Goal: Task Accomplishment & Management: Complete application form

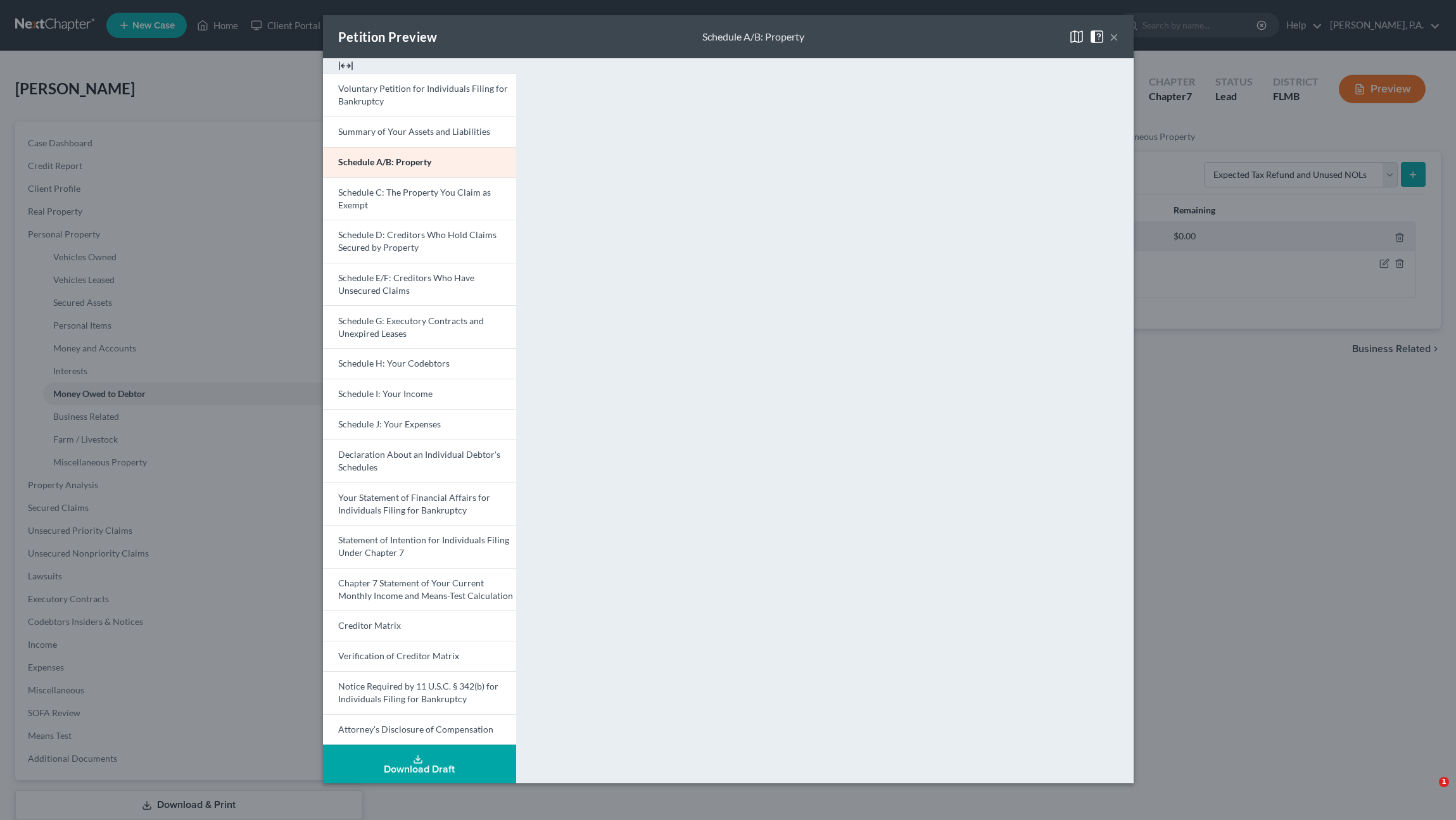
select select "expected_tax_refund"
click at [1115, 36] on button "×" at bounding box center [1113, 36] width 9 height 15
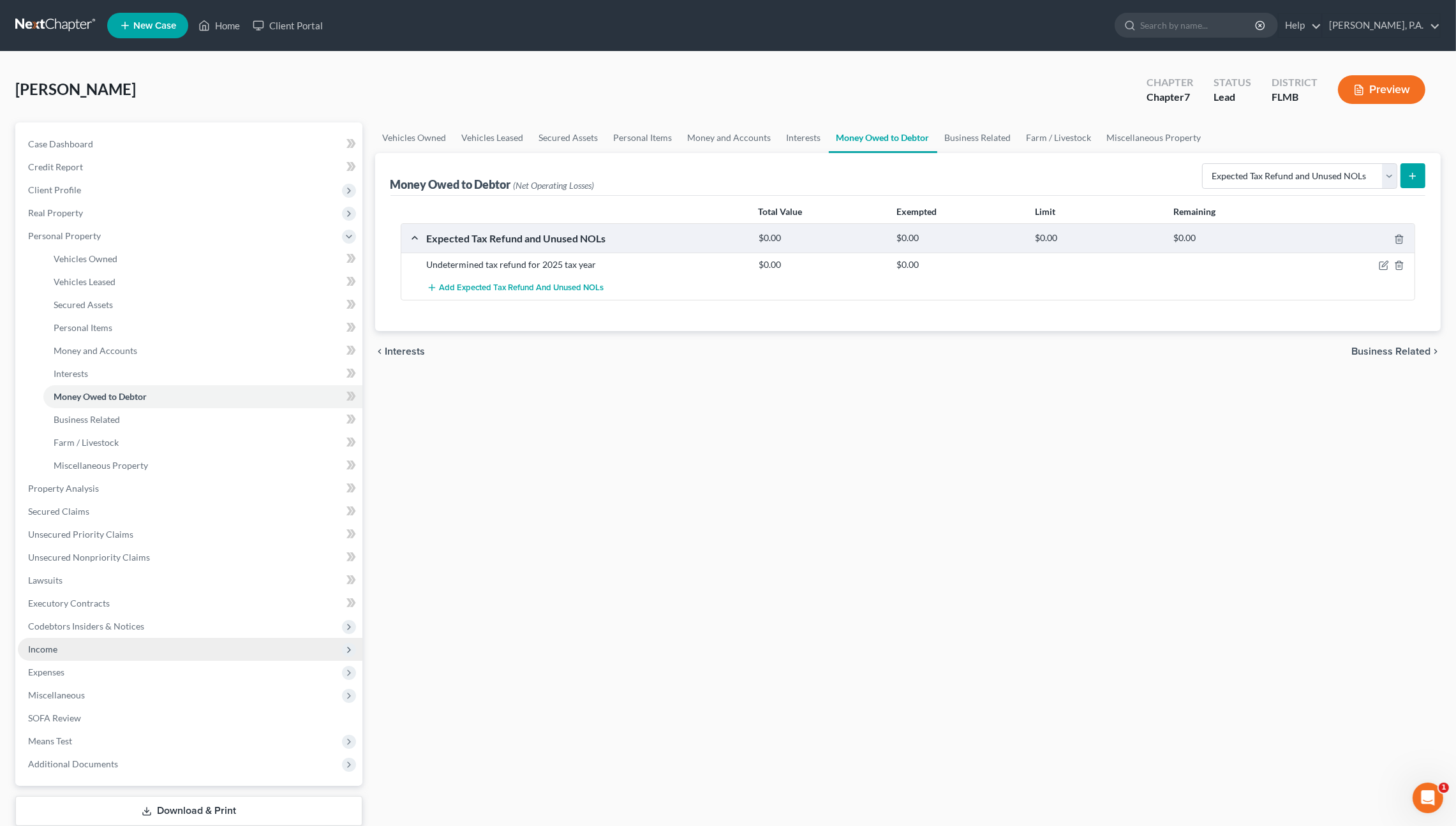
click at [61, 651] on span "Income" at bounding box center [190, 649] width 345 height 23
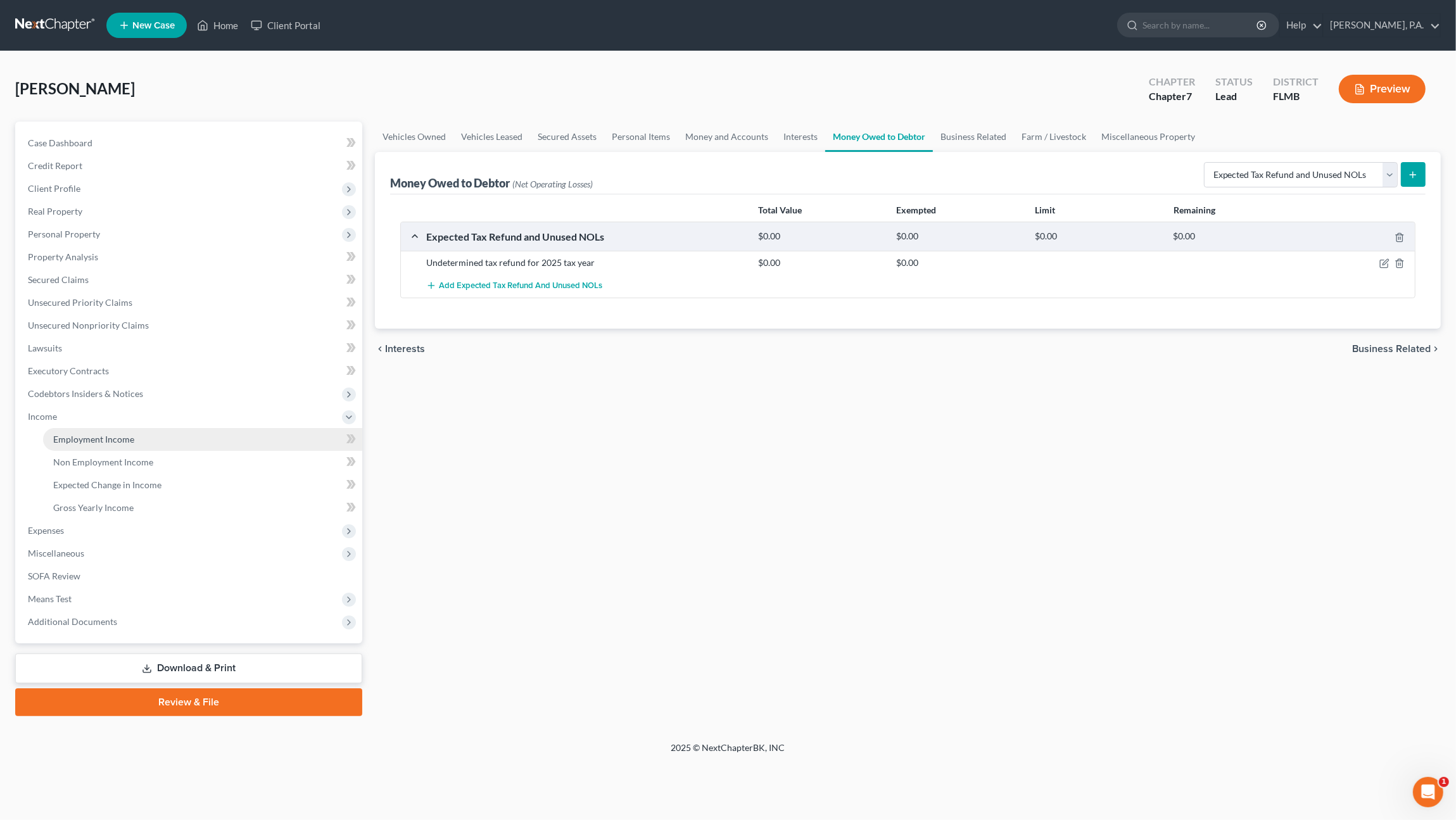
click at [113, 443] on span "Employment Income" at bounding box center [93, 439] width 81 height 11
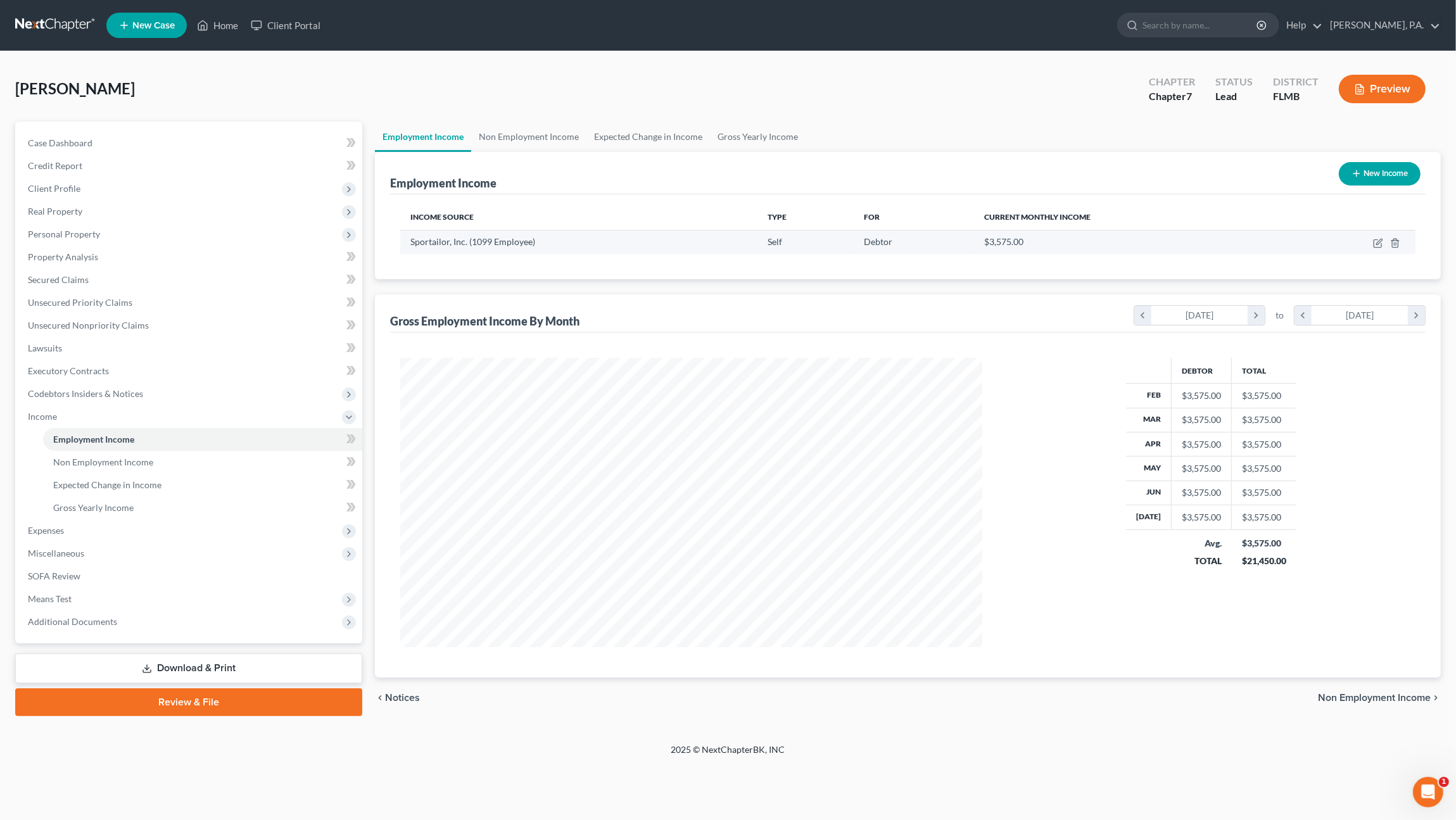
scroll to position [290, 607]
click at [522, 138] on link "Non Employment Income" at bounding box center [529, 136] width 115 height 30
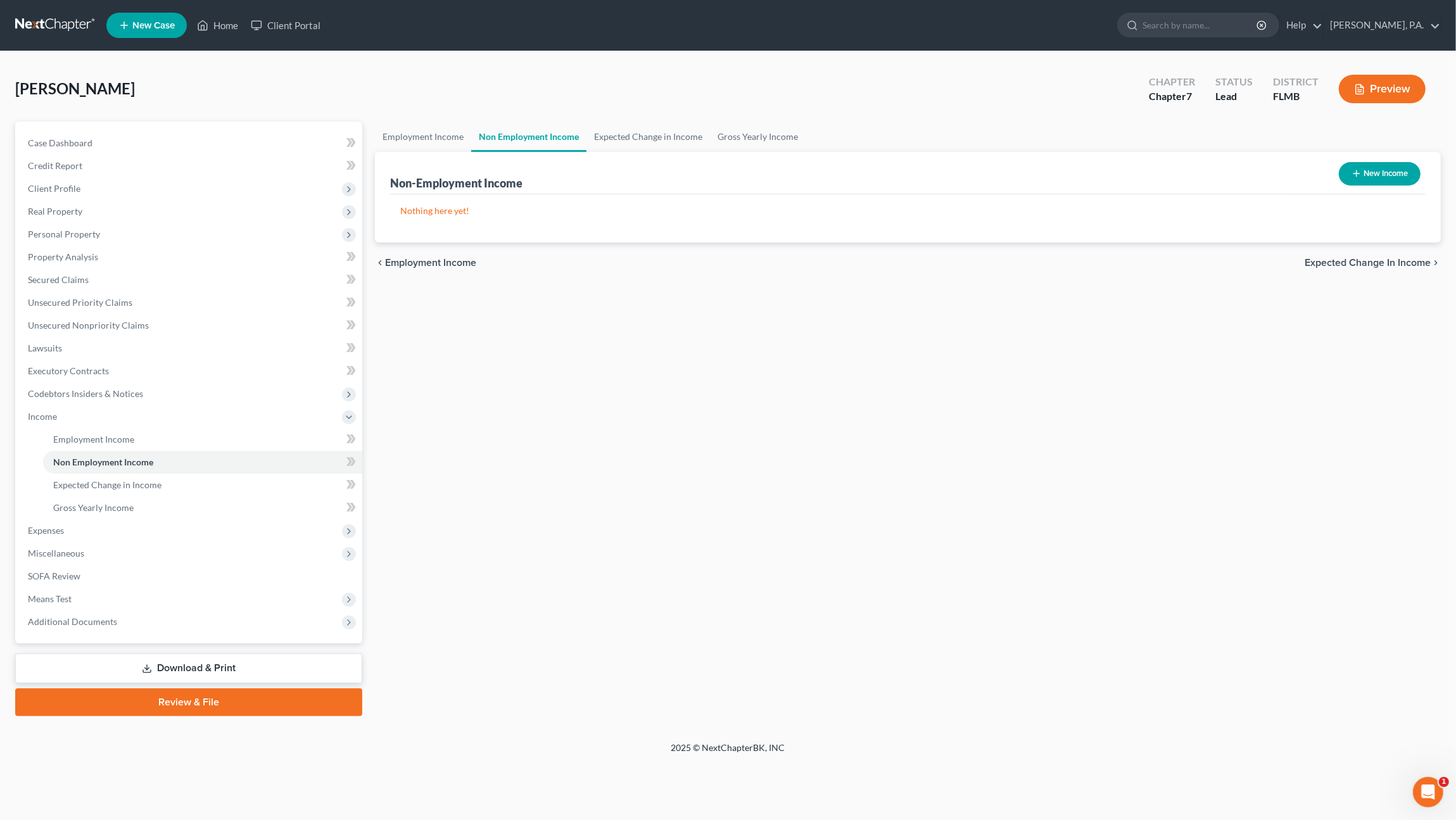
click at [1398, 169] on button "New Income" at bounding box center [1380, 174] width 82 height 23
select select "0"
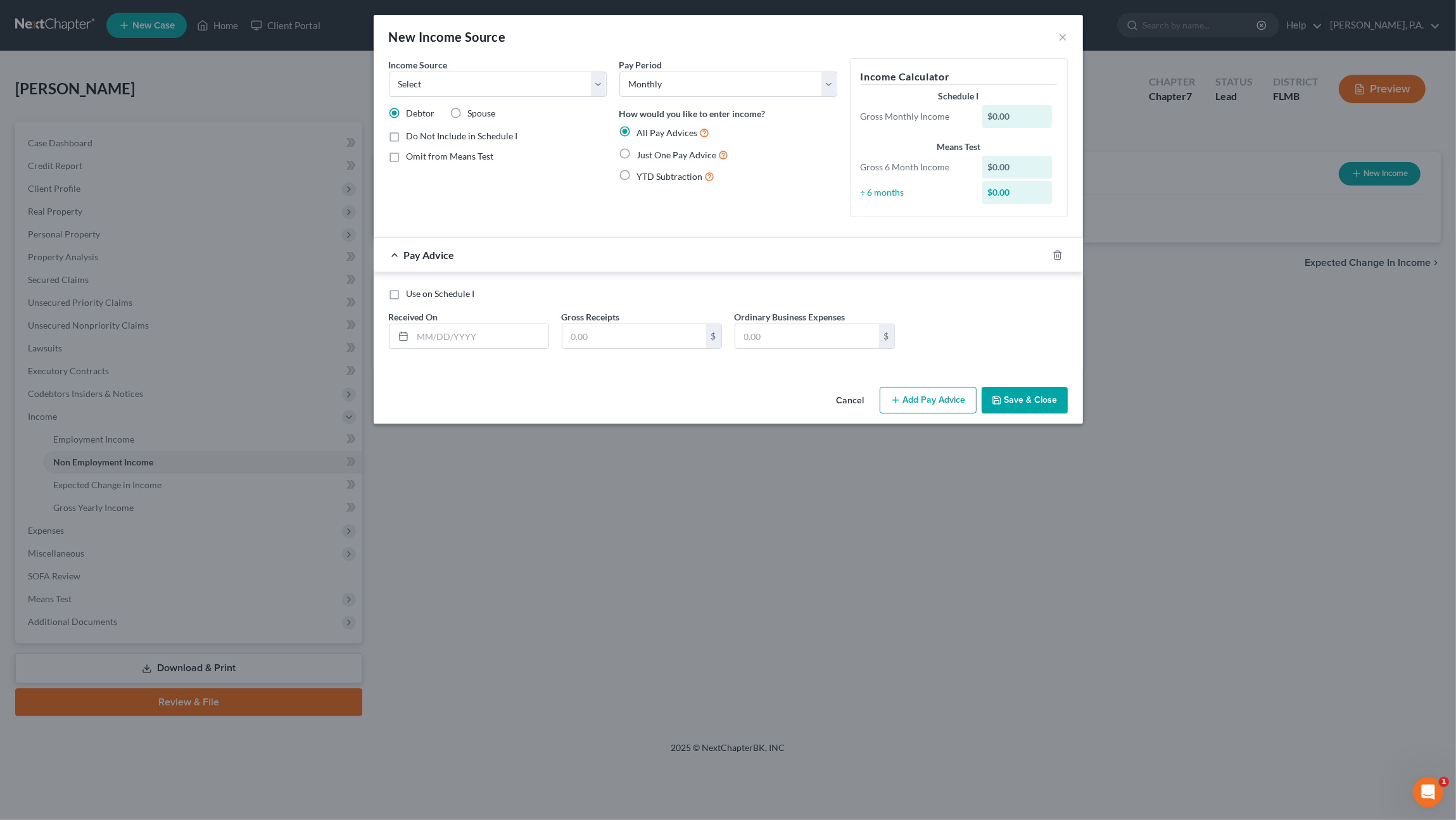
click at [650, 154] on span "Just One Pay Advice" at bounding box center [677, 155] width 80 height 11
click at [650, 154] on input "Just One Pay Advice" at bounding box center [646, 152] width 8 height 8
radio input "true"
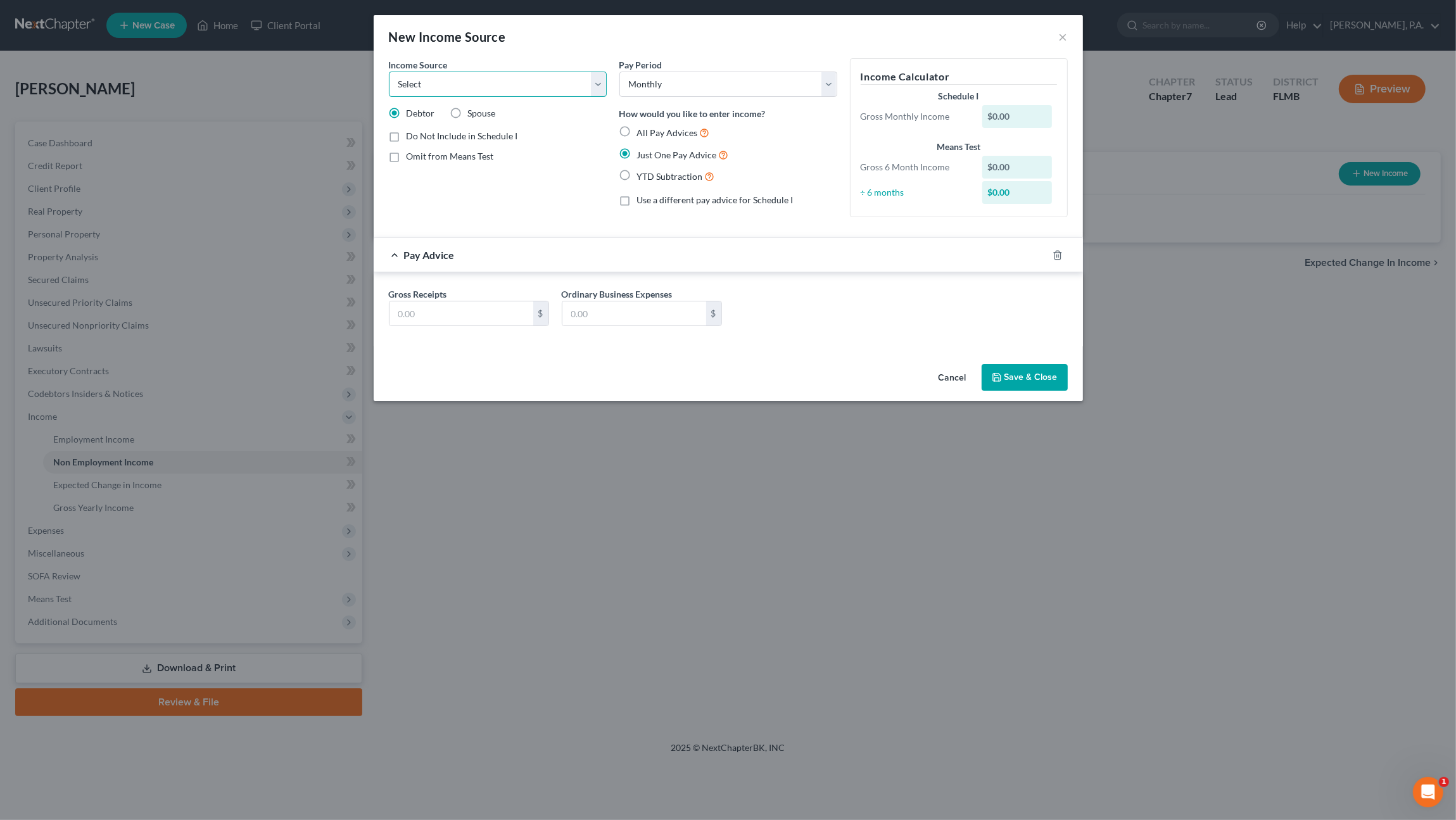
click at [428, 82] on select "Select Unemployment Disability (from employer) Pension Retirement Social Securi…" at bounding box center [498, 84] width 218 height 25
select select "4"
click at [389, 72] on select "Select Unemployment Disability (from employer) Pension Retirement Social Securi…" at bounding box center [498, 84] width 218 height 25
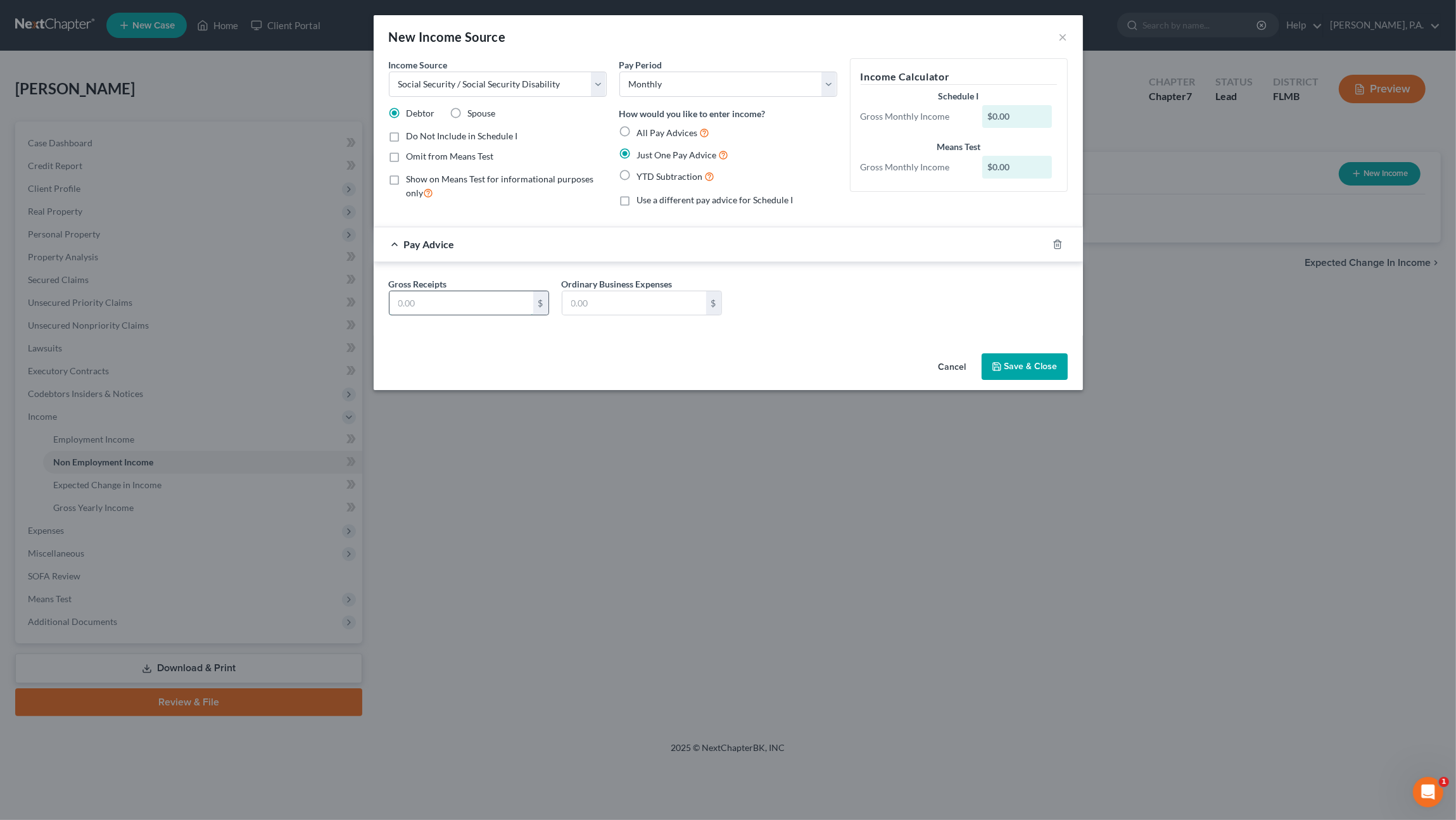
click at [448, 301] on input "text" at bounding box center [461, 303] width 144 height 24
type input "887.00"
click at [1015, 367] on button "Save & Close" at bounding box center [1025, 367] width 86 height 27
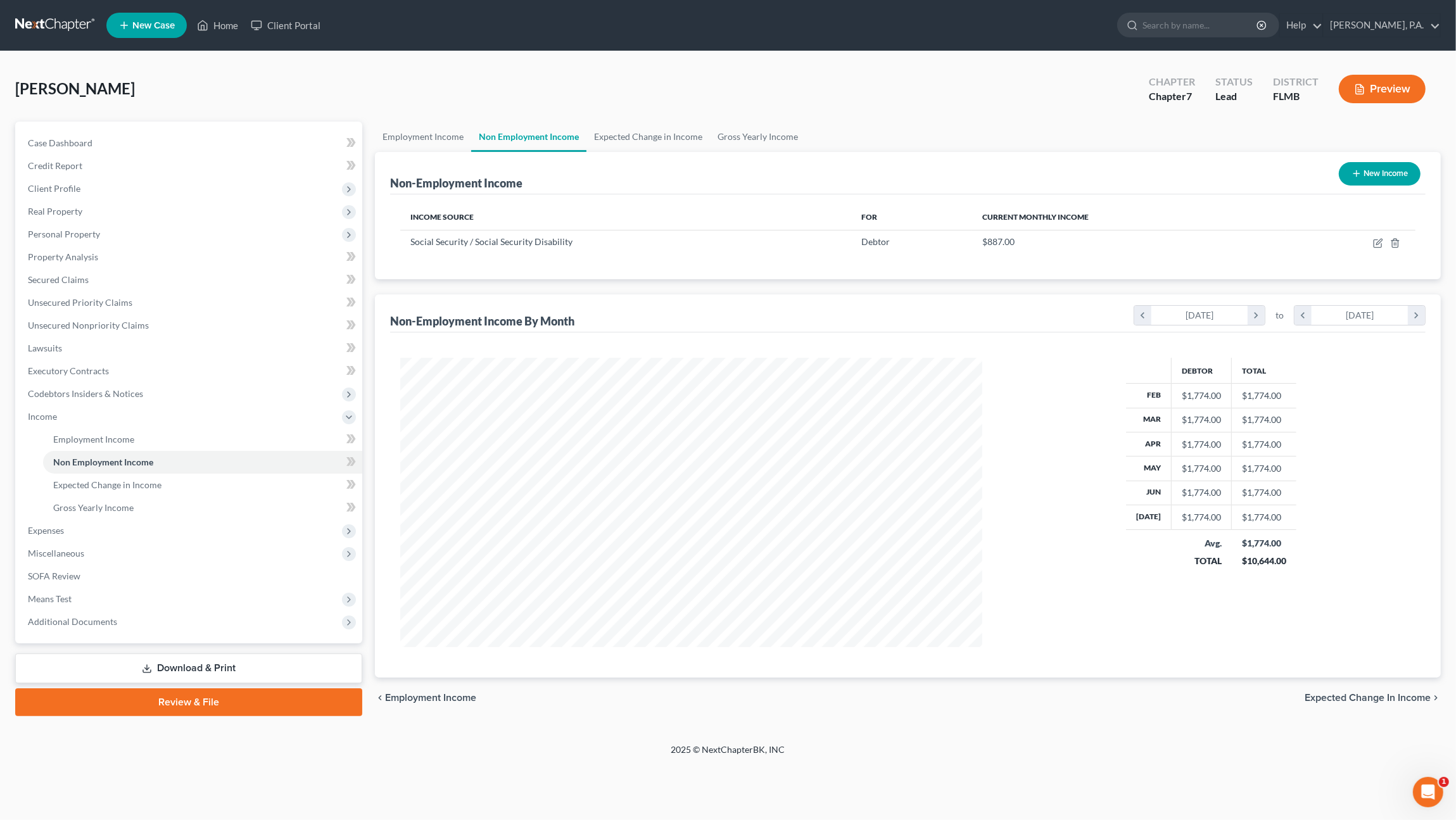
scroll to position [290, 607]
click at [237, 26] on link "Home" at bounding box center [217, 25] width 54 height 23
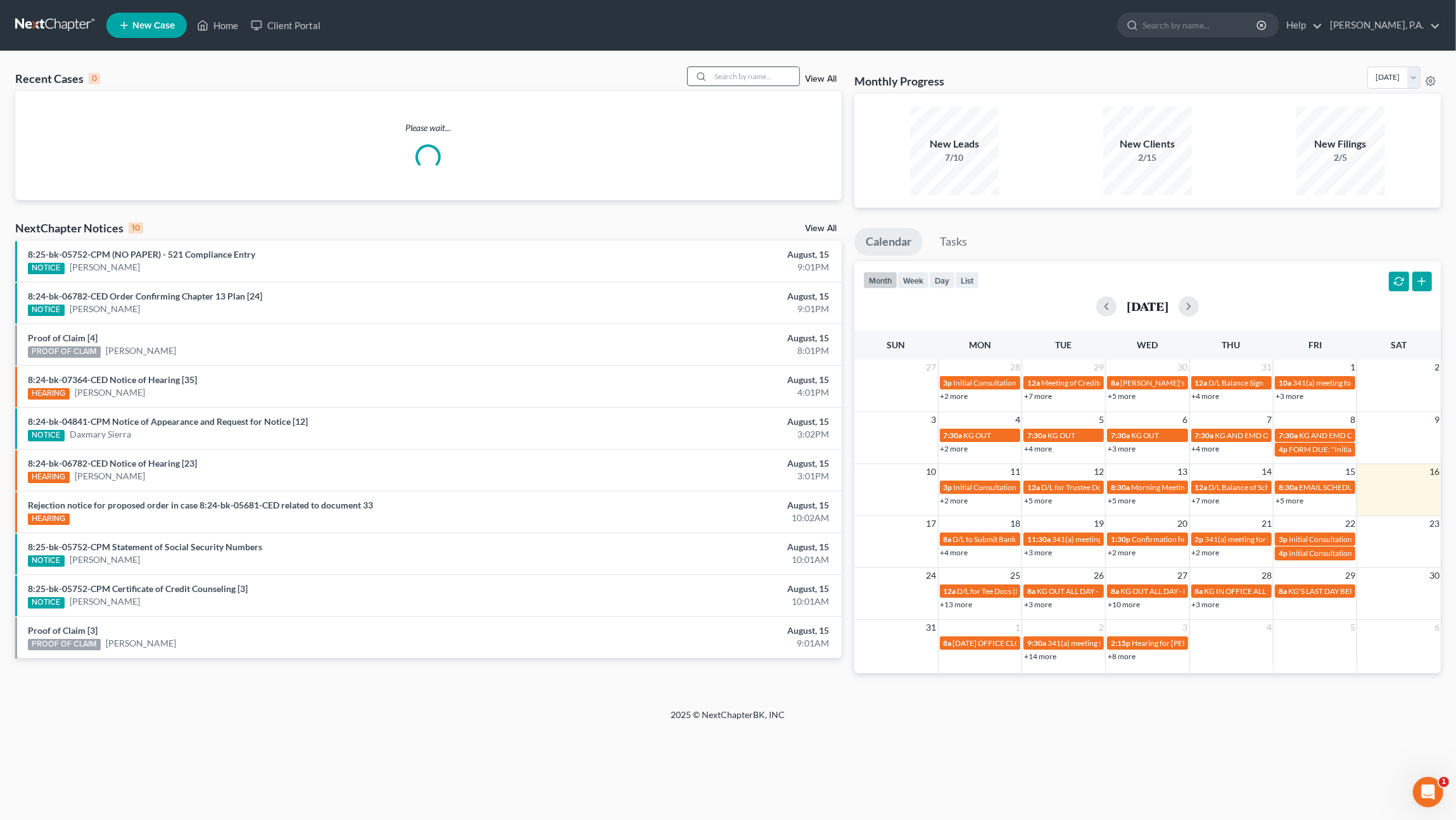
click at [750, 74] on input "search" at bounding box center [754, 76] width 89 height 18
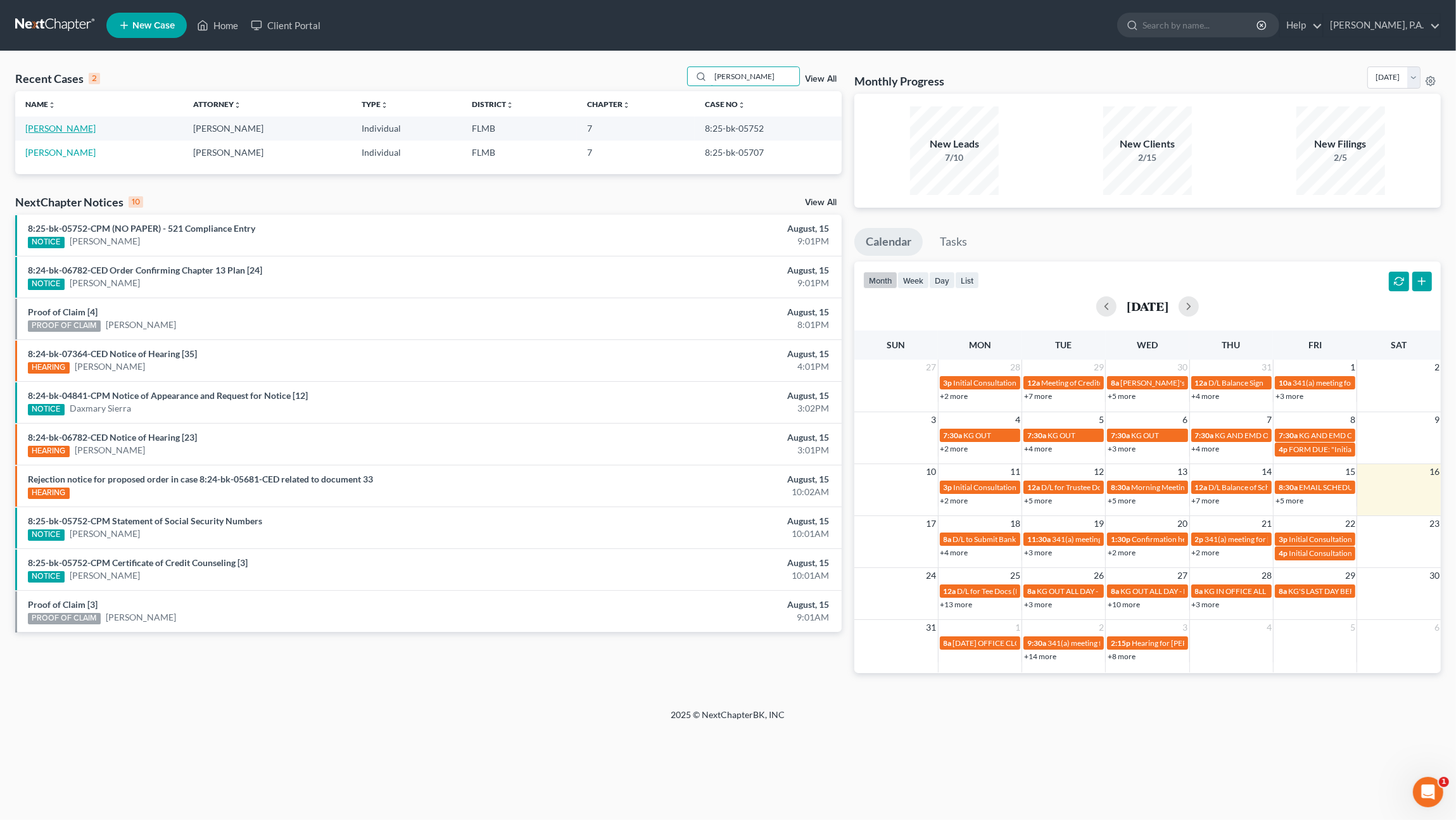
type input "wetz"
click at [65, 128] on link "[PERSON_NAME]" at bounding box center [60, 128] width 70 height 11
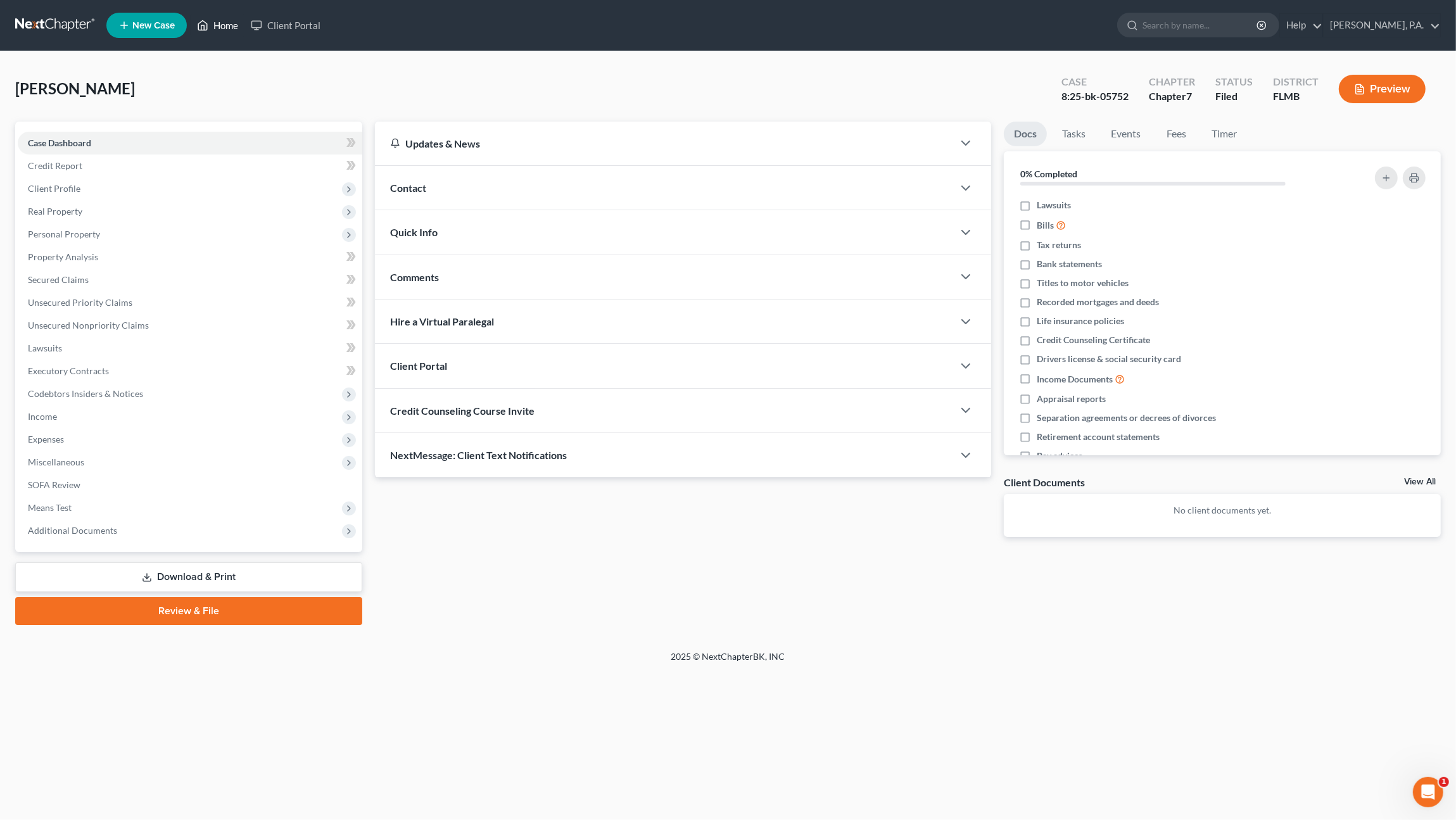
click at [220, 27] on link "Home" at bounding box center [217, 25] width 54 height 23
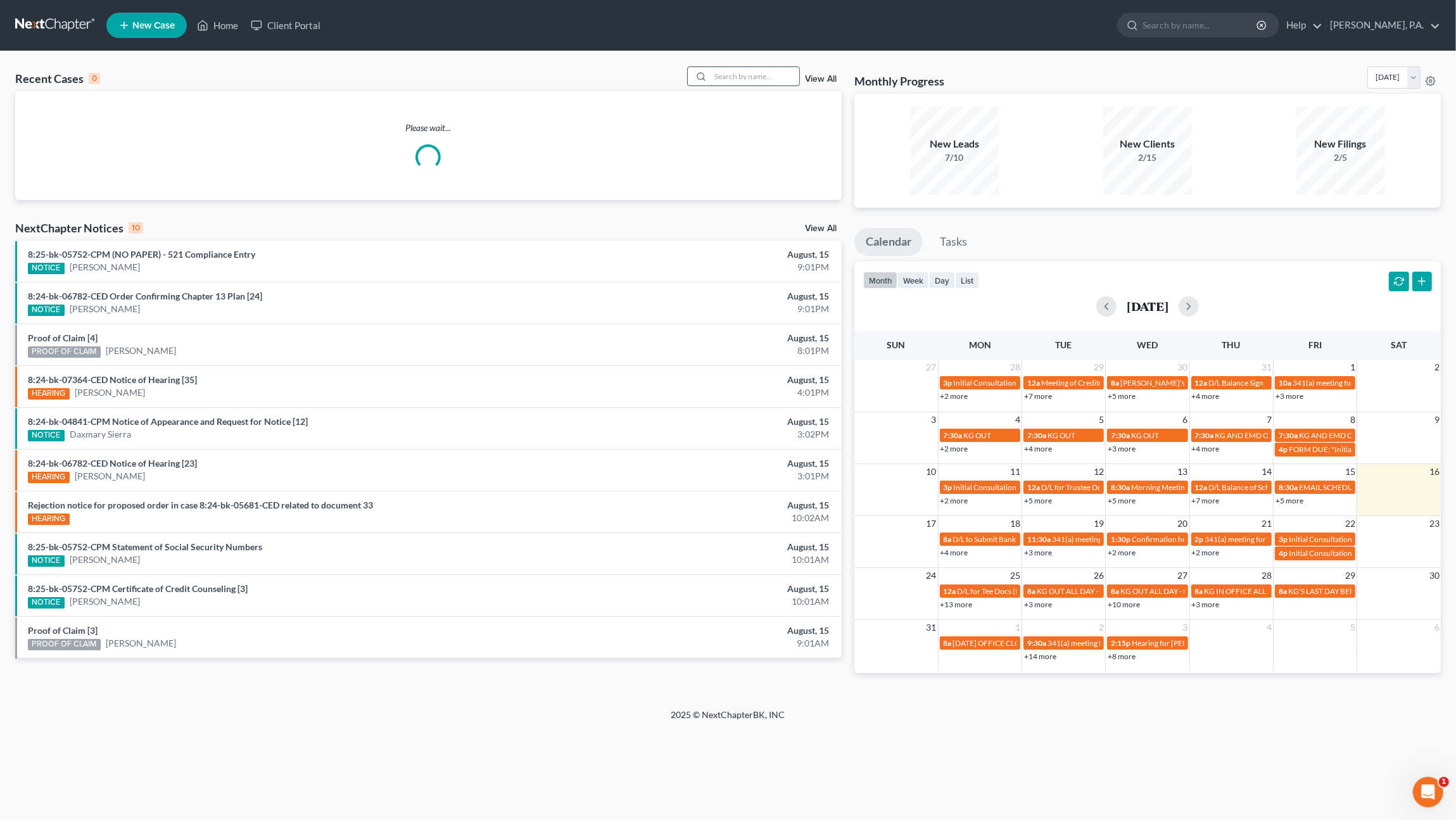
click at [761, 76] on input "search" at bounding box center [754, 76] width 89 height 18
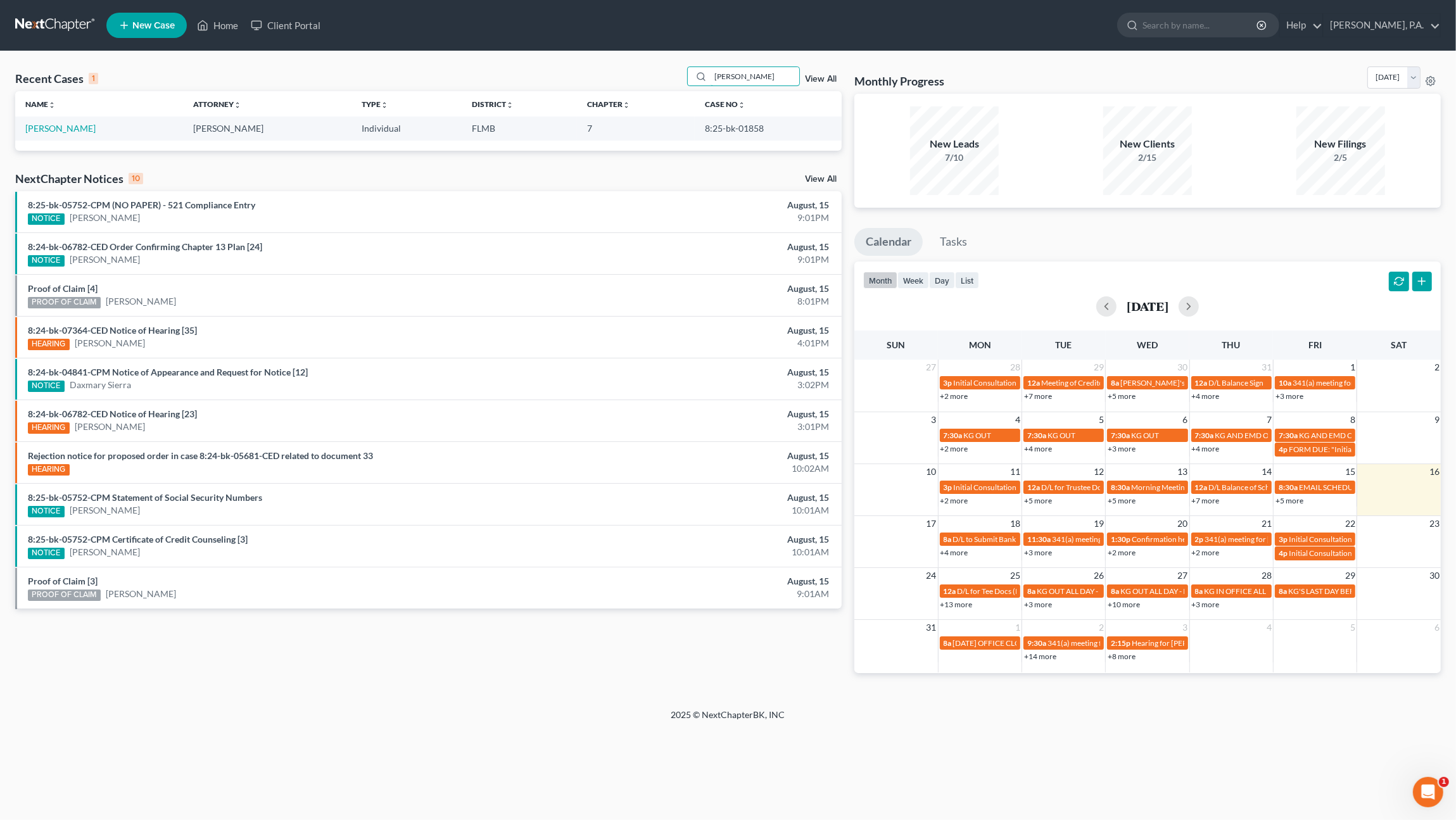
type input "fran"
click at [214, 19] on link "Home" at bounding box center [217, 25] width 54 height 23
click at [233, 25] on link "Home" at bounding box center [217, 25] width 54 height 23
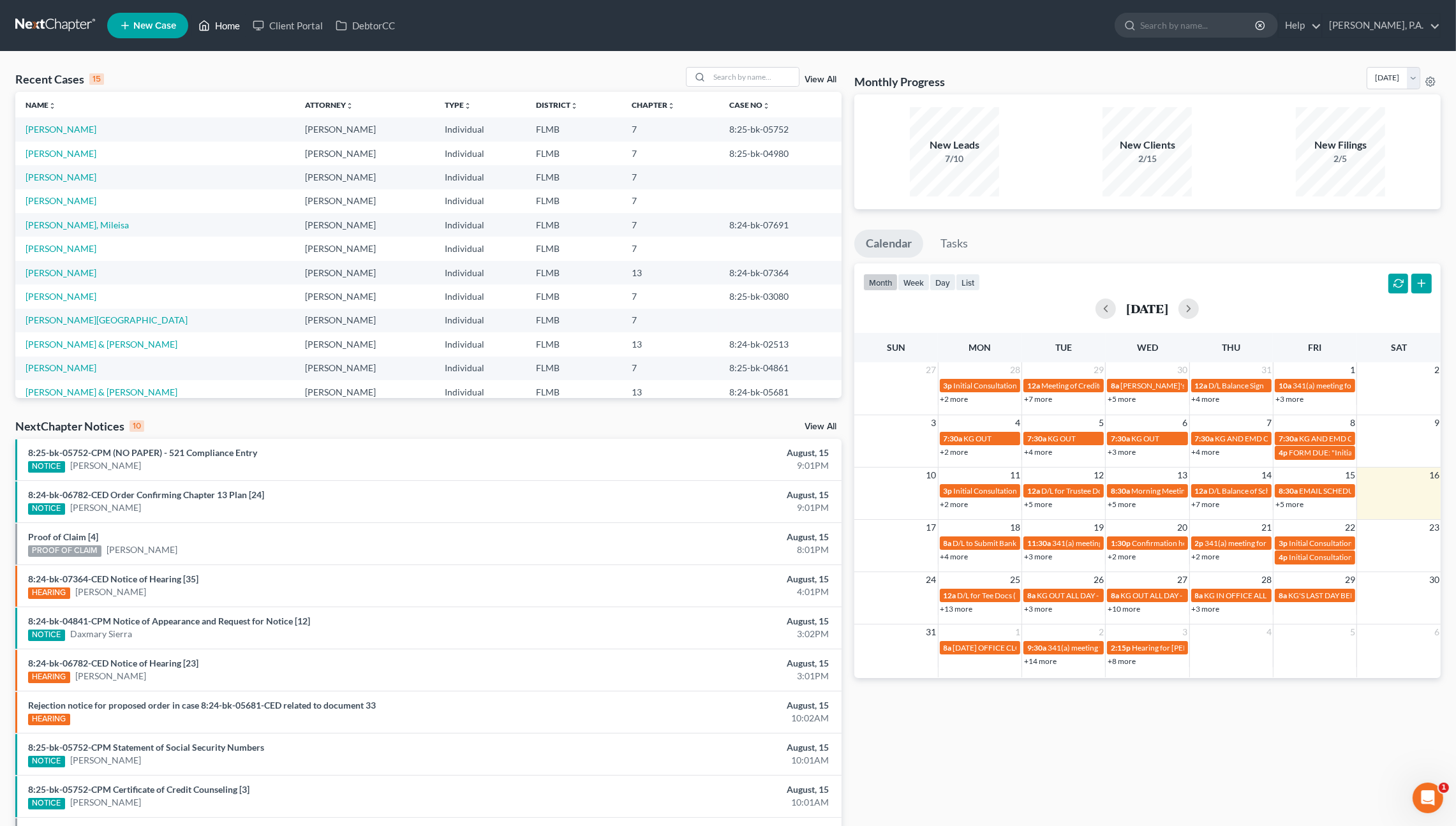
click at [223, 24] on link "Home" at bounding box center [219, 26] width 54 height 23
click at [152, 22] on span "New Case" at bounding box center [154, 26] width 43 height 9
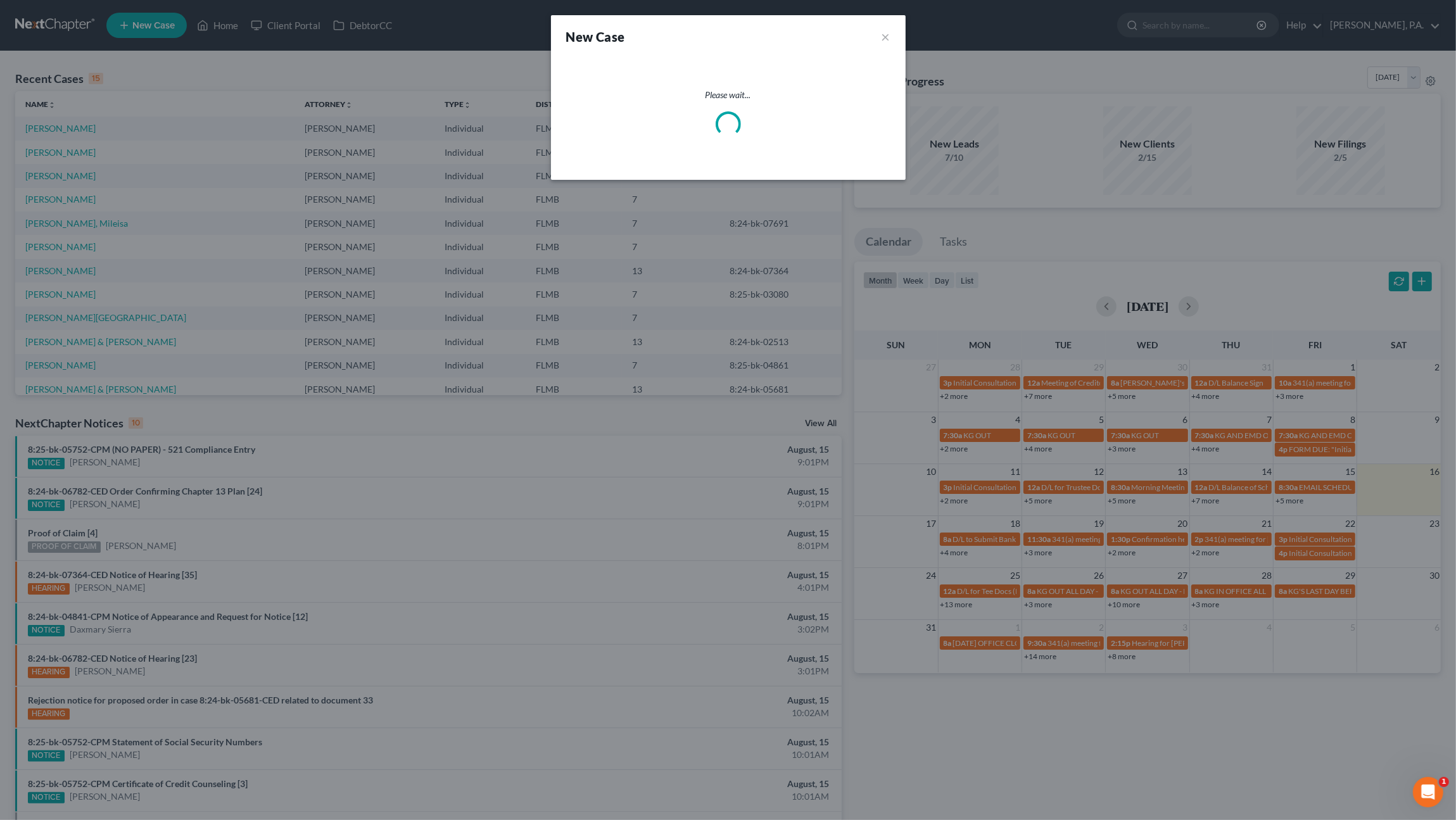
select select "15"
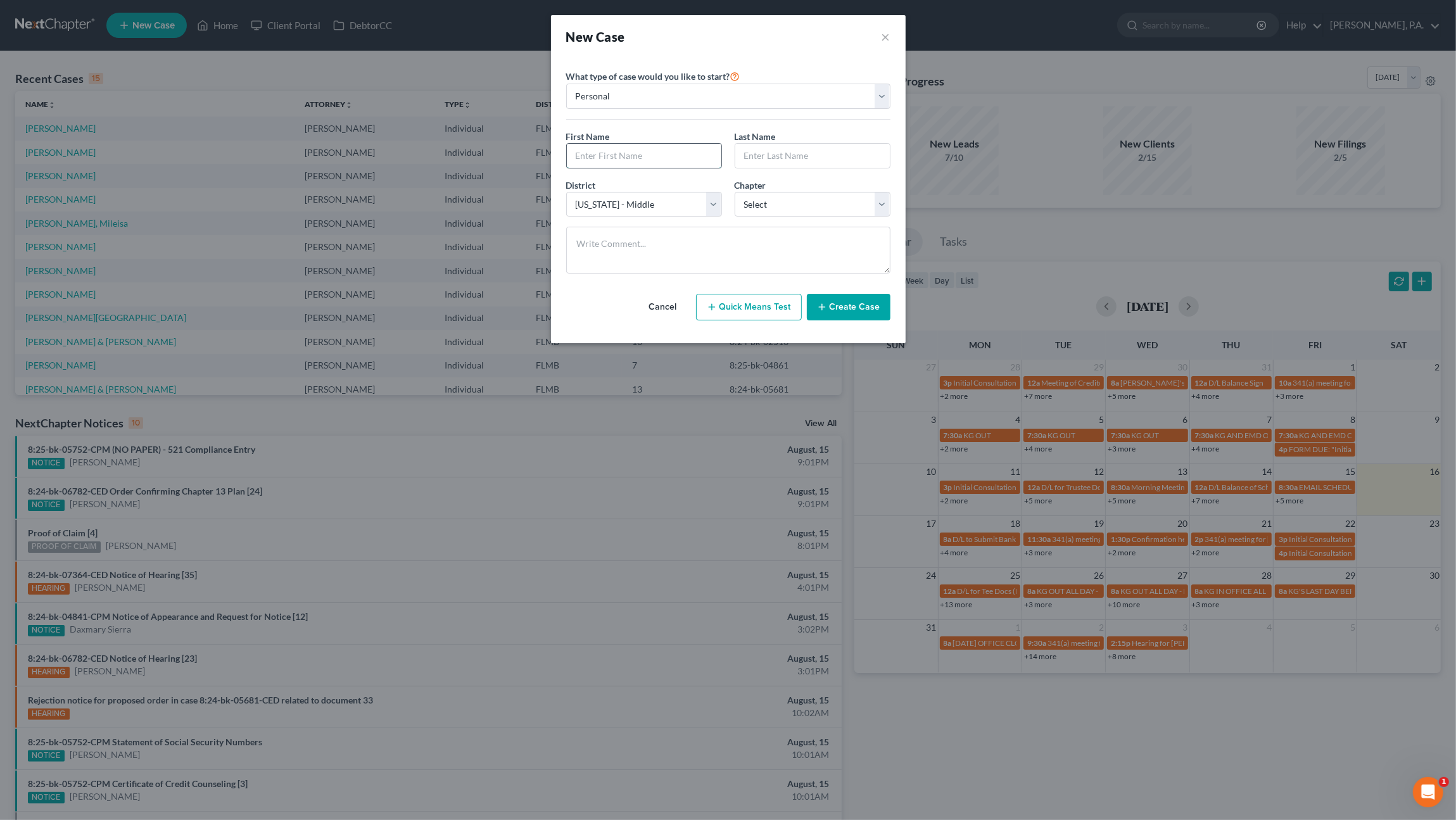
click at [614, 151] on input "text" at bounding box center [644, 156] width 154 height 24
type input "[PERSON_NAME]"
type input "I"
type input "[PERSON_NAME]"
click at [785, 199] on select "Select 7 11 12 13" at bounding box center [812, 204] width 156 height 25
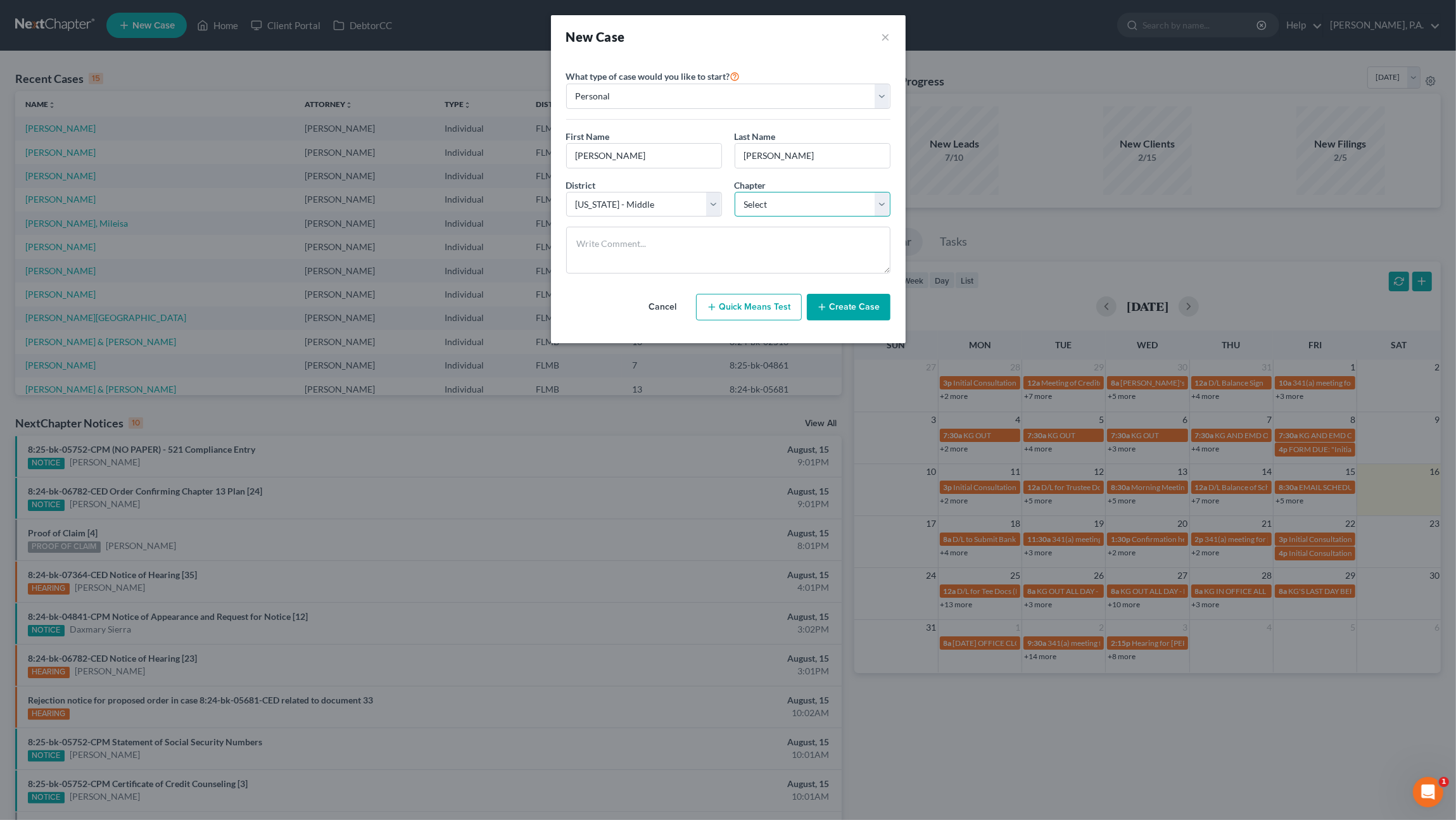
select select "0"
click at [734, 192] on select "Select 7 11 12 13" at bounding box center [812, 204] width 156 height 25
click at [845, 308] on button "Create Case" at bounding box center [848, 307] width 84 height 27
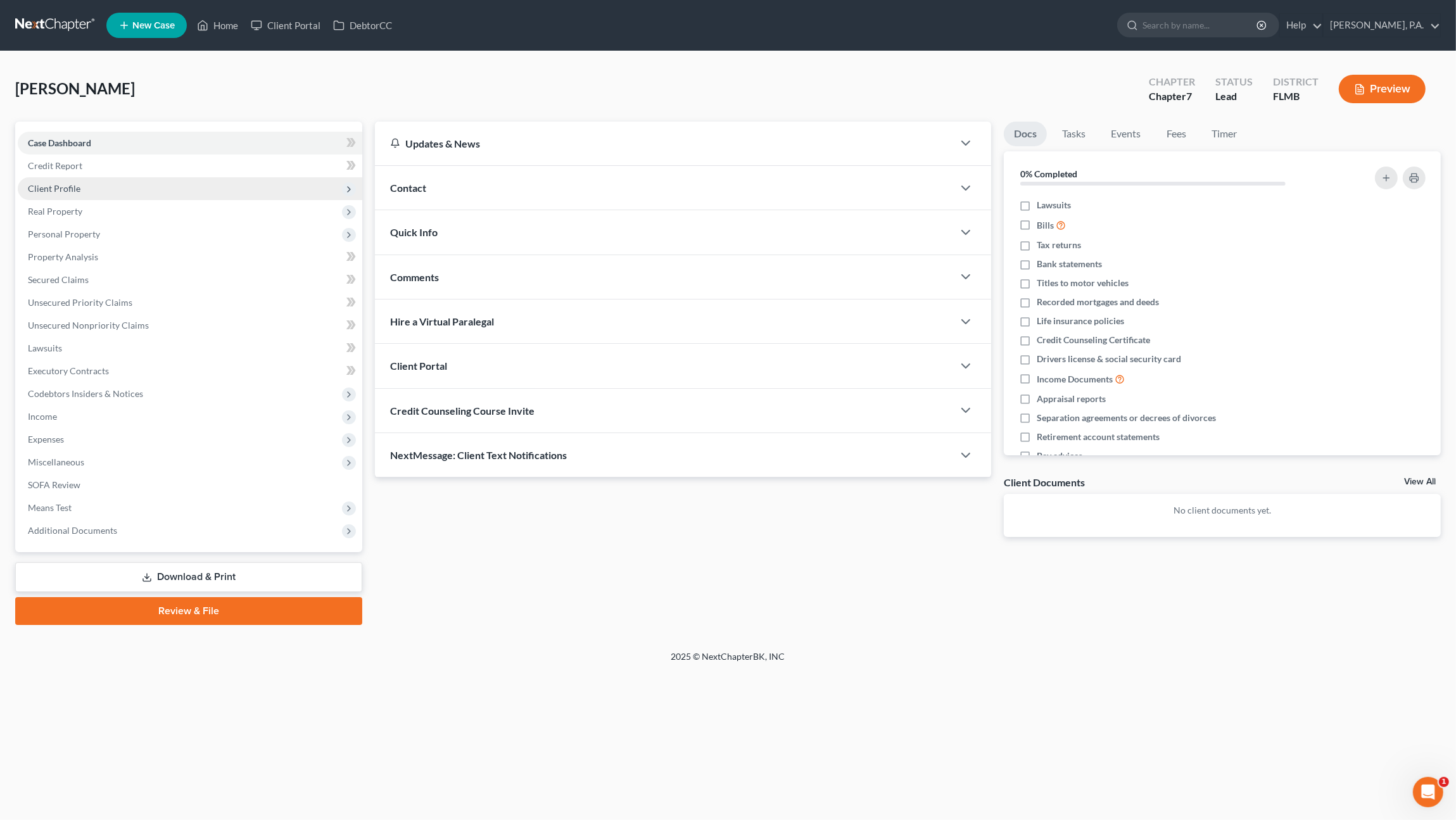
click at [91, 182] on span "Client Profile" at bounding box center [190, 188] width 345 height 23
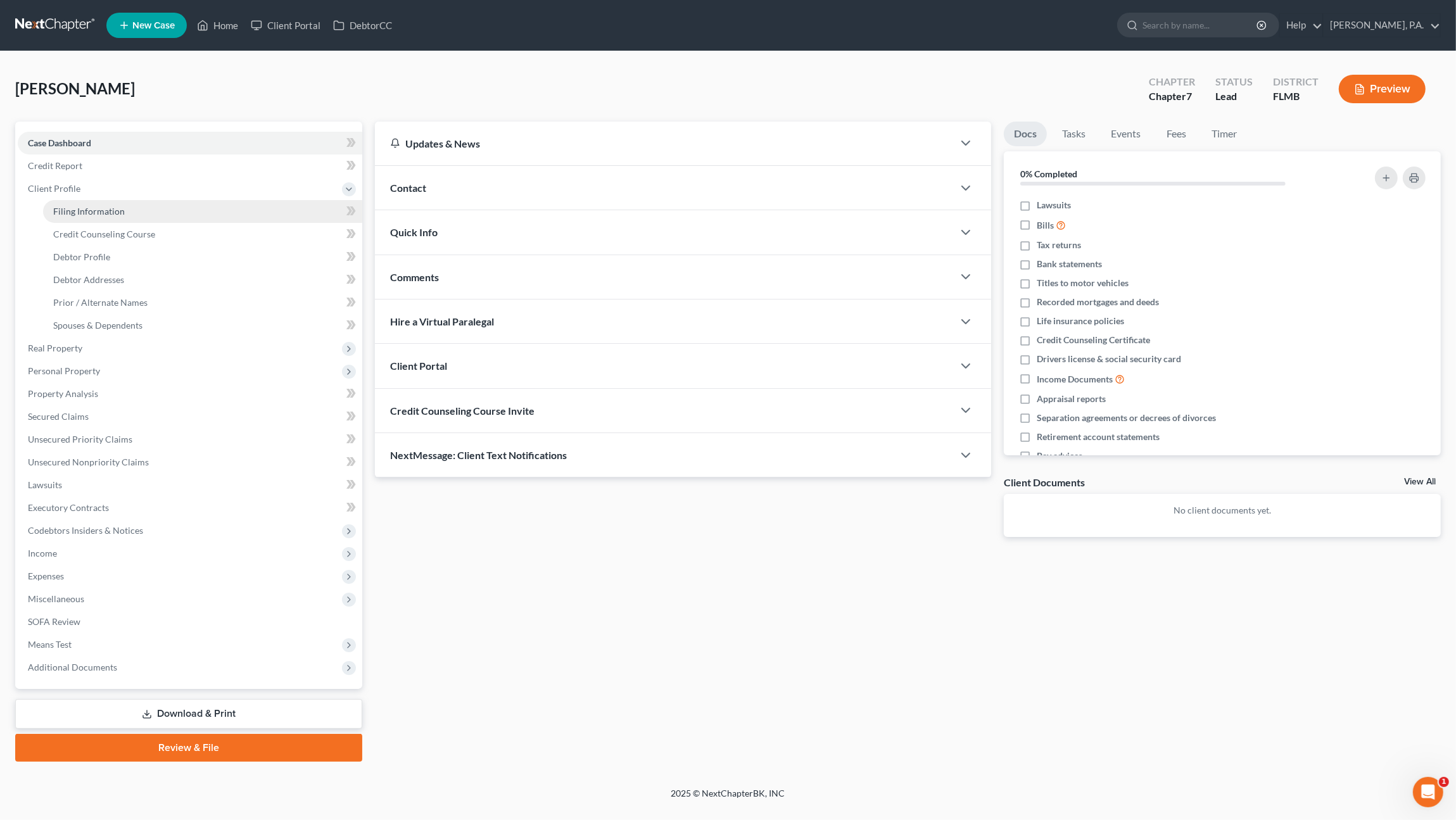
click at [82, 206] on span "Filing Information" at bounding box center [89, 211] width 72 height 11
select select "1"
select select "0"
select select "15"
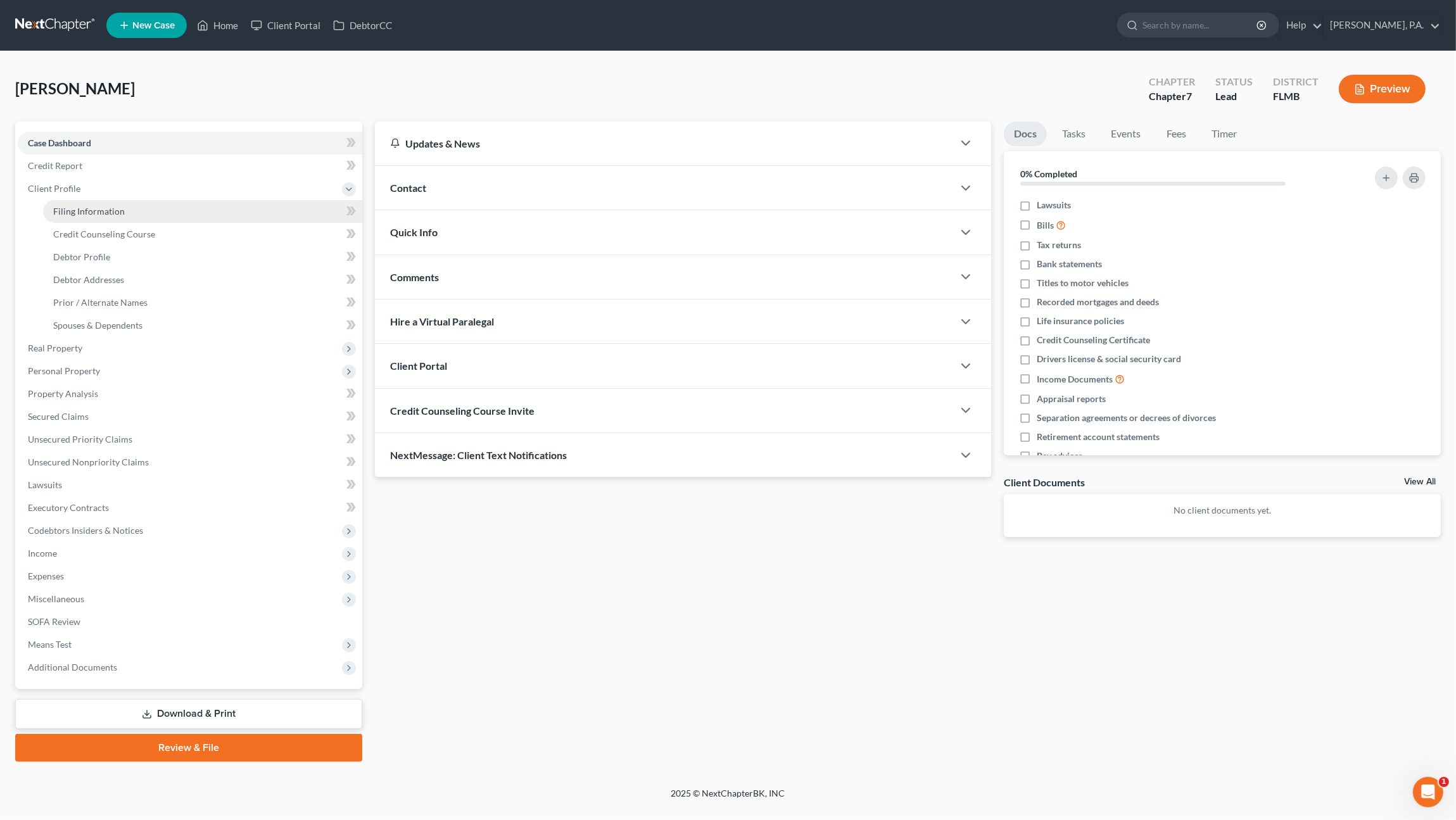
select select "9"
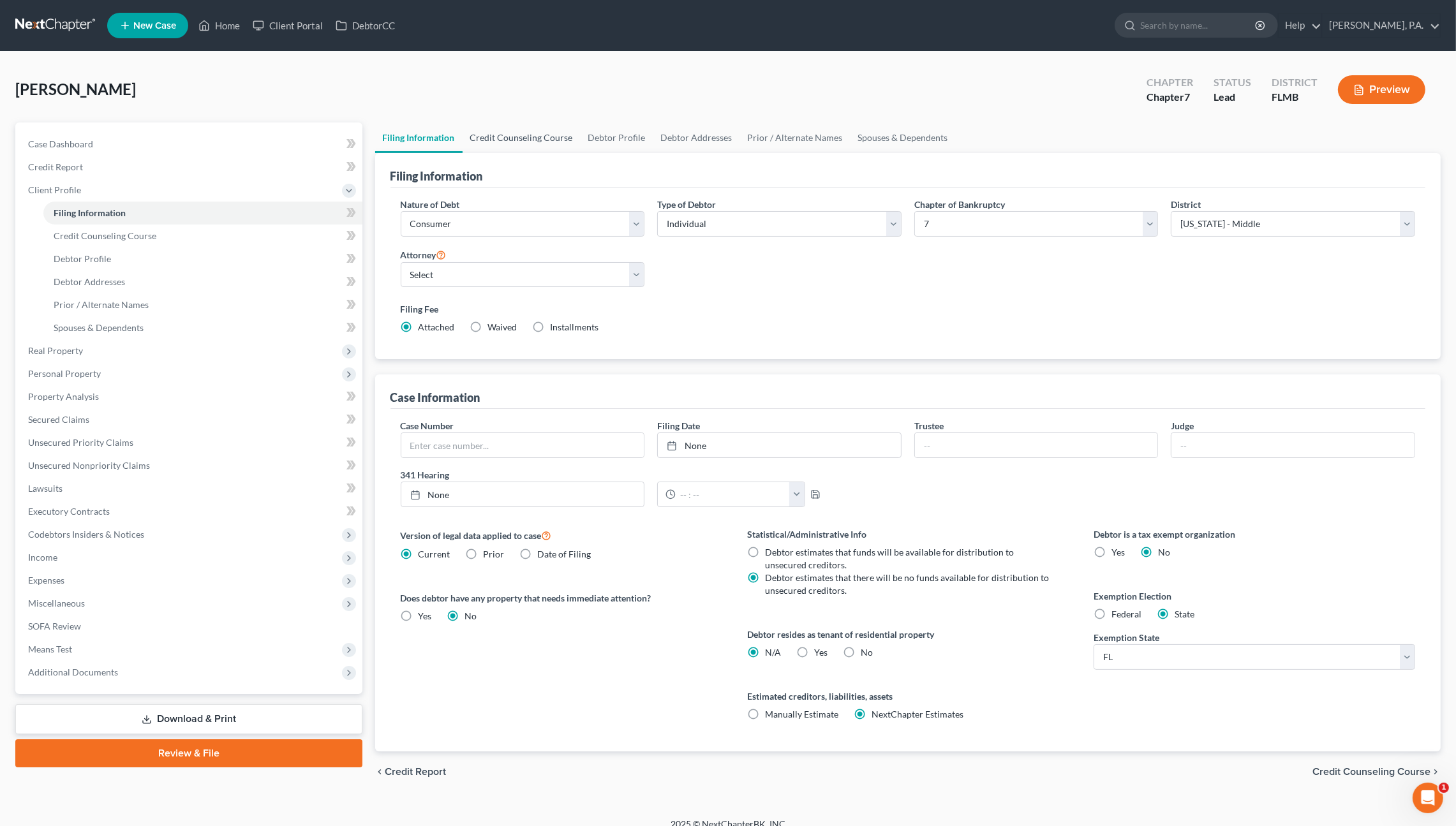
click at [520, 143] on link "Credit Counseling Course" at bounding box center [522, 137] width 118 height 30
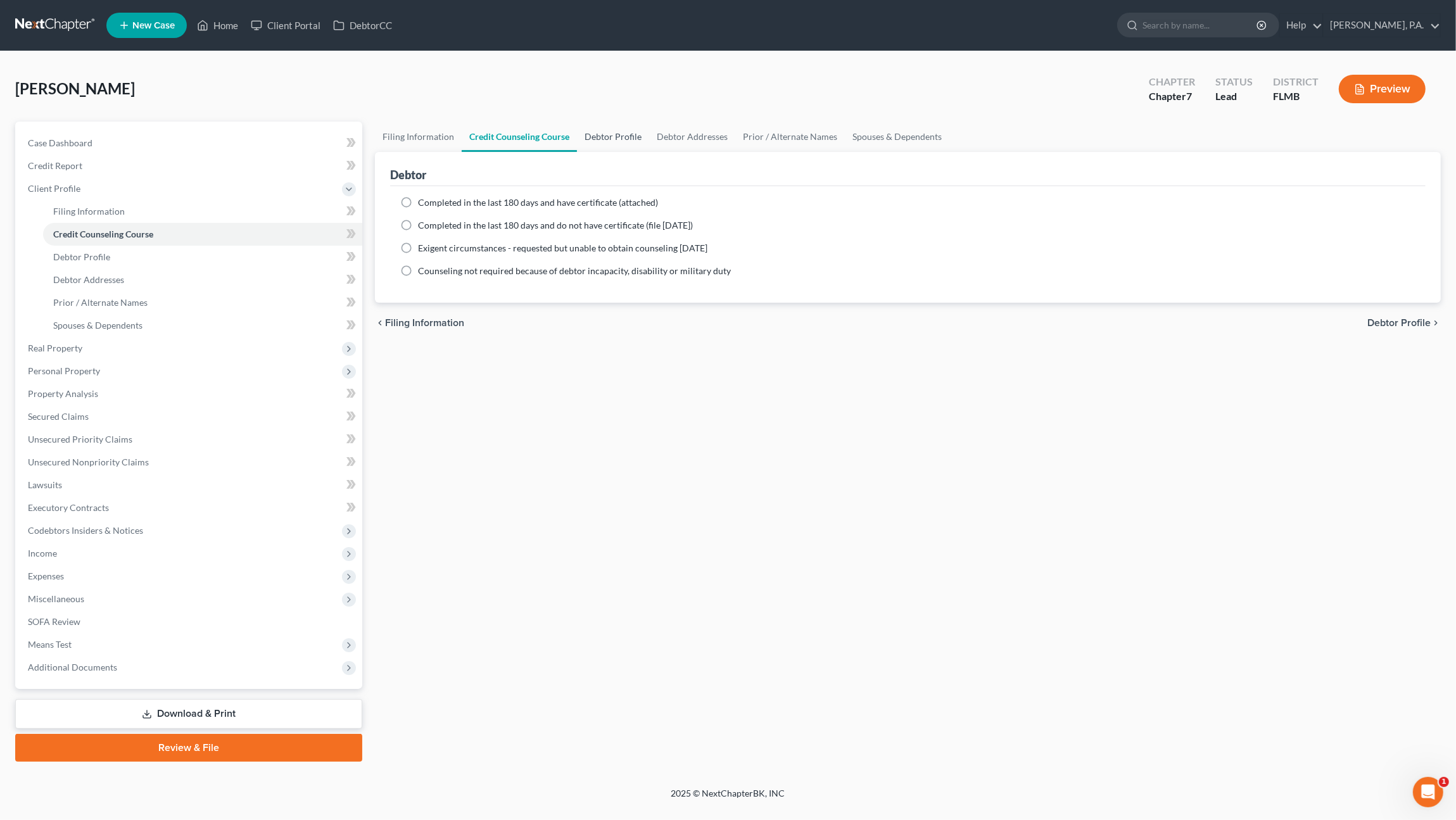
click at [607, 127] on link "Debtor Profile" at bounding box center [613, 136] width 72 height 30
select select "0"
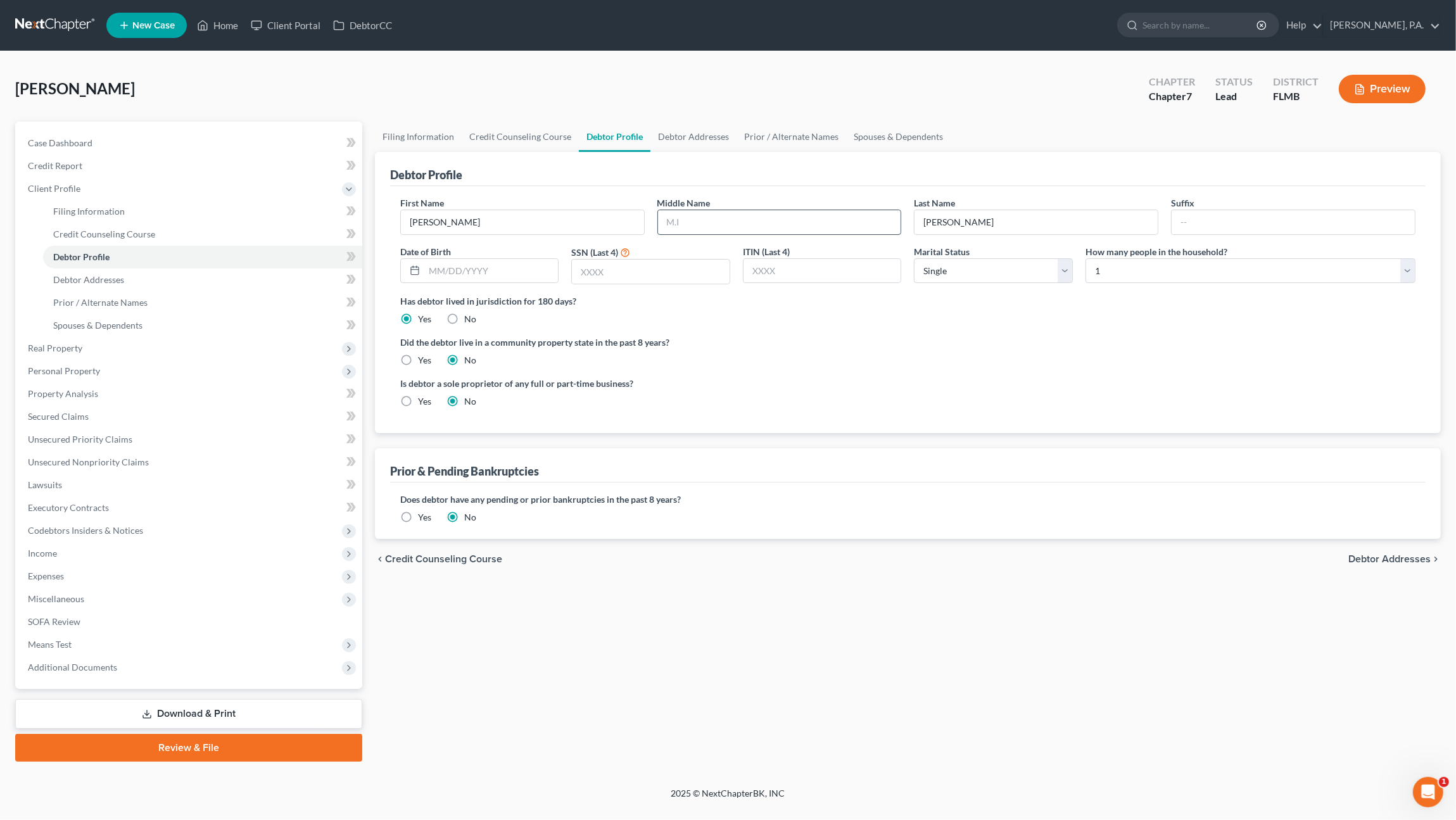
click at [712, 217] on input "text" at bounding box center [779, 222] width 243 height 24
type input "I"
click at [475, 267] on input "text" at bounding box center [492, 271] width 134 height 24
type input "[DATE]"
type input "3241"
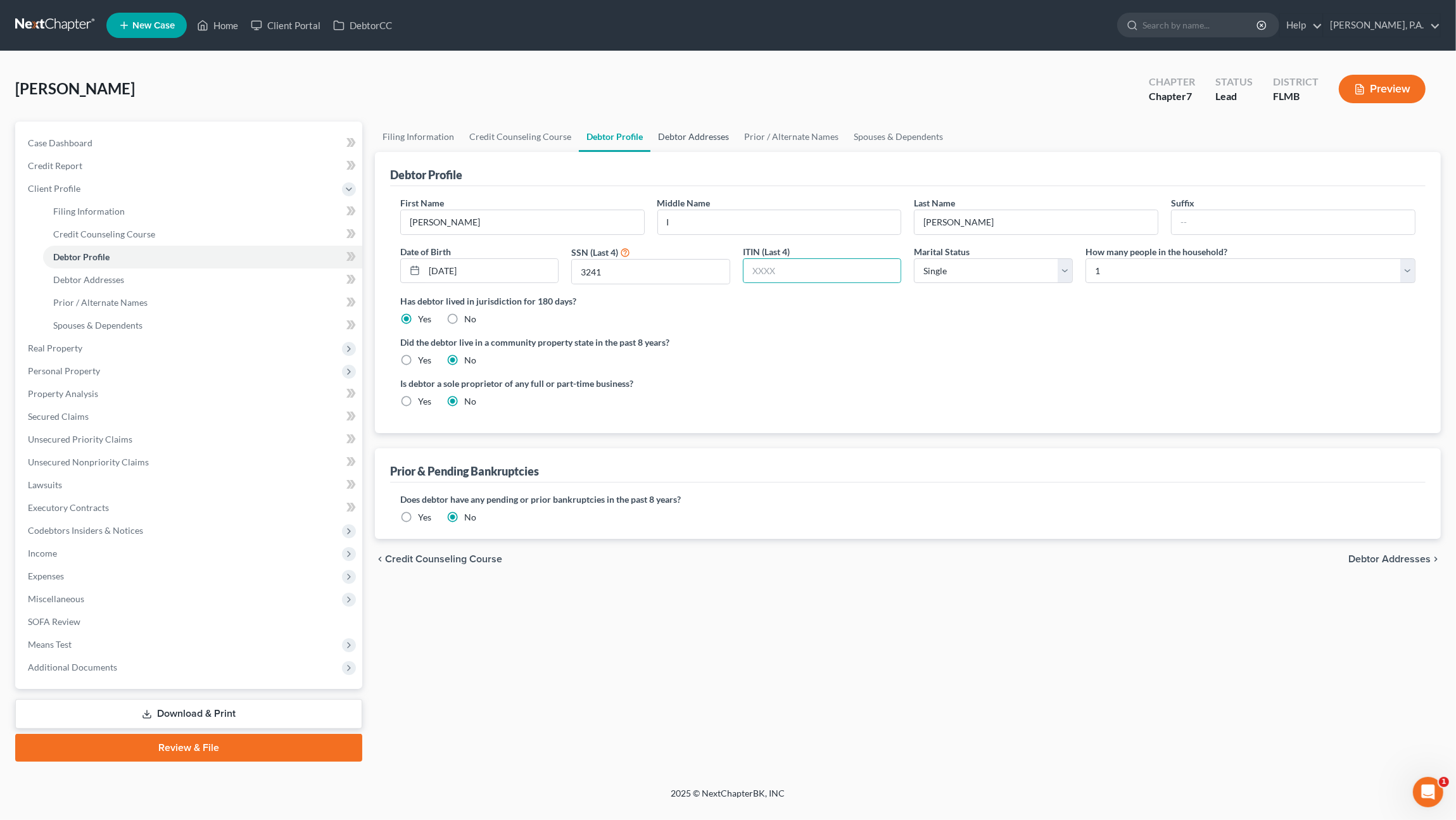
click at [694, 143] on link "Debtor Addresses" at bounding box center [693, 136] width 86 height 30
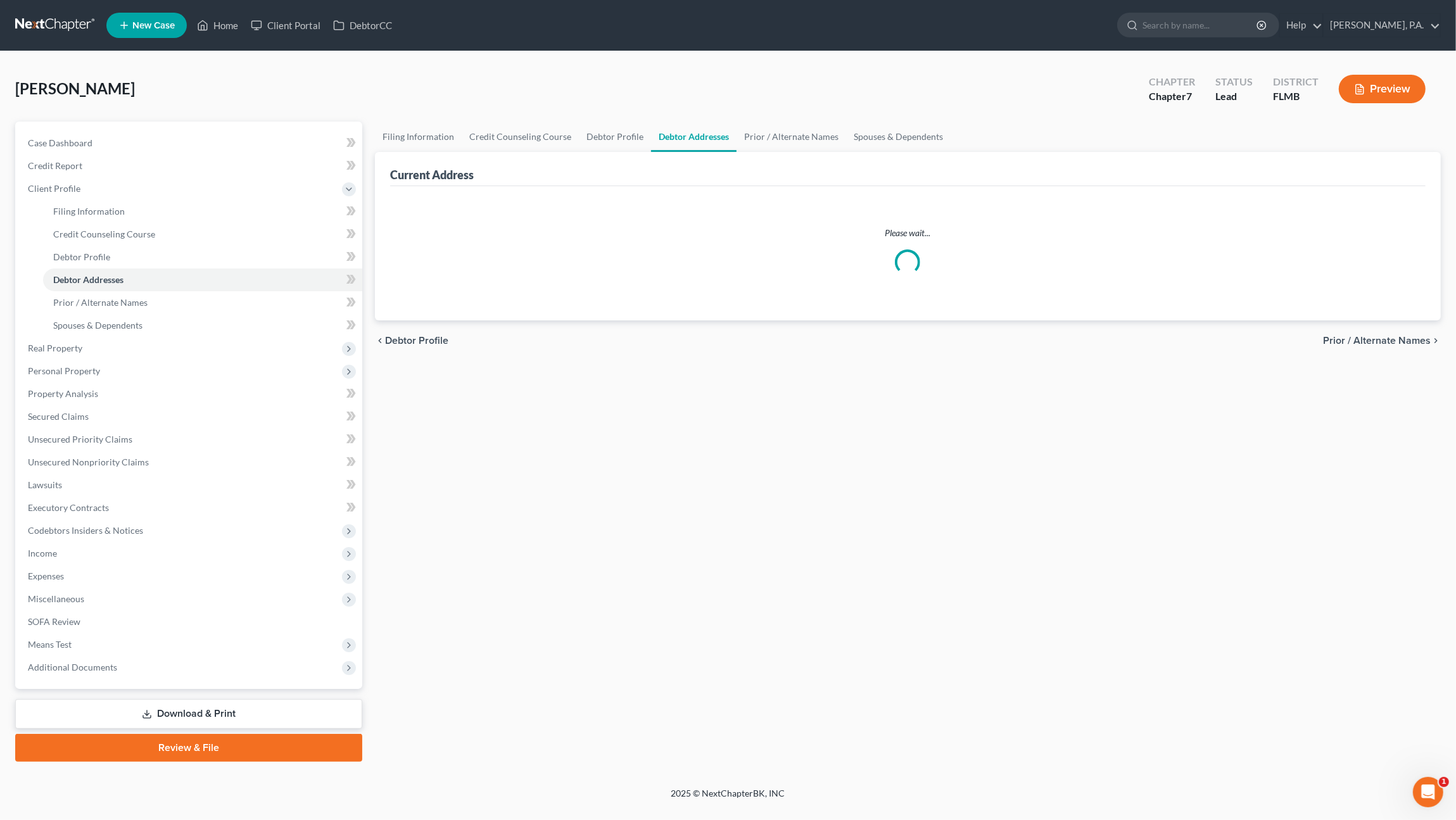
select select "0"
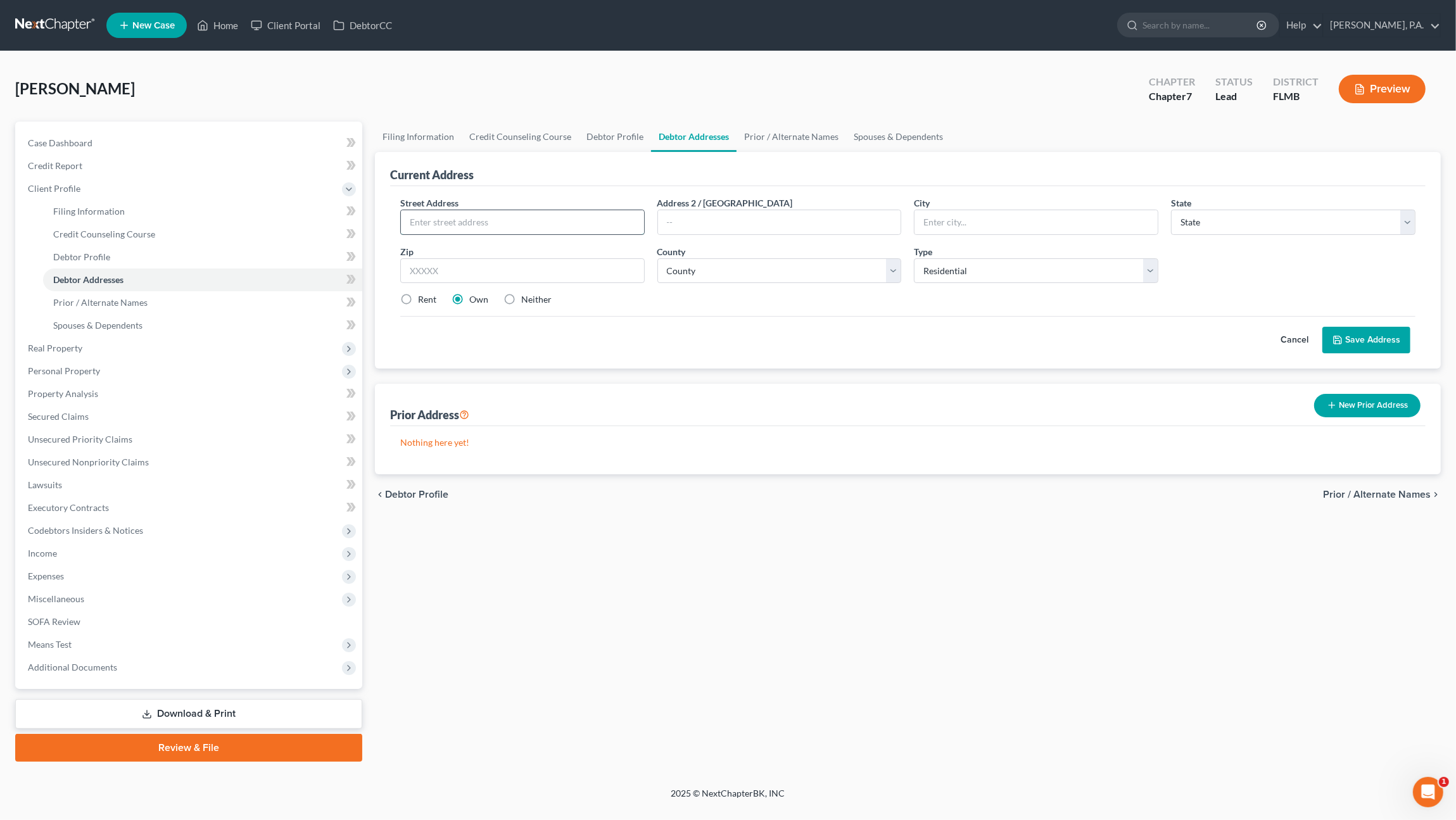
click at [522, 219] on input "text" at bounding box center [522, 222] width 243 height 24
type input "[STREET_ADDRESS]"
type input "Lakeland"
select select "9"
type input "33809-3940"
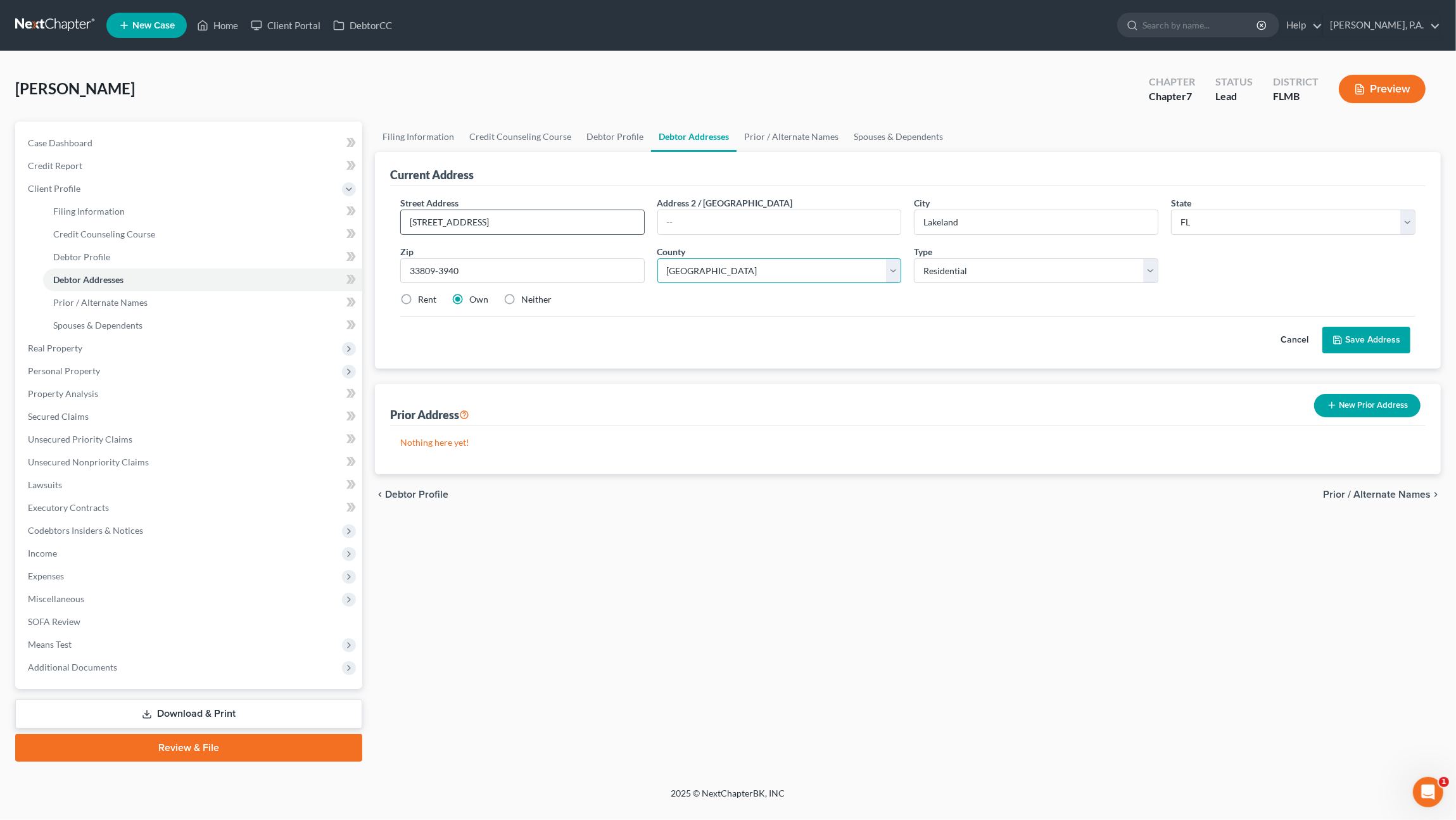
select select "52"
click at [1369, 341] on button "Save Address" at bounding box center [1366, 340] width 88 height 27
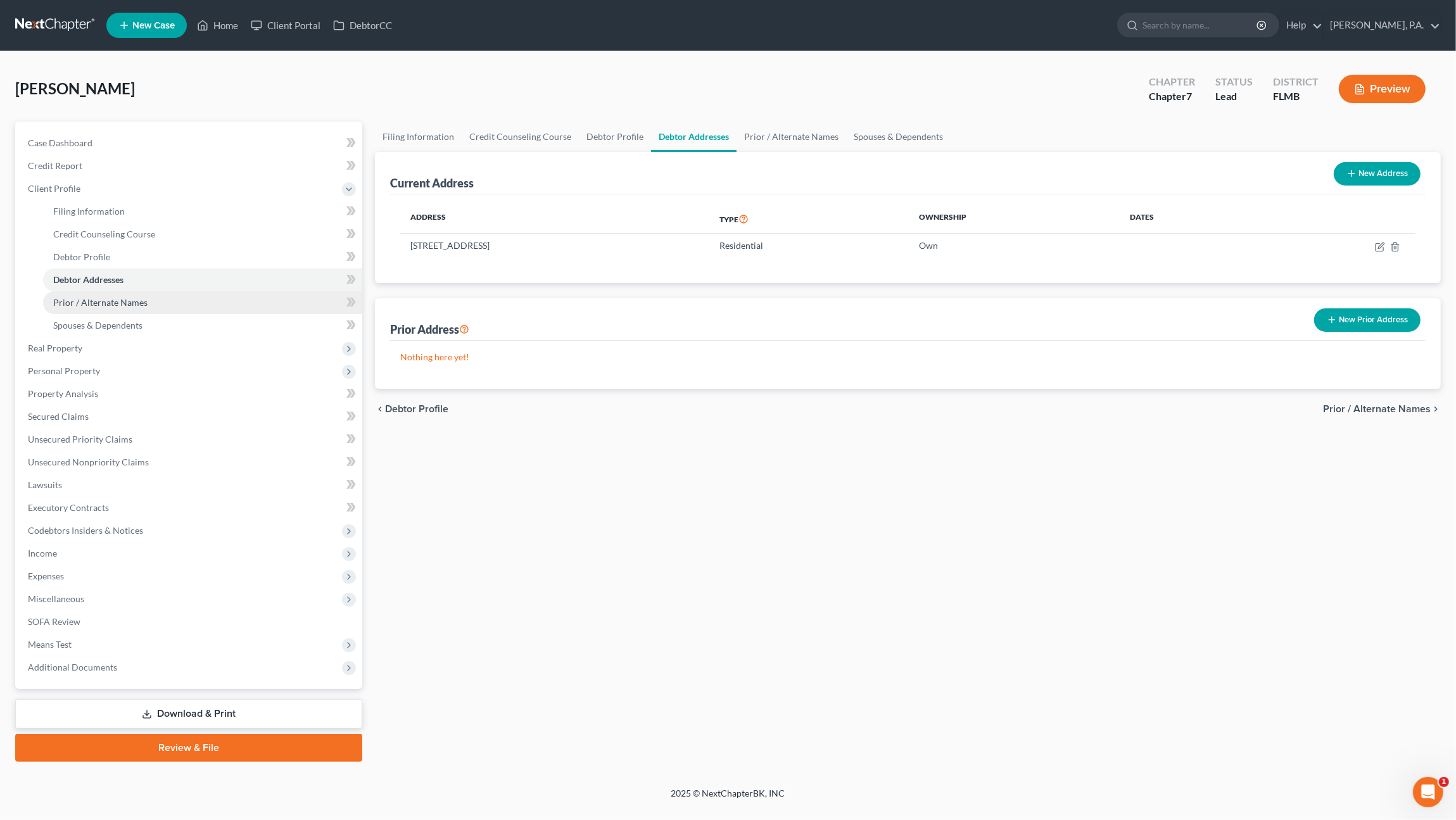
click at [137, 304] on span "Prior / Alternate Names" at bounding box center [100, 302] width 95 height 11
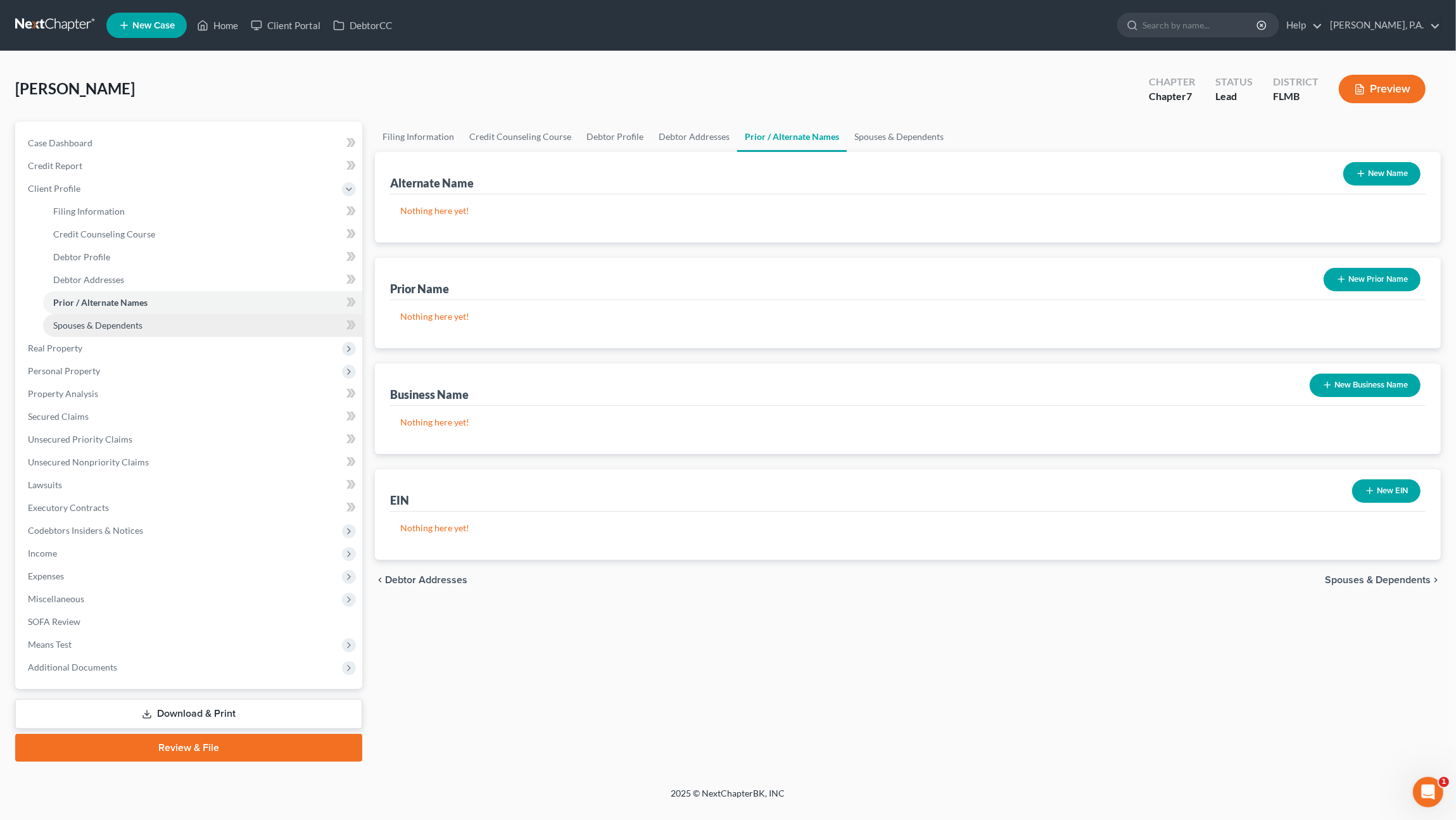
click at [117, 327] on span "Spouses & Dependents" at bounding box center [97, 325] width 89 height 11
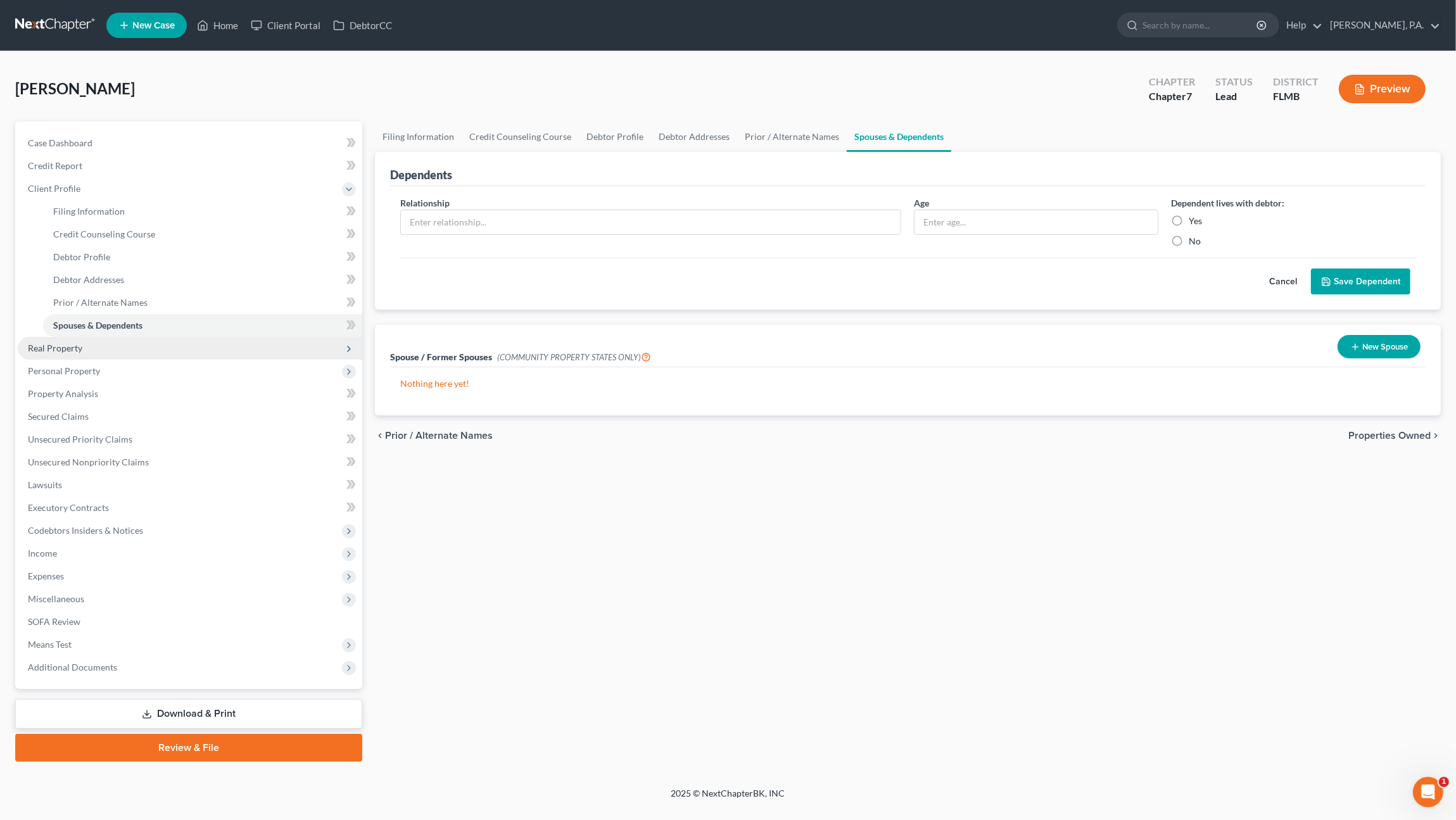
click at [106, 346] on span "Real Property" at bounding box center [190, 348] width 345 height 23
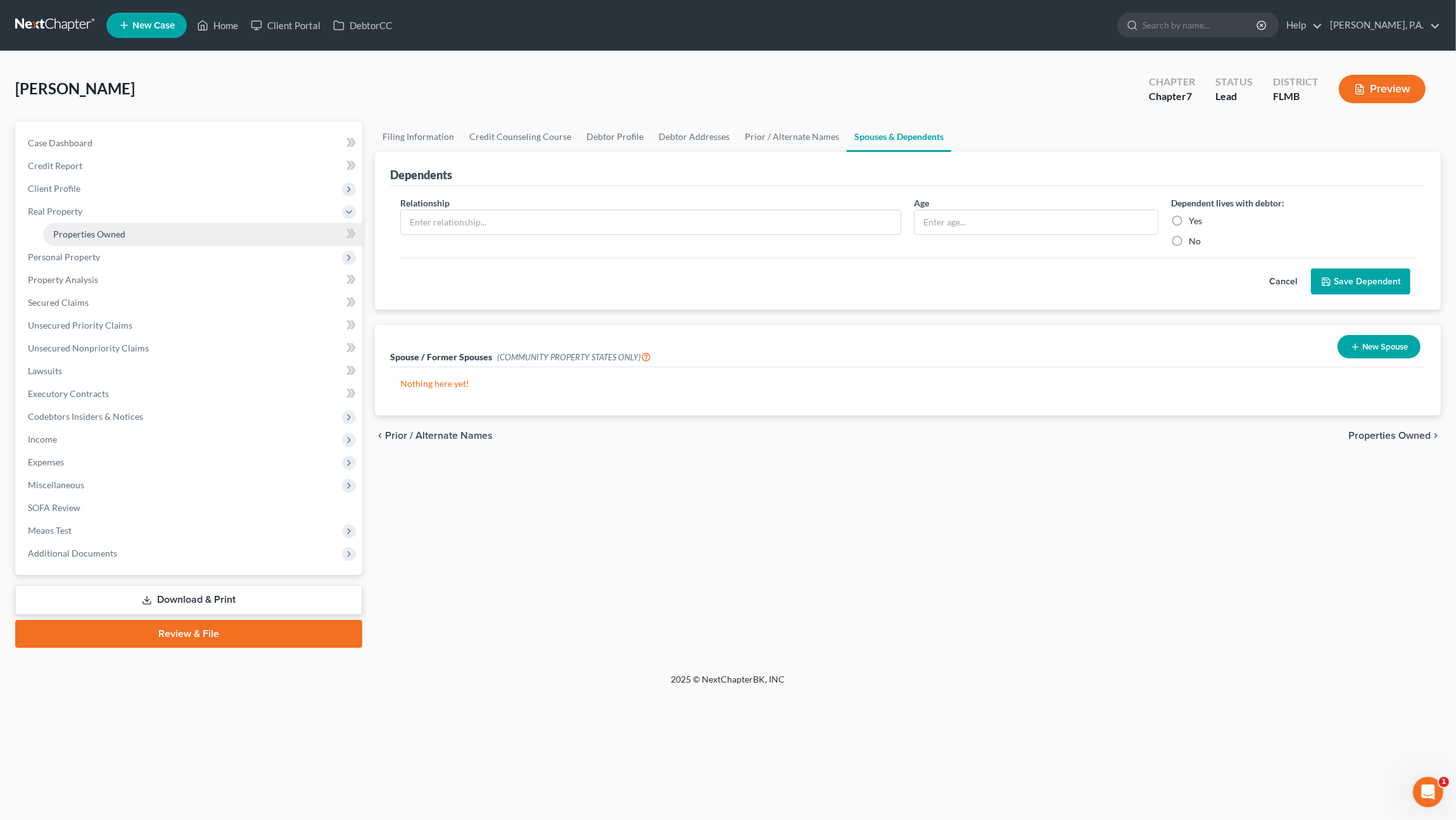
click at [99, 237] on span "Properties Owned" at bounding box center [89, 234] width 72 height 11
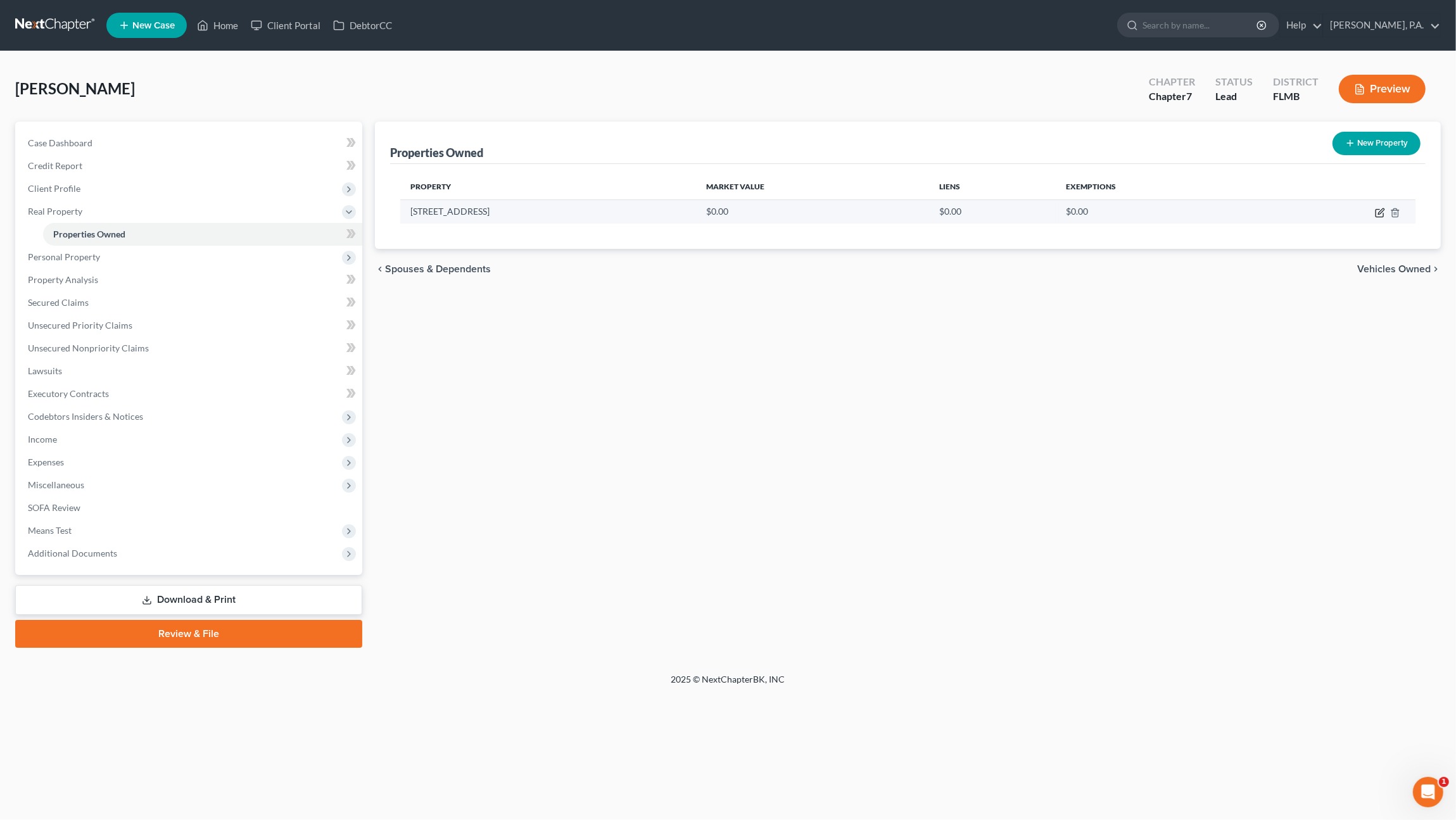
click at [1379, 210] on icon "button" at bounding box center [1379, 213] width 7 height 7
select select "9"
select select "52"
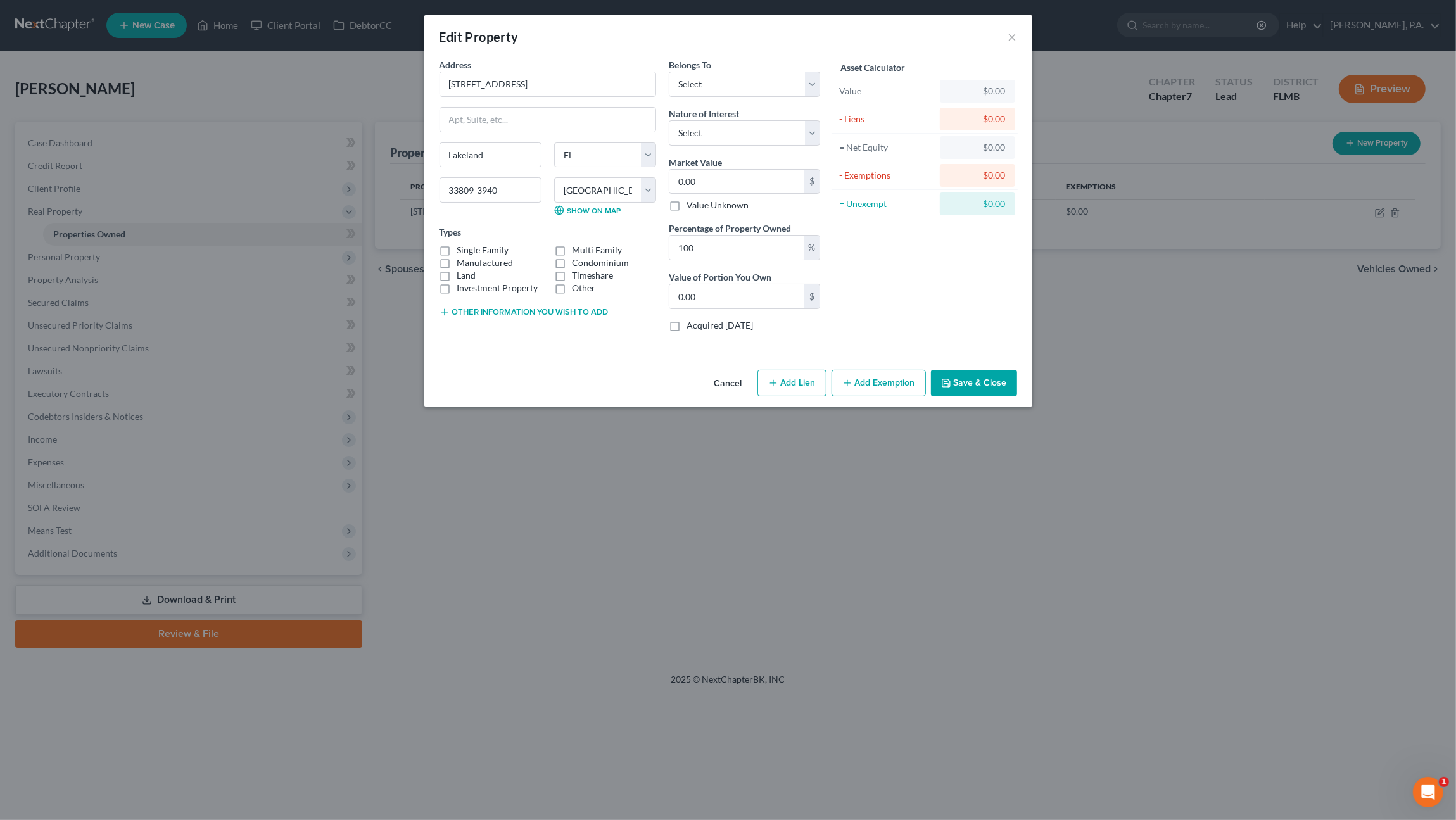
click at [579, 260] on label "Condominium" at bounding box center [600, 262] width 57 height 13
click at [579, 260] on input "Condominium" at bounding box center [581, 260] width 8 height 8
checkbox input "true"
click at [719, 76] on select "Select Debtor 1 Only Debtor 2 Only Debtor 1 And Debtor 2 Only At Least One Of T…" at bounding box center [744, 84] width 152 height 25
select select "0"
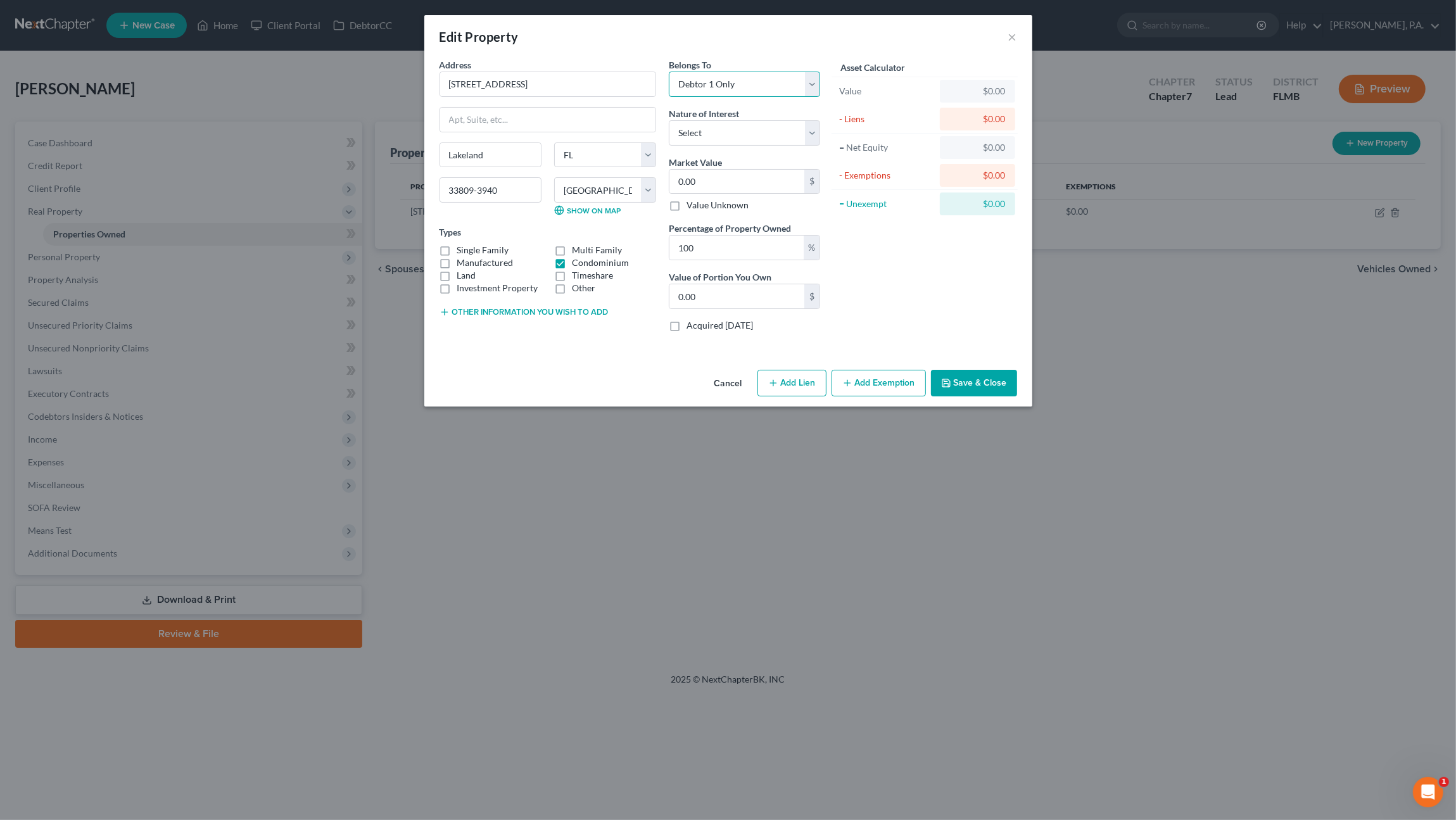
click at [669, 72] on select "Select Debtor 1 Only Debtor 2 Only Debtor 1 And Debtor 2 Only At Least One Of T…" at bounding box center [744, 84] width 152 height 25
click at [724, 134] on select "Select Fee Simple Joint Tenant Life Estate Equitable Interest Future Interest T…" at bounding box center [744, 133] width 152 height 25
select select "0"
click at [669, 120] on select "Select Fee Simple Joint Tenant Life Estate Equitable Interest Future Interest T…" at bounding box center [744, 133] width 152 height 25
click at [733, 183] on input "0.00" at bounding box center [736, 182] width 135 height 24
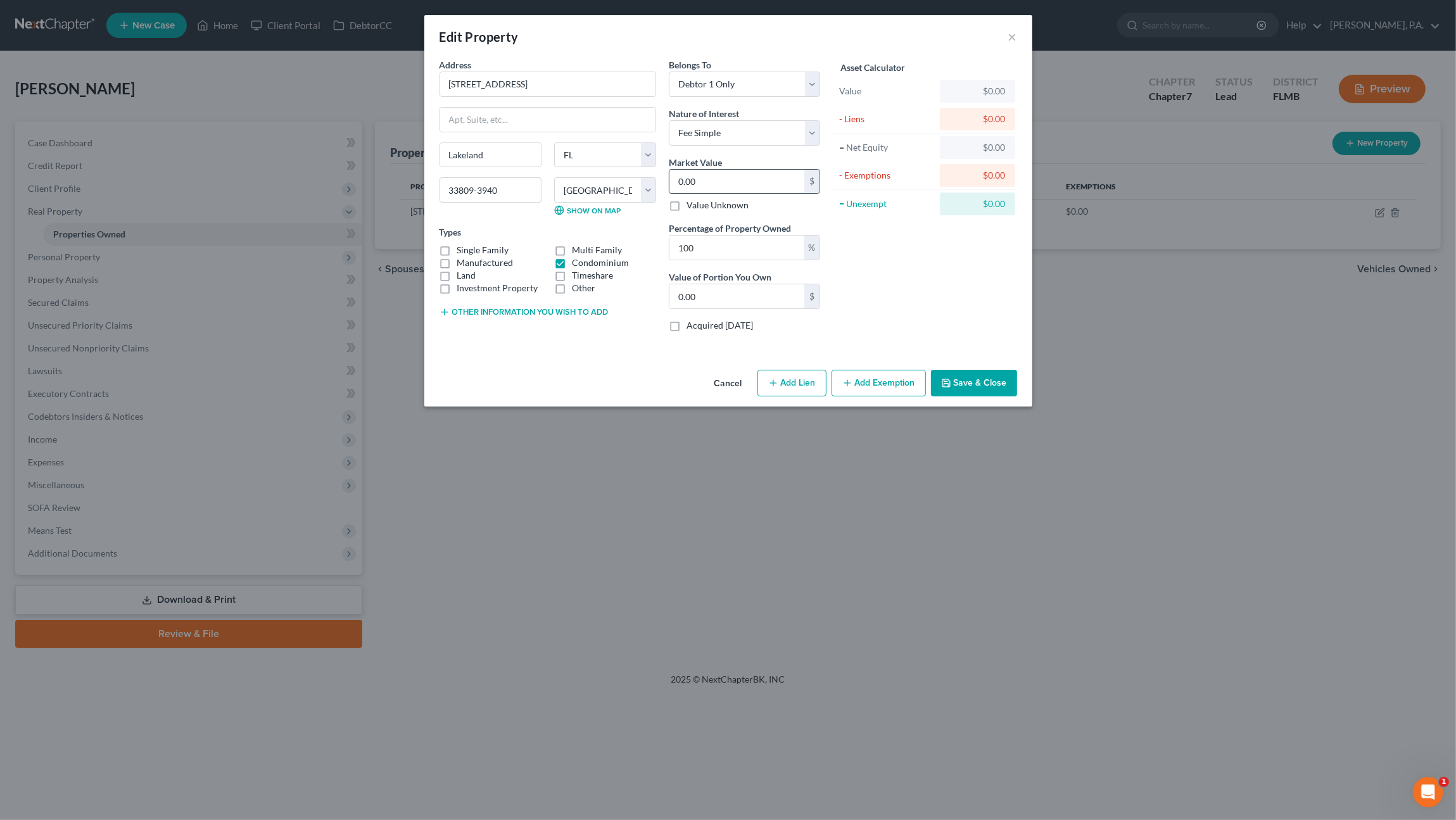
type input "2"
type input "2.00"
type input "20"
type input "20.00"
type input "209"
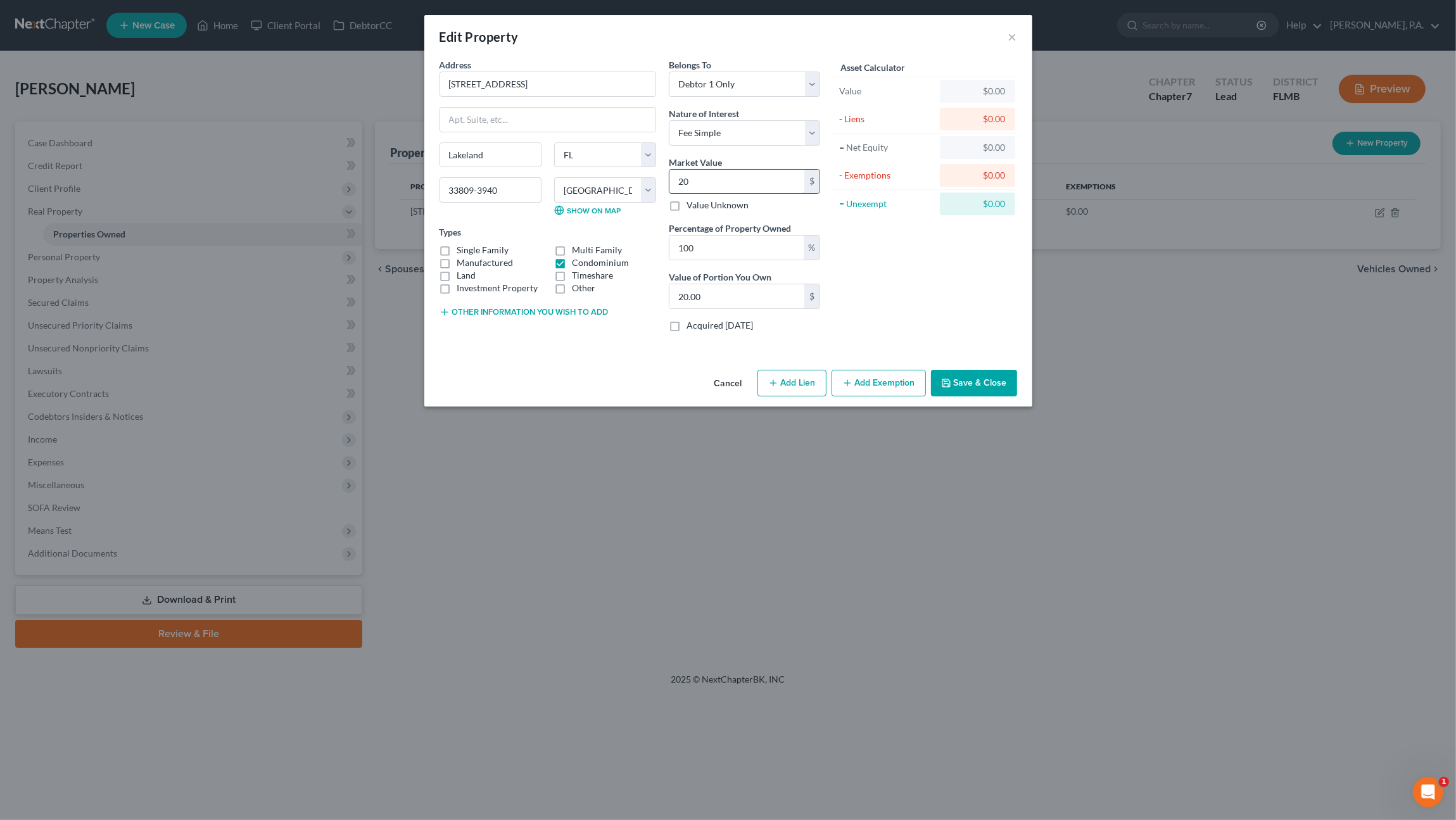
type input "209.00"
type input "2093"
type input "2,093.00"
type input "2,0930"
type input "20,930.00"
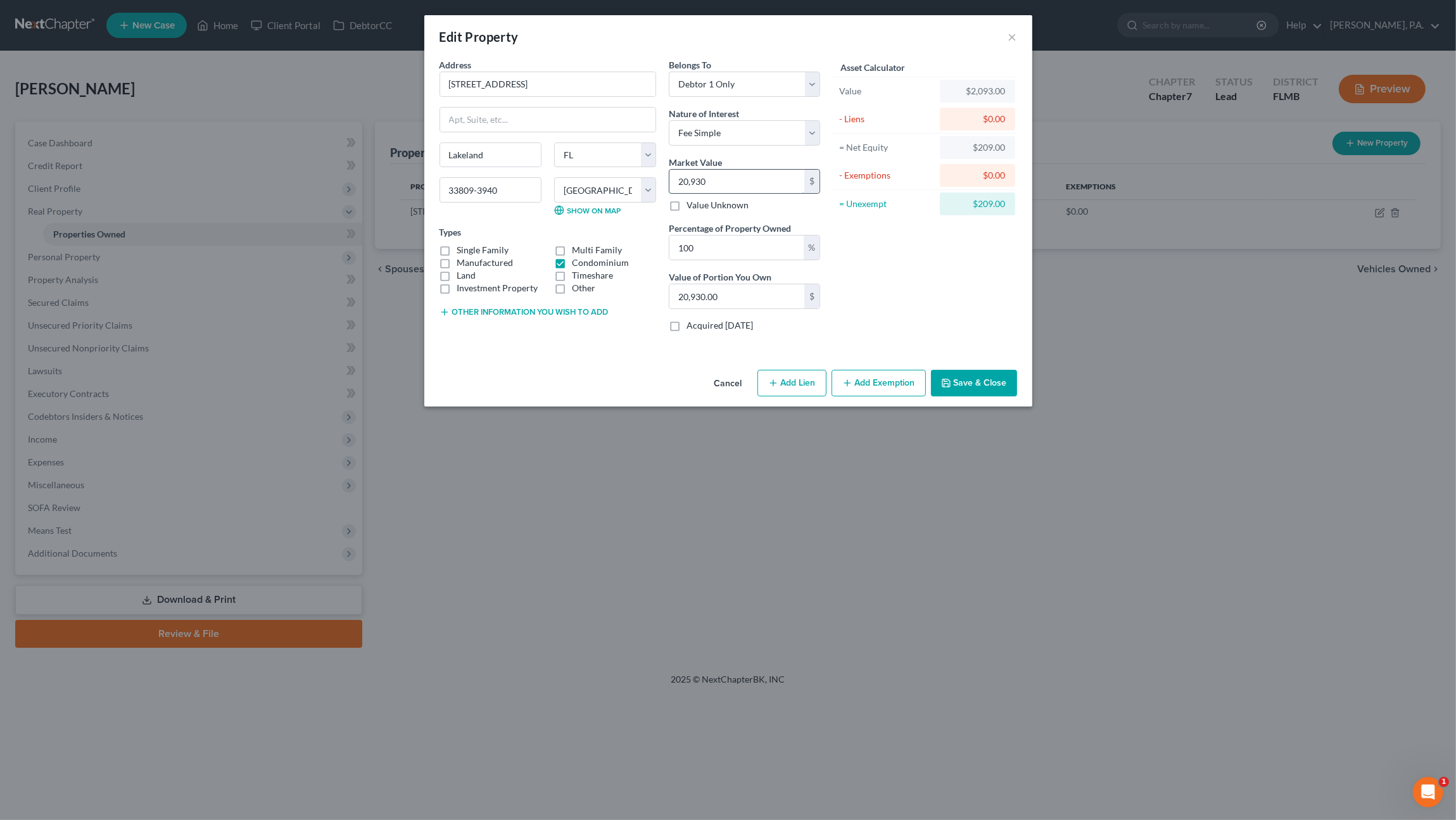
type input "20,9300"
type input "209,300.00"
type input "209,300"
drag, startPoint x: 962, startPoint y: 388, endPoint x: 971, endPoint y: 386, distance: 9.2
click at [964, 387] on button "Save & Close" at bounding box center [974, 383] width 86 height 27
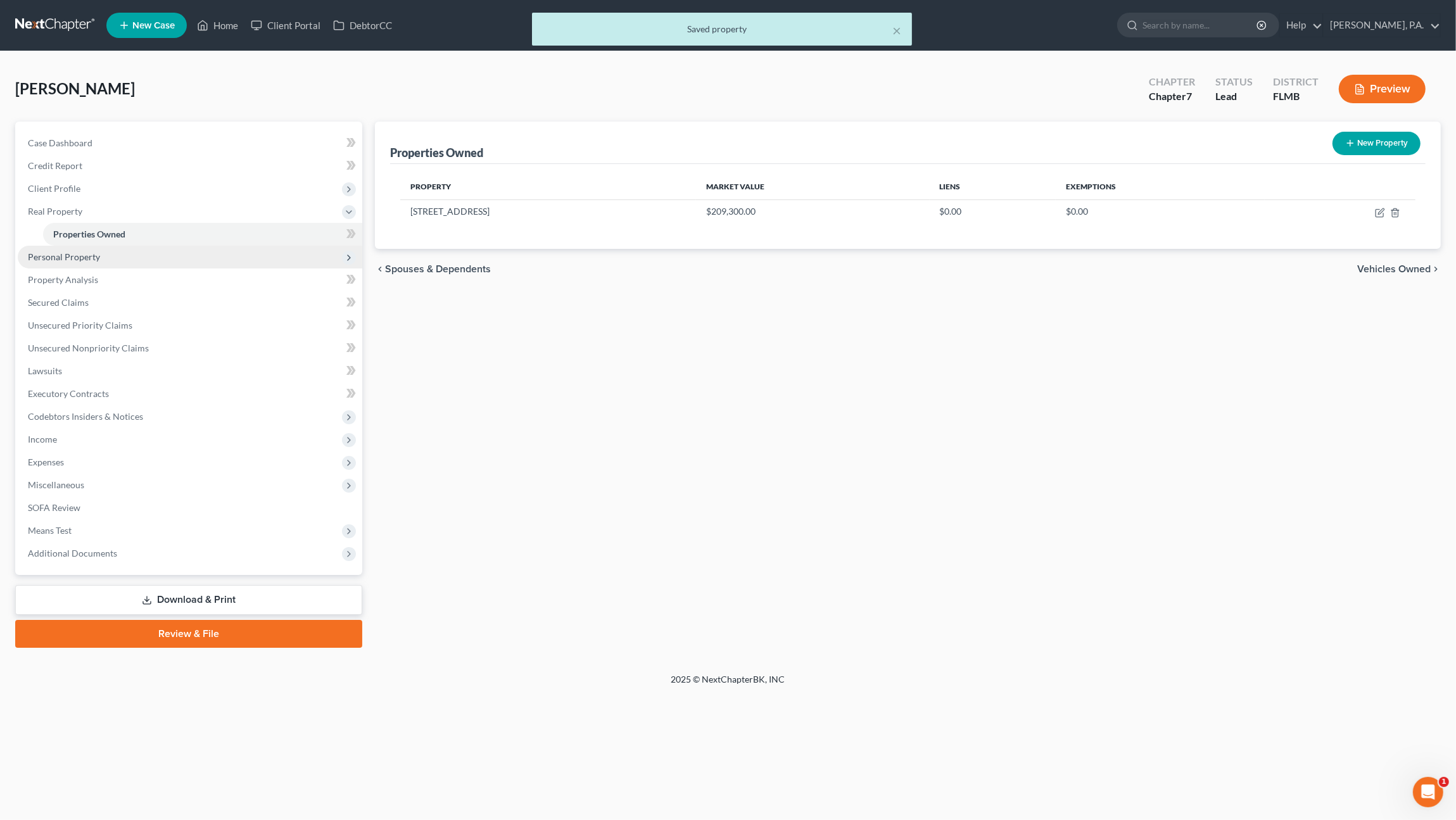
click at [45, 259] on span "Personal Property" at bounding box center [64, 257] width 72 height 11
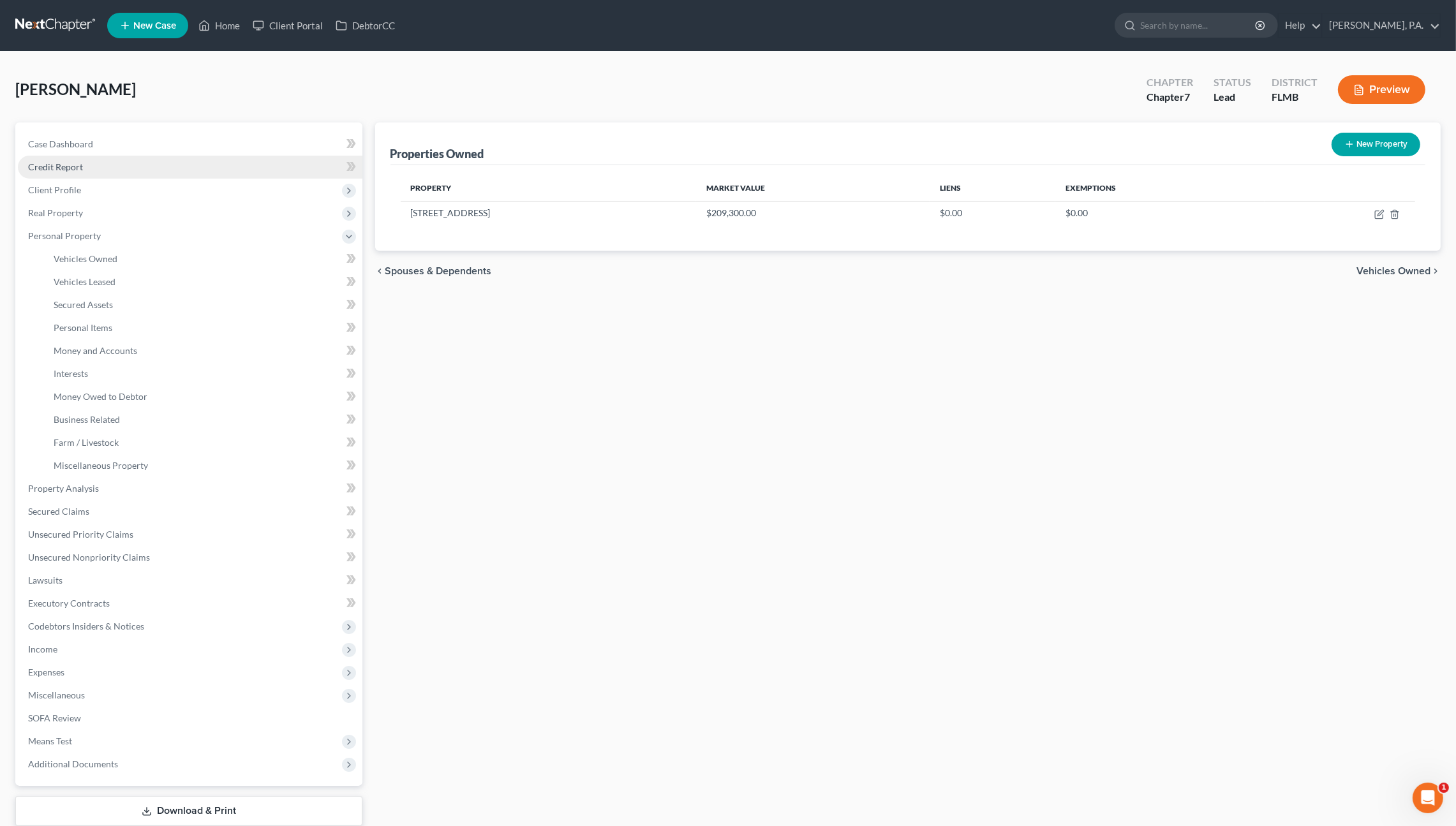
click at [77, 166] on span "Credit Report" at bounding box center [55, 167] width 55 height 11
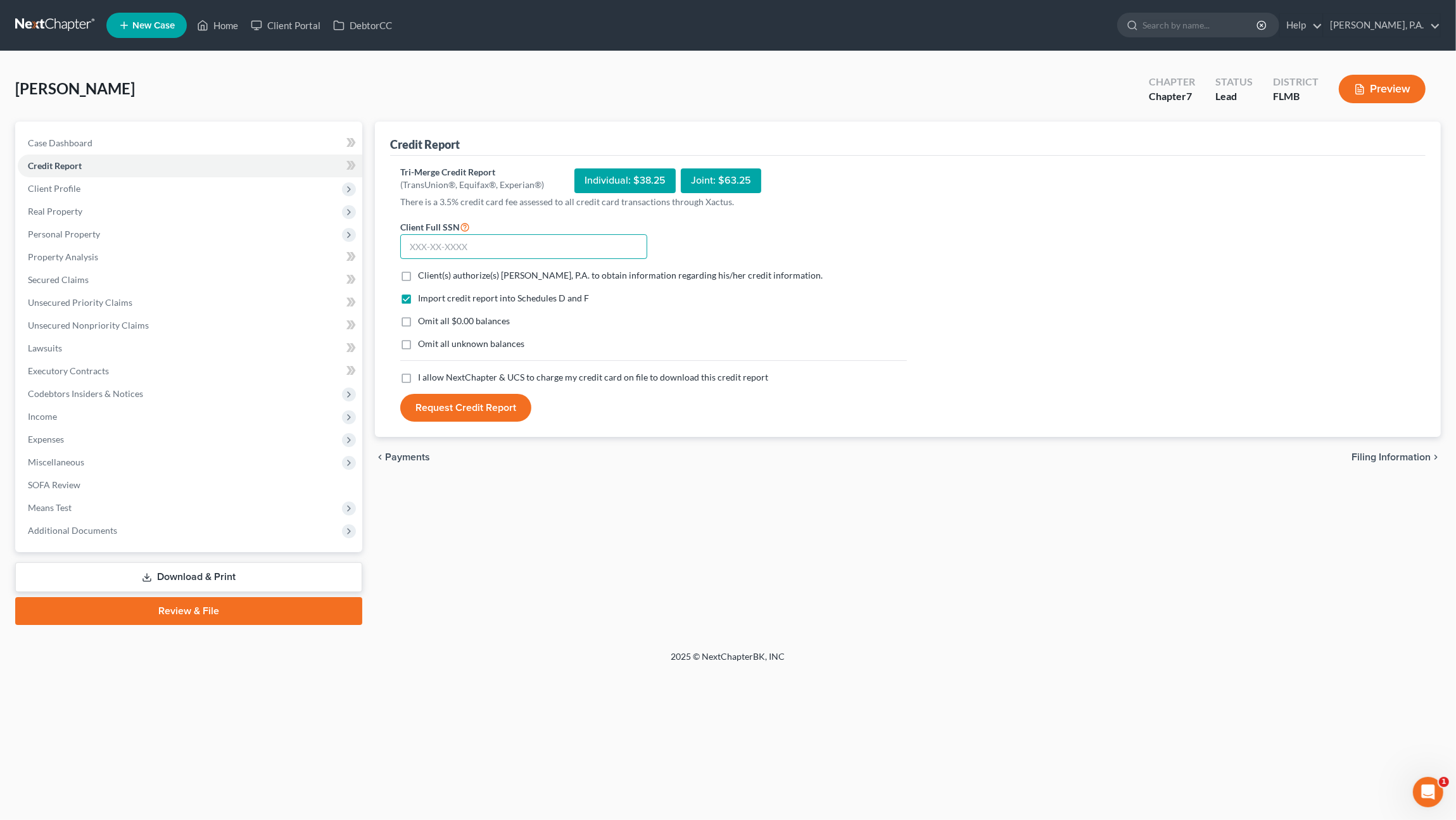
click at [447, 249] on input "text" at bounding box center [524, 247] width 247 height 25
click at [500, 244] on input "text" at bounding box center [524, 247] width 247 height 25
type input "261-71-3241"
click at [442, 272] on span "Client(s) authorize(s) [PERSON_NAME], P.A. to obtain information regarding his/…" at bounding box center [620, 275] width 404 height 11
click at [431, 272] on input "Client(s) authorize(s) [PERSON_NAME], P.A. to obtain information regarding his/…" at bounding box center [427, 273] width 8 height 8
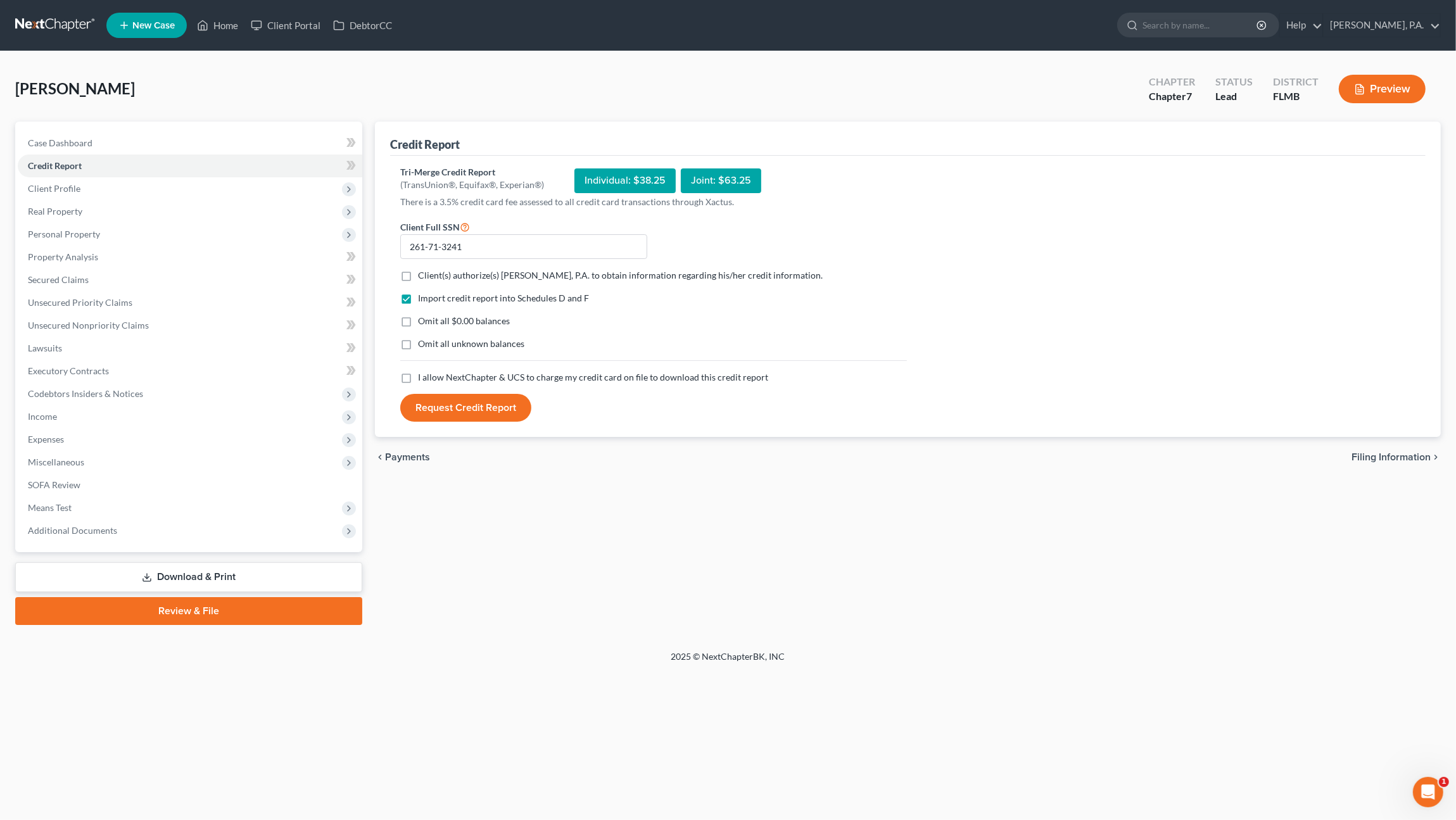
checkbox input "true"
click at [453, 324] on span "Omit all $0.00 balances" at bounding box center [463, 320] width 92 height 11
click at [431, 323] on input "Omit all $0.00 balances" at bounding box center [427, 318] width 8 height 8
checkbox input "true"
click at [451, 345] on span "Omit all unknown balances" at bounding box center [471, 343] width 107 height 11
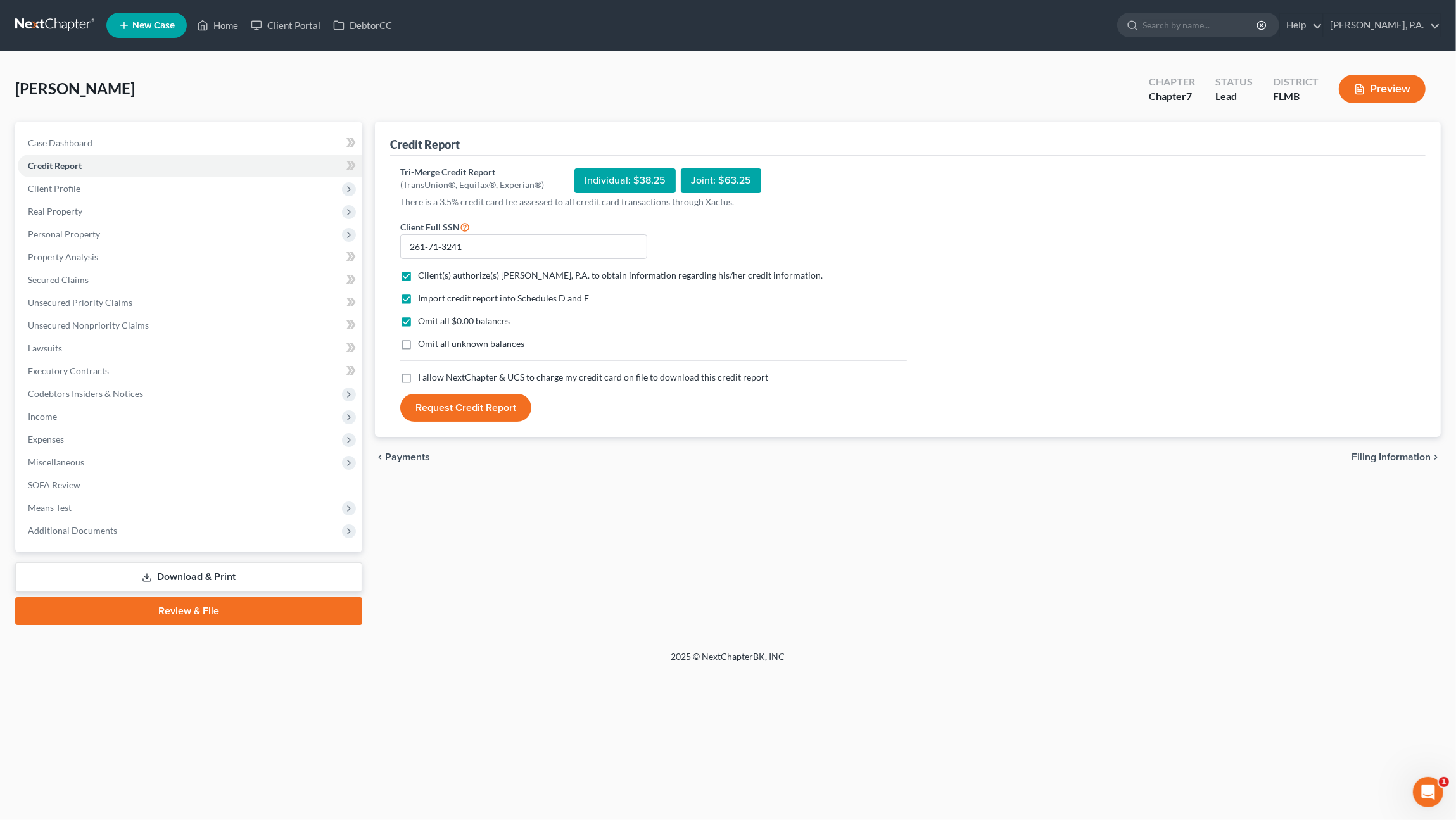
click at [431, 345] on input "Omit all unknown balances" at bounding box center [427, 341] width 8 height 8
checkbox input "true"
click at [441, 377] on span "I allow NextChapter & UCS to charge my credit card on file to download this cre…" at bounding box center [593, 377] width 350 height 11
click at [431, 377] on input "I allow NextChapter & UCS to charge my credit card on file to download this cre…" at bounding box center [427, 375] width 8 height 8
checkbox input "true"
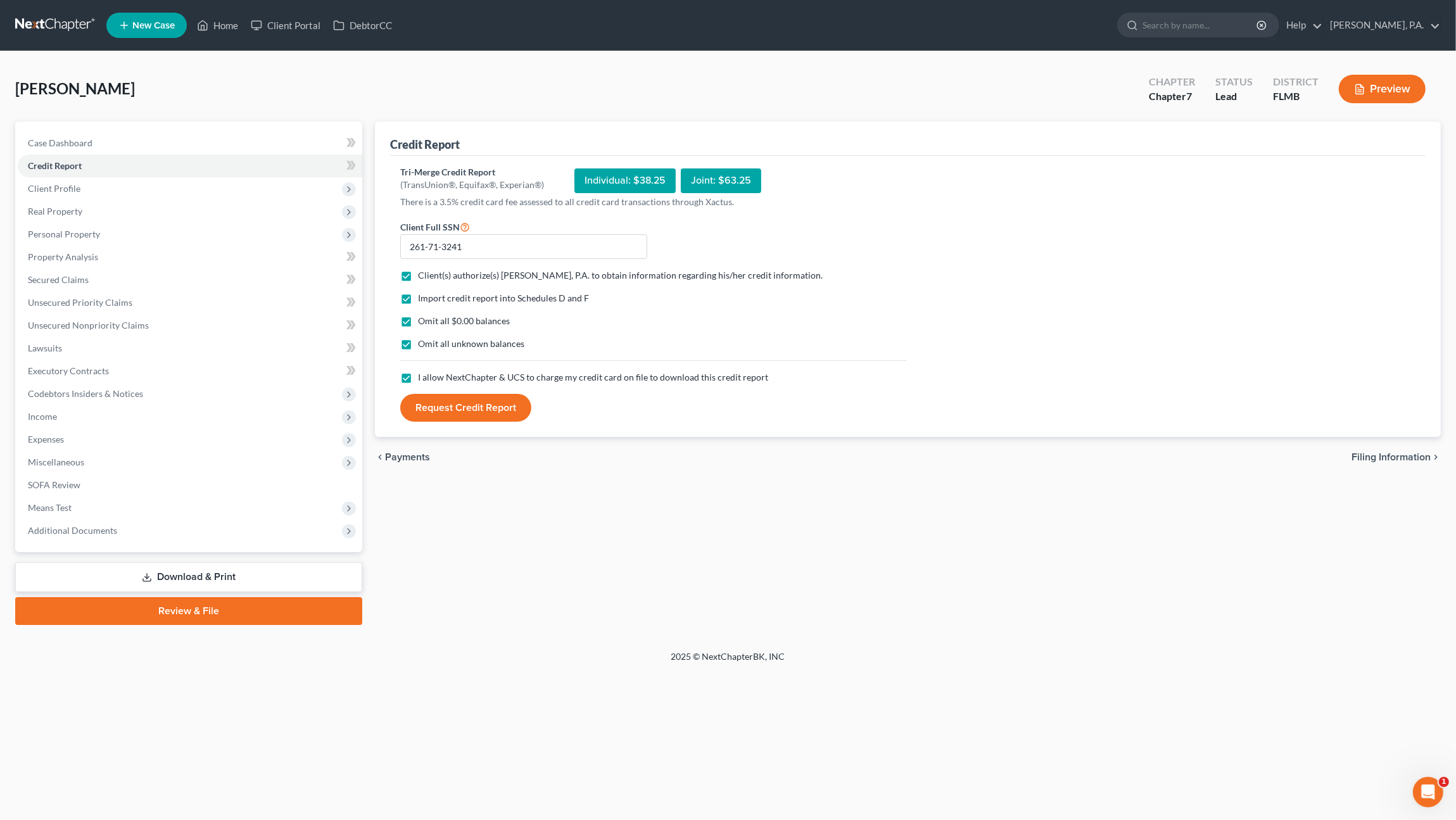
click at [480, 409] on button "Request Credit Report" at bounding box center [465, 408] width 131 height 28
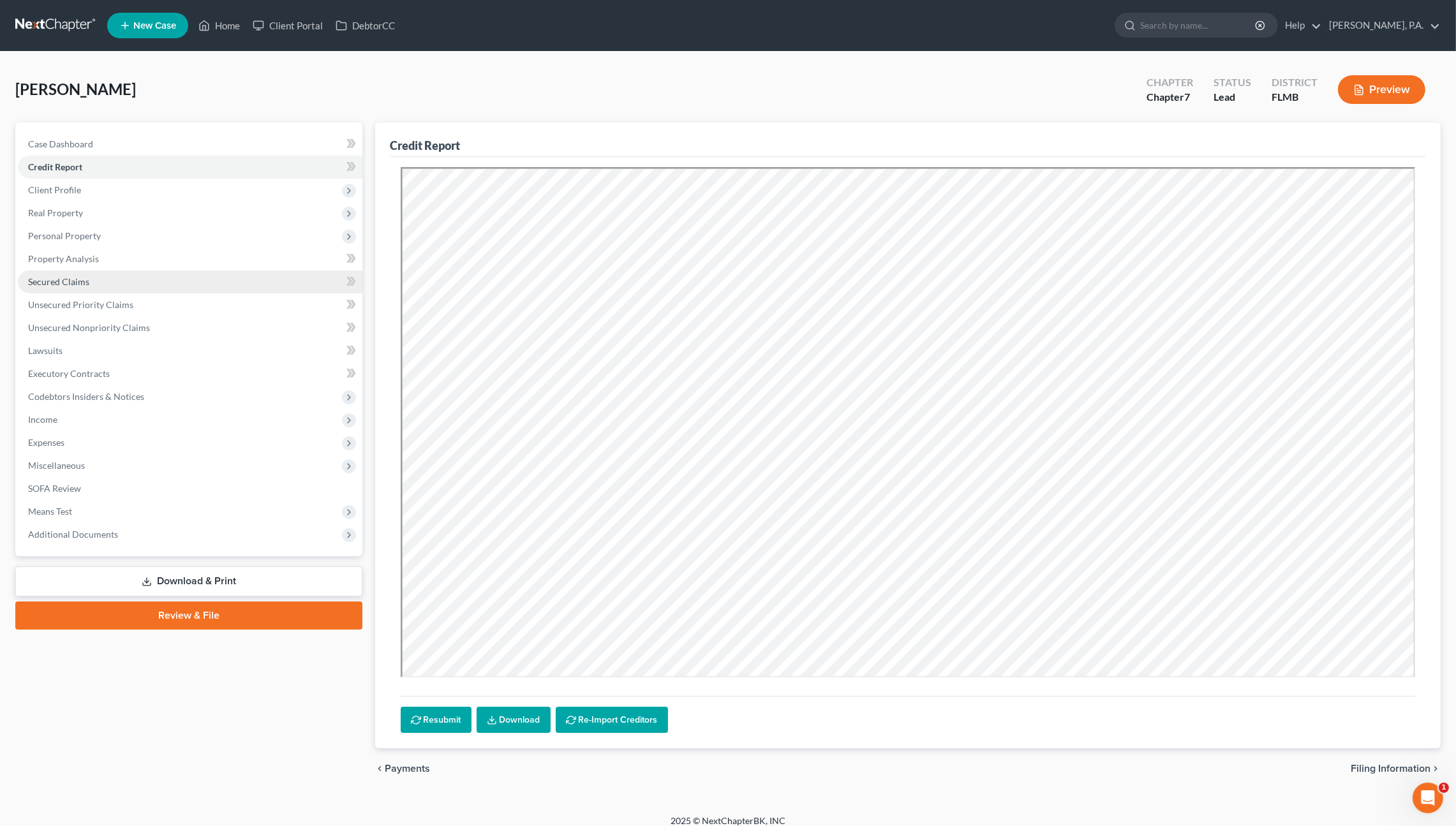
click at [68, 277] on span "Secured Claims" at bounding box center [59, 282] width 61 height 11
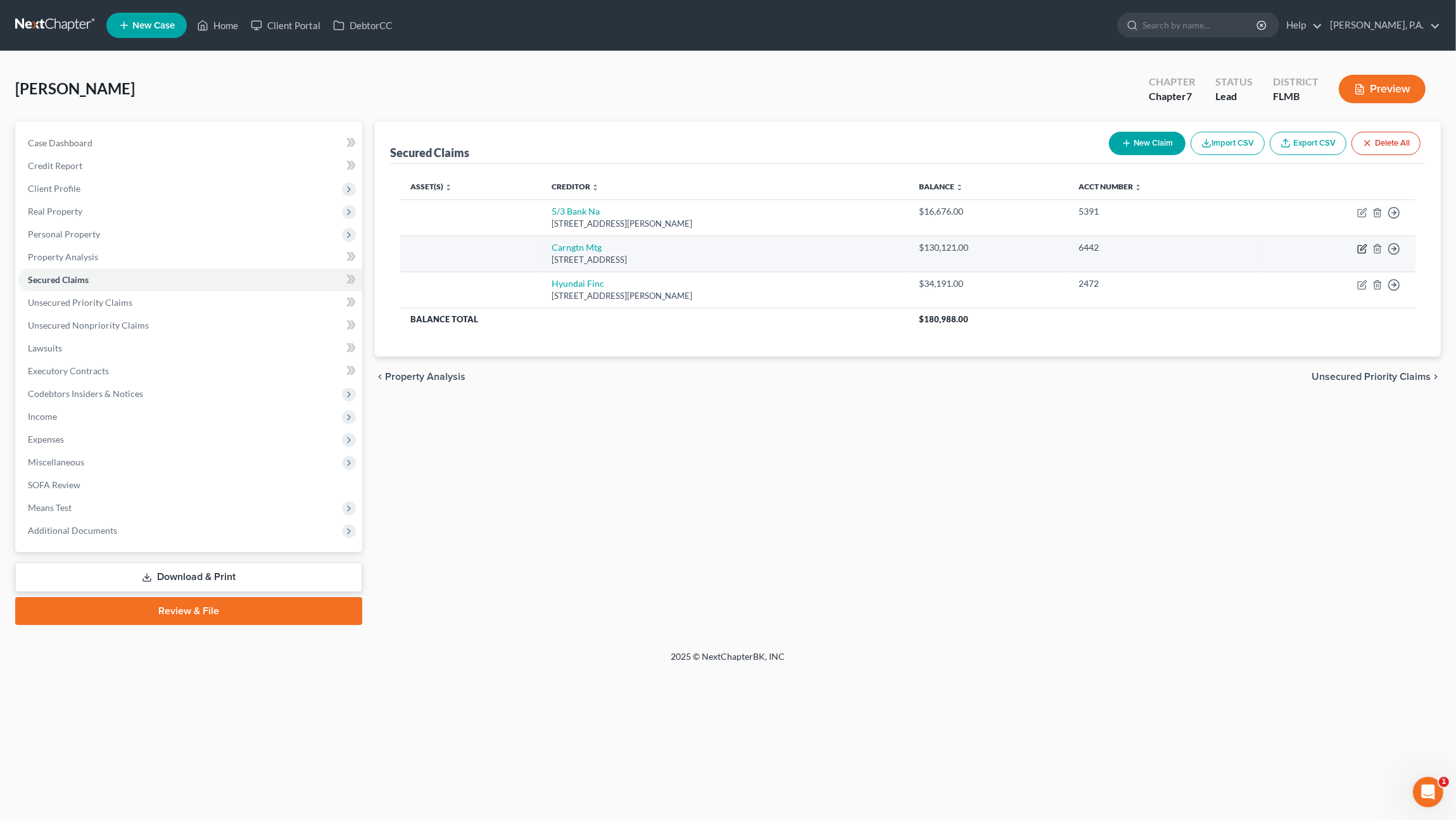
click at [1363, 248] on icon "button" at bounding box center [1363, 247] width 5 height 5
select select "4"
select select "0"
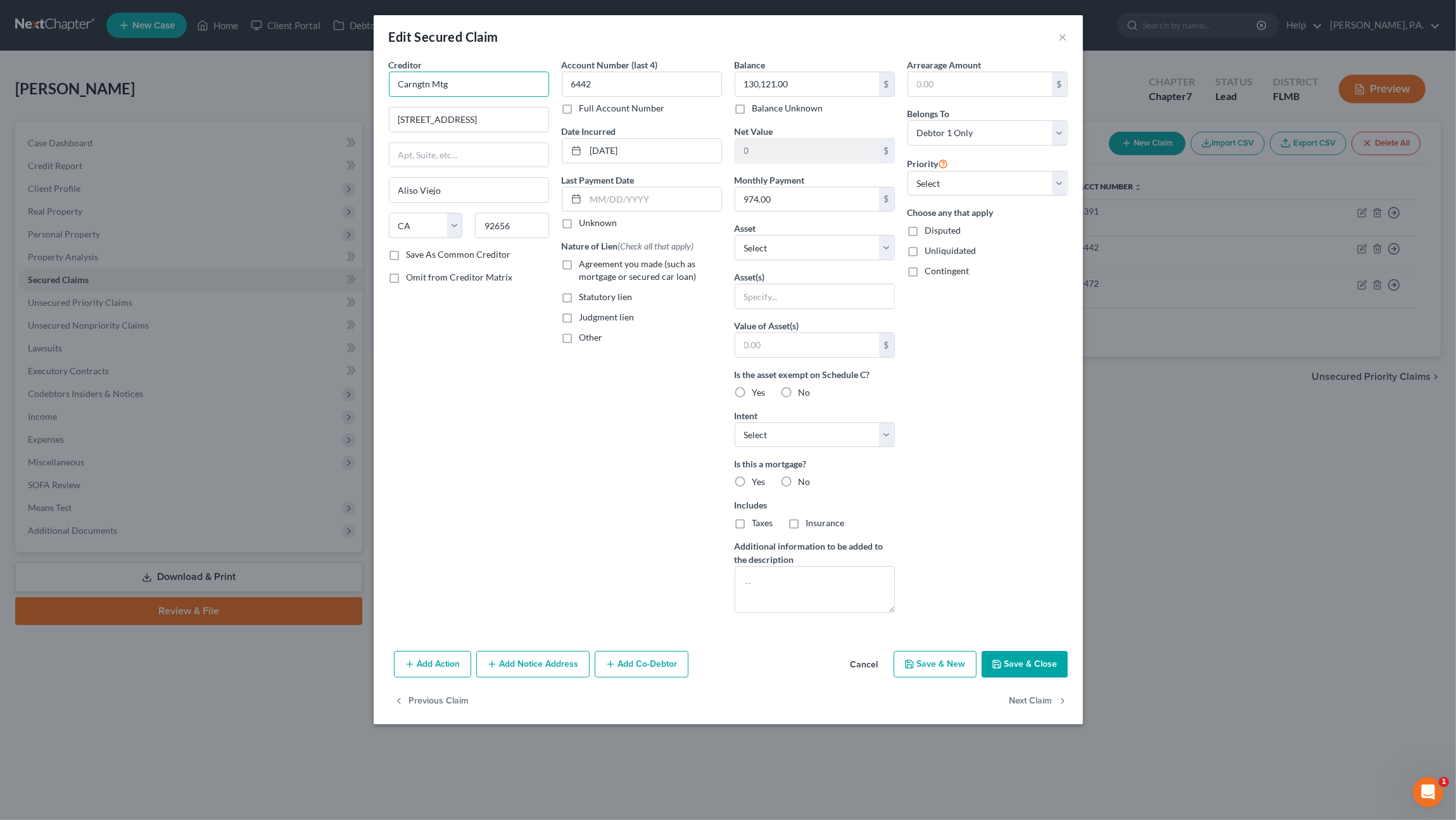
click at [451, 82] on input "Carngtn Mtg" at bounding box center [469, 84] width 160 height 25
drag, startPoint x: 469, startPoint y: 80, endPoint x: 355, endPoint y: 84, distance: 114.1
click at [355, 84] on div "Edit Secured Claim × Creditor * Carngtn Mtg 15 Enterprise [GEOGRAPHIC_DATA] [US…" at bounding box center [728, 410] width 1456 height 820
type input "[PERSON_NAME] Mortgage"
click at [506, 121] on input "[STREET_ADDRESS]" at bounding box center [469, 120] width 159 height 24
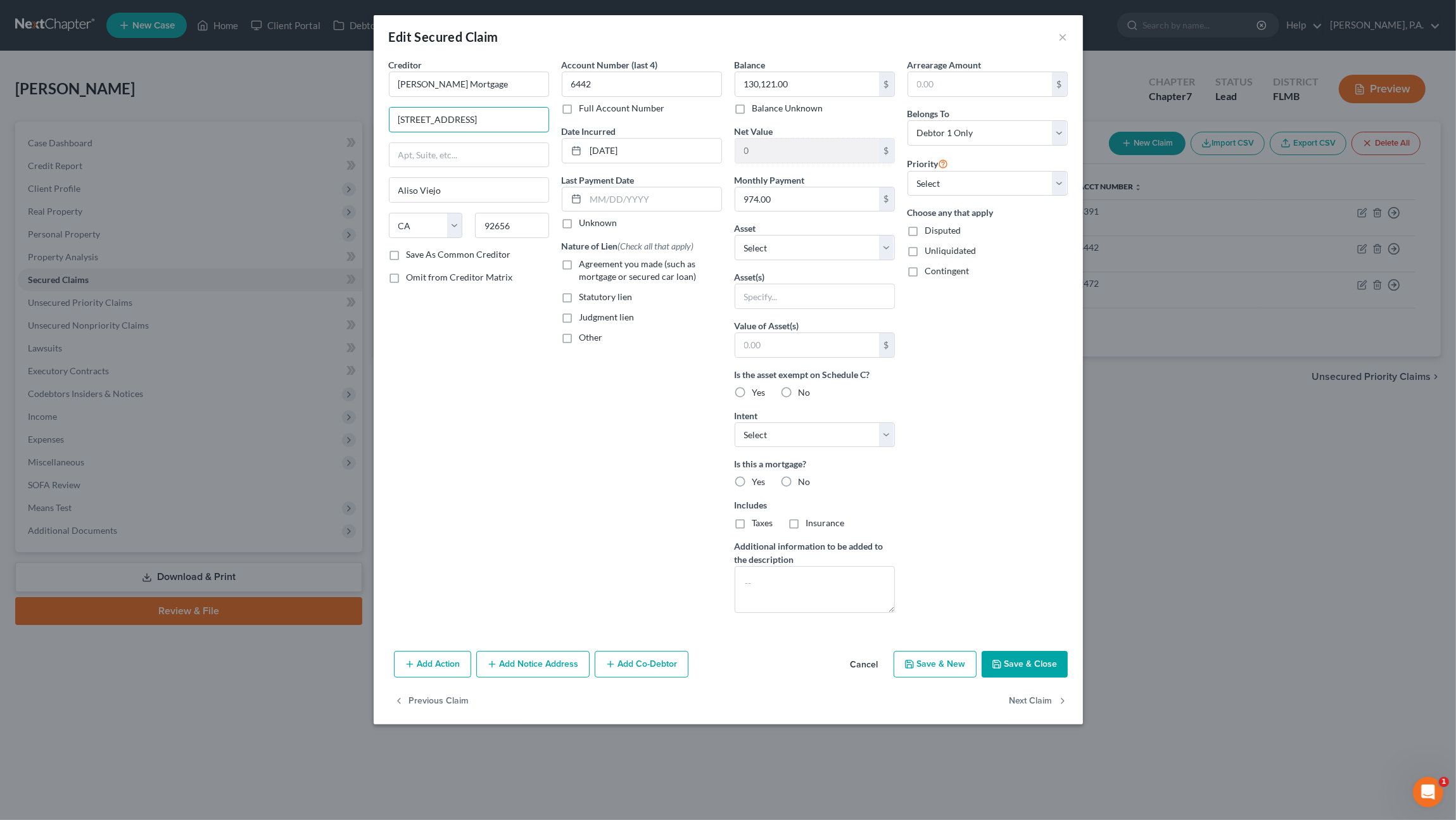
drag, startPoint x: 504, startPoint y: 119, endPoint x: 348, endPoint y: 113, distance: 156.1
click at [348, 113] on div "Edit Secured Claim × Creditor * [PERSON_NAME] Mortgage 15 Enterprise [GEOGRAPHI…" at bounding box center [728, 410] width 1456 height 820
type input "PO Box 5001"
type input "Westfield"
select select "15"
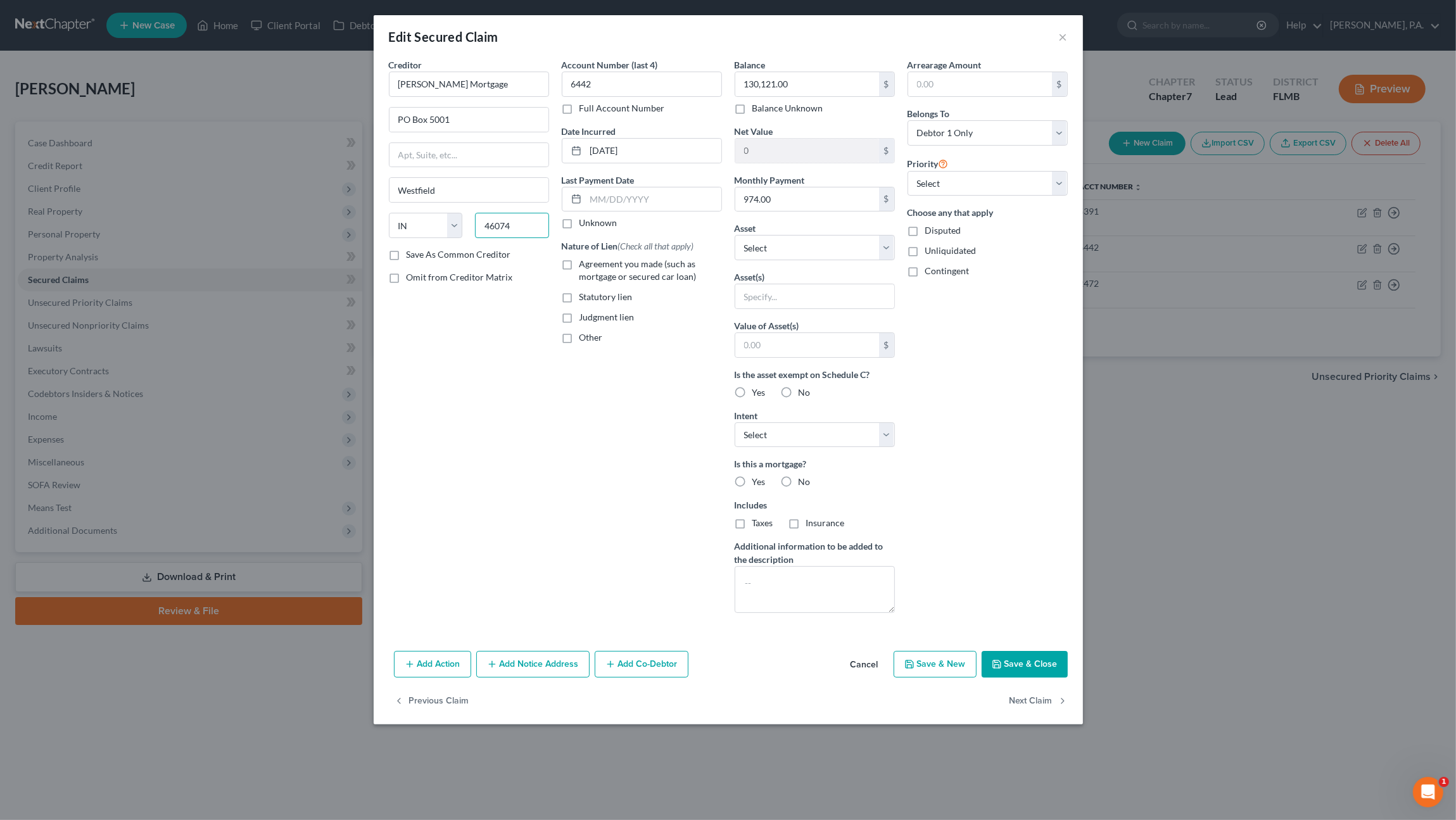
type input "46074"
click at [645, 266] on span "Agreement you made (such as mortgage or secured car loan)" at bounding box center [638, 270] width 117 height 23
click at [593, 266] on input "Agreement you made (such as mortgage or secured car loan)" at bounding box center [589, 261] width 8 height 8
checkbox input "true"
click at [777, 245] on select "Select Other Multiple Assets 707 Carpenters Way Apt 16 - $209300.0" at bounding box center [814, 247] width 160 height 25
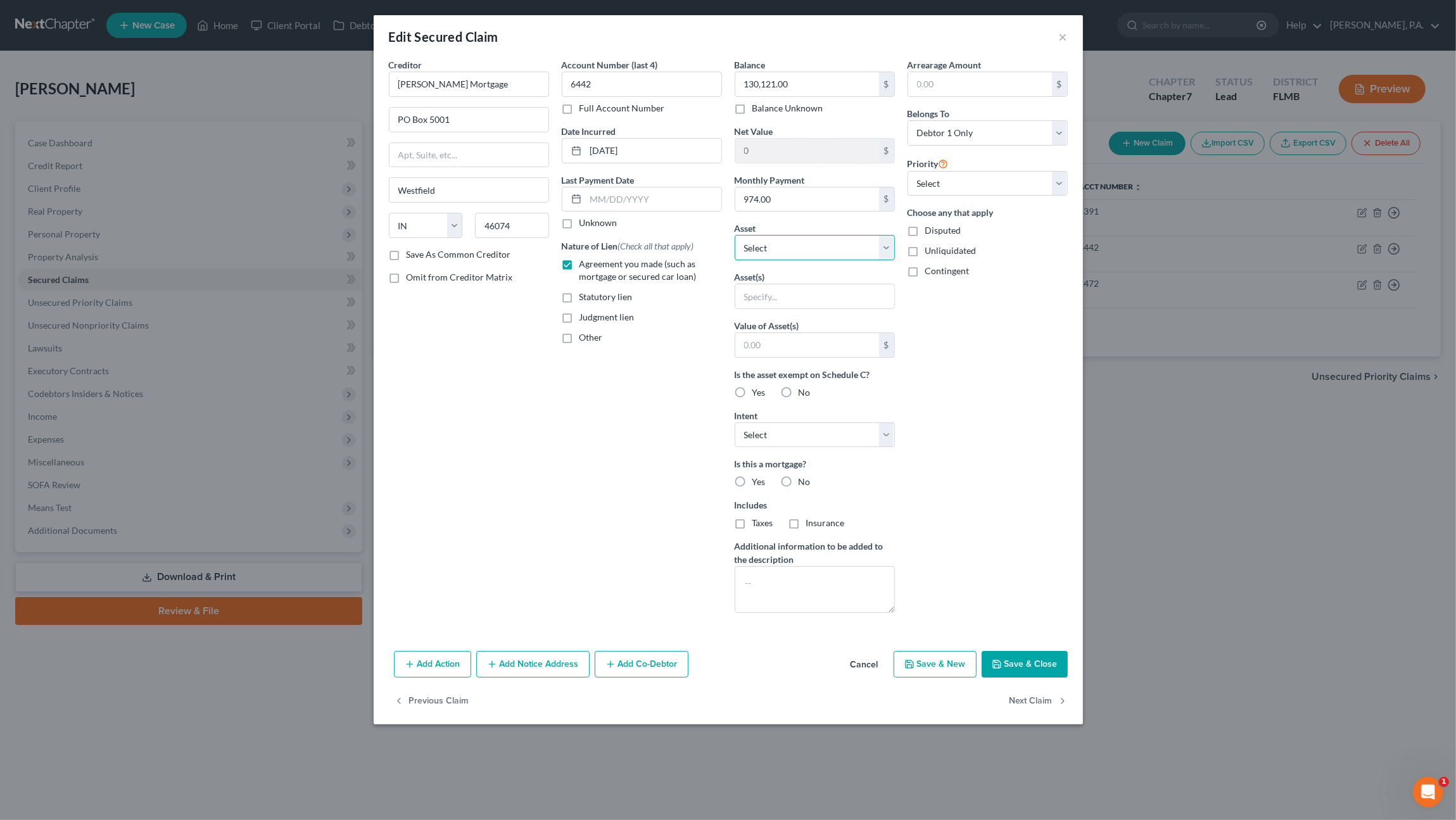
select select "2"
click at [734, 235] on select "Select Other Multiple Assets 707 Carpenters Way Apt 16 - $209300.0" at bounding box center [814, 247] width 160 height 25
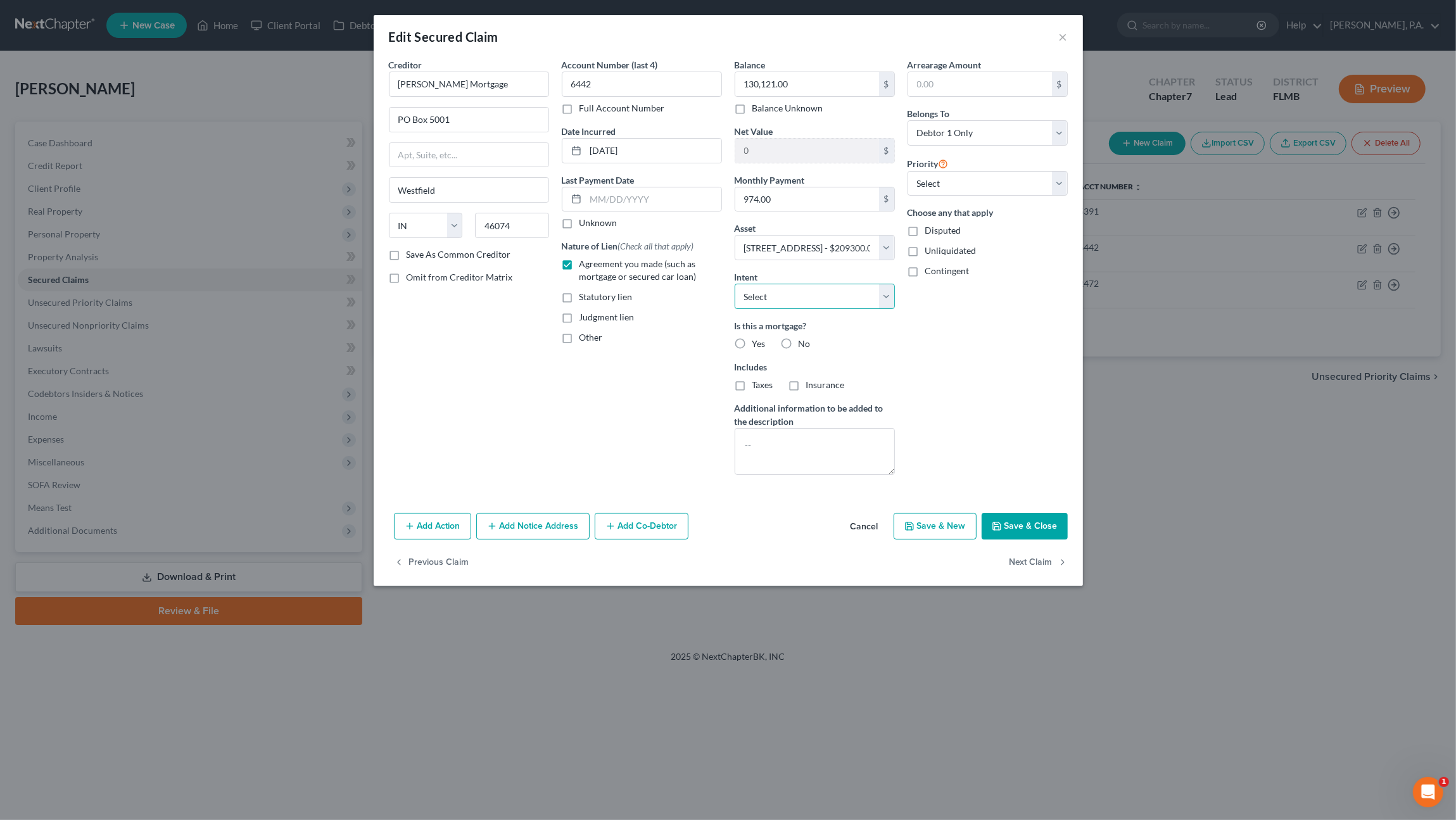
click at [820, 301] on select "Select Surrender Redeem Reaffirm Avoid Other" at bounding box center [814, 296] width 160 height 25
select select "2"
click at [734, 284] on select "Select Surrender Redeem Reaffirm Avoid Other" at bounding box center [814, 296] width 160 height 25
click at [752, 339] on label "Yes" at bounding box center [759, 343] width 13 height 13
click at [757, 339] on input "Yes" at bounding box center [761, 341] width 8 height 8
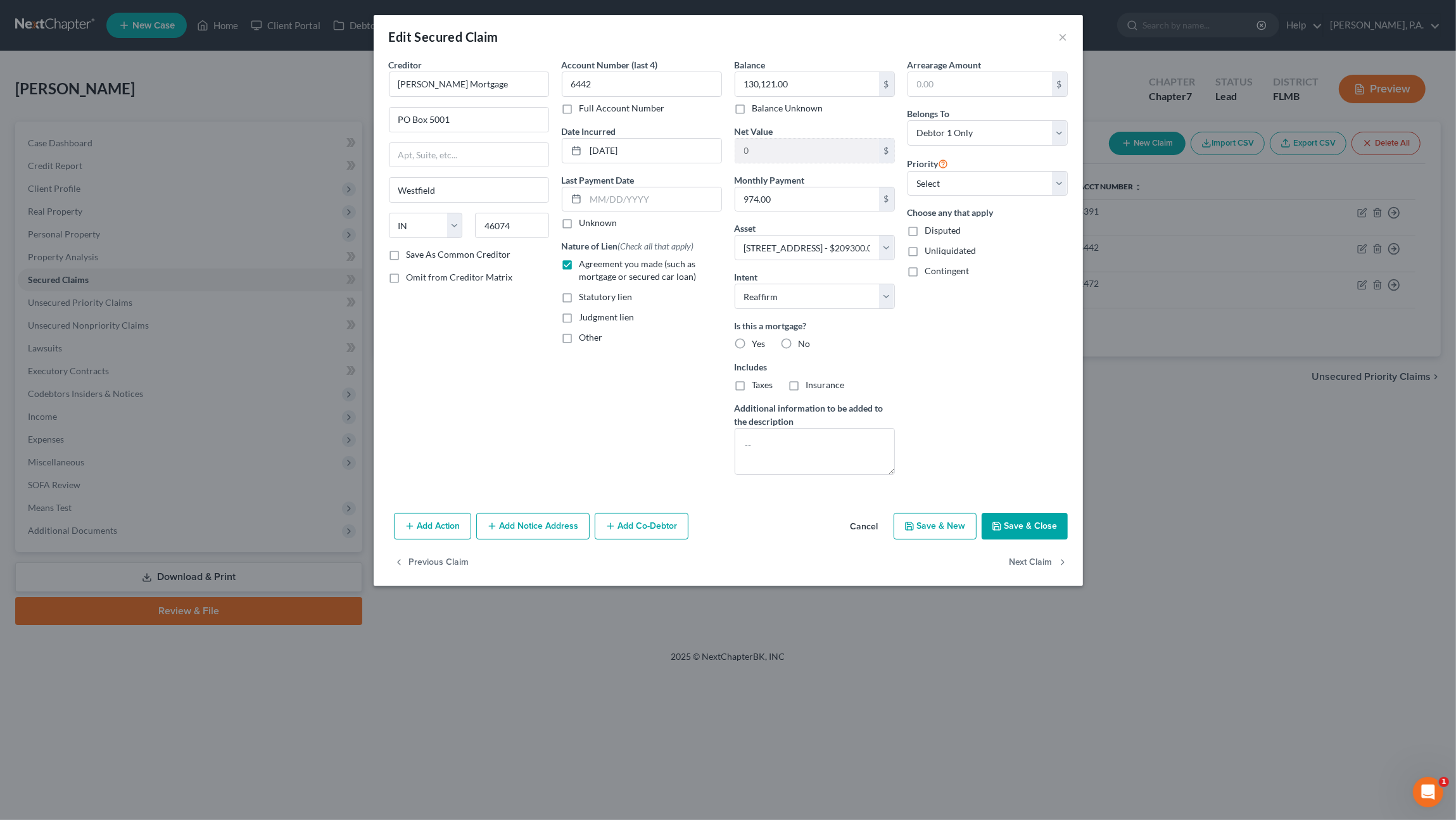
radio input "true"
click at [763, 381] on span "Taxes" at bounding box center [763, 385] width 21 height 11
click at [763, 381] on input "Taxes" at bounding box center [761, 383] width 8 height 8
checkbox input "true"
click at [822, 388] on span "Insurance" at bounding box center [826, 385] width 39 height 11
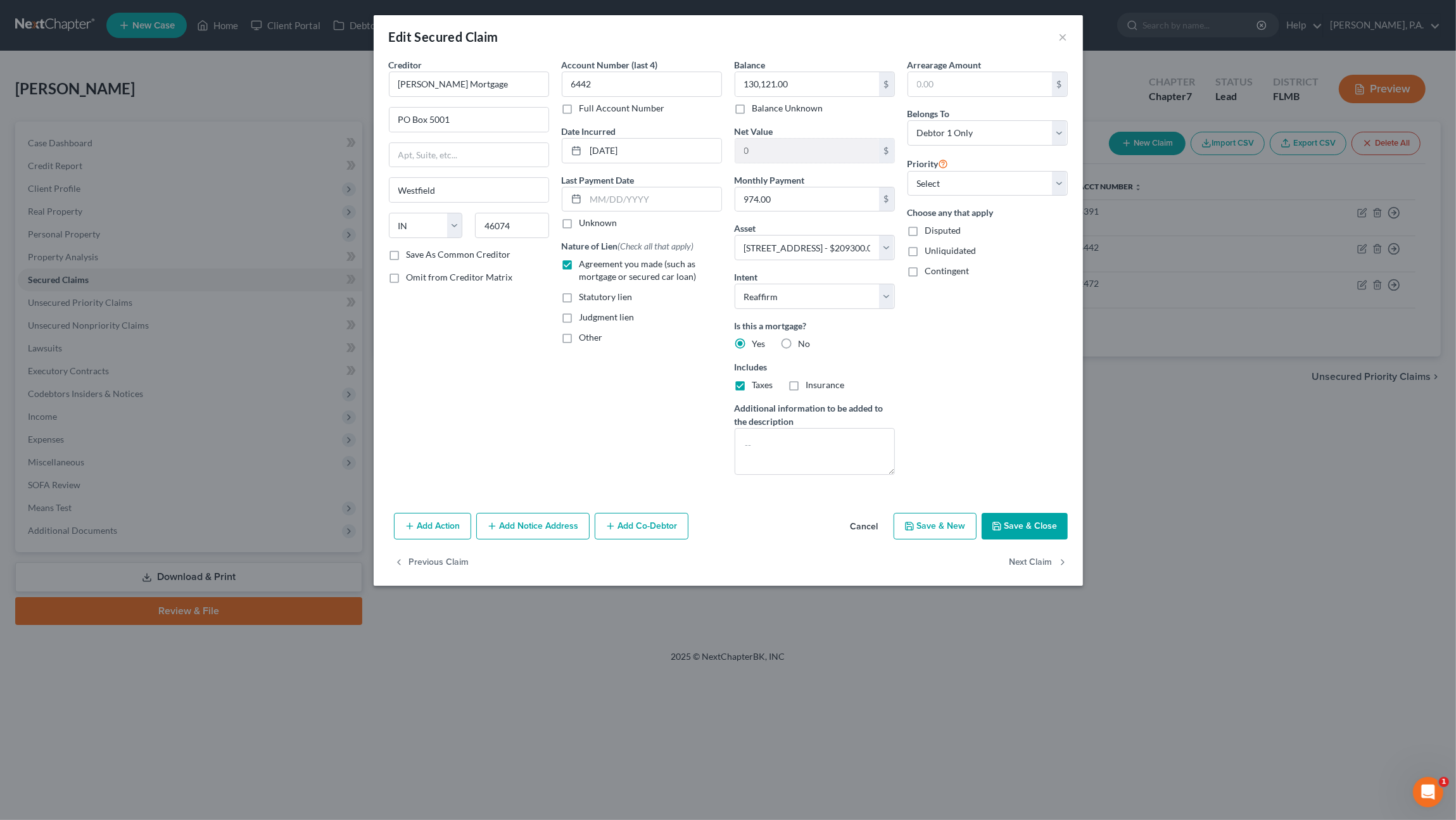
click at [820, 387] on input "Insurance" at bounding box center [816, 383] width 8 height 8
checkbox input "true"
click at [1021, 522] on button "Save & Close" at bounding box center [1025, 526] width 86 height 27
select select
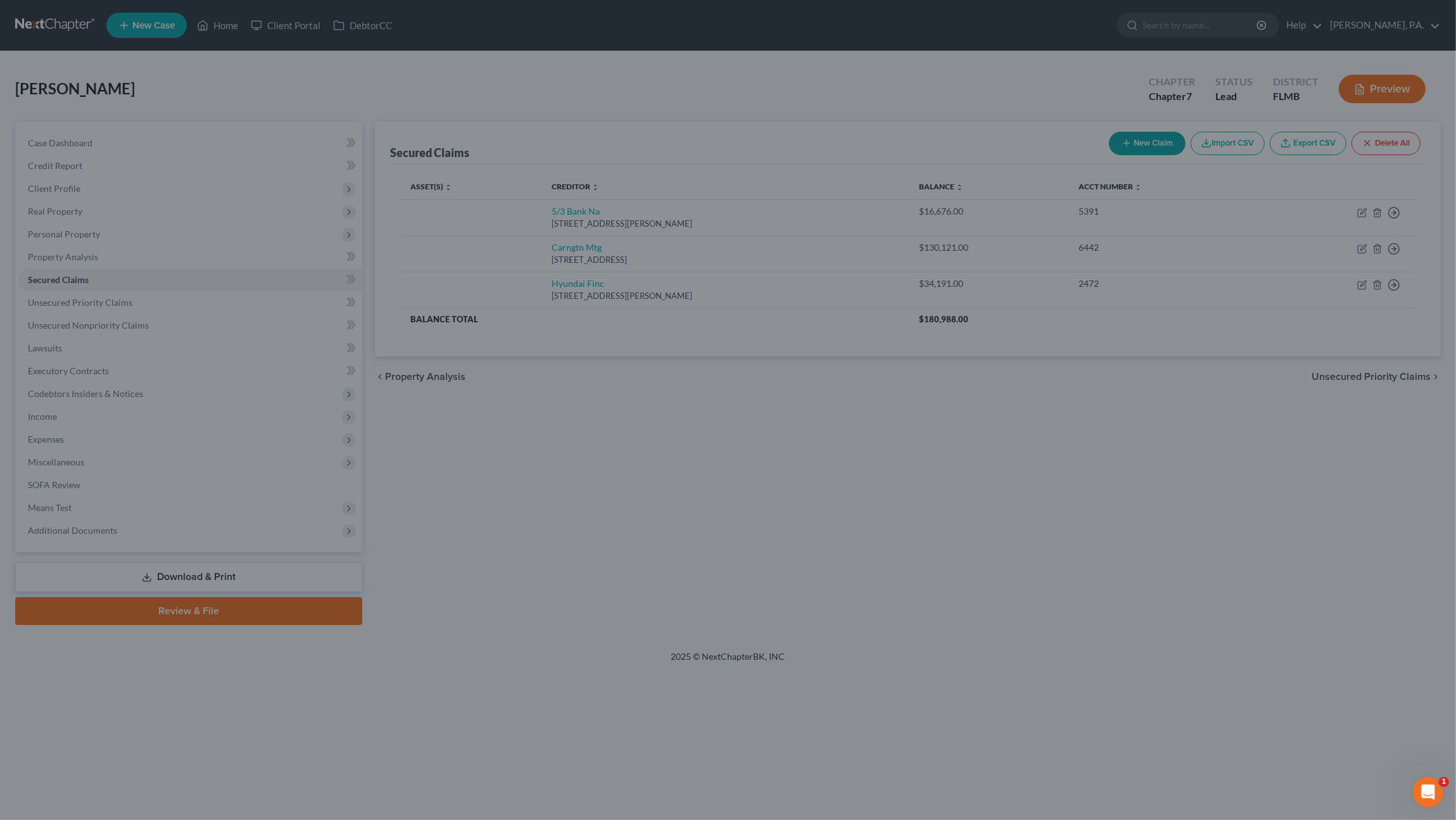
type input "79,179.00"
select select "2"
type input "0"
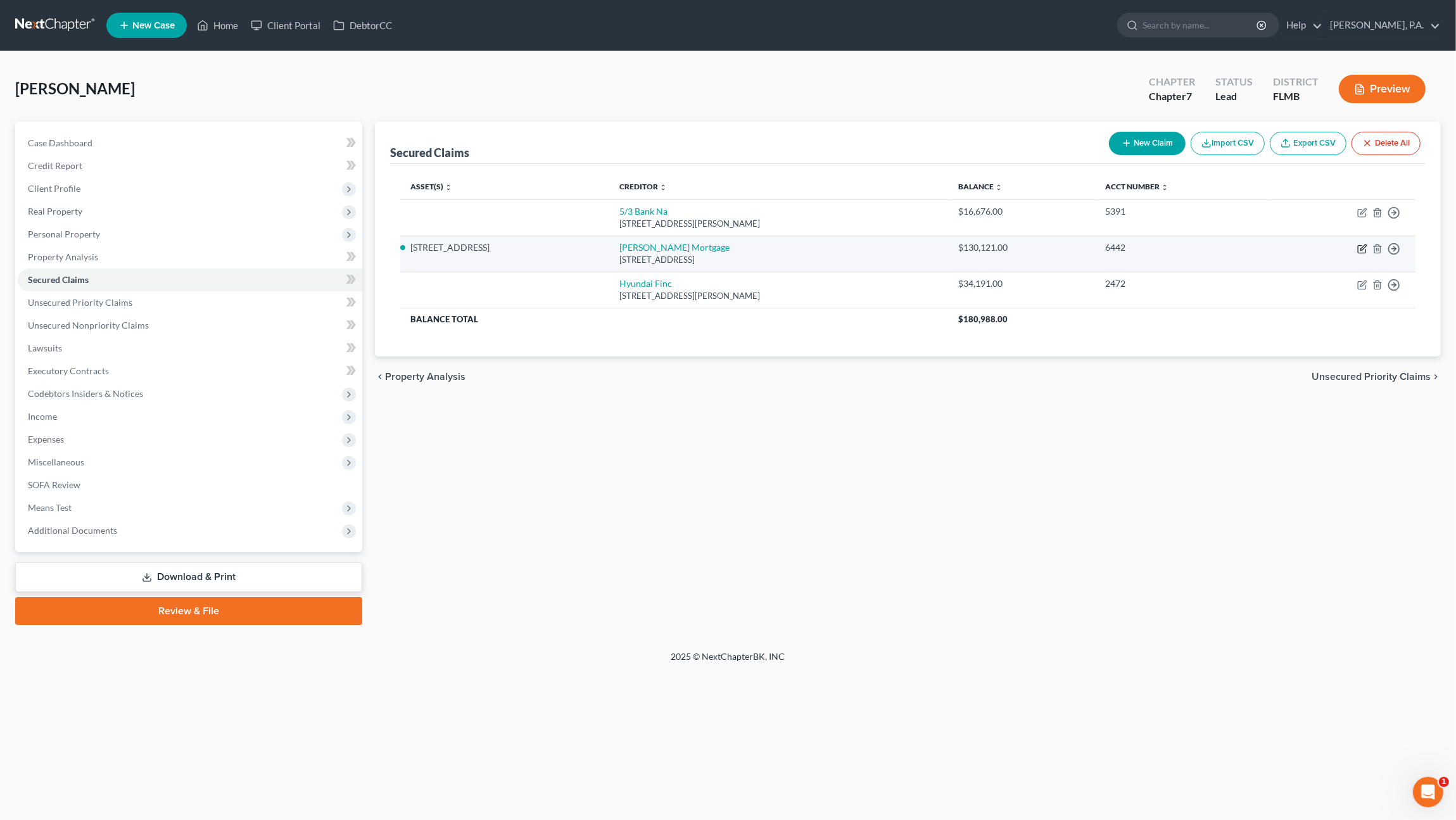
click at [1357, 245] on icon "button" at bounding box center [1361, 249] width 7 height 7
select select "15"
select select "2"
select select "0"
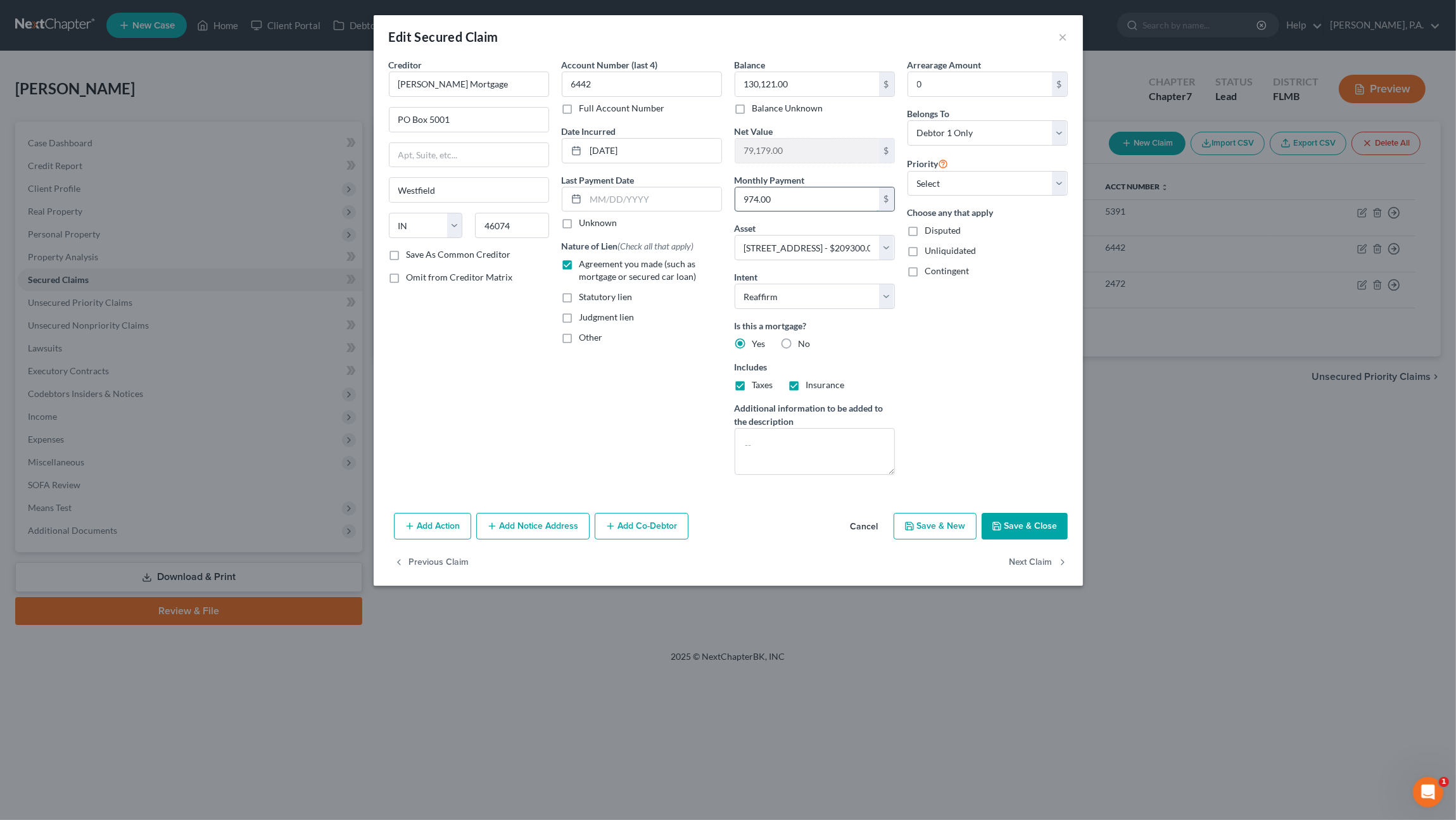
click at [807, 197] on input "974.00" at bounding box center [807, 199] width 144 height 24
type input "974.66"
click at [1017, 524] on button "Save & Close" at bounding box center [1025, 526] width 86 height 27
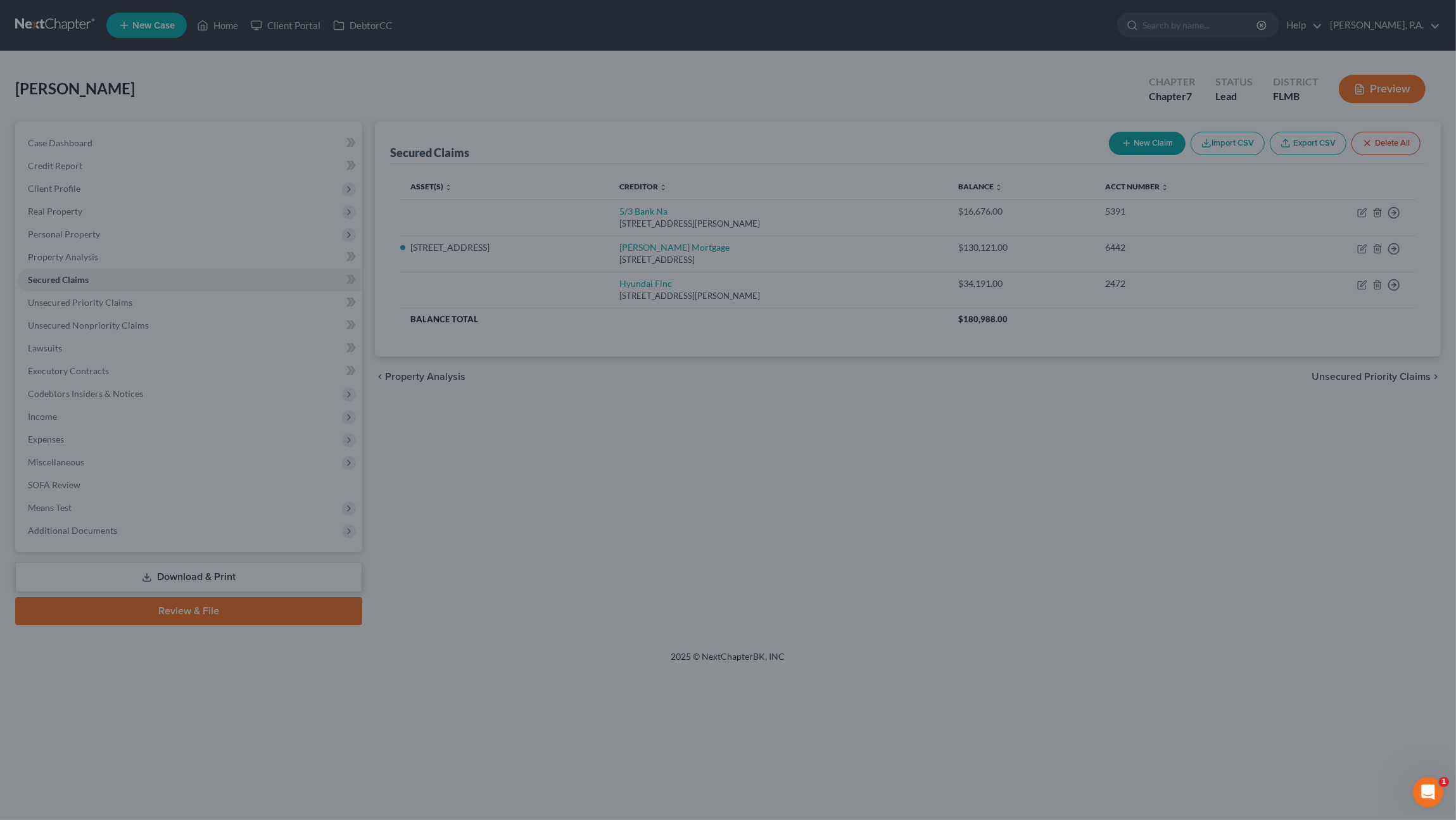
select select "2"
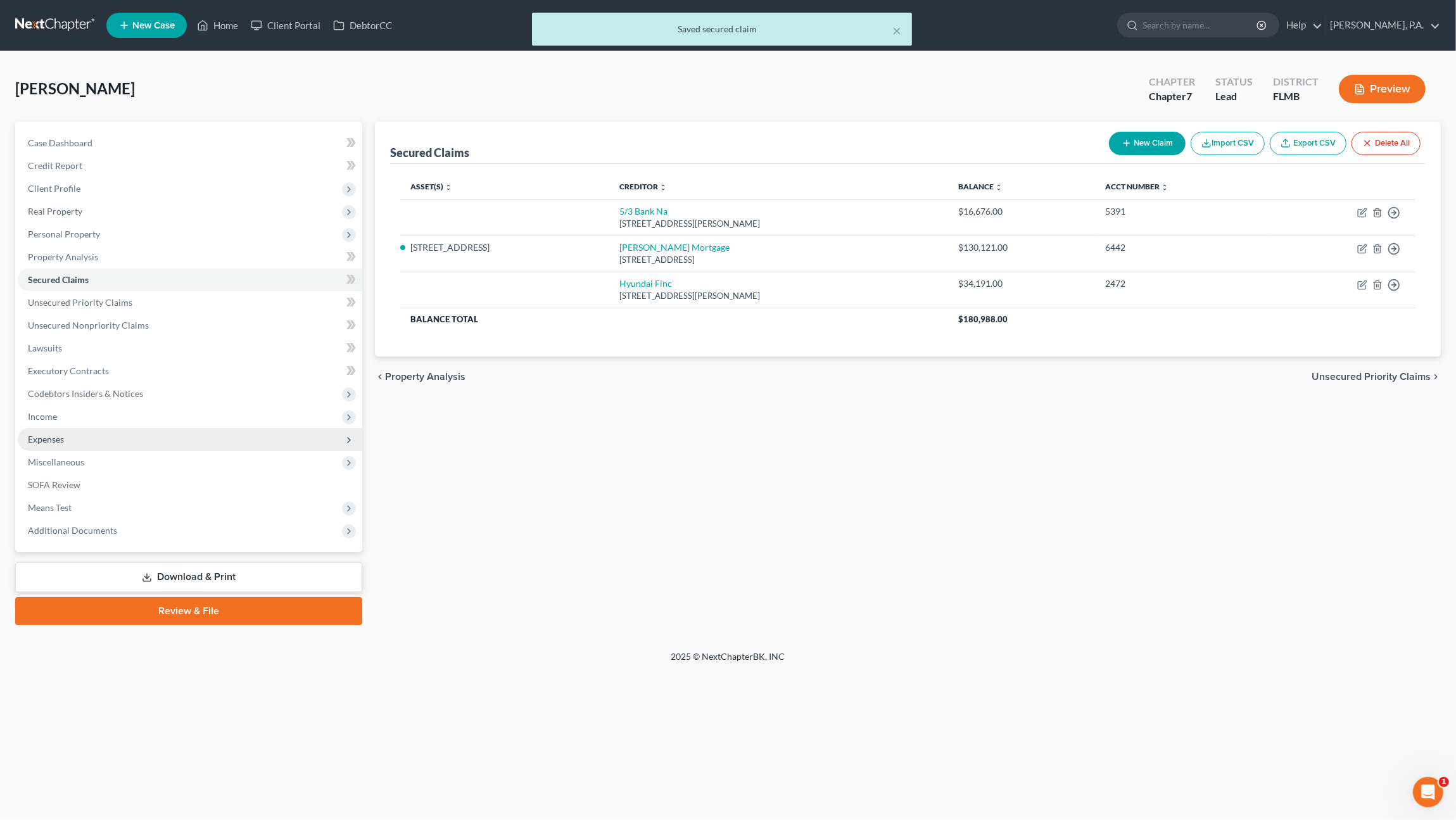
click at [71, 430] on span "Expenses" at bounding box center [190, 439] width 345 height 23
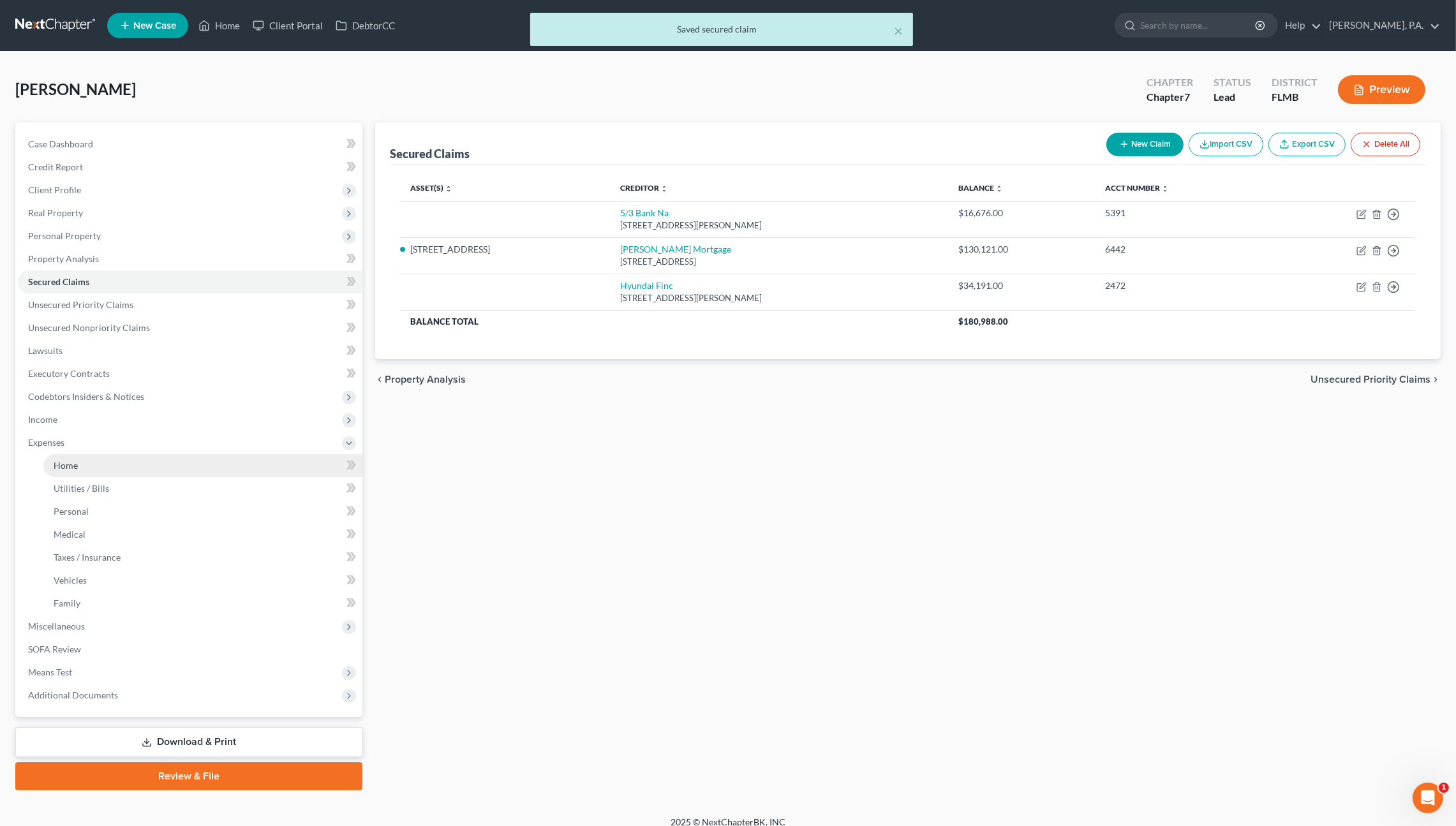
click at [79, 467] on link "Home" at bounding box center [203, 465] width 319 height 23
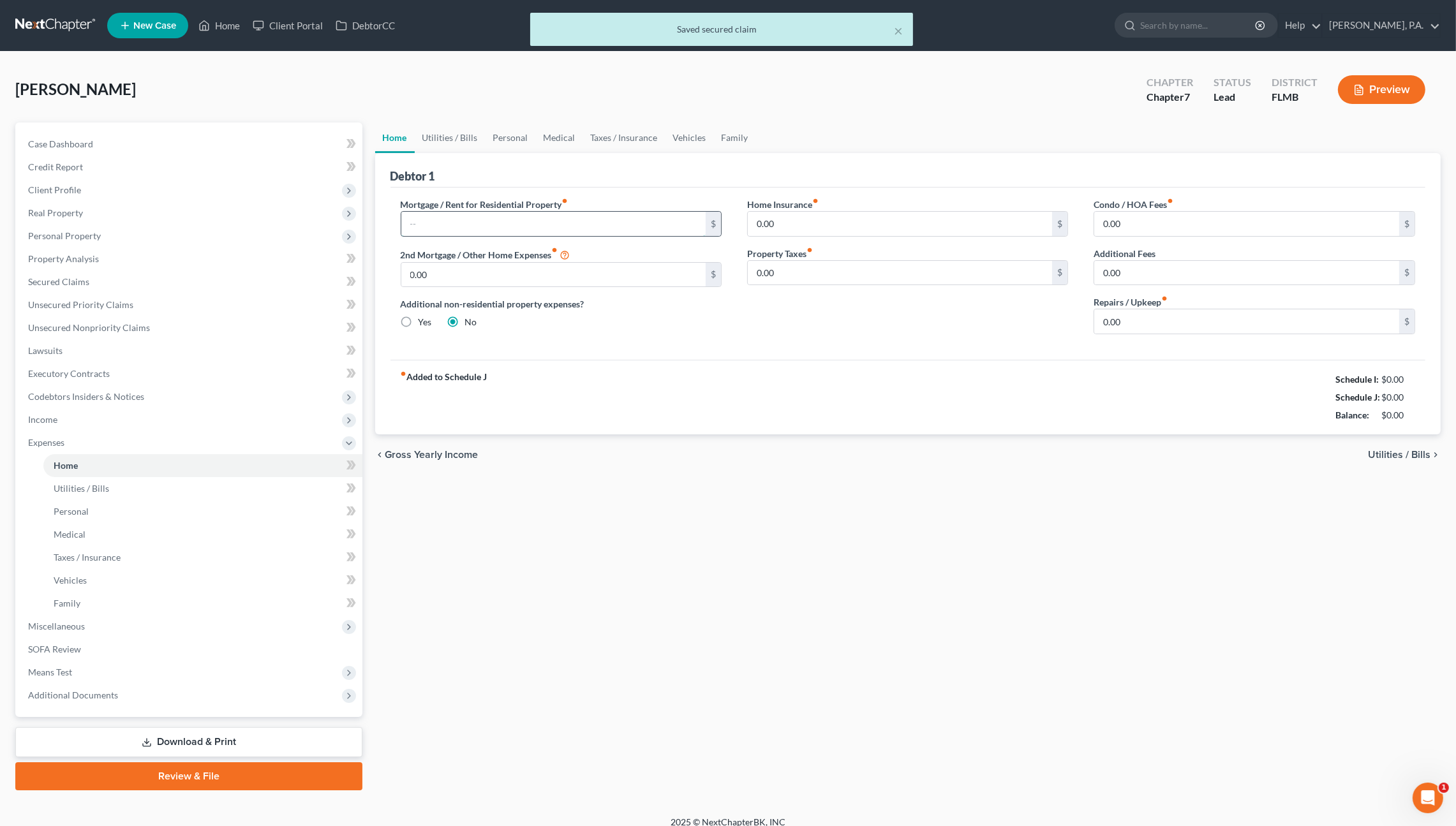
click at [483, 230] on input "text" at bounding box center [553, 224] width 305 height 24
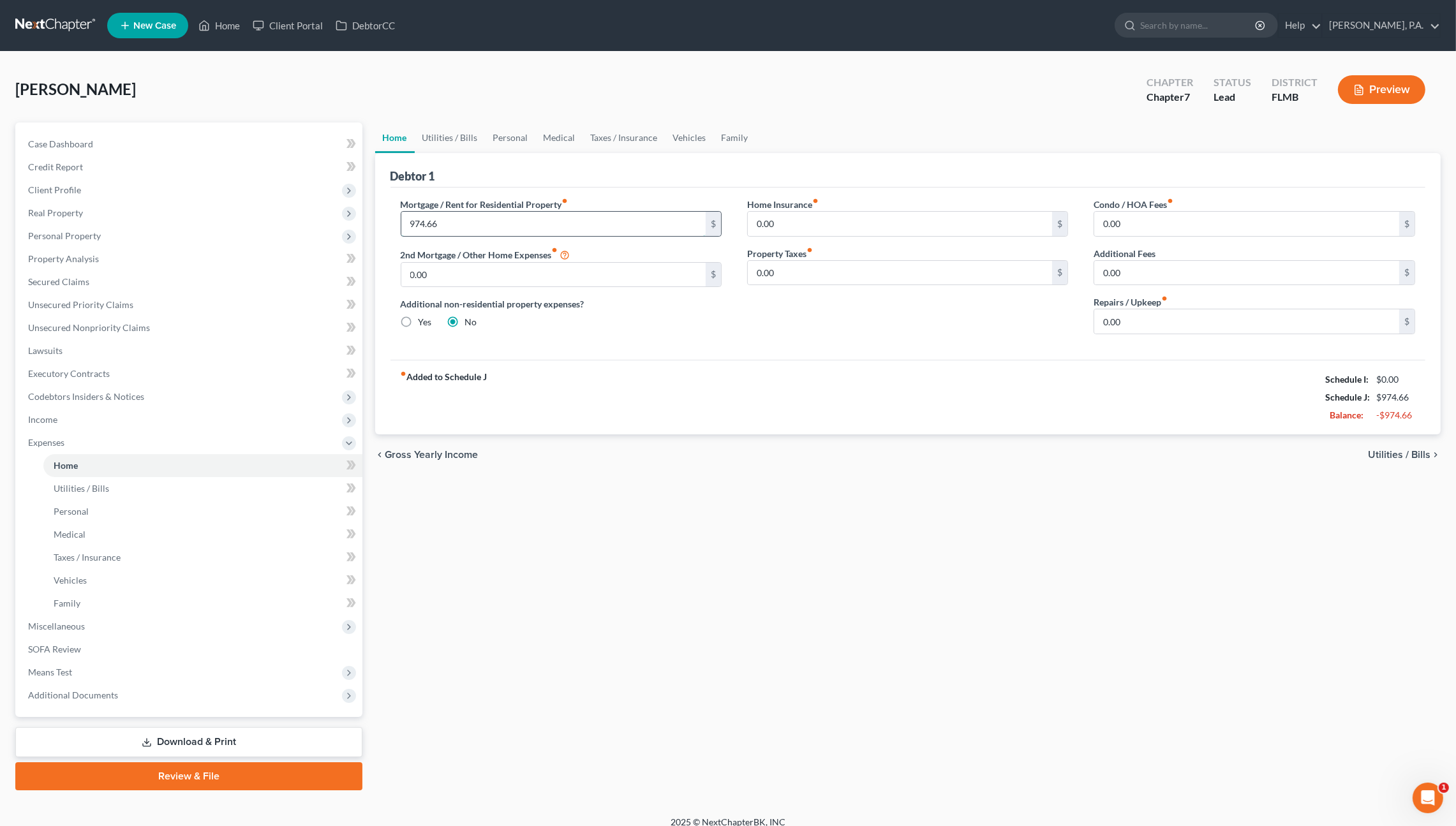
type input "974.66"
click at [55, 280] on span "Secured Claims" at bounding box center [59, 282] width 61 height 11
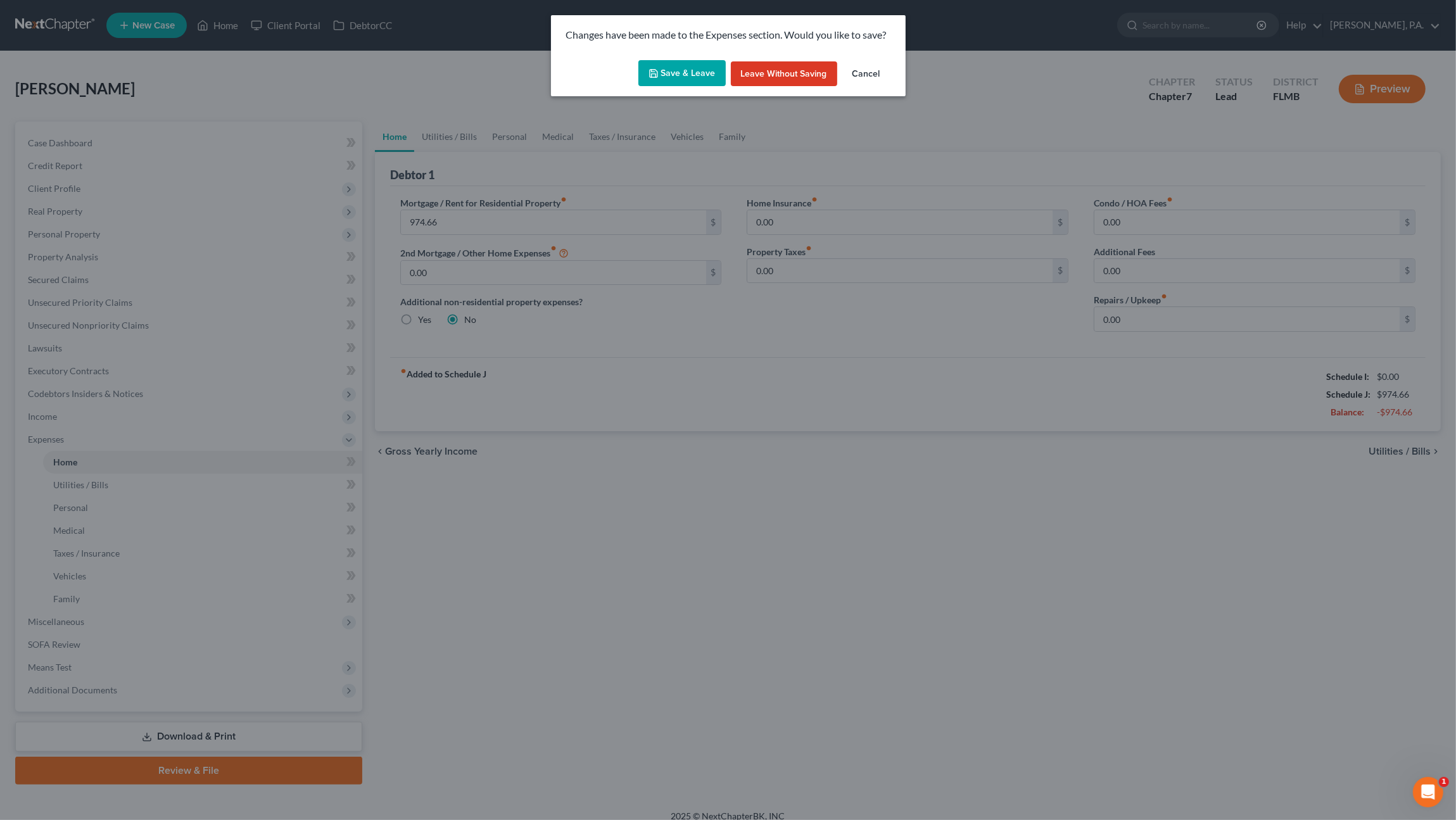
click at [675, 72] on button "Save & Leave" at bounding box center [682, 74] width 87 height 27
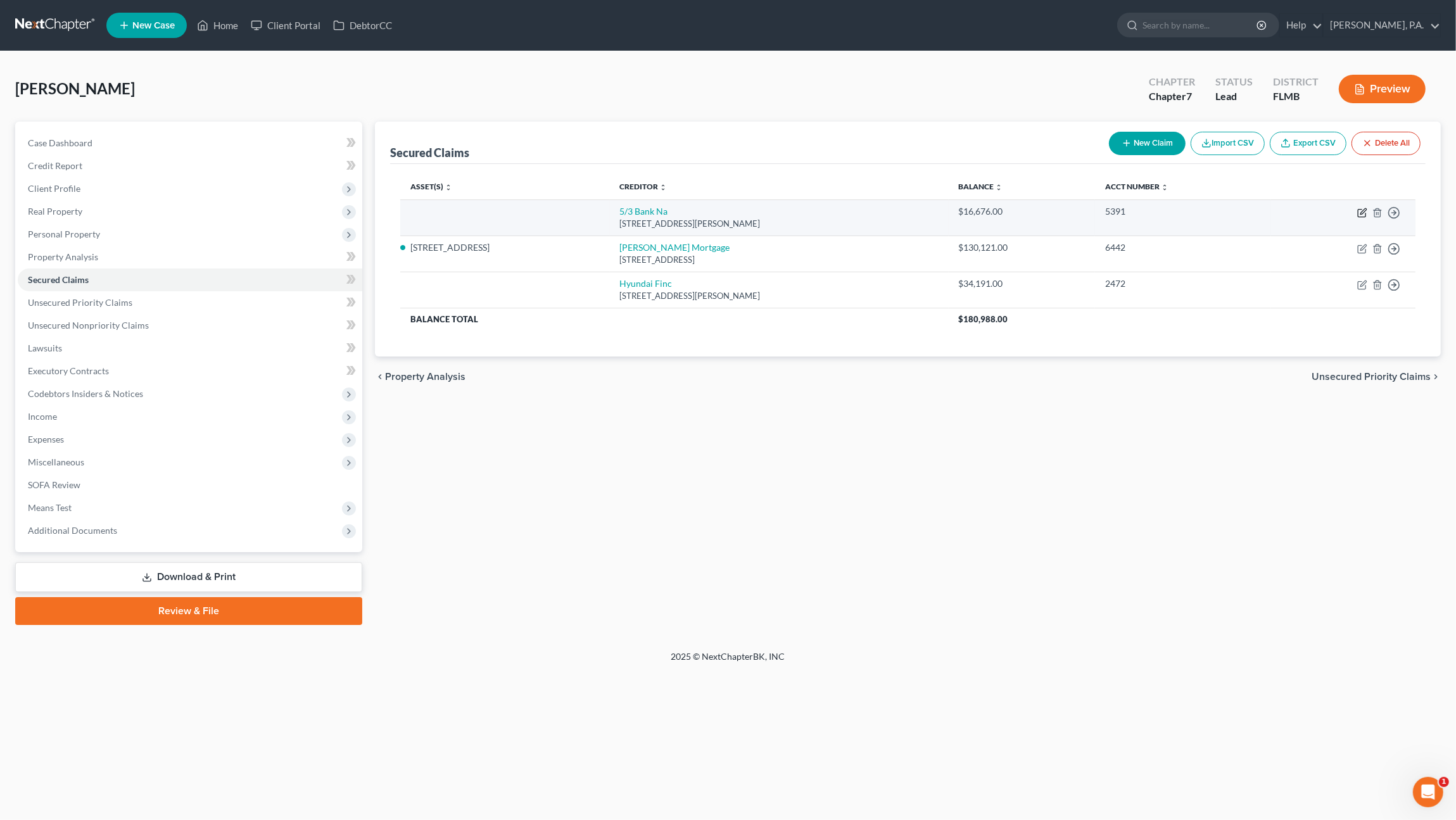
click at [1363, 210] on icon "button" at bounding box center [1363, 211] width 5 height 5
select select "36"
select select "0"
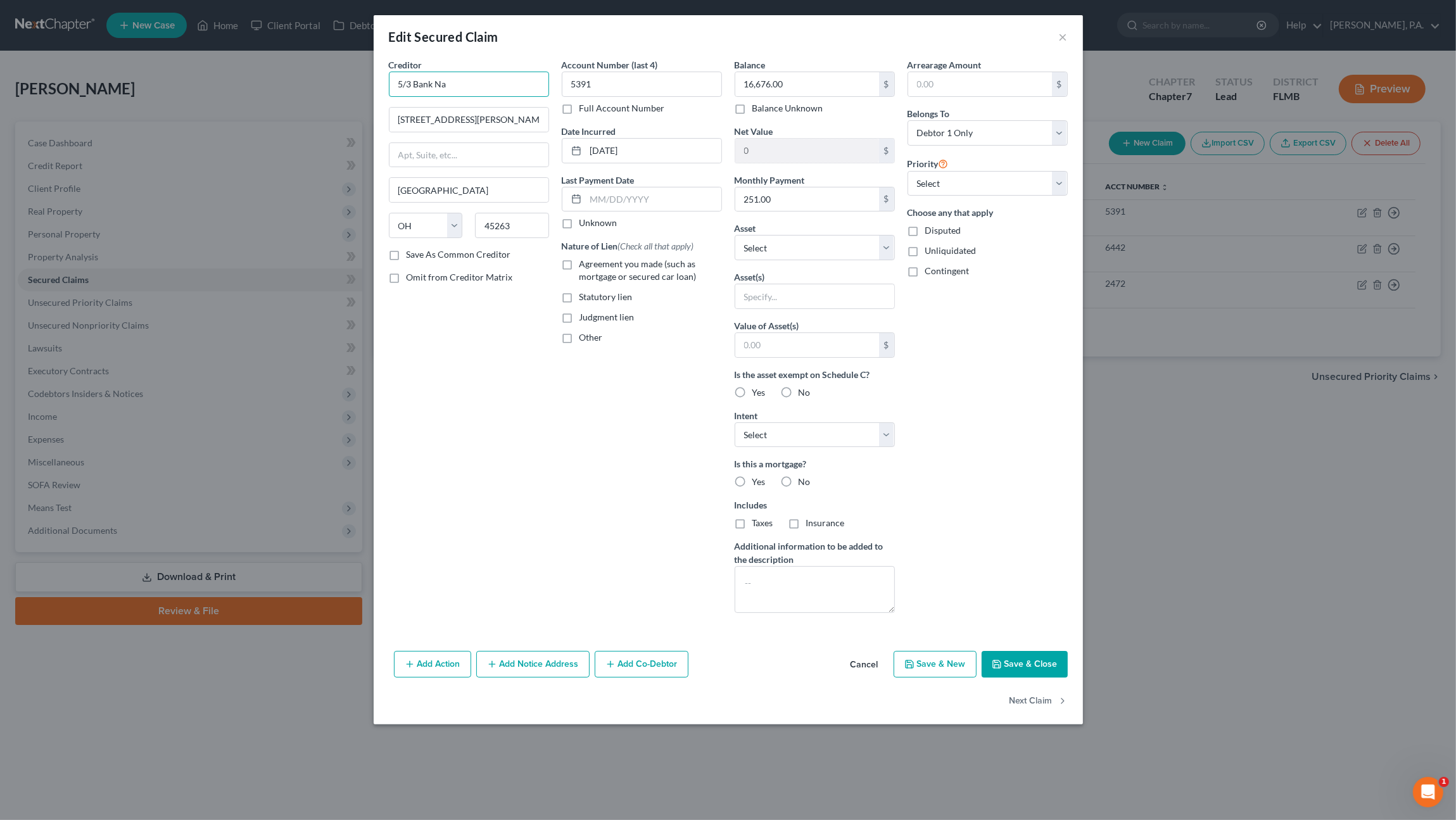
click at [511, 84] on input "5/3 Bank Na" at bounding box center [469, 84] width 160 height 25
drag, startPoint x: 511, startPoint y: 84, endPoint x: 285, endPoint y: 91, distance: 226.1
click at [279, 85] on div "Edit Secured Claim × Creditor * 5/3 Bank Na [GEOGRAPHIC_DATA][PERSON_NAME] [US_…" at bounding box center [728, 410] width 1456 height 820
click at [440, 154] on div "[STREET_ADDRESS][PERSON_NAME]" at bounding box center [465, 148] width 131 height 11
type input "Fifth Third Bank"
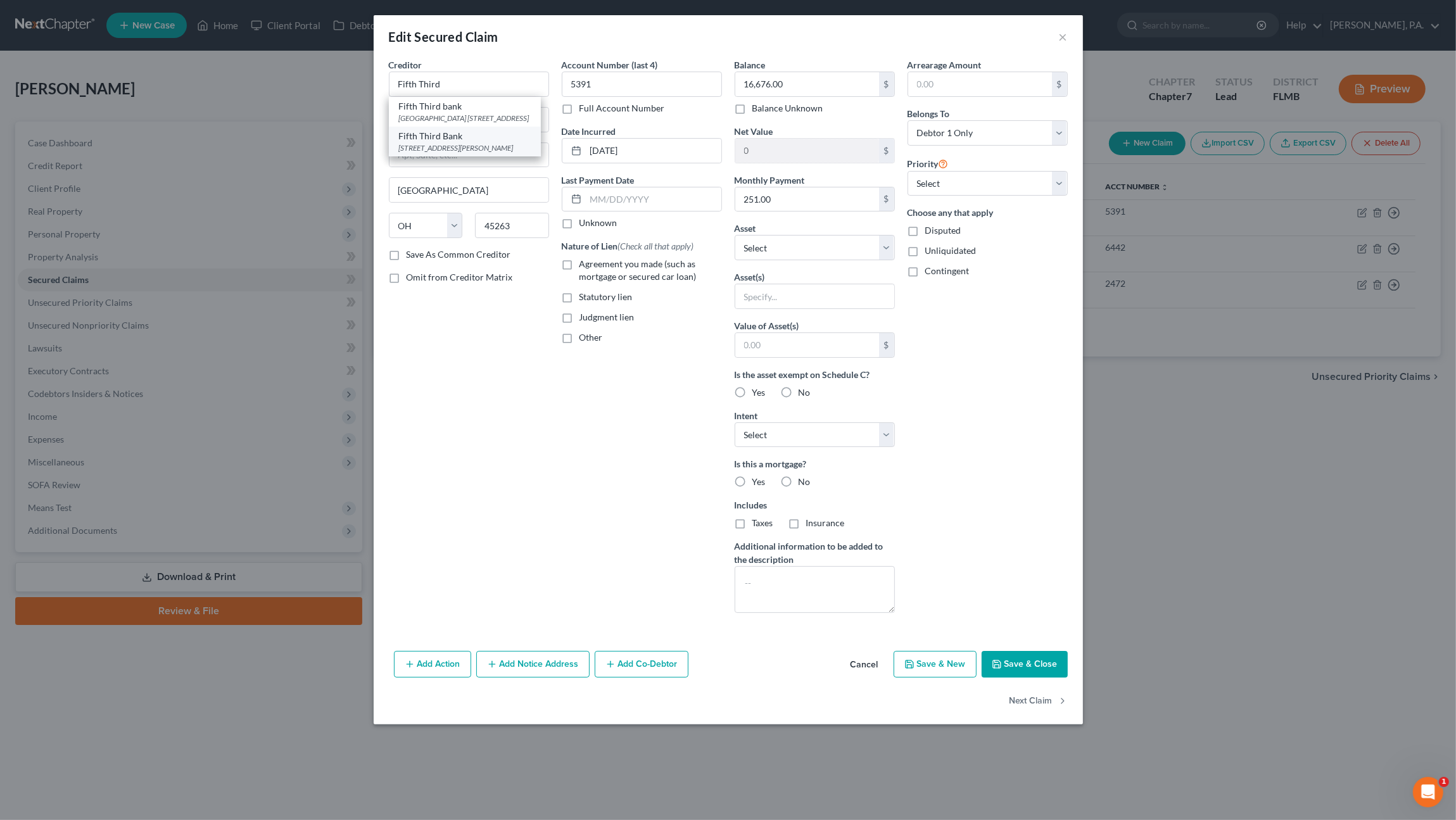
type input "45227-0000"
click at [604, 267] on span "Agreement you made (such as mortgage or secured car loan)" at bounding box center [638, 270] width 117 height 23
click at [593, 266] on input "Agreement you made (such as mortgage or secured car loan)" at bounding box center [589, 261] width 8 height 8
checkbox input "true"
click at [800, 245] on select "Select Other Multiple Assets 707 Carpenters Way Apt 16 - $209300.0" at bounding box center [814, 247] width 160 height 25
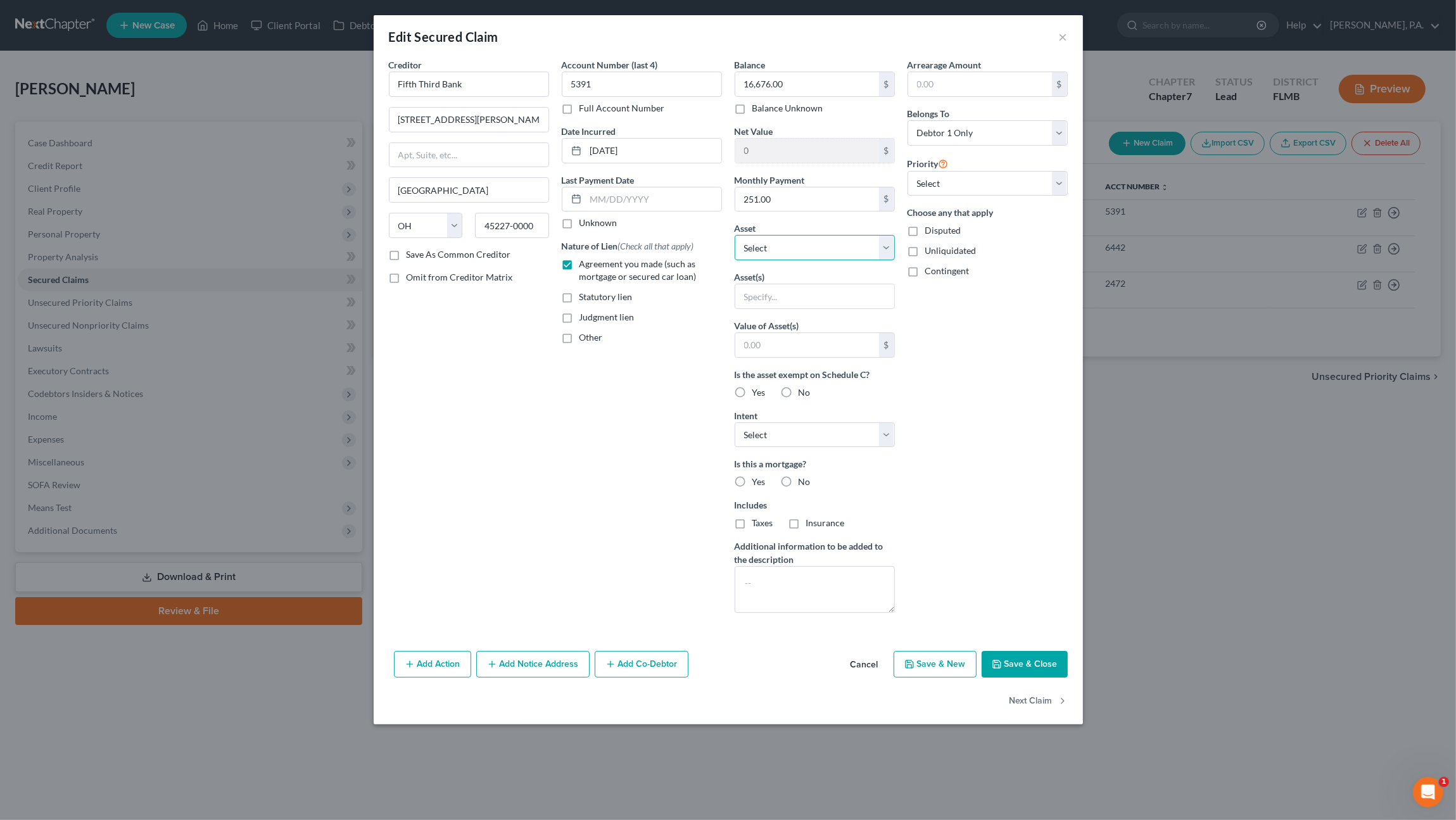
select select "2"
click at [734, 235] on select "Select Other Multiple Assets 707 Carpenters Way Apt 16 - $209300.0" at bounding box center [814, 247] width 160 height 25
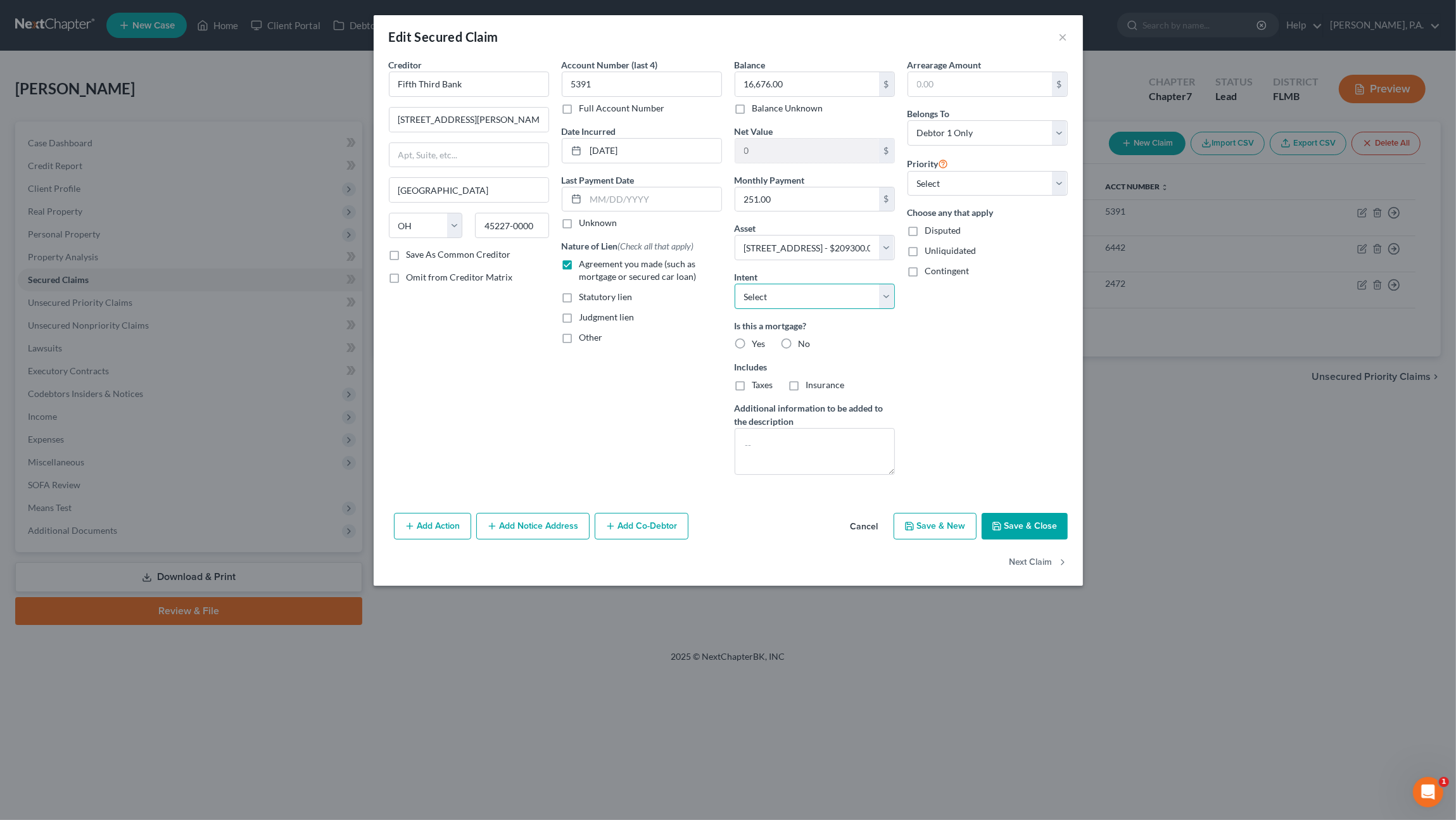
click at [846, 296] on select "Select Surrender Redeem Reaffirm Avoid Other" at bounding box center [814, 296] width 160 height 25
select select "2"
click at [734, 284] on select "Select Surrender Redeem Reaffirm Avoid Other" at bounding box center [814, 296] width 160 height 25
click at [752, 337] on label "Yes" at bounding box center [759, 343] width 13 height 13
click at [757, 337] on input "Yes" at bounding box center [761, 341] width 8 height 8
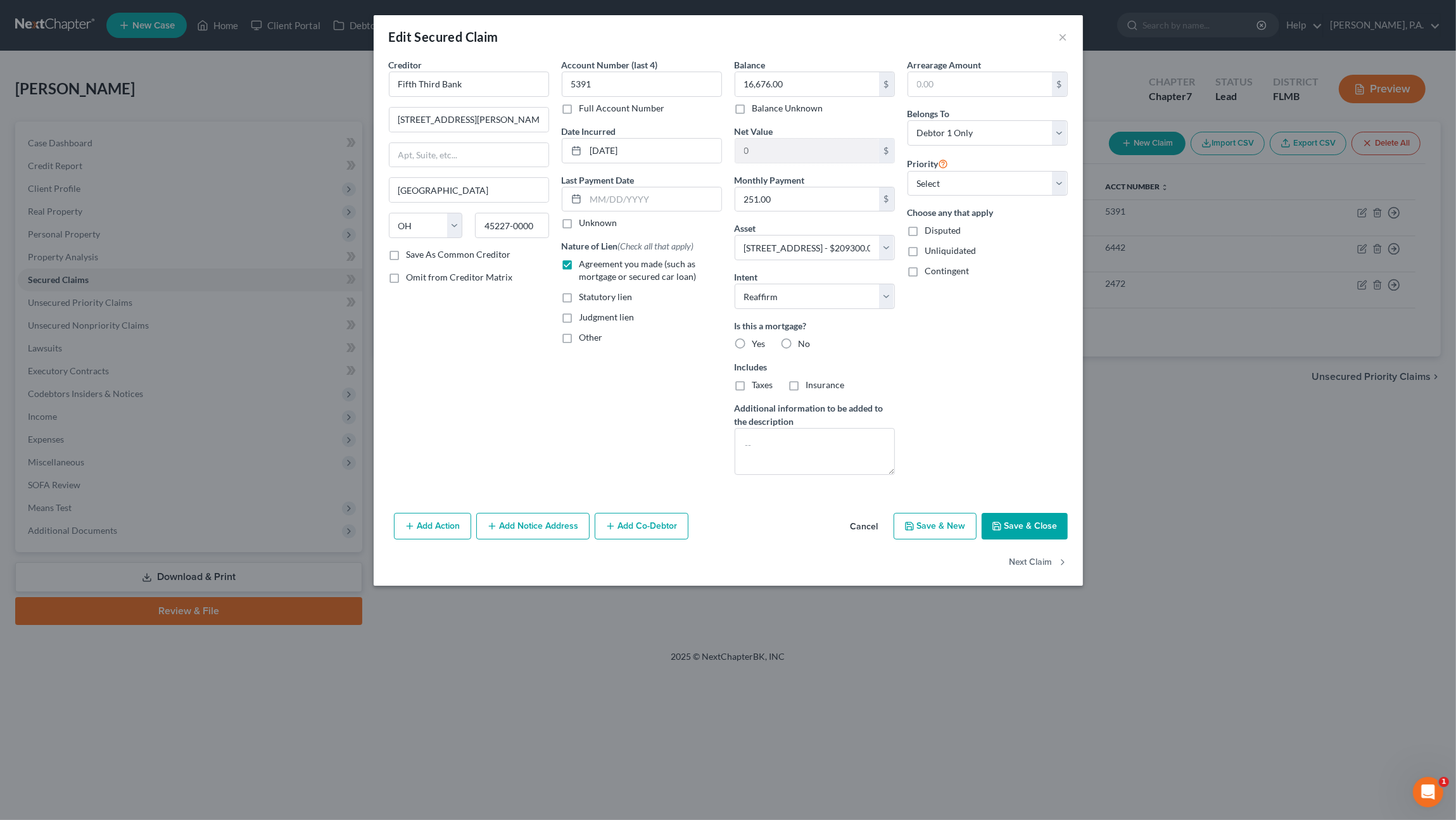
radio input "true"
click at [814, 198] on input "251.00" at bounding box center [807, 199] width 144 height 24
type input "251.51"
click at [1009, 523] on button "Save & Close" at bounding box center [1025, 526] width 86 height 27
select select
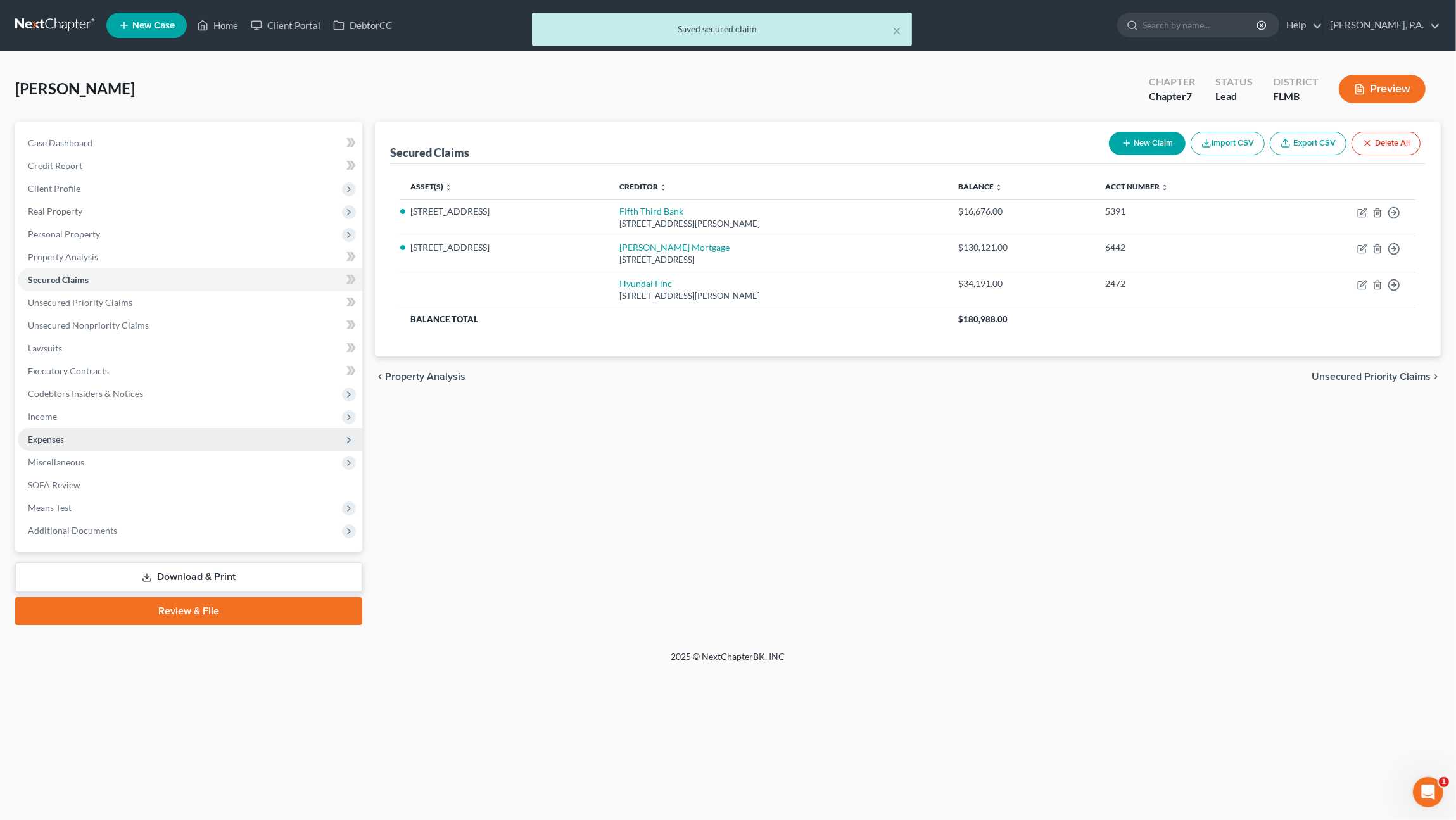
click at [56, 434] on span "Expenses" at bounding box center [46, 439] width 36 height 11
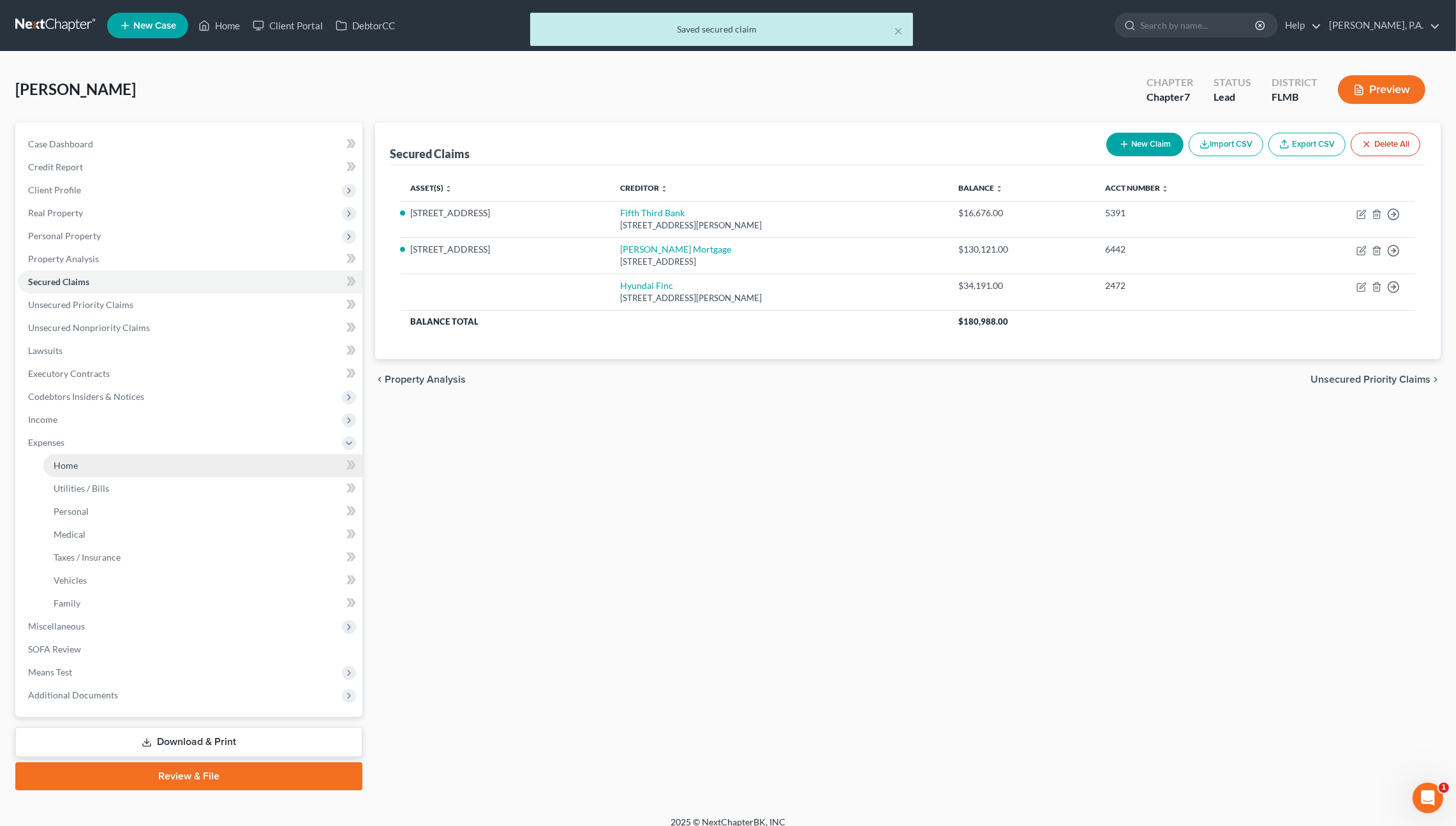
click at [134, 460] on link "Home" at bounding box center [203, 465] width 319 height 23
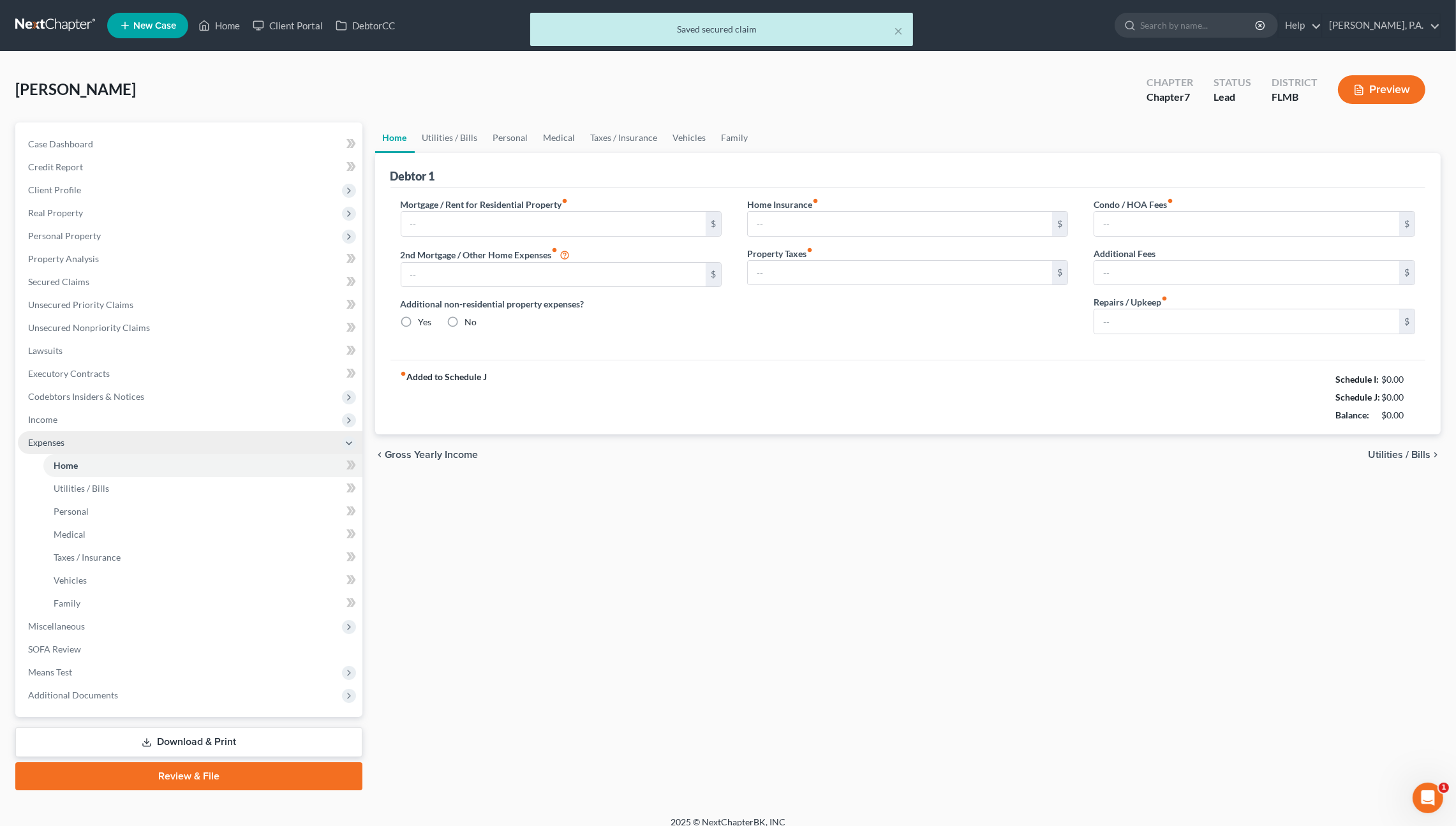
type input "974.66"
type input "0.00"
radio input "true"
type input "0.00"
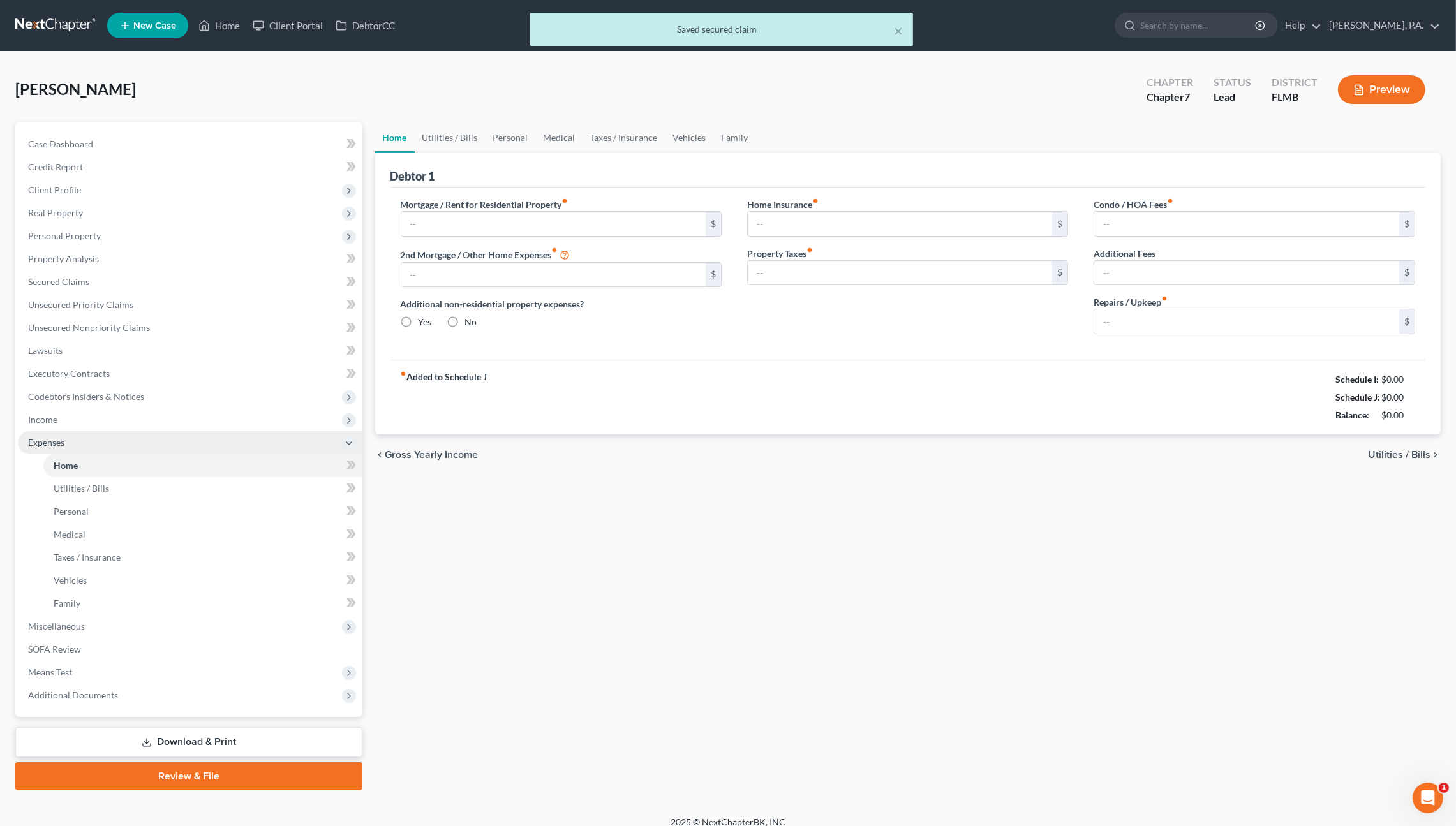
type input "0.00"
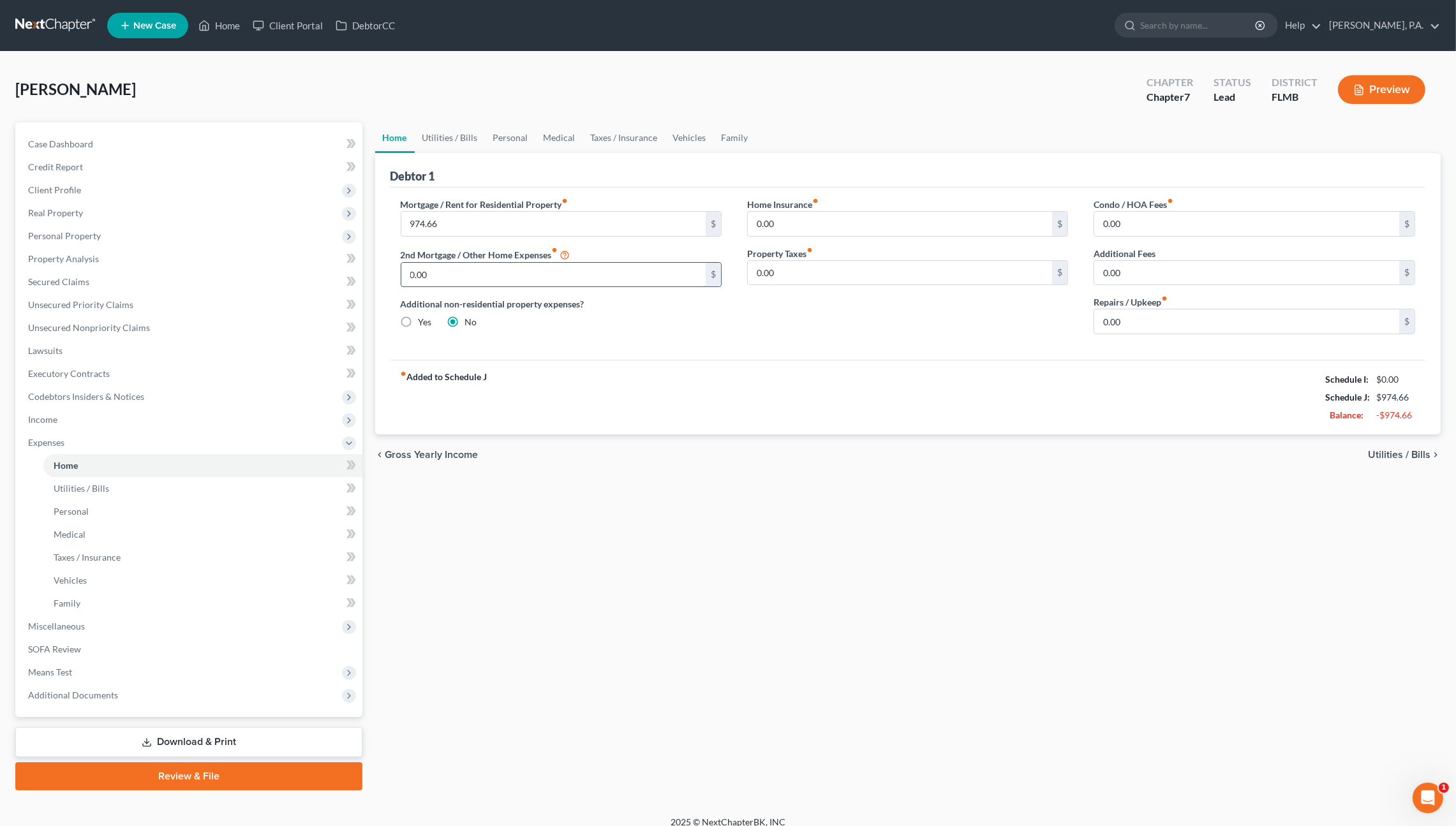
click at [513, 274] on input "0.00" at bounding box center [553, 275] width 305 height 24
type input "251.51"
click at [67, 286] on span "Secured Claims" at bounding box center [59, 282] width 61 height 11
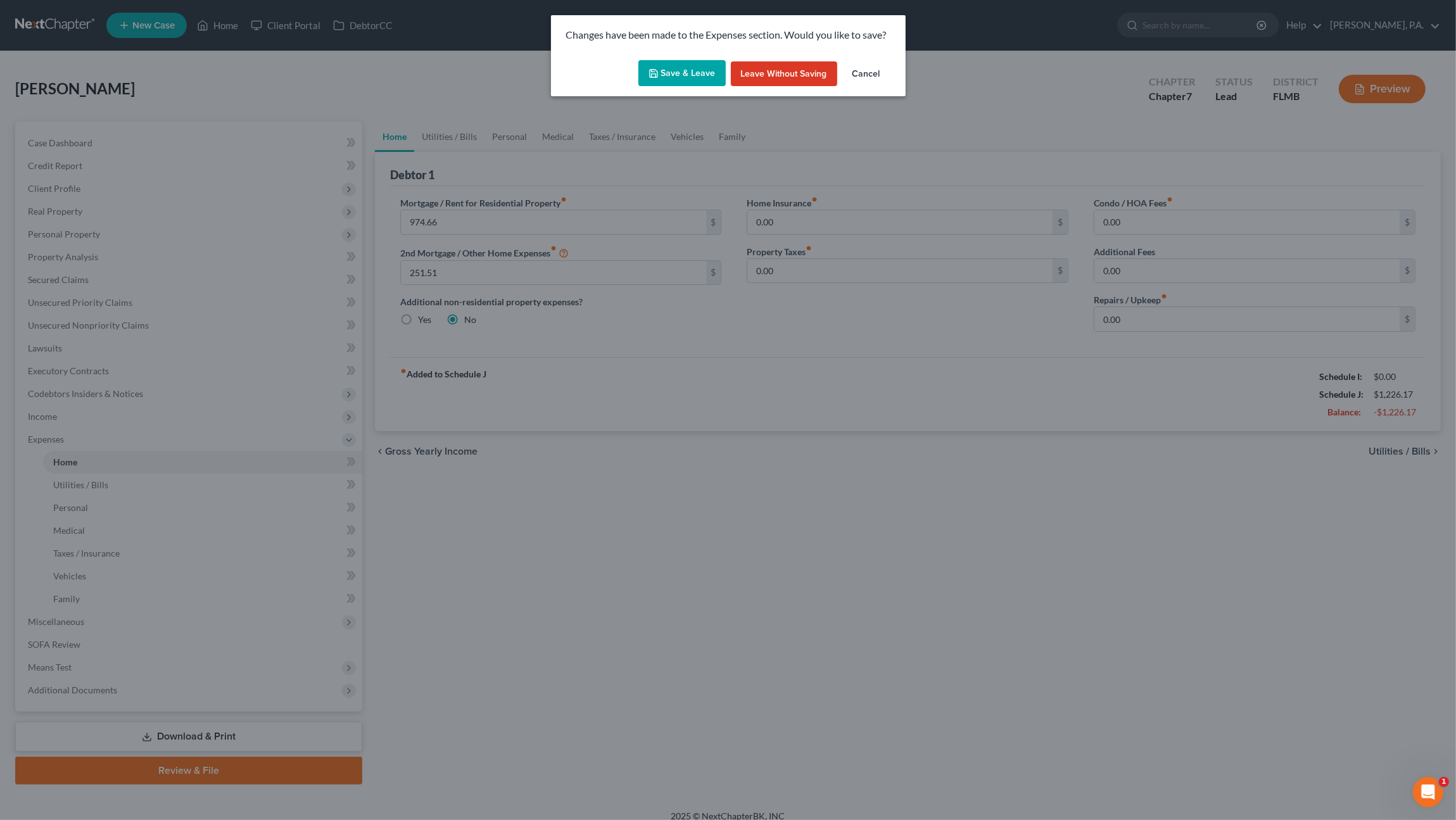
click at [682, 68] on button "Save & Leave" at bounding box center [682, 74] width 87 height 27
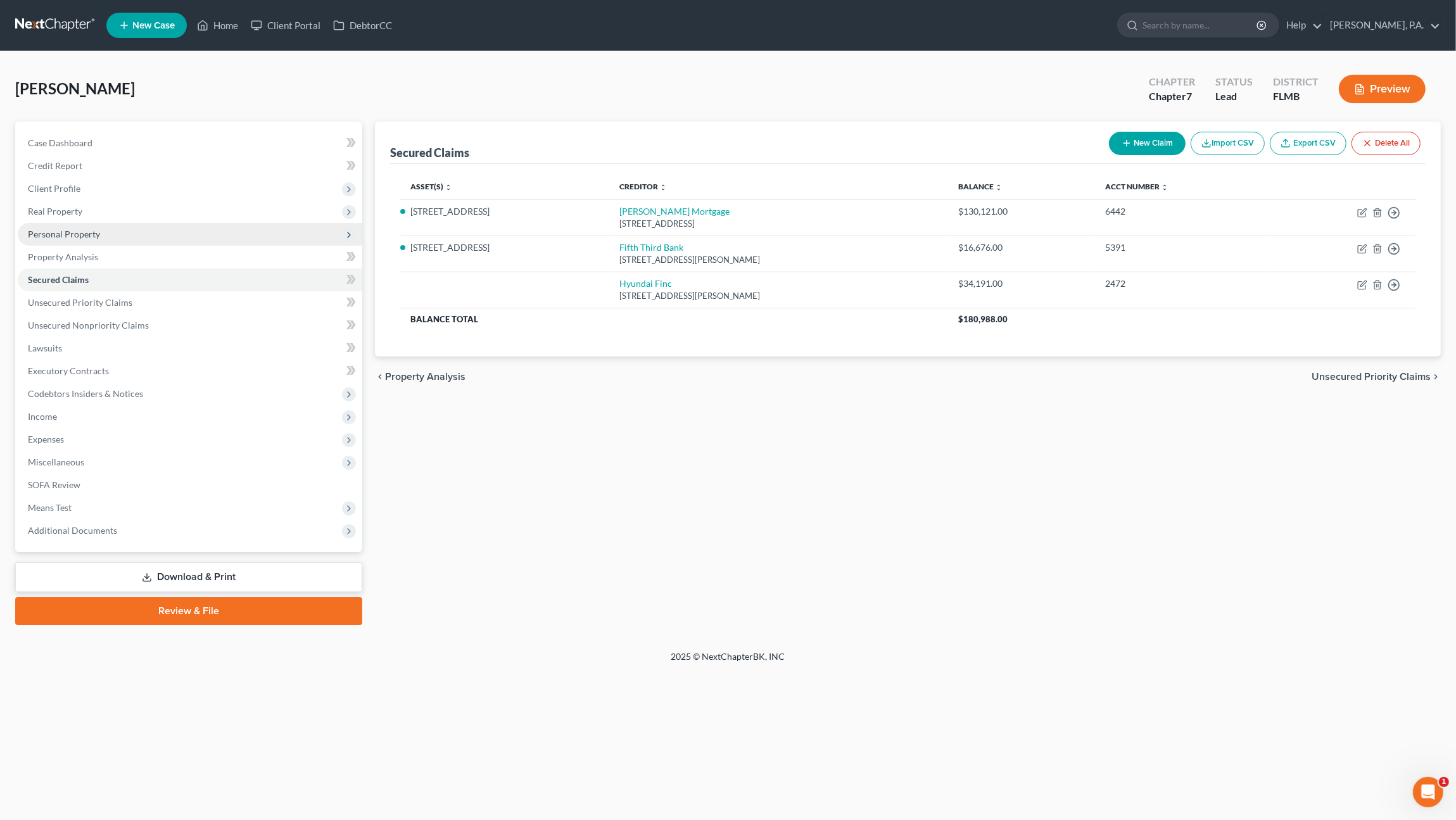
click at [50, 232] on span "Personal Property" at bounding box center [64, 234] width 72 height 11
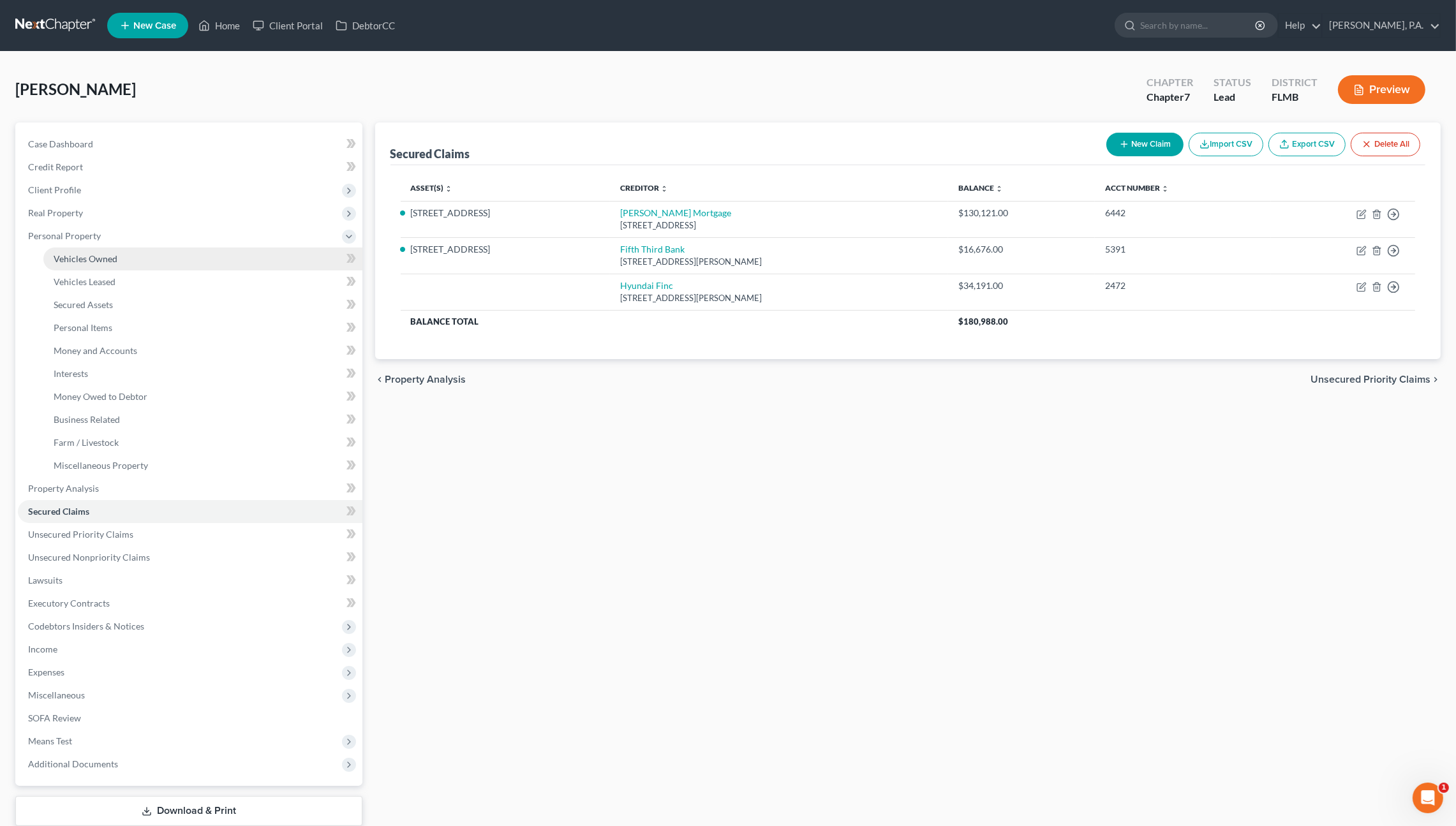
click at [76, 263] on span "Vehicles Owned" at bounding box center [85, 259] width 64 height 11
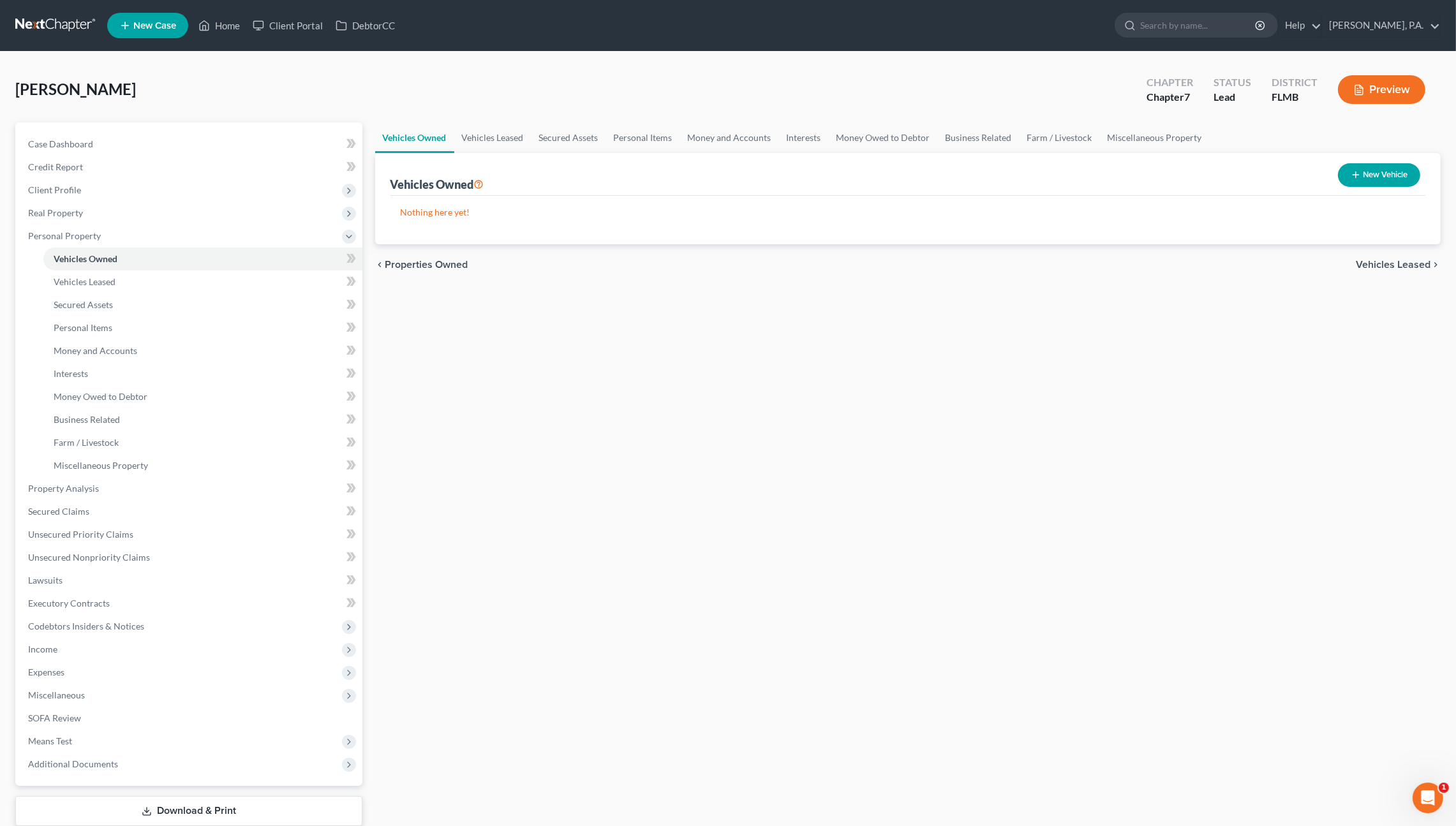
click at [1378, 174] on button "New Vehicle" at bounding box center [1379, 175] width 82 height 24
select select "0"
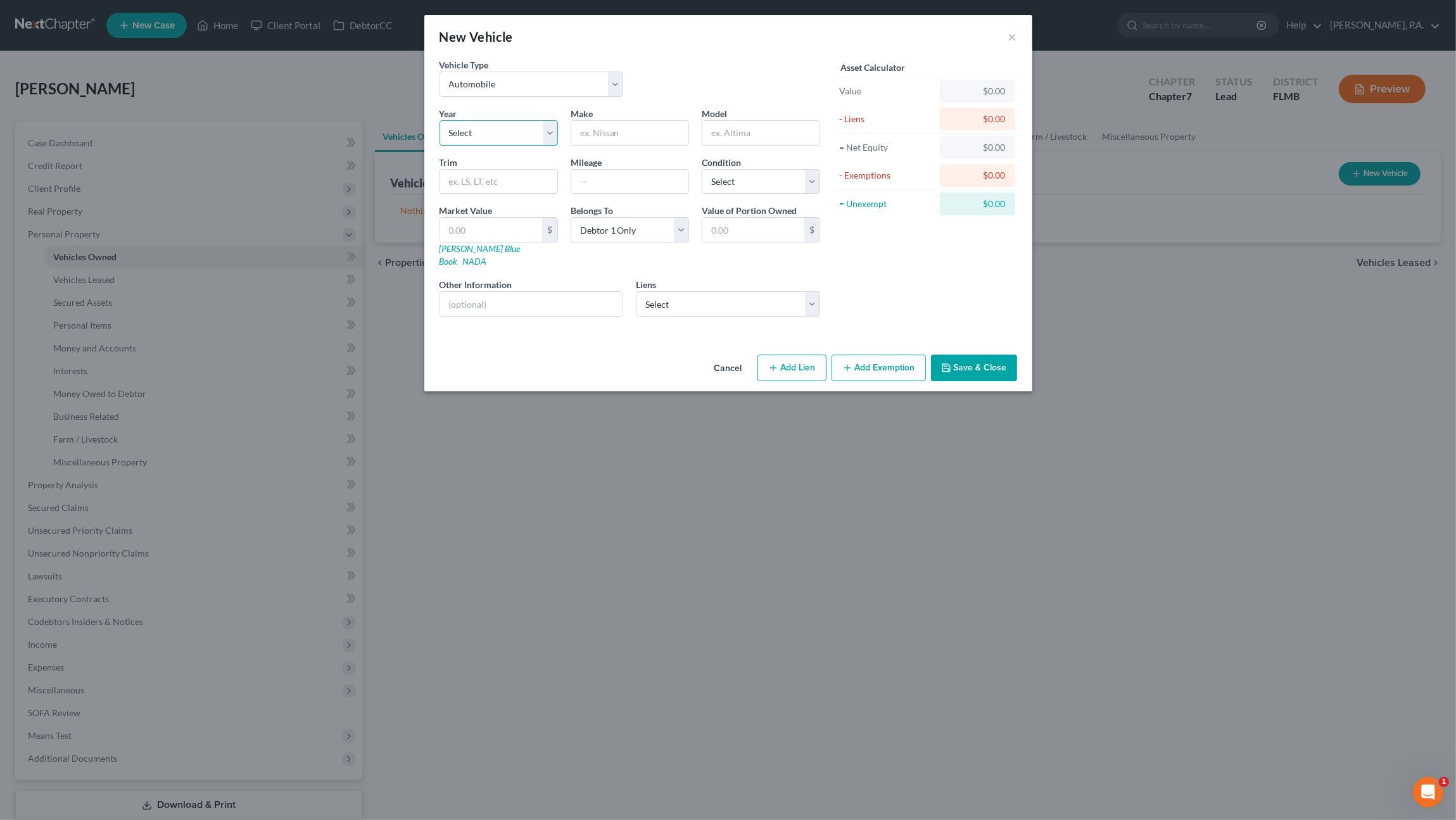
click at [511, 128] on select "Select 2026 2025 2024 2023 2022 2021 2020 2019 2018 2017 2016 2015 2014 2013 20…" at bounding box center [498, 133] width 119 height 25
select select "3"
click at [439, 120] on select "Select 2026 2025 2024 2023 2022 2021 2020 2019 2018 2017 2016 2015 2014 2013 20…" at bounding box center [498, 133] width 119 height 25
click at [647, 131] on input "text" at bounding box center [630, 133] width 117 height 24
type input "Hyundai"
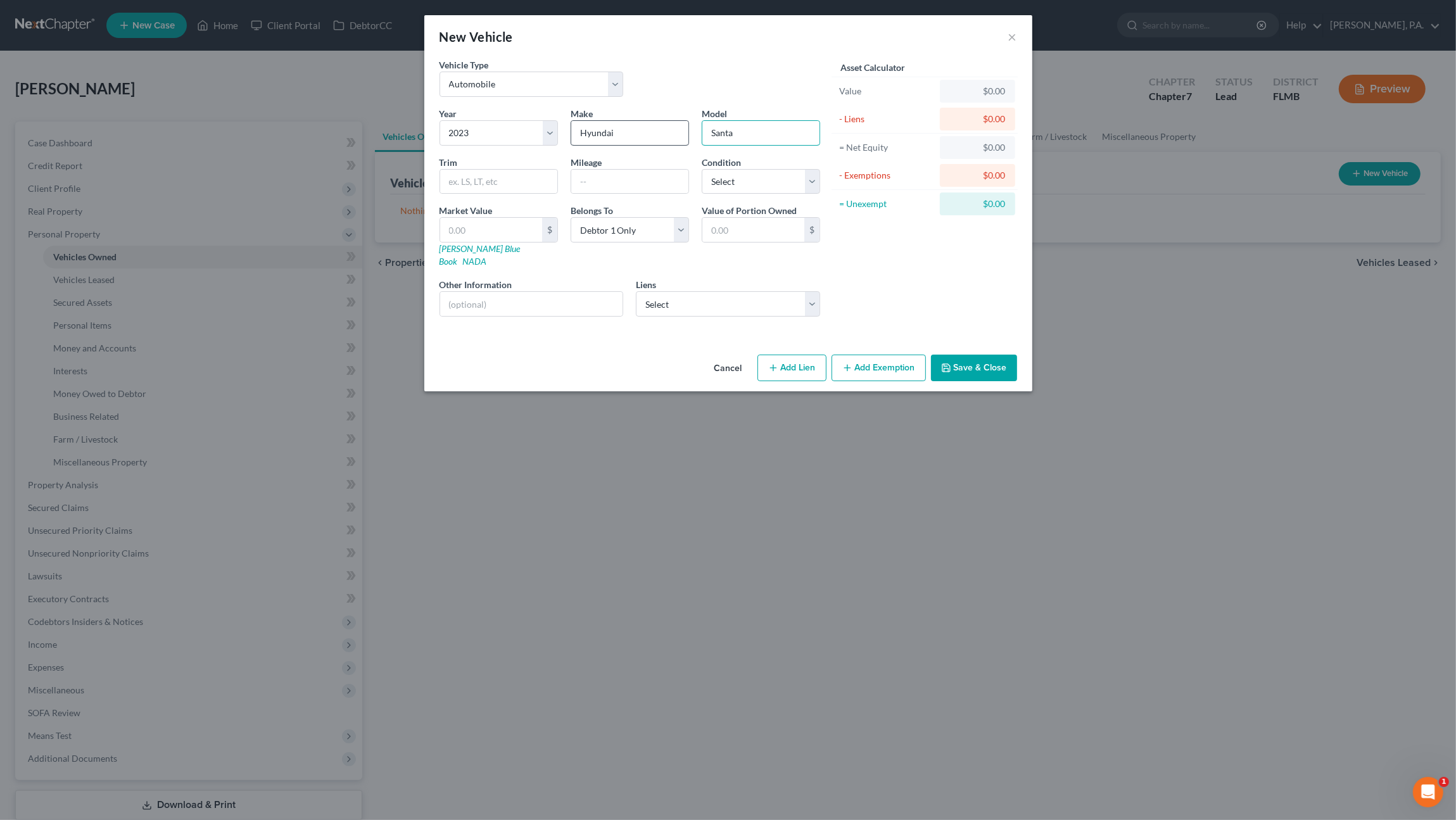
type input "Santa"
type input "SE"
type input "10500"
click at [774, 178] on select "Select Excellent Very Good Good Fair Poor" at bounding box center [761, 182] width 119 height 25
select select "2"
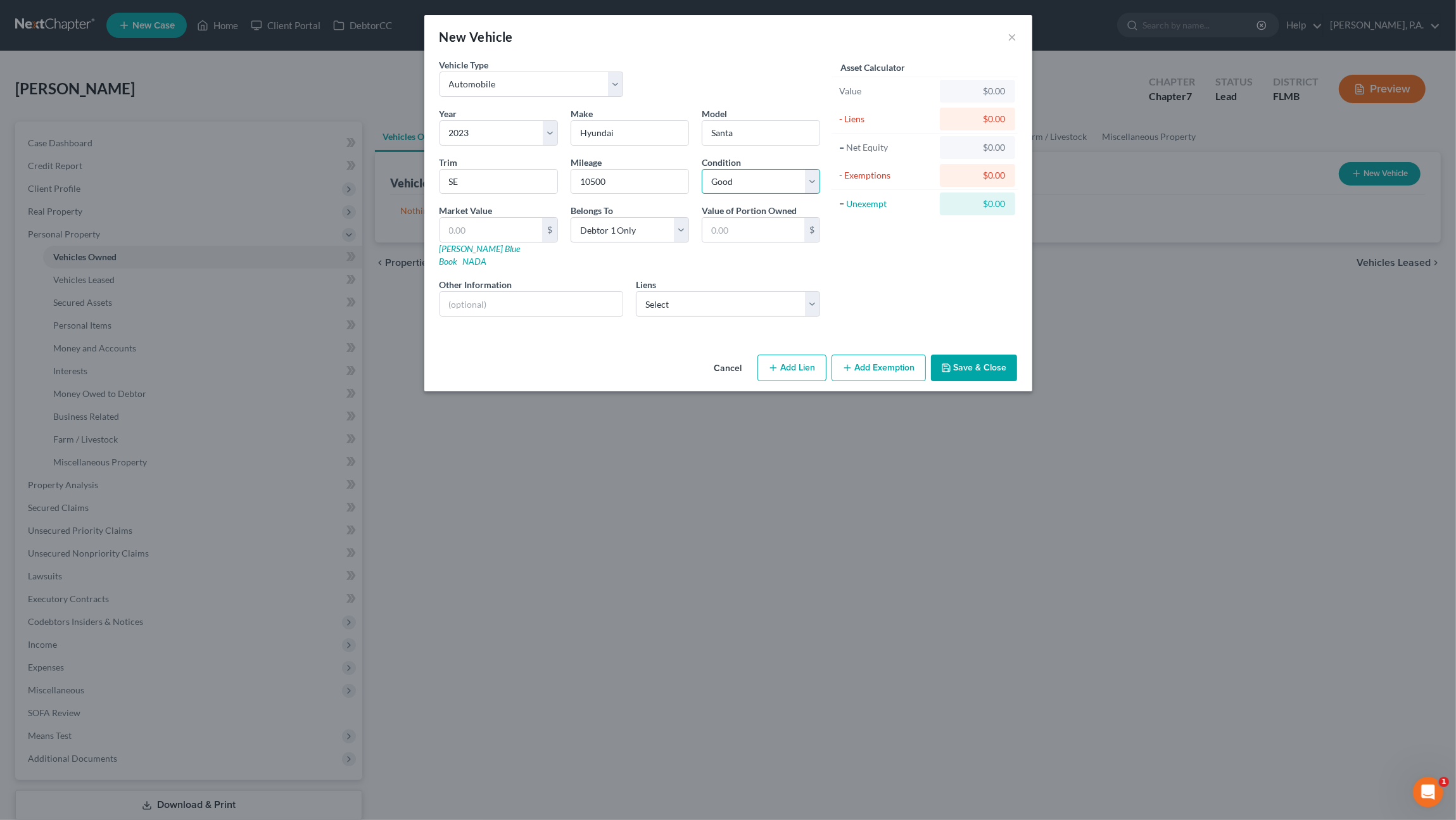
click at [702, 169] on select "Select Excellent Very Good Good Fair Poor" at bounding box center [761, 182] width 119 height 25
click at [523, 231] on input "text" at bounding box center [491, 230] width 102 height 24
type input "2"
type input "2.00"
type input "22"
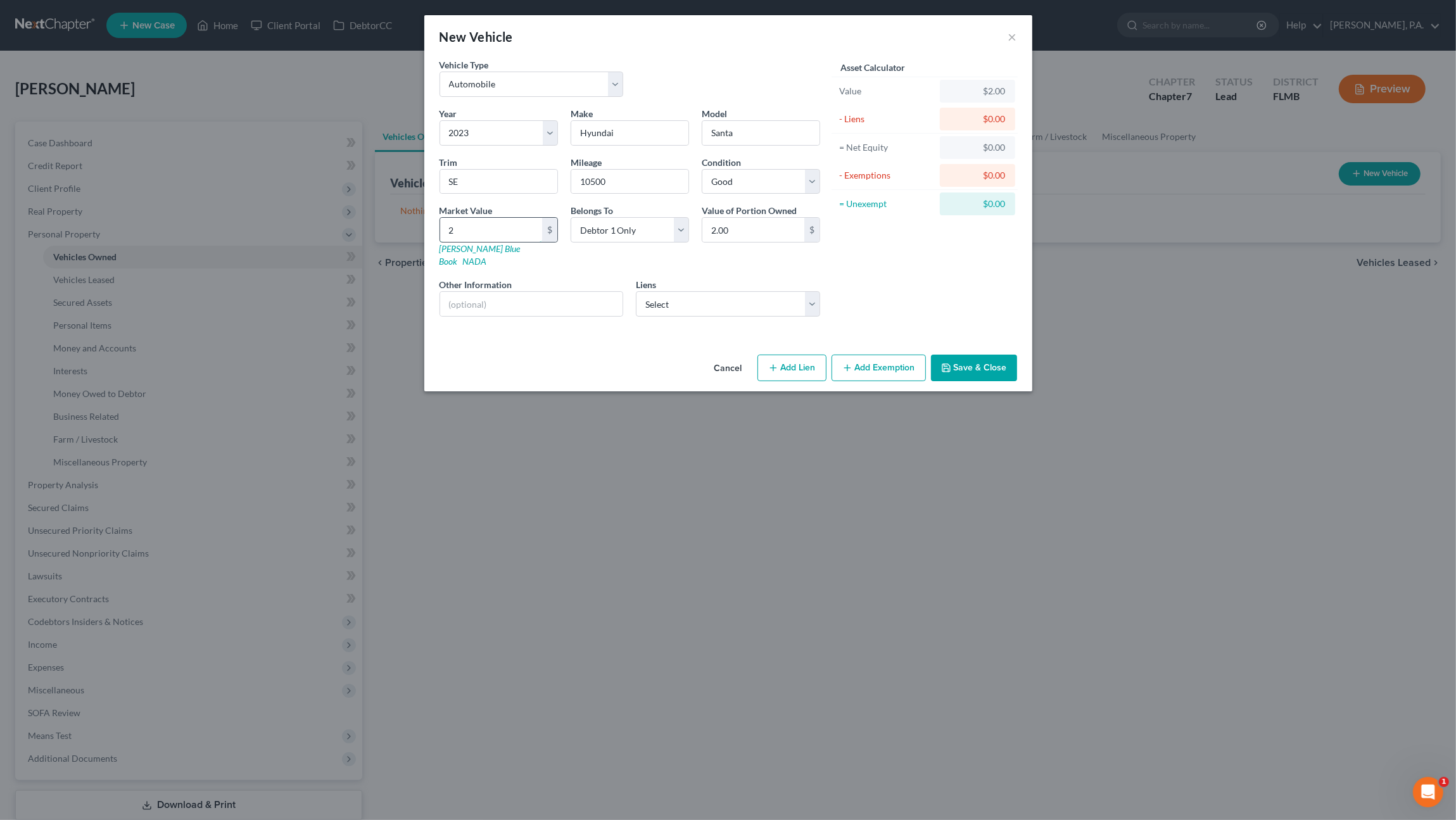
type input "22.00"
type input "223"
type input "223.00"
type input "2237"
type input "2,237.00"
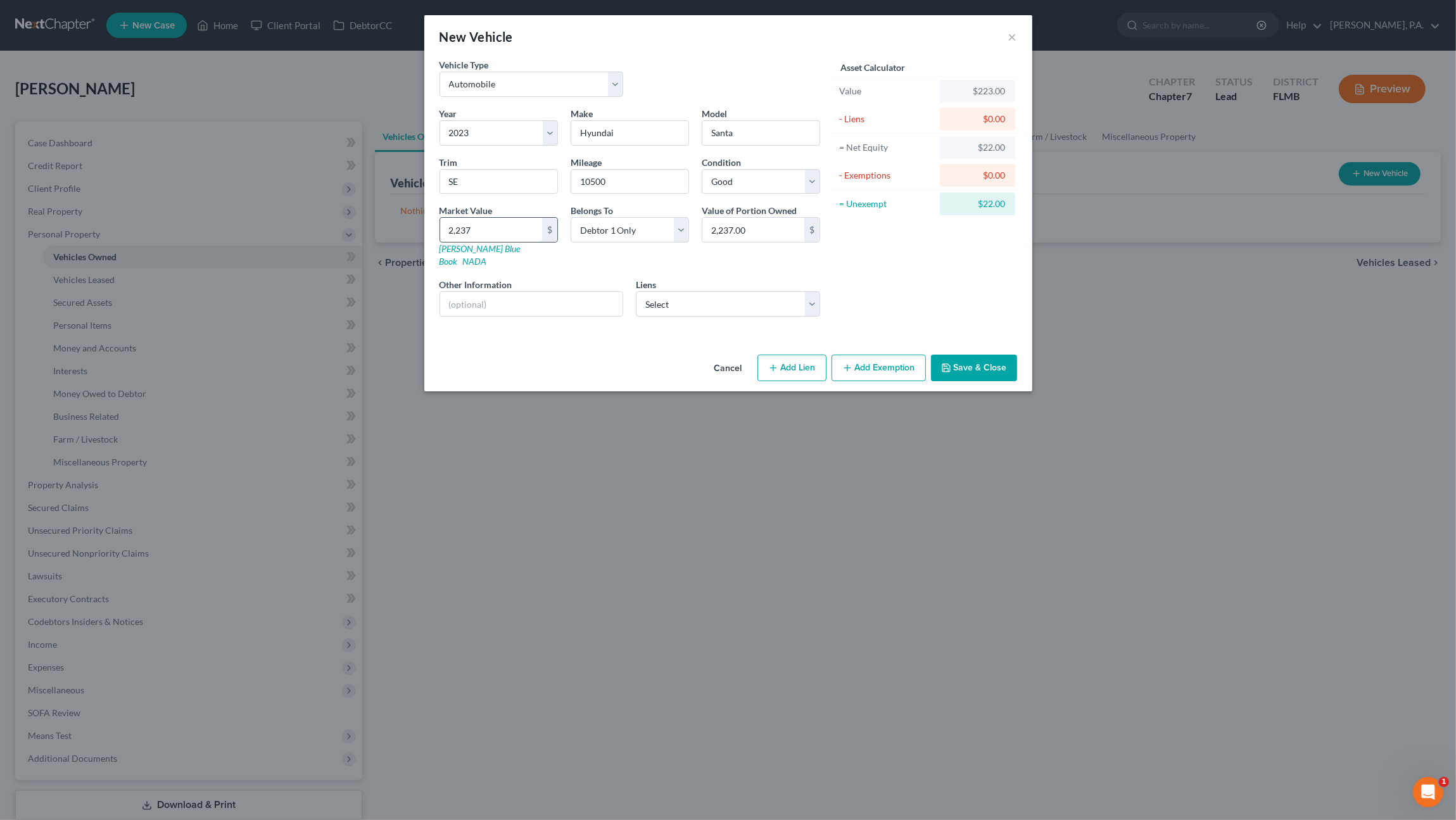
type input "2,2373"
type input "22,373.00"
type input "22,373"
click at [527, 292] on input "text" at bounding box center [531, 304] width 183 height 24
type input "[PERSON_NAME] Blue Book Private Party Value"
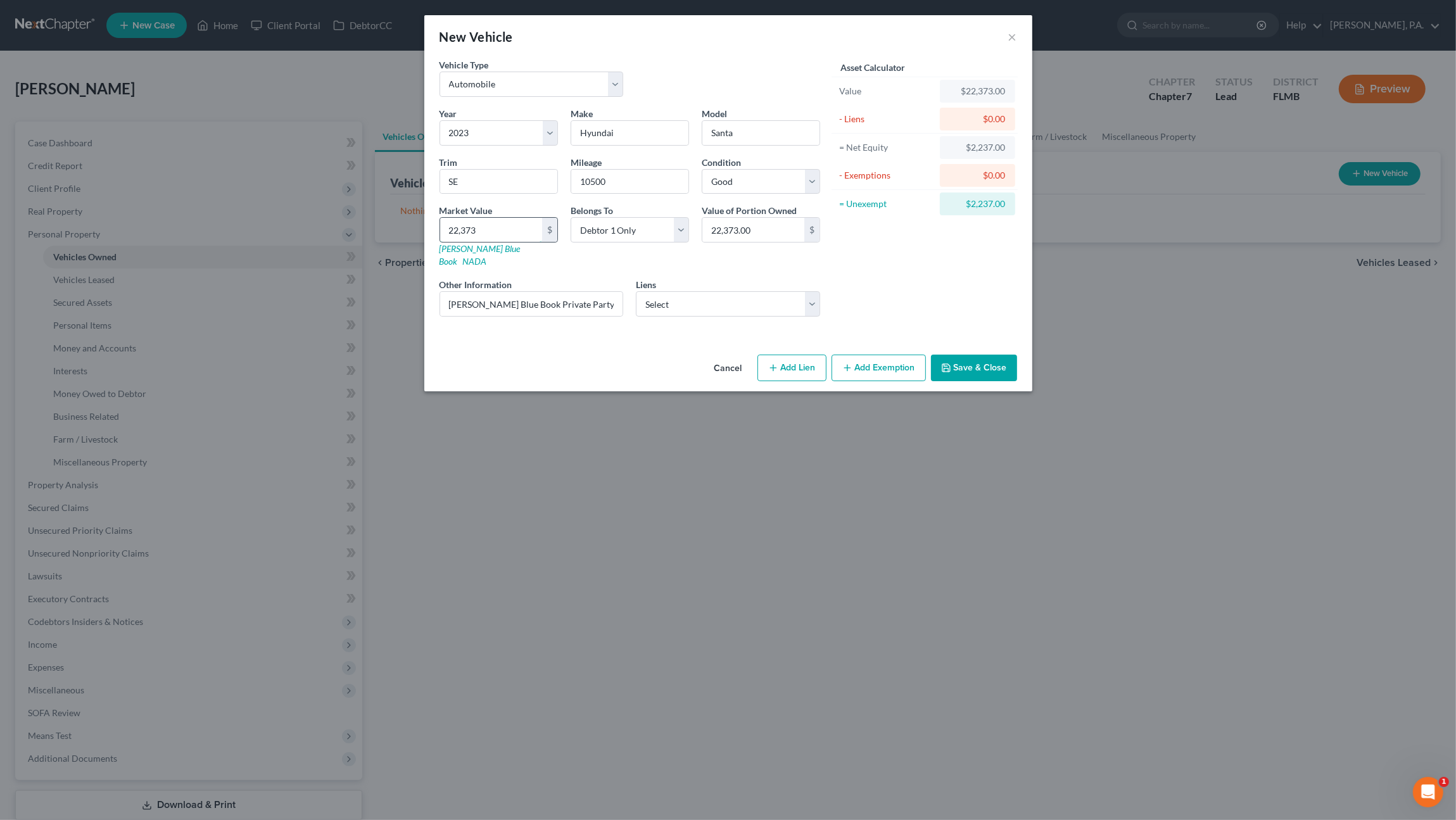
click at [509, 229] on input "22,373" at bounding box center [491, 230] width 102 height 24
type input "2"
type input "2.00"
type input "22"
type input "22.00"
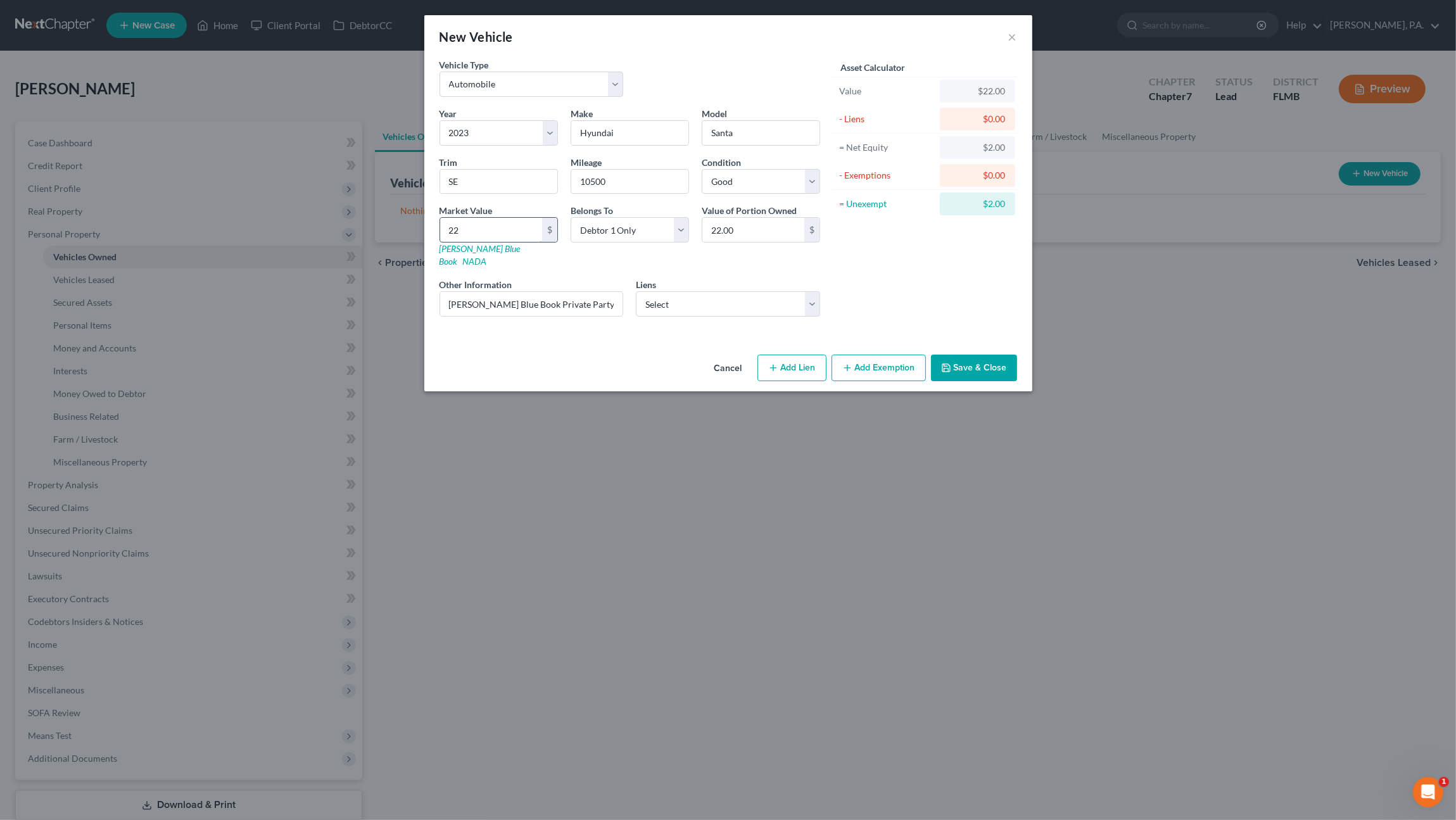
type input "223"
type input "223.00"
type input "2237"
type input "2,237.00"
type input "2,2373"
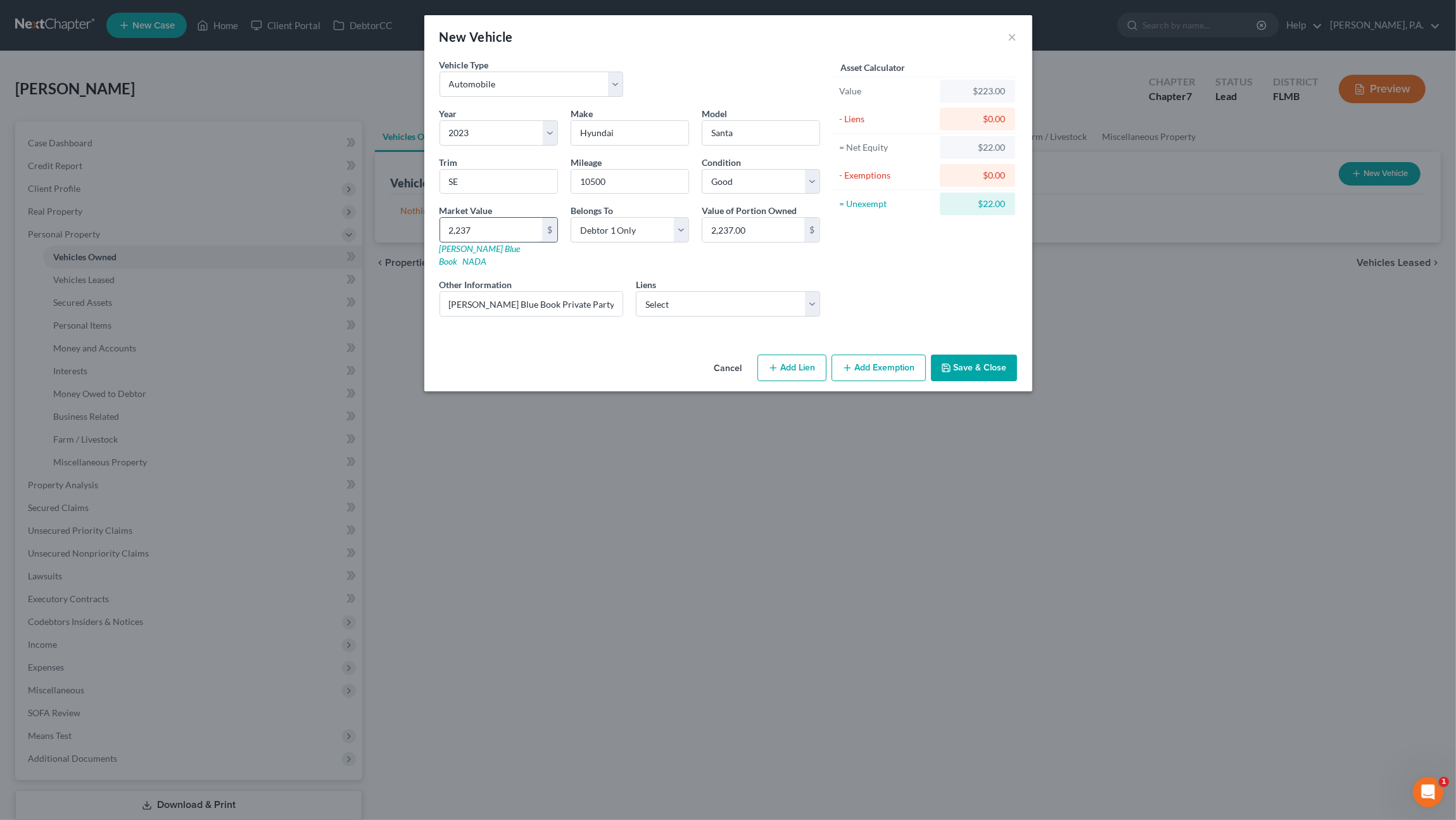
type input "22,373.00"
click at [970, 355] on button "Save & Close" at bounding box center [974, 368] width 86 height 27
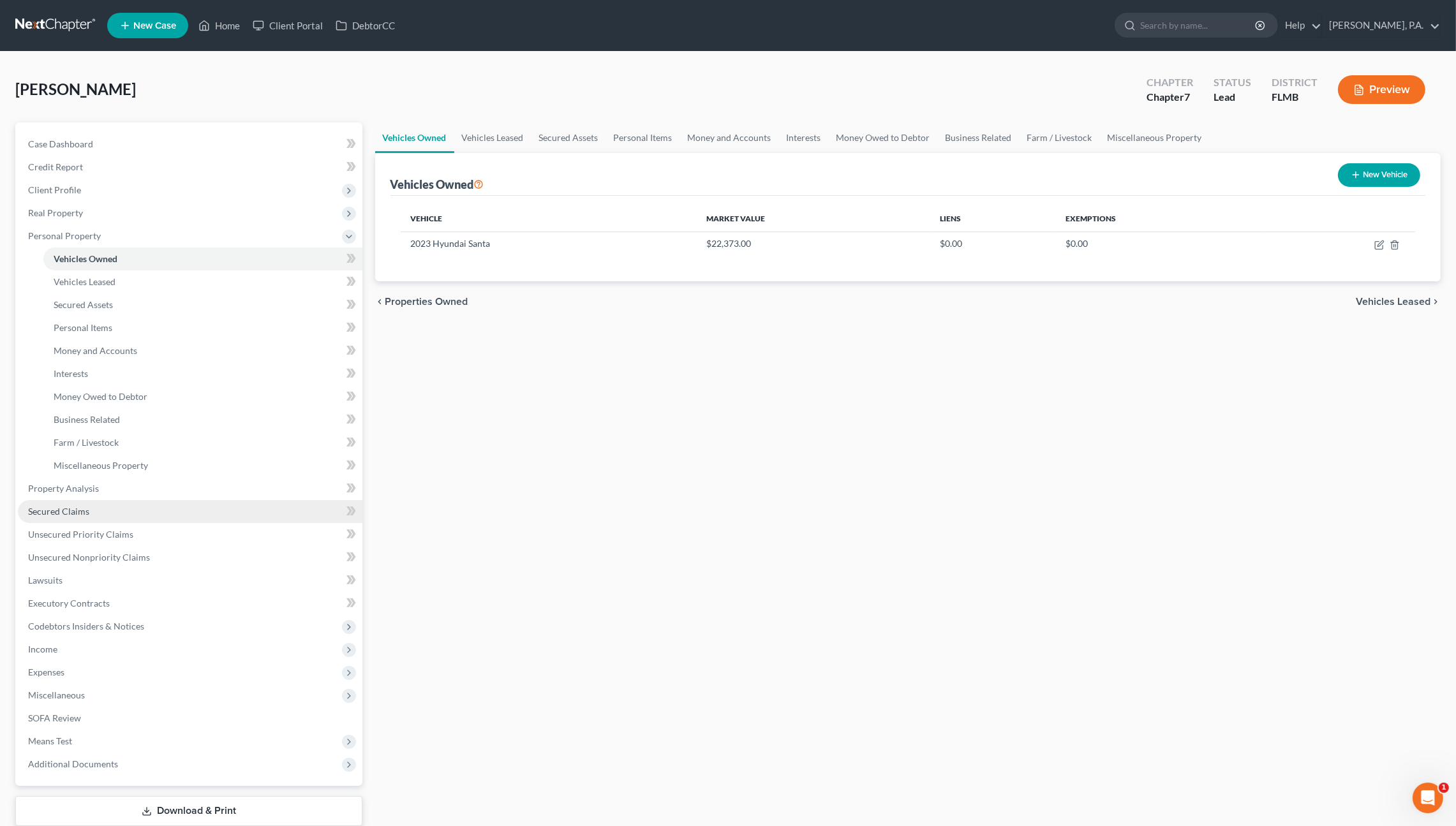
click at [75, 509] on span "Secured Claims" at bounding box center [59, 511] width 61 height 11
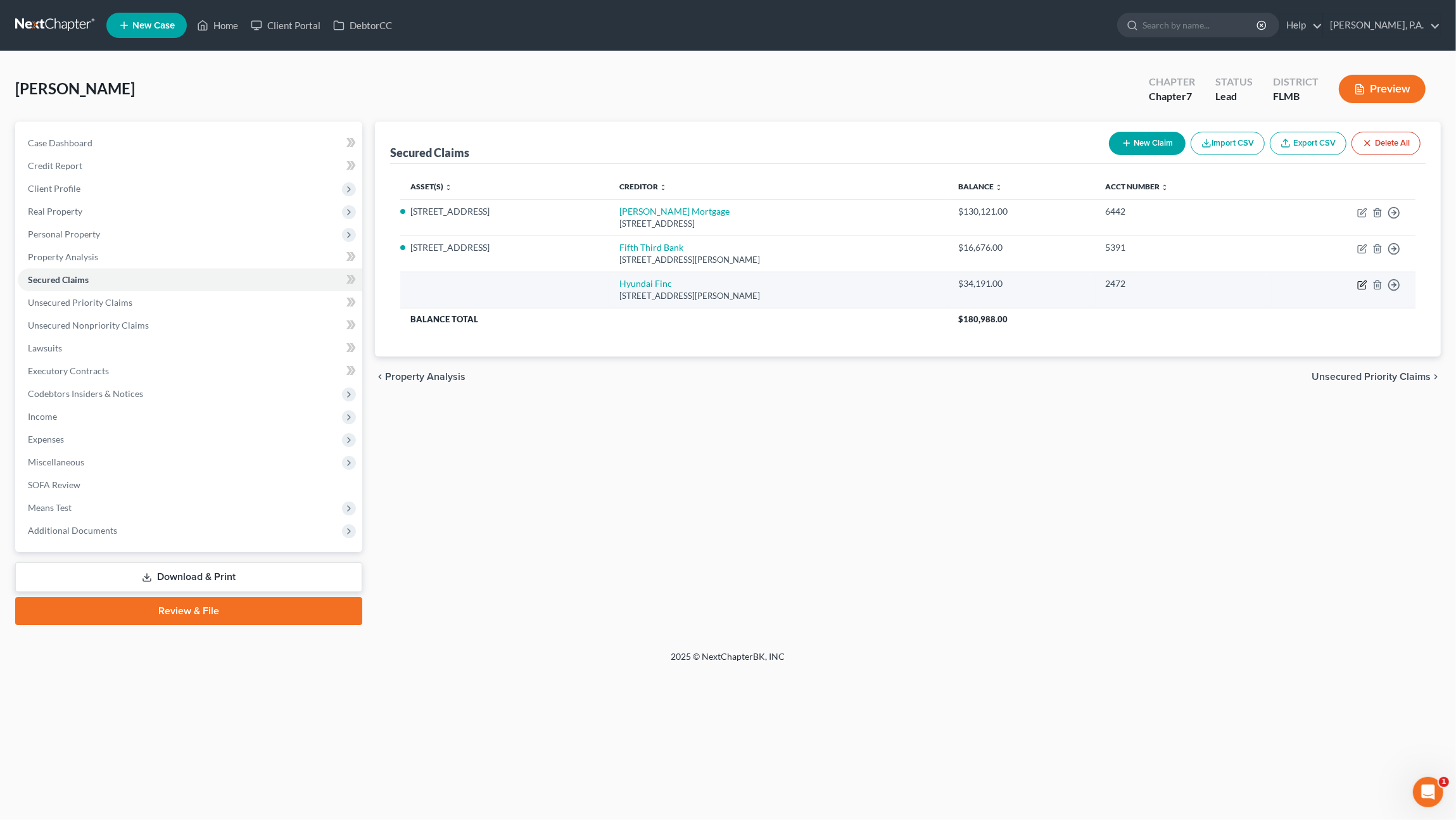
click at [1361, 284] on icon "button" at bounding box center [1361, 284] width 10 height 10
select select "4"
select select "0"
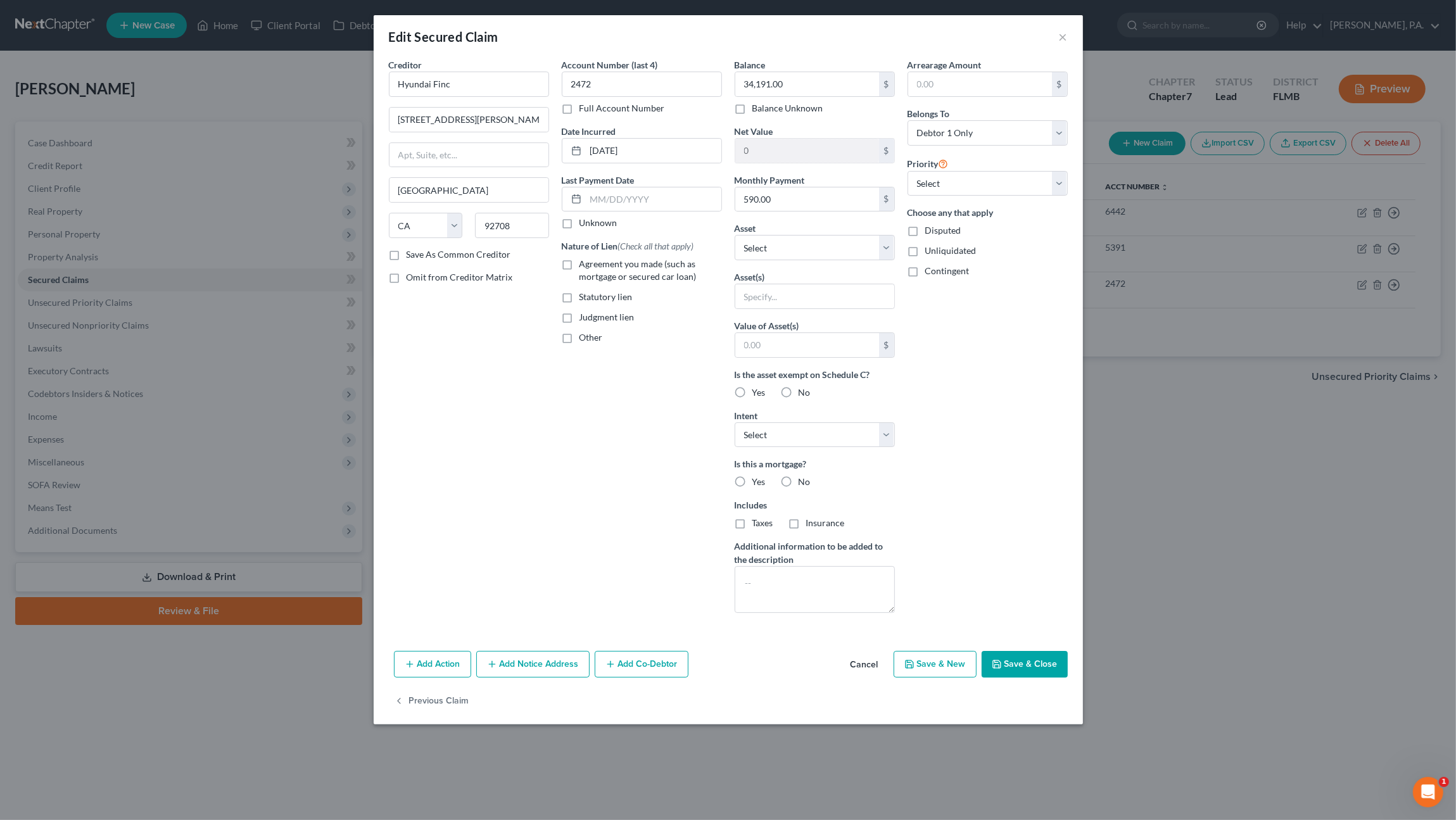
click at [473, 66] on div "Creditor * Hyundai Finc" at bounding box center [469, 78] width 160 height 39
click at [483, 84] on input "Hyundai Finc" at bounding box center [469, 84] width 160 height 25
drag, startPoint x: 496, startPoint y: 81, endPoint x: 339, endPoint y: 80, distance: 157.0
click at [339, 80] on div "Edit Secured Claim × Creditor * Hyundai Finc [GEOGRAPHIC_DATA][PERSON_NAME] [US…" at bounding box center [728, 410] width 1456 height 820
click at [510, 78] on input "Hyundai Finance" at bounding box center [469, 84] width 160 height 25
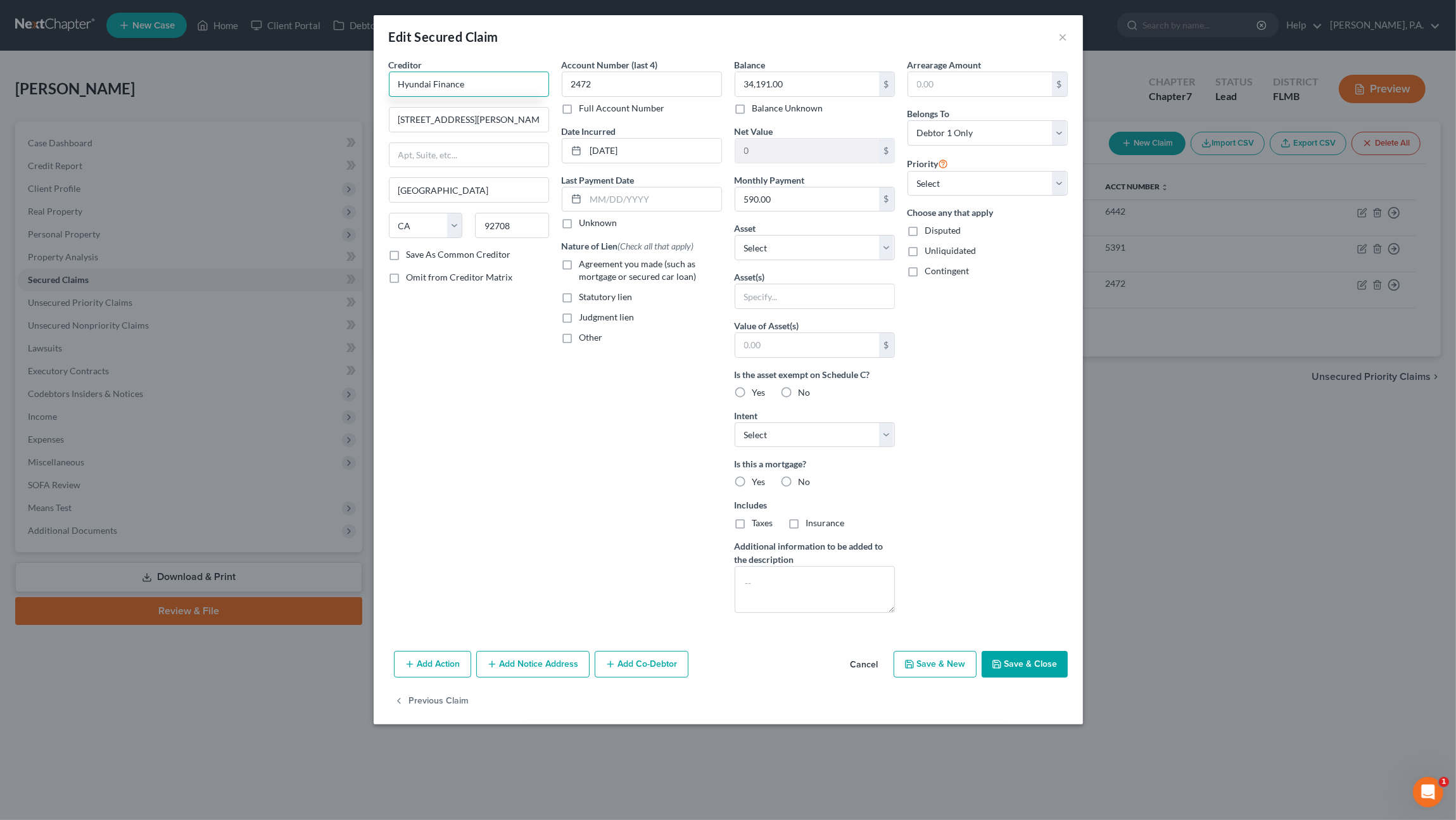
drag, startPoint x: 494, startPoint y: 84, endPoint x: 191, endPoint y: 80, distance: 303.0
click at [191, 80] on div "Edit Secured Claim × Creditor * Hyundai Finance [GEOGRAPHIC_DATA][PERSON_NAME] …" at bounding box center [728, 410] width 1456 height 820
type input "Hyundai Motor Finance"
click at [493, 119] on div "[GEOGRAPHIC_DATA]-0000" at bounding box center [465, 118] width 131 height 11
type input "PO Box 20829"
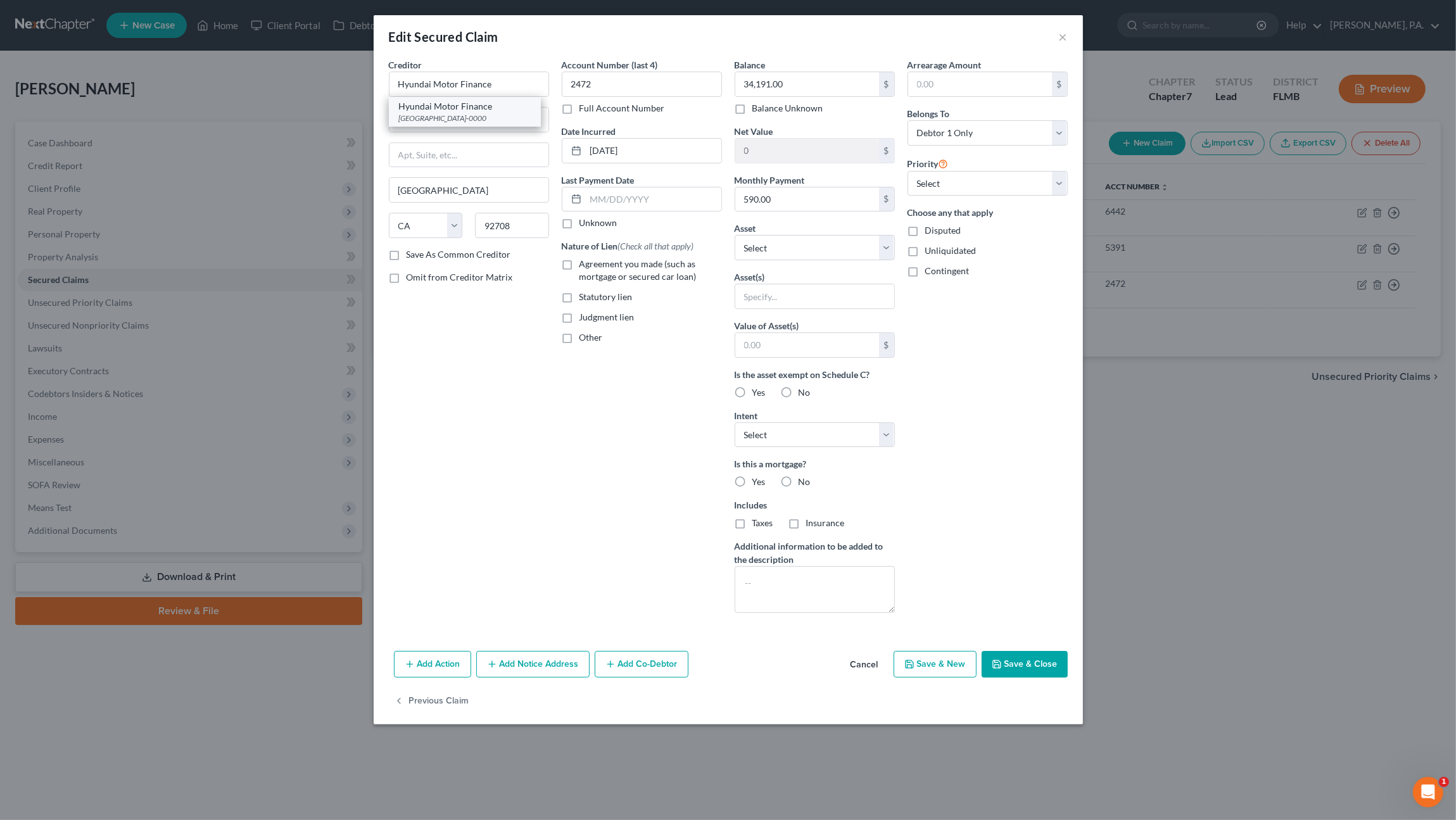
type input "92728-0000"
click at [659, 267] on span "Agreement you made (such as mortgage or secured car loan)" at bounding box center [638, 270] width 117 height 23
click at [593, 266] on input "Agreement you made (such as mortgage or secured car loan)" at bounding box center [589, 261] width 8 height 8
checkbox input "true"
drag, startPoint x: 797, startPoint y: 198, endPoint x: 804, endPoint y: 194, distance: 8.1
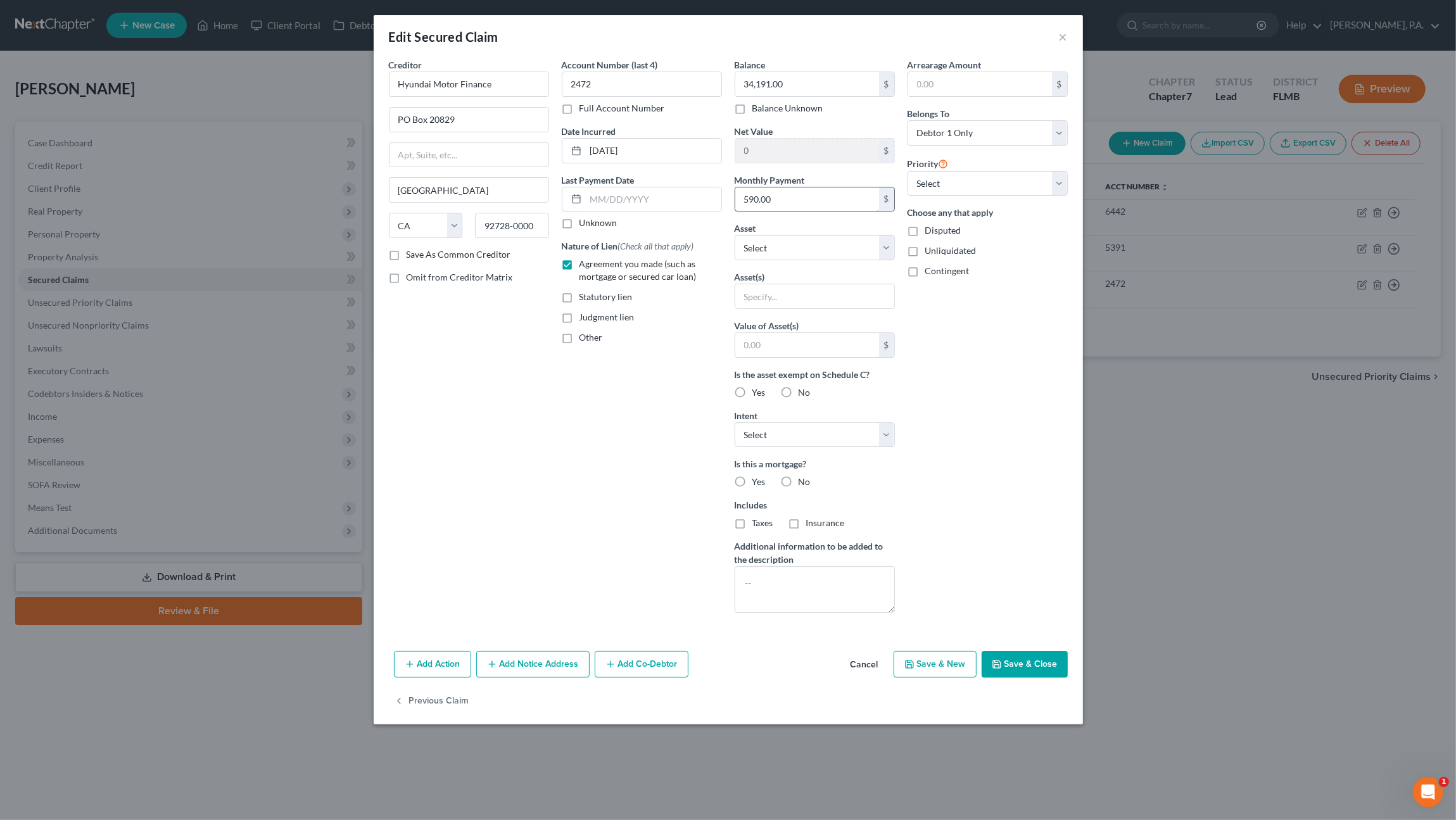
click at [798, 198] on input "590.00" at bounding box center [807, 199] width 144 height 24
type input "590.69"
click at [801, 239] on select "Select Other Multiple Assets 707 Carpenters Way Apt 16 - $209300.0 2023 Hyundai…" at bounding box center [814, 247] width 160 height 25
select select "3"
click at [734, 235] on select "Select Other Multiple Assets 707 Carpenters Way Apt 16 - $209300.0 2023 Hyundai…" at bounding box center [814, 247] width 160 height 25
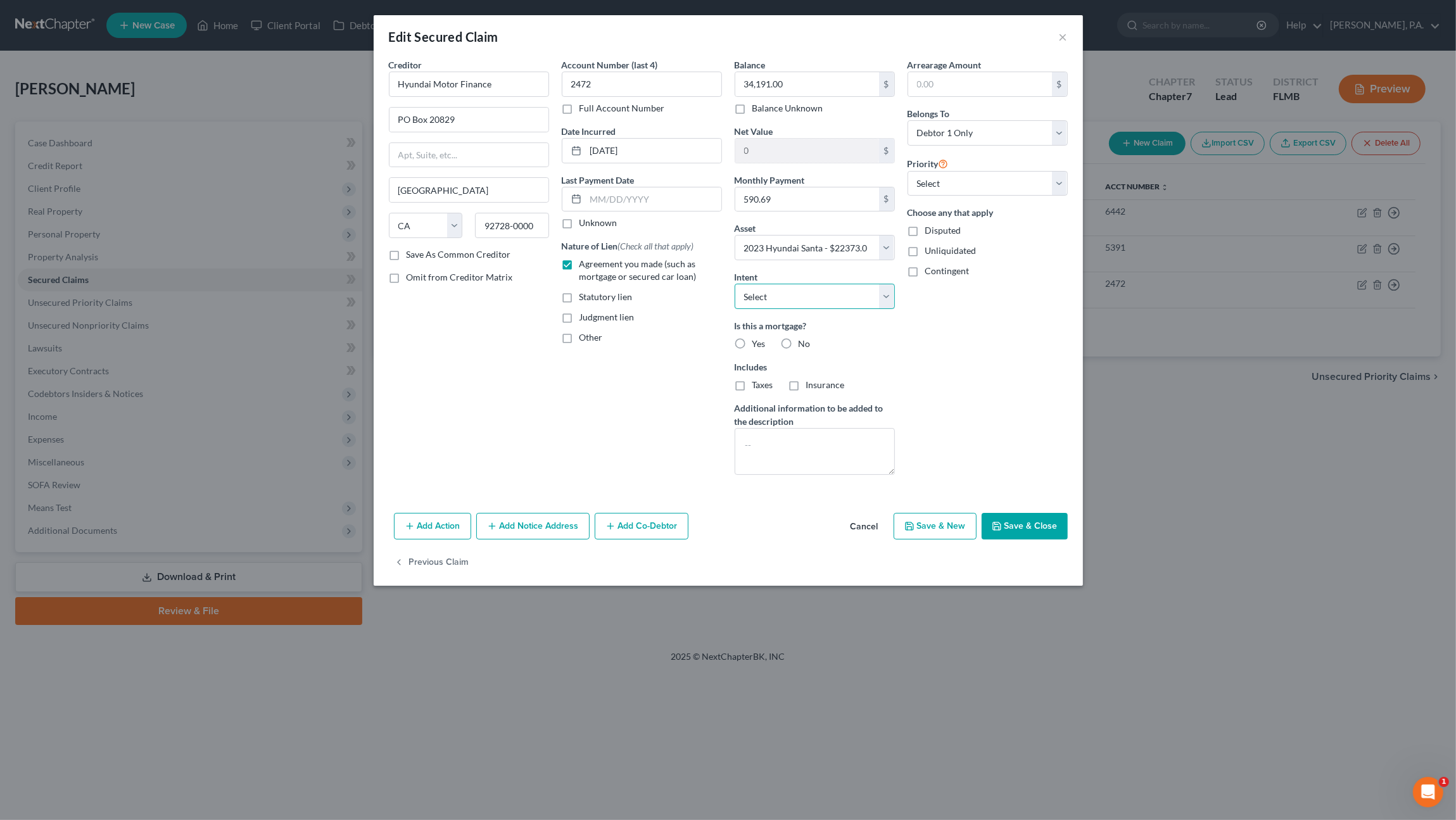
click at [791, 296] on select "Select Surrender Redeem Reaffirm Avoid Other" at bounding box center [814, 296] width 160 height 25
select select "2"
click at [734, 284] on select "Select Surrender Redeem Reaffirm Avoid Other" at bounding box center [814, 296] width 160 height 25
click at [799, 339] on span "No" at bounding box center [805, 343] width 12 height 11
click at [803, 339] on input "No" at bounding box center [807, 341] width 8 height 8
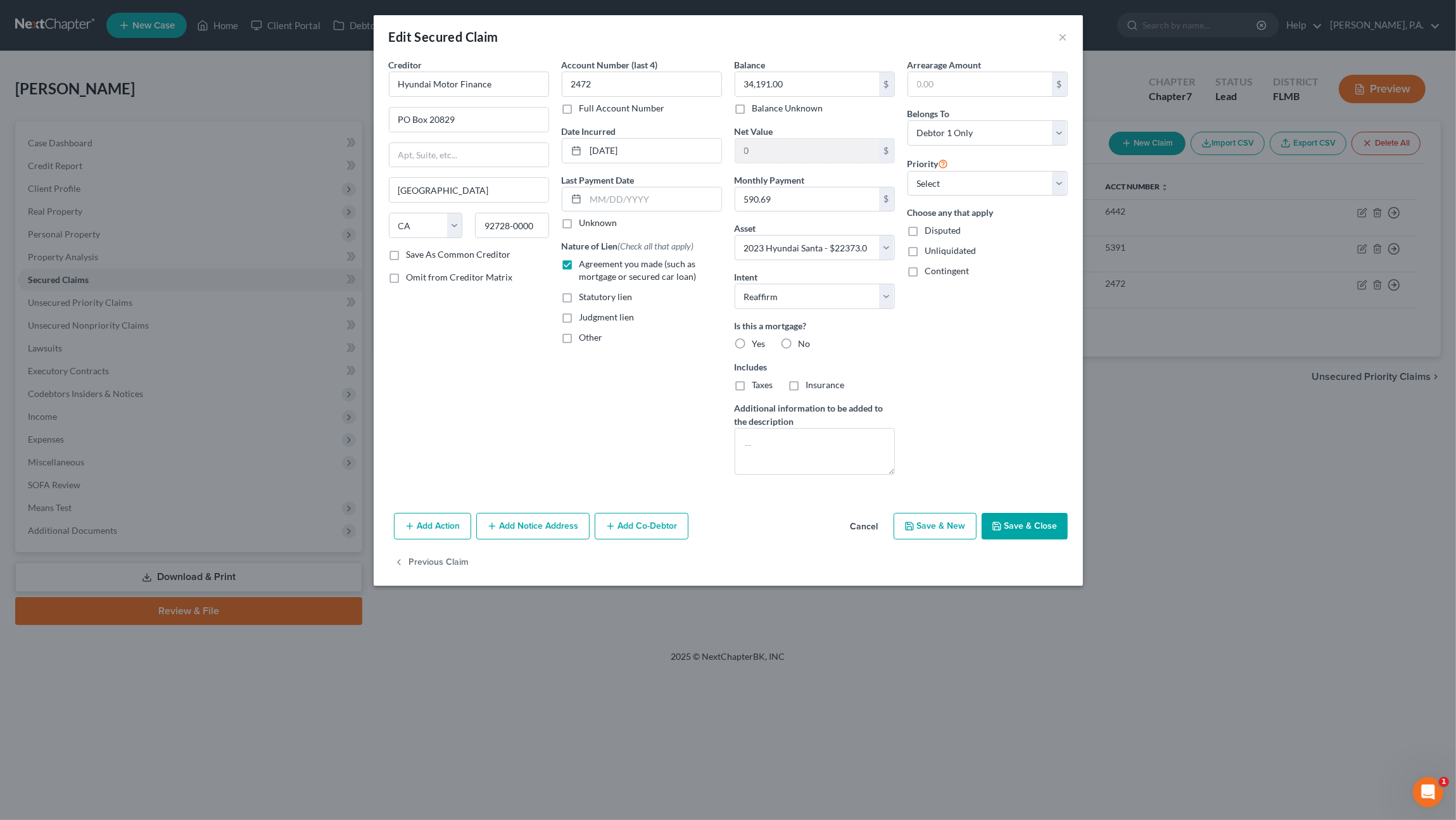
radio input "true"
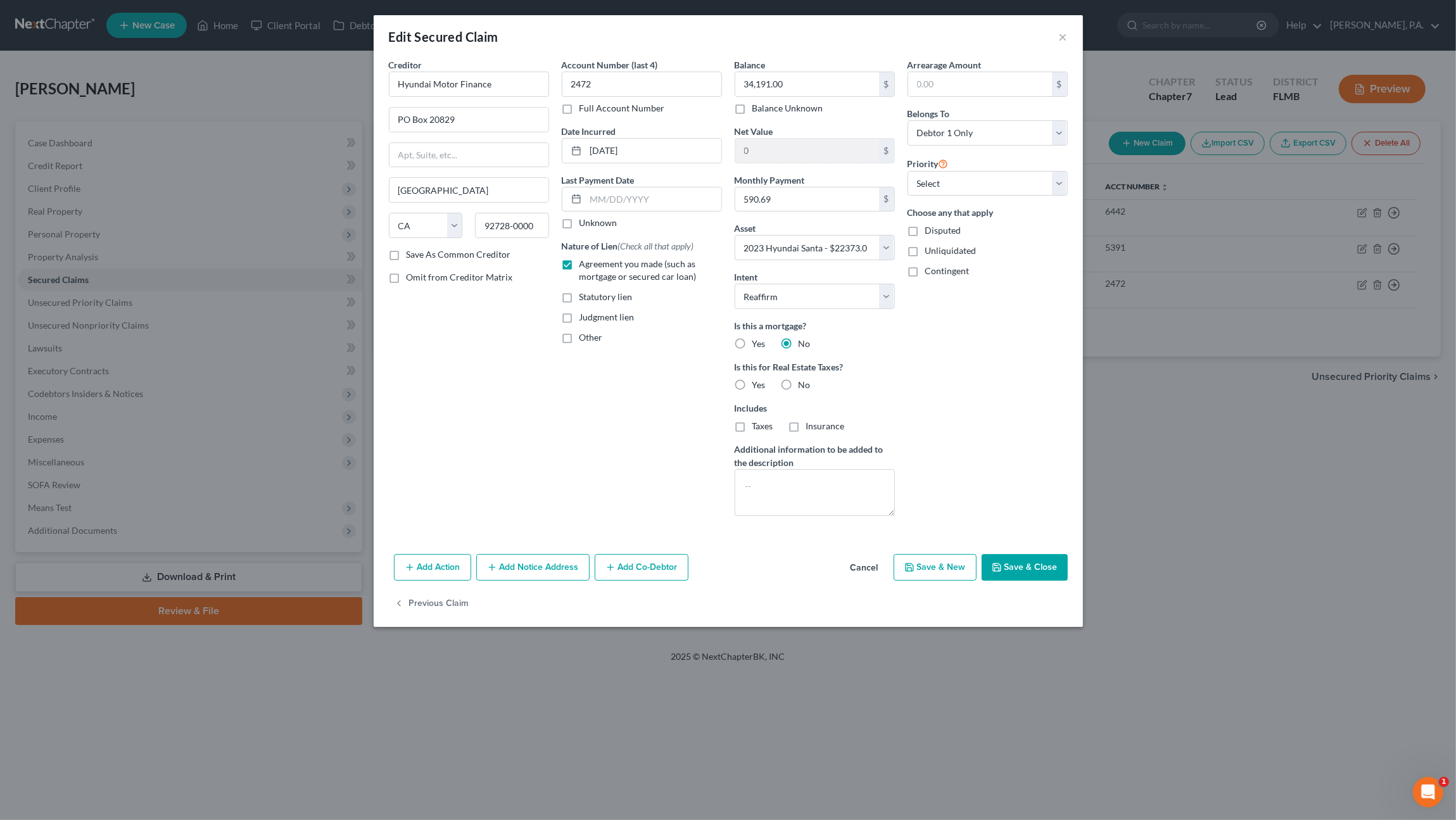
click at [799, 384] on label "No" at bounding box center [805, 385] width 12 height 13
click at [803, 384] on input "No" at bounding box center [807, 383] width 8 height 8
radio input "true"
click at [1021, 563] on button "Save & Close" at bounding box center [1025, 567] width 86 height 27
select select
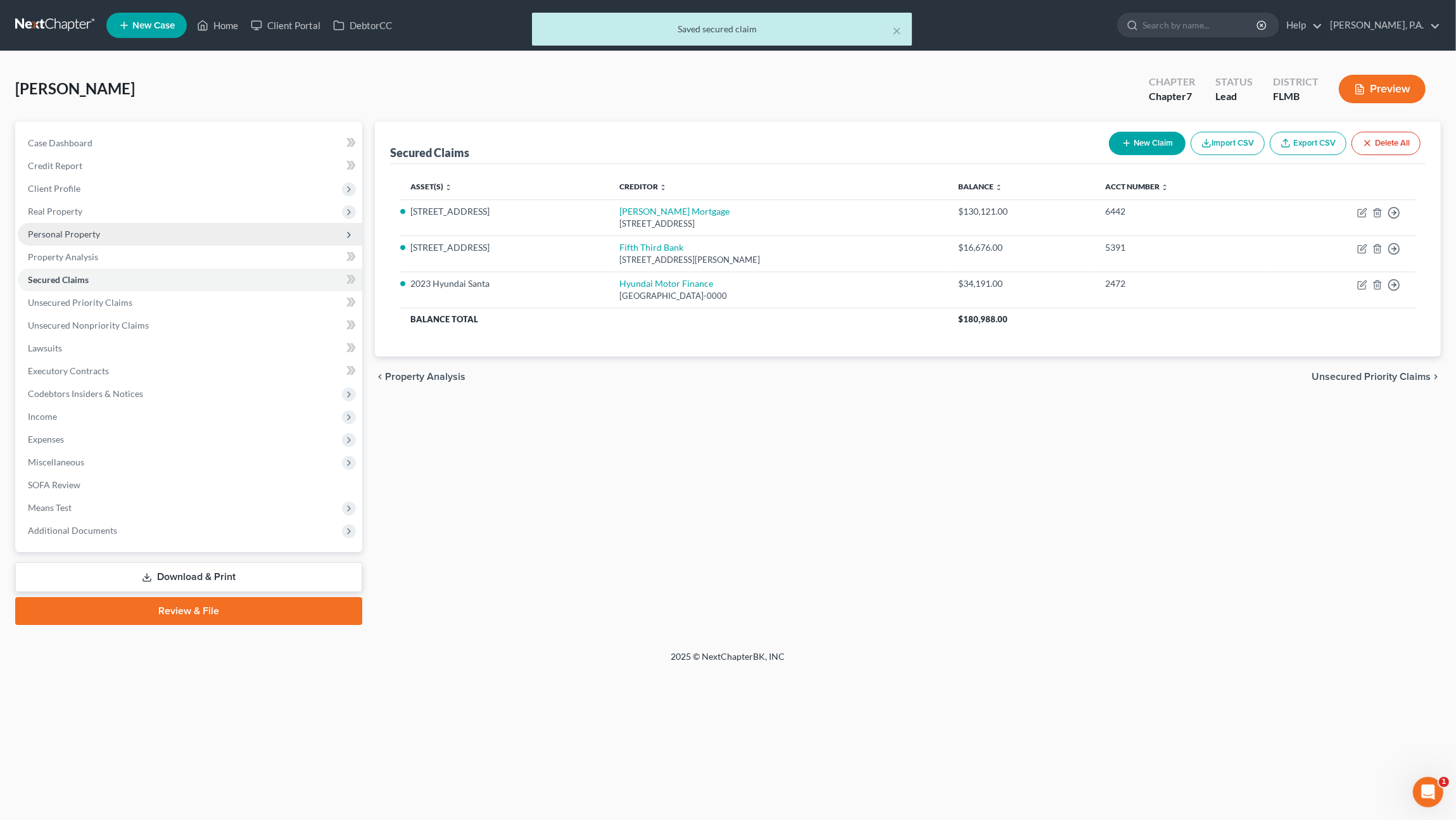
click at [69, 233] on span "Personal Property" at bounding box center [64, 234] width 72 height 11
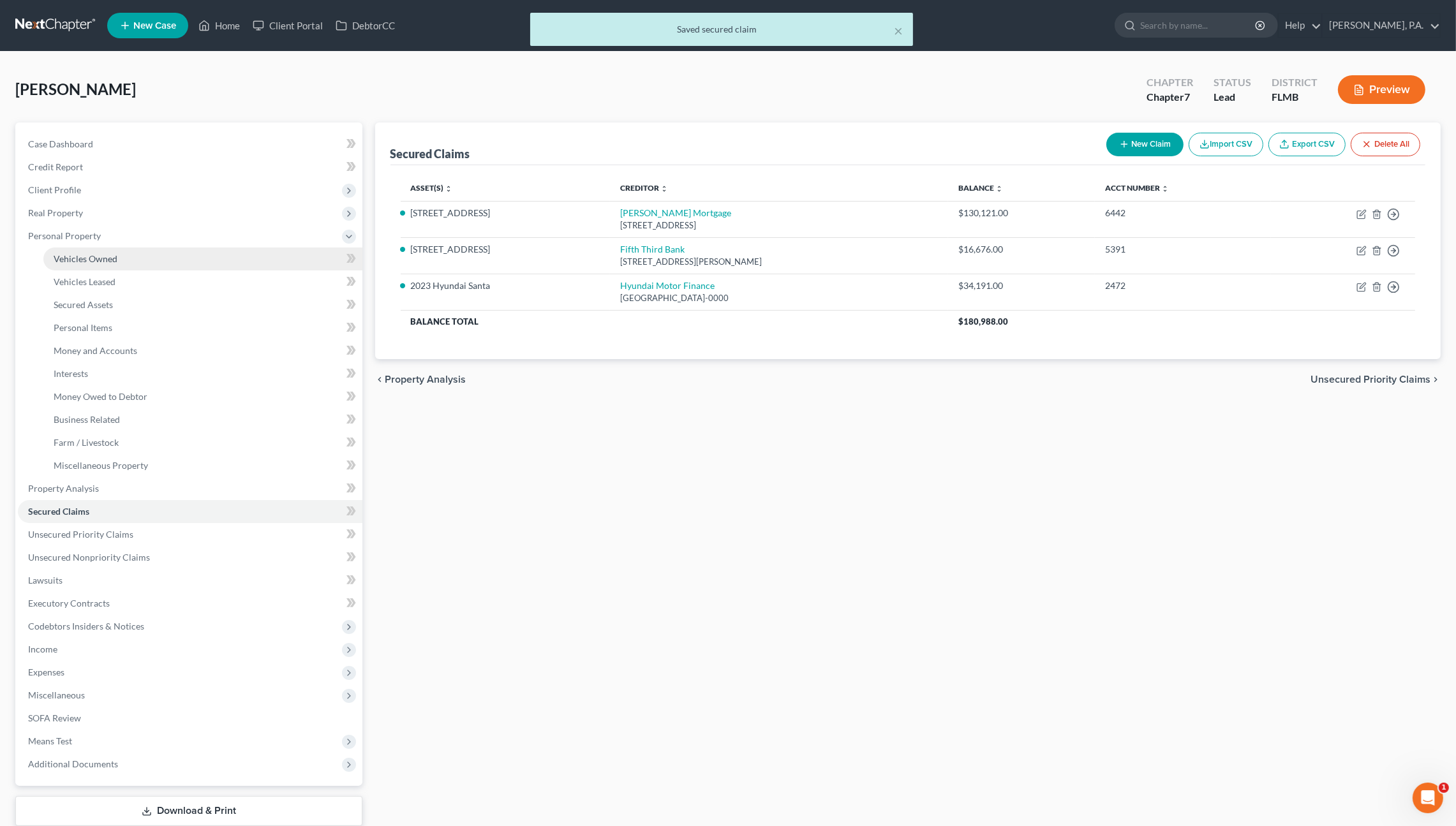
click at [74, 258] on span "Vehicles Owned" at bounding box center [85, 259] width 64 height 11
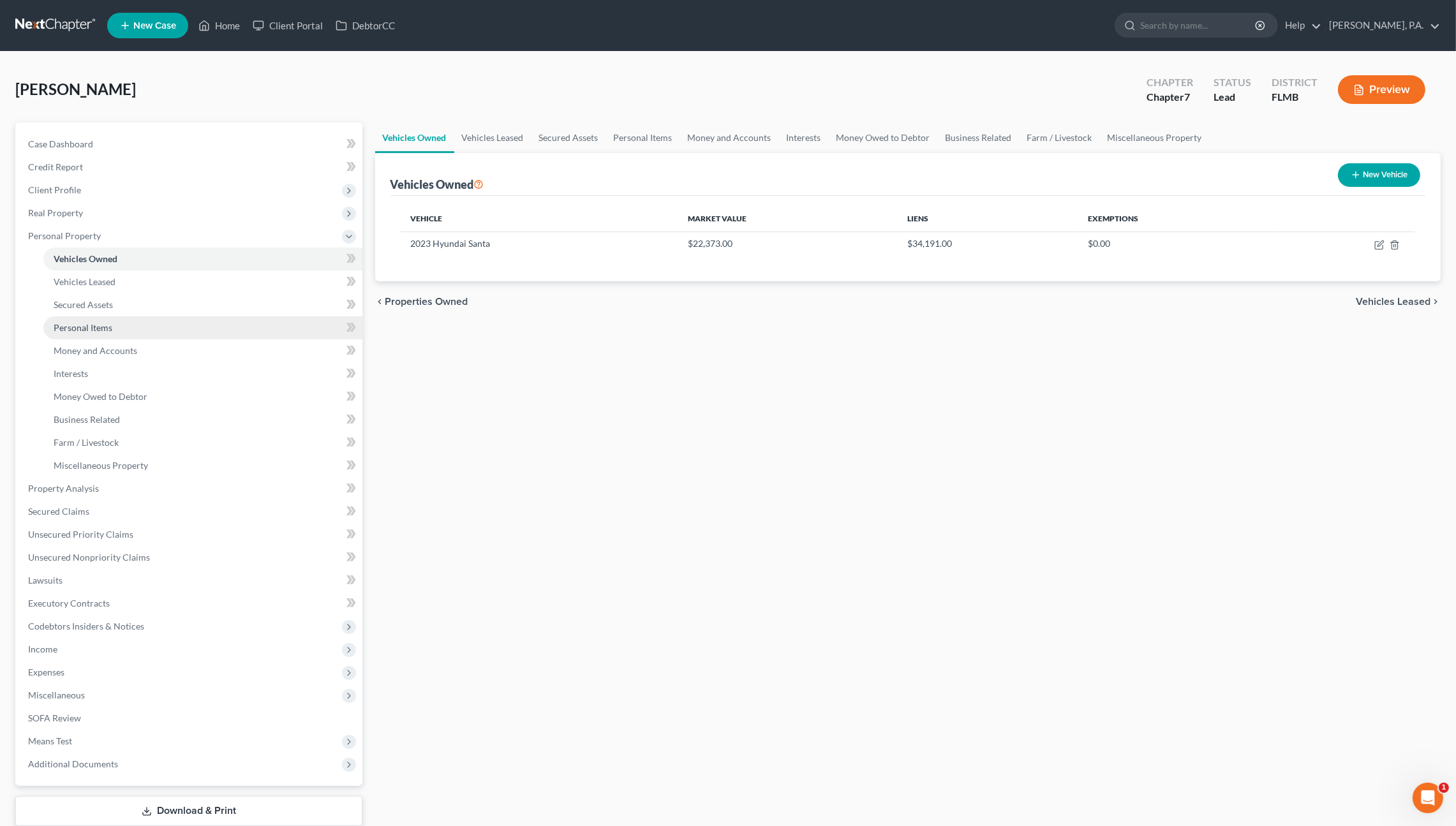
click at [109, 328] on span "Personal Items" at bounding box center [82, 328] width 59 height 11
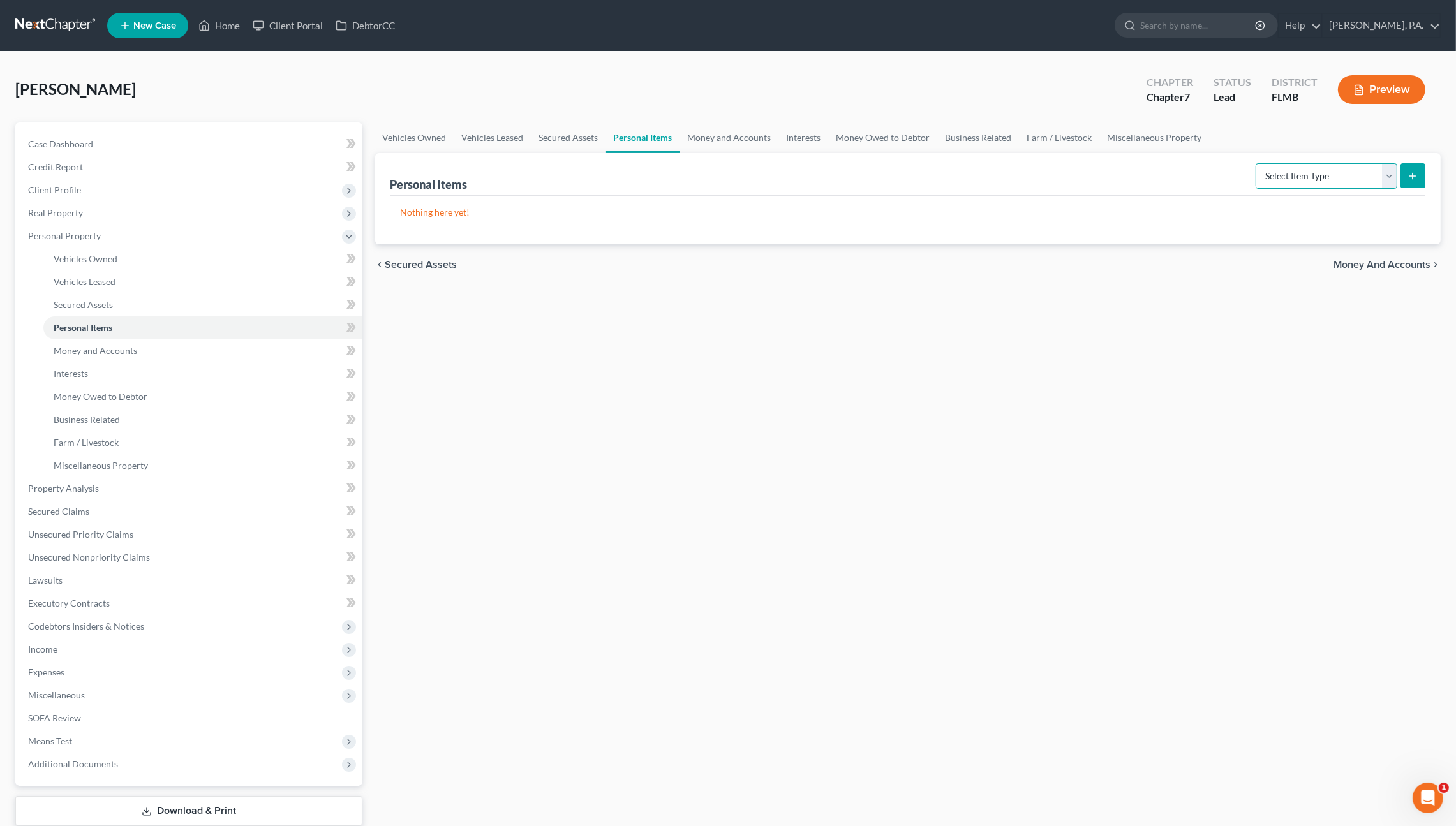
click at [1299, 179] on select "Select Item Type Clothing Collectibles Of Value Electronics Firearms Household …" at bounding box center [1326, 176] width 142 height 26
select select "electronics"
click at [1257, 163] on select "Select Item Type Clothing Collectibles Of Value Electronics Firearms Household …" at bounding box center [1326, 176] width 142 height 26
click at [1411, 176] on line "submit" at bounding box center [1413, 176] width 5 height 0
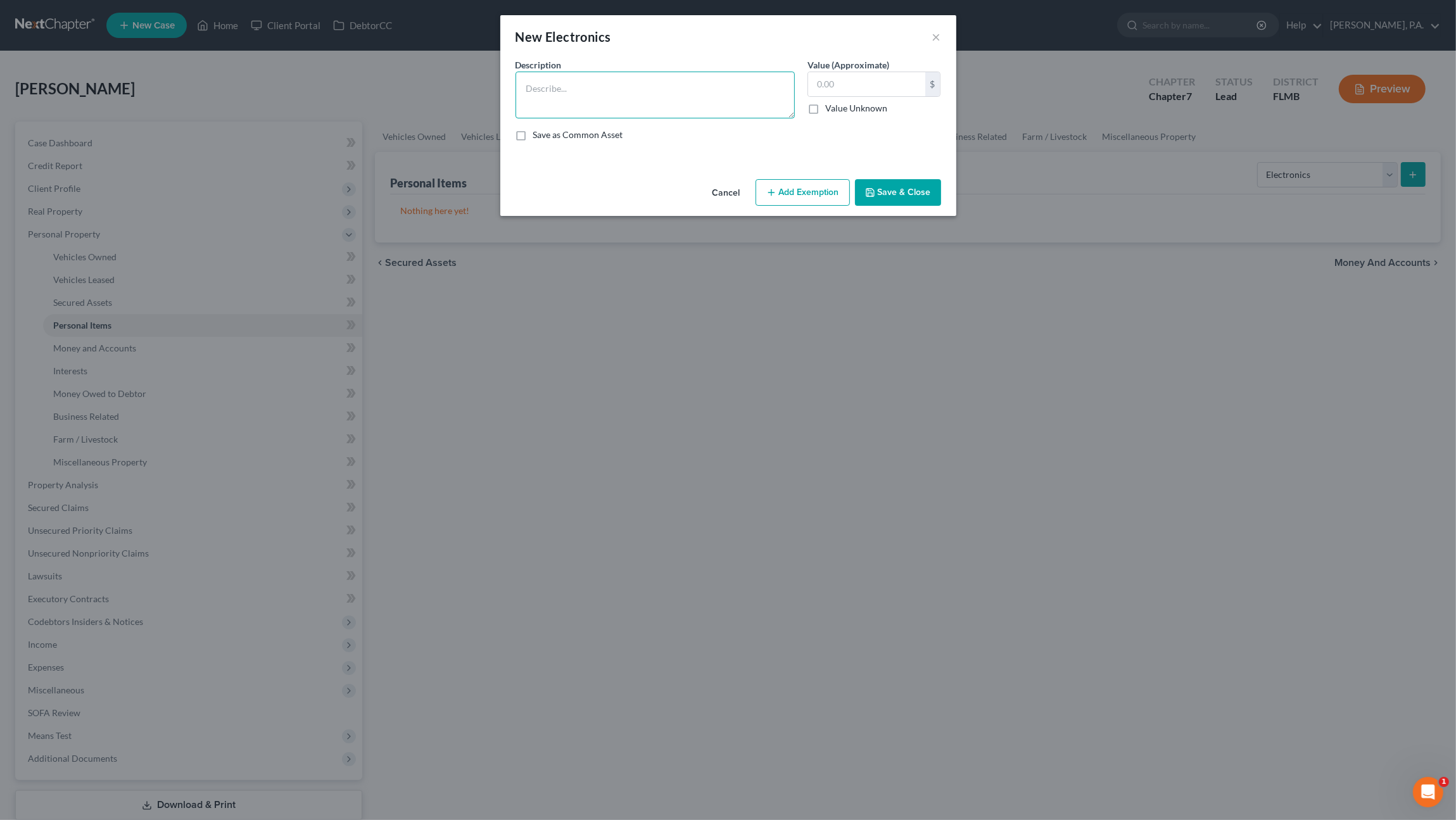
click at [571, 93] on textarea at bounding box center [655, 95] width 279 height 47
type textarea "Television"
type input "25.00"
click at [883, 183] on button "Save & Close" at bounding box center [898, 192] width 86 height 27
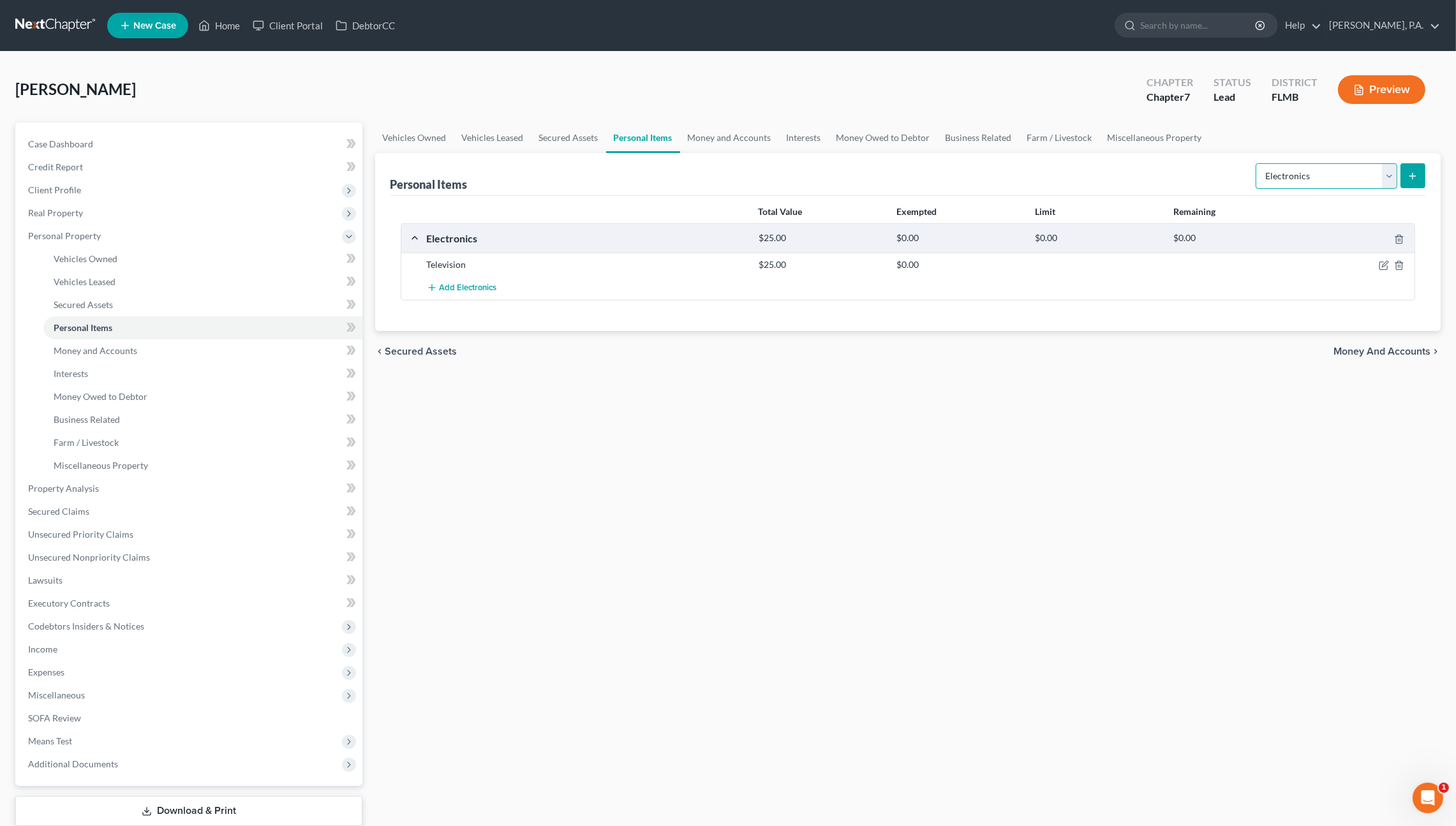
click at [1288, 172] on select "Select Item Type Clothing Collectibles Of Value Electronics Firearms Household …" at bounding box center [1326, 176] width 142 height 26
select select "household_goods"
click at [1257, 163] on select "Select Item Type Clothing Collectibles Of Value Electronics Firearms Household …" at bounding box center [1326, 176] width 142 height 26
click at [1415, 171] on icon "submit" at bounding box center [1412, 176] width 10 height 10
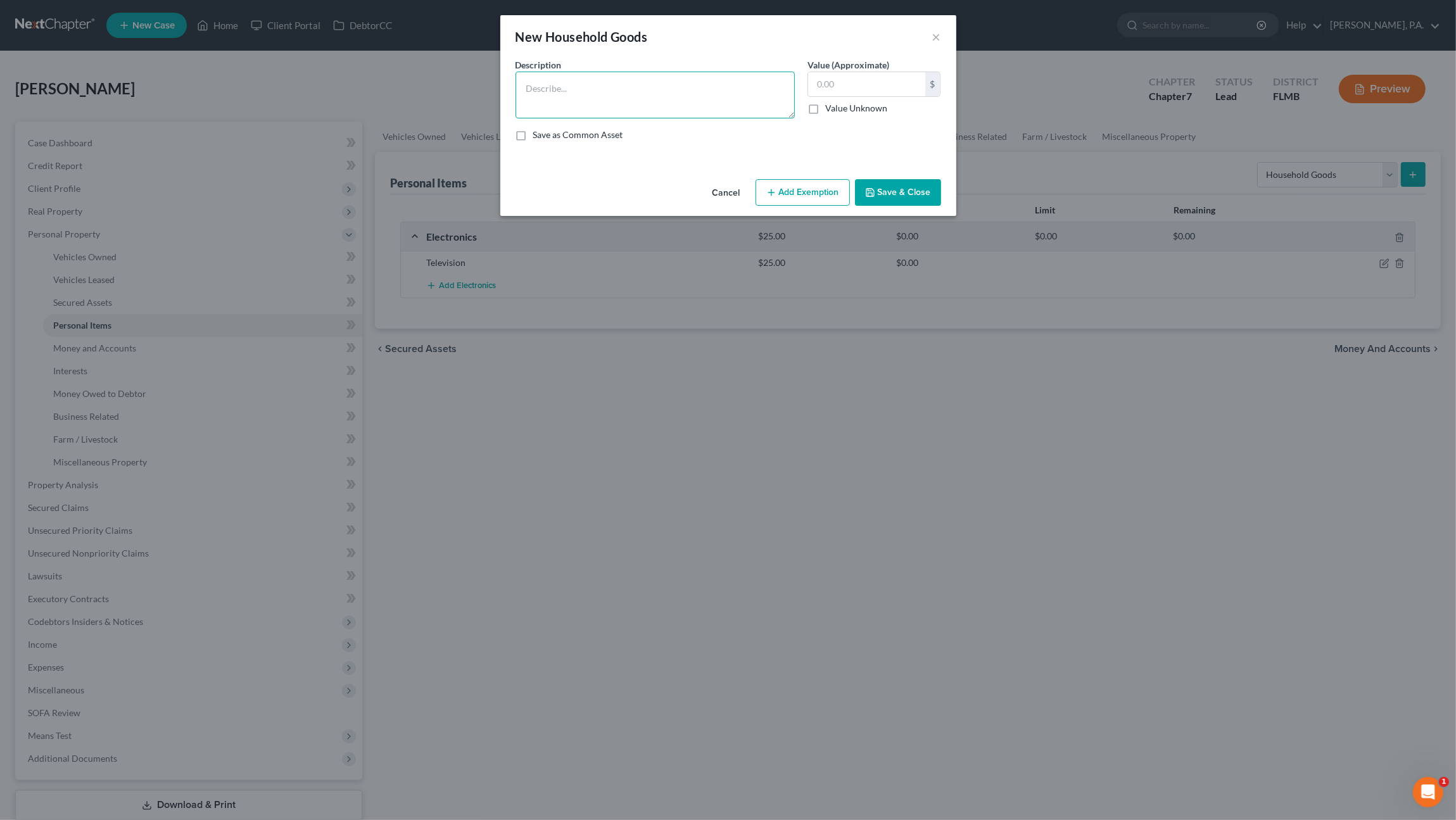
click at [687, 84] on textarea at bounding box center [655, 95] width 279 height 47
type textarea "Stove; refrigerator; misc. cookware; kitchen table; small appliances; washer; d…"
type input "1,203"
click at [909, 192] on button "Save & Close" at bounding box center [898, 192] width 86 height 27
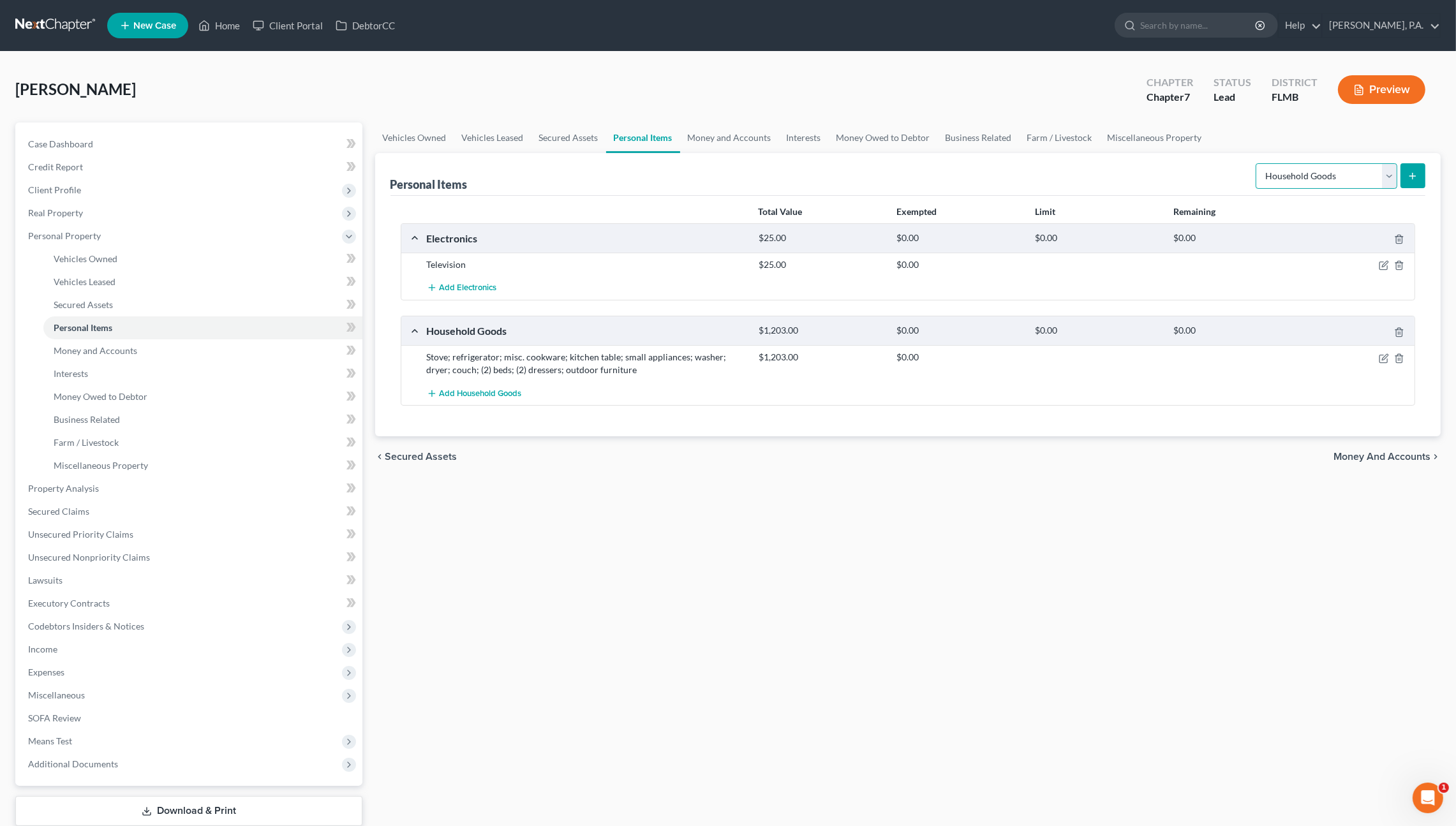
click at [1318, 166] on select "Select Item Type Clothing Collectibles Of Value Electronics Firearms Household …" at bounding box center [1326, 176] width 142 height 26
select select "clothing"
click at [1257, 163] on select "Select Item Type Clothing Collectibles Of Value Electronics Firearms Household …" at bounding box center [1326, 176] width 142 height 26
click at [1430, 177] on div "Personal Items Select Item Type Clothing Collectibles Of Value Electronics Fire…" at bounding box center [908, 294] width 1066 height 283
click at [1416, 176] on icon "submit" at bounding box center [1412, 176] width 10 height 10
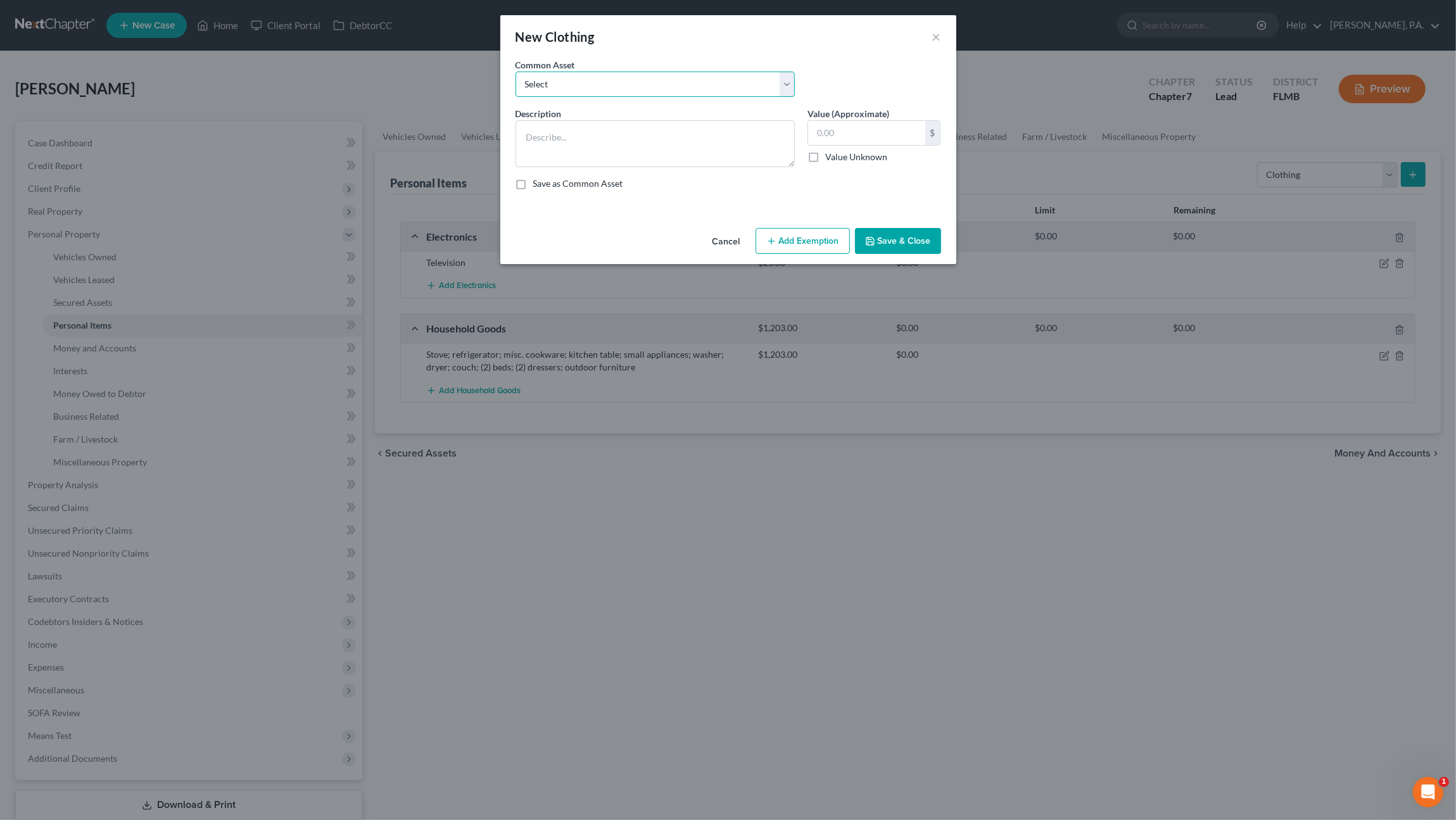
click at [585, 81] on select "Select Normal Misc. Wearing Apparel" at bounding box center [655, 84] width 279 height 25
select select "0"
click at [516, 72] on select "Select Normal Misc. Wearing Apparel" at bounding box center [655, 84] width 279 height 25
type textarea "Normal Misc. Wearing Apparel"
type input "50.00"
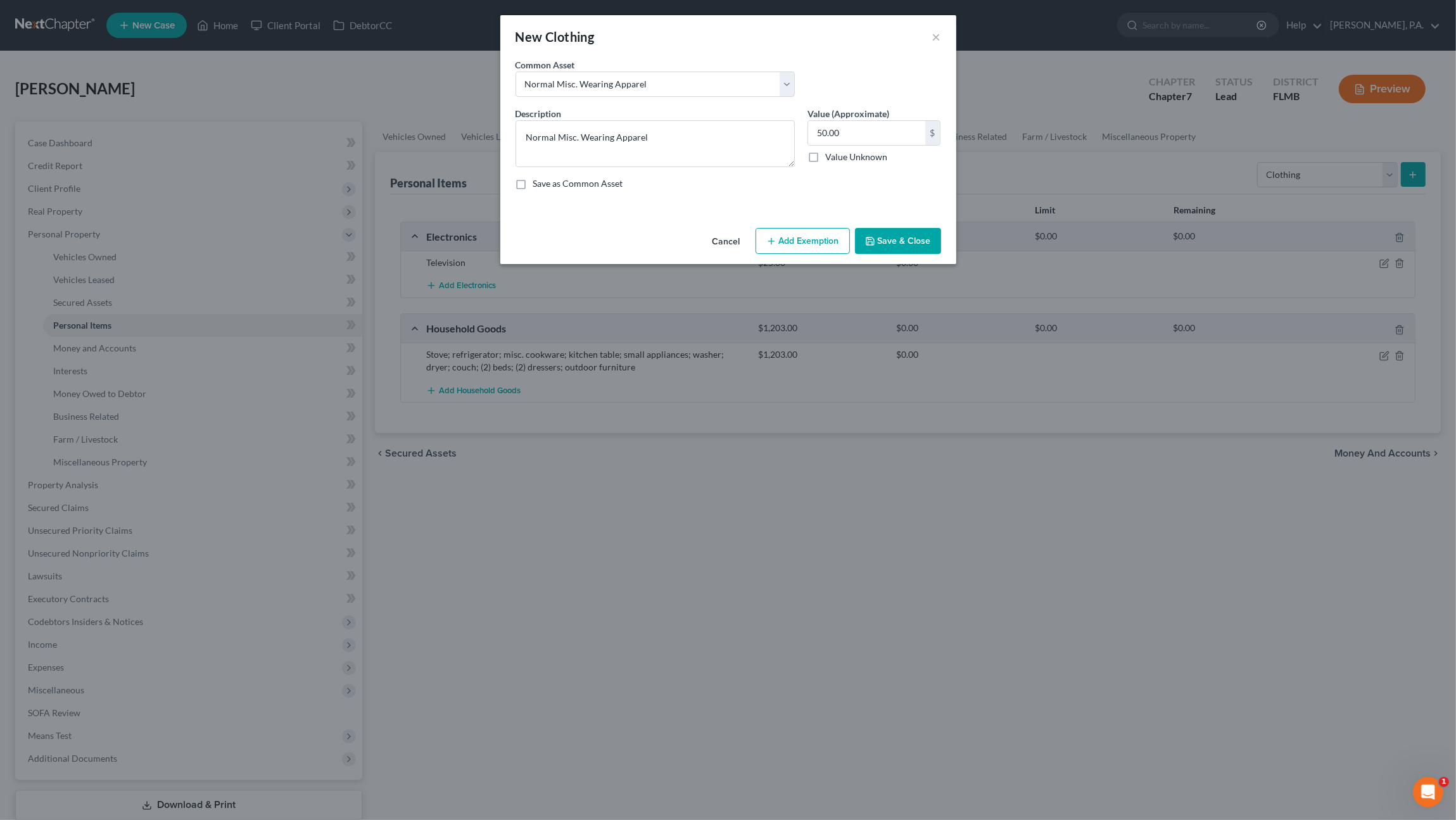
click at [903, 244] on button "Save & Close" at bounding box center [898, 241] width 86 height 27
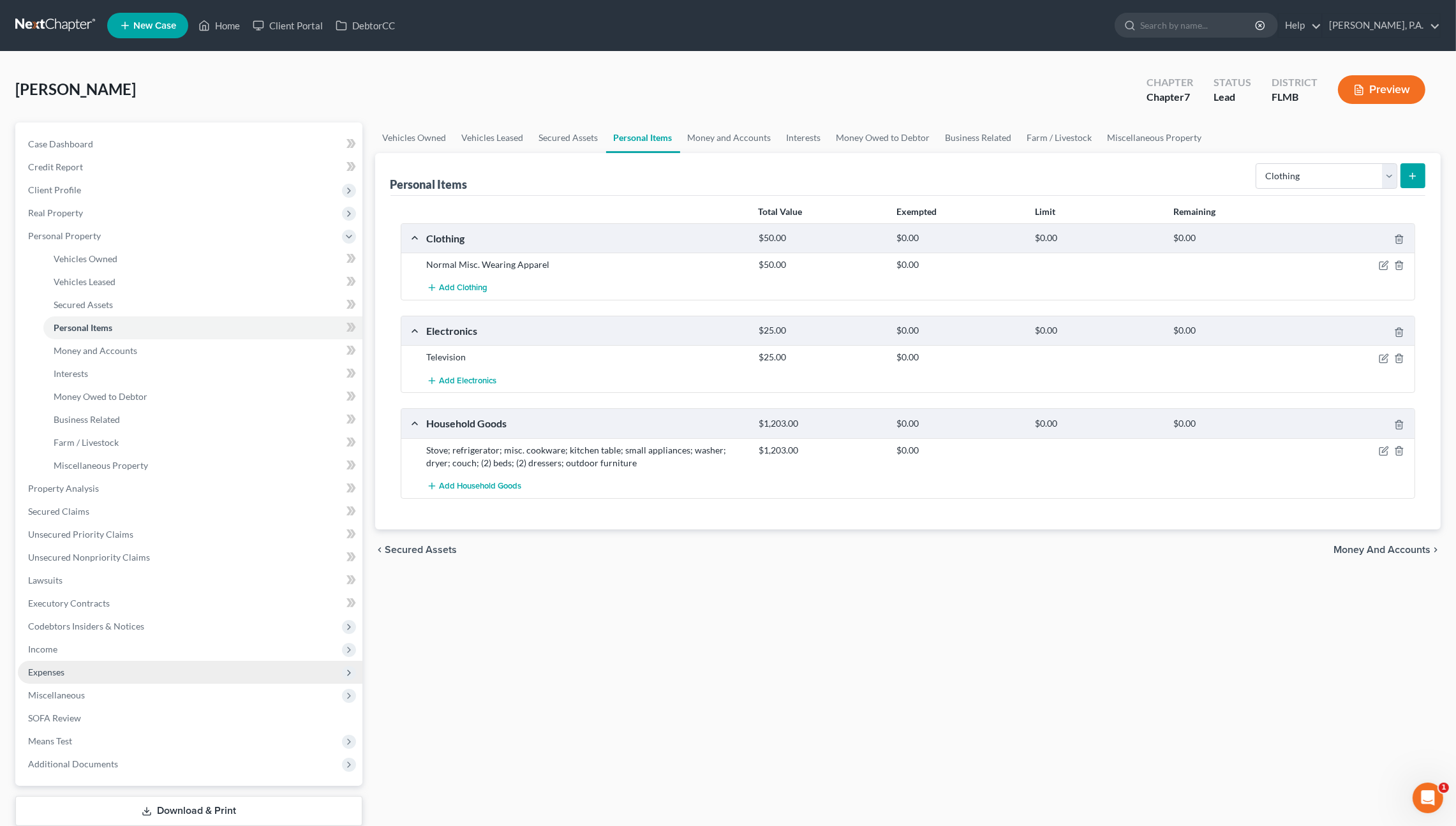
click at [76, 667] on span "Expenses" at bounding box center [190, 672] width 345 height 23
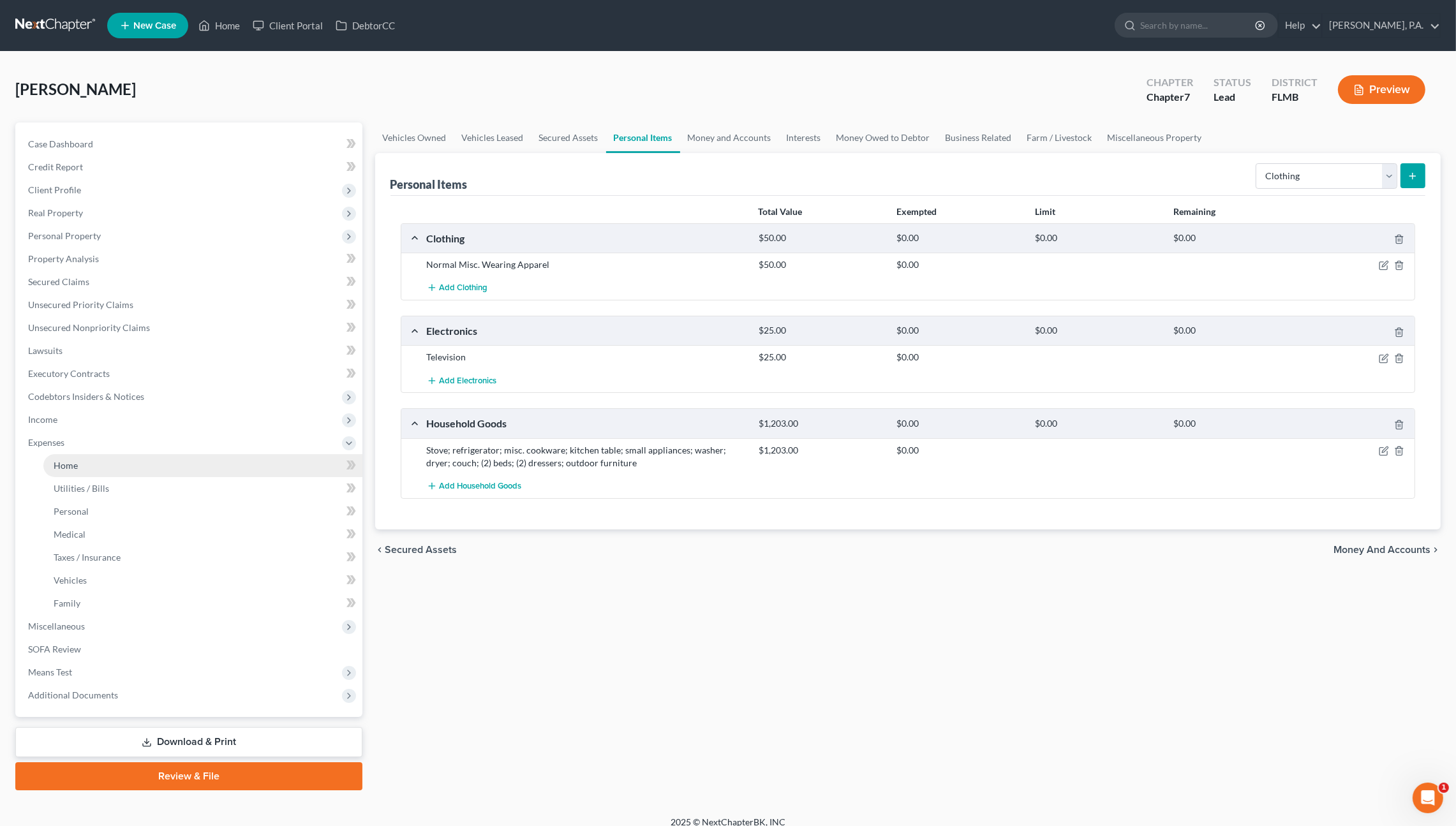
click at [63, 463] on span "Home" at bounding box center [66, 465] width 24 height 11
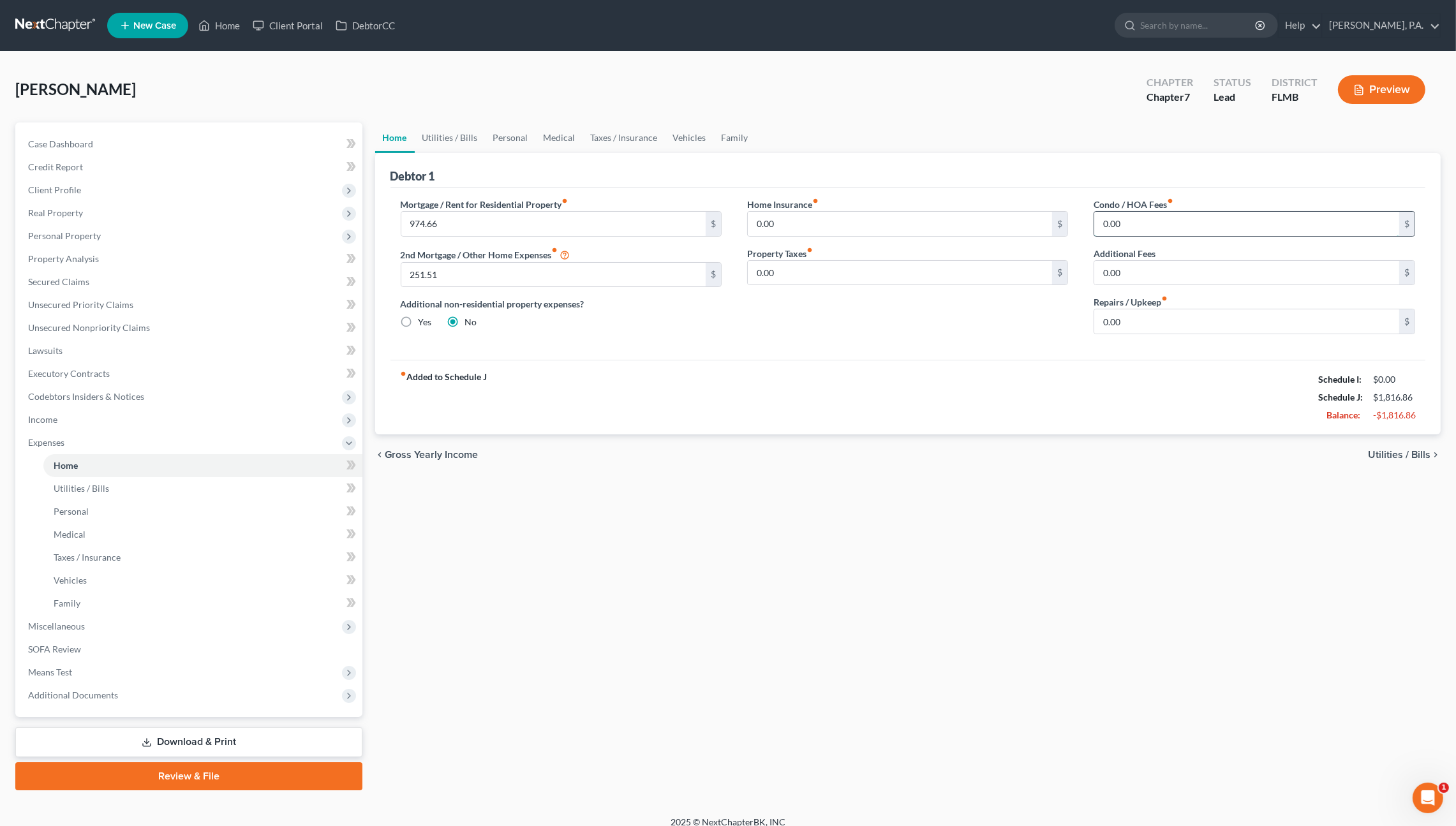
click at [1138, 227] on input "0.00" at bounding box center [1246, 224] width 305 height 24
type input "100.00"
click at [1166, 324] on input "0.00" at bounding box center [1246, 321] width 305 height 24
type input "100.00"
click at [436, 138] on link "Utilities / Bills" at bounding box center [450, 137] width 71 height 30
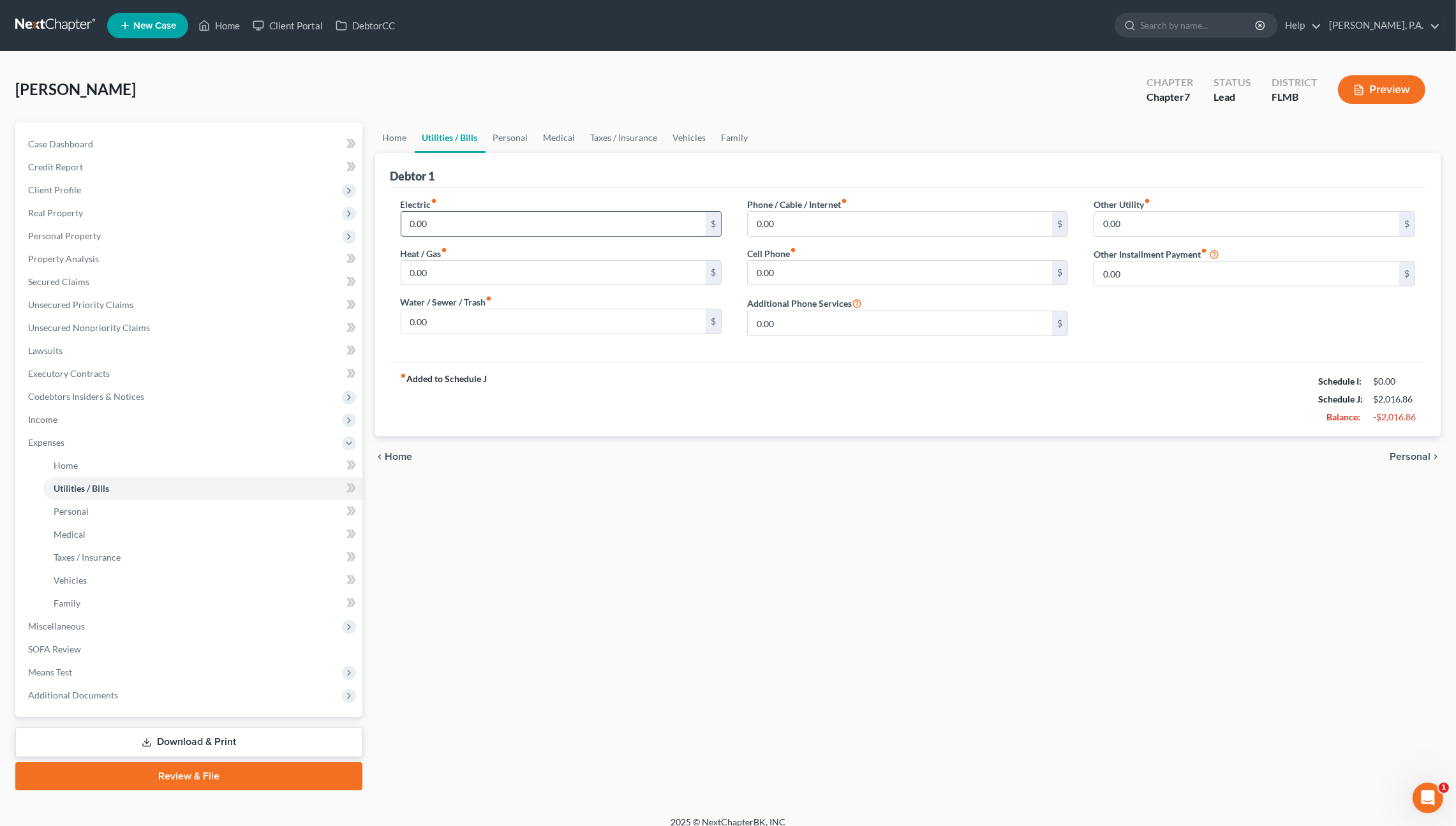
click at [445, 222] on input "0.00" at bounding box center [553, 224] width 305 height 24
type input "150.00"
click at [818, 228] on input "0.00" at bounding box center [900, 224] width 305 height 24
type input "55"
click at [803, 276] on input "0.00" at bounding box center [900, 273] width 305 height 24
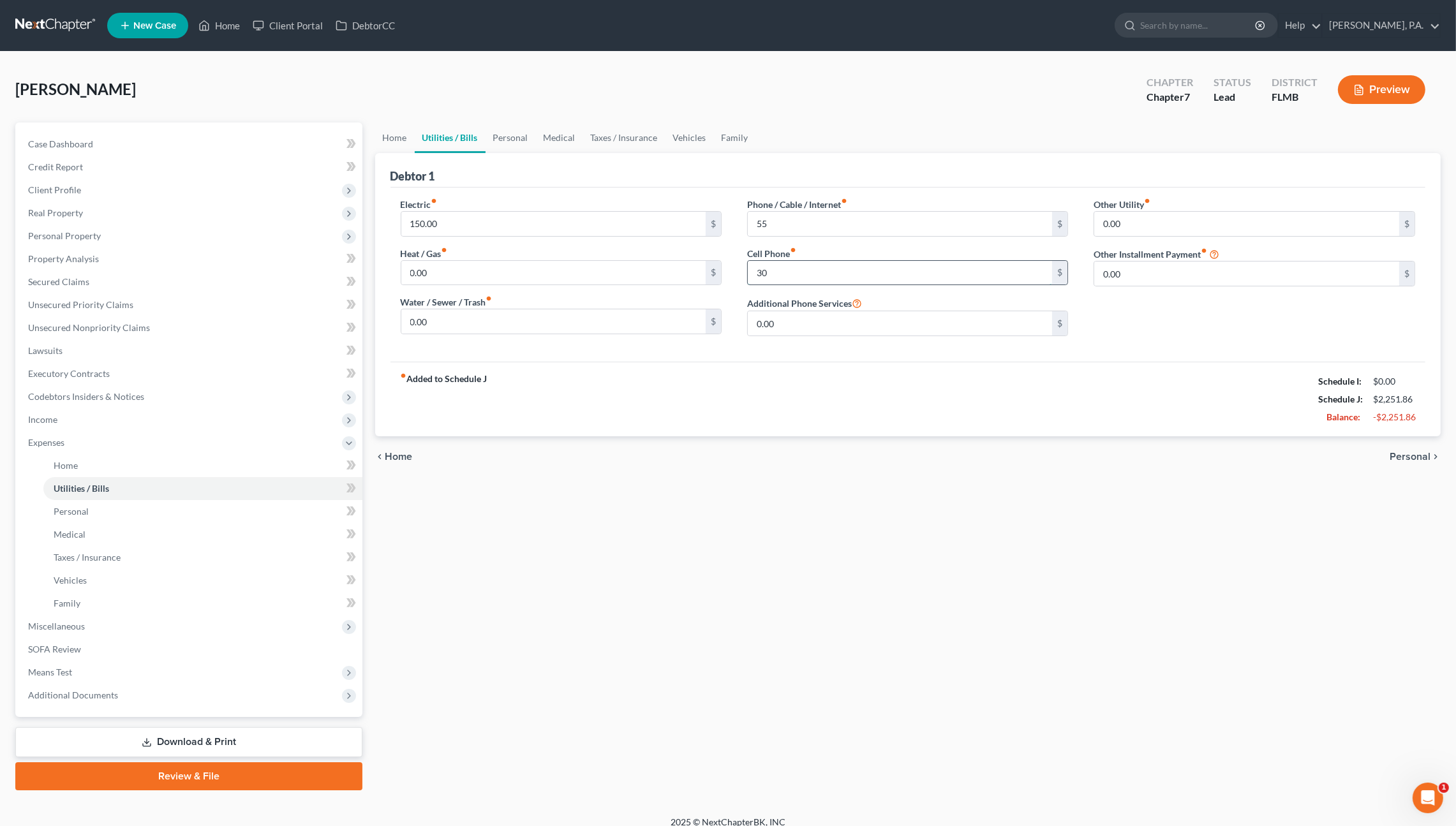
type input "30.00"
click at [516, 135] on link "Personal" at bounding box center [511, 137] width 51 height 30
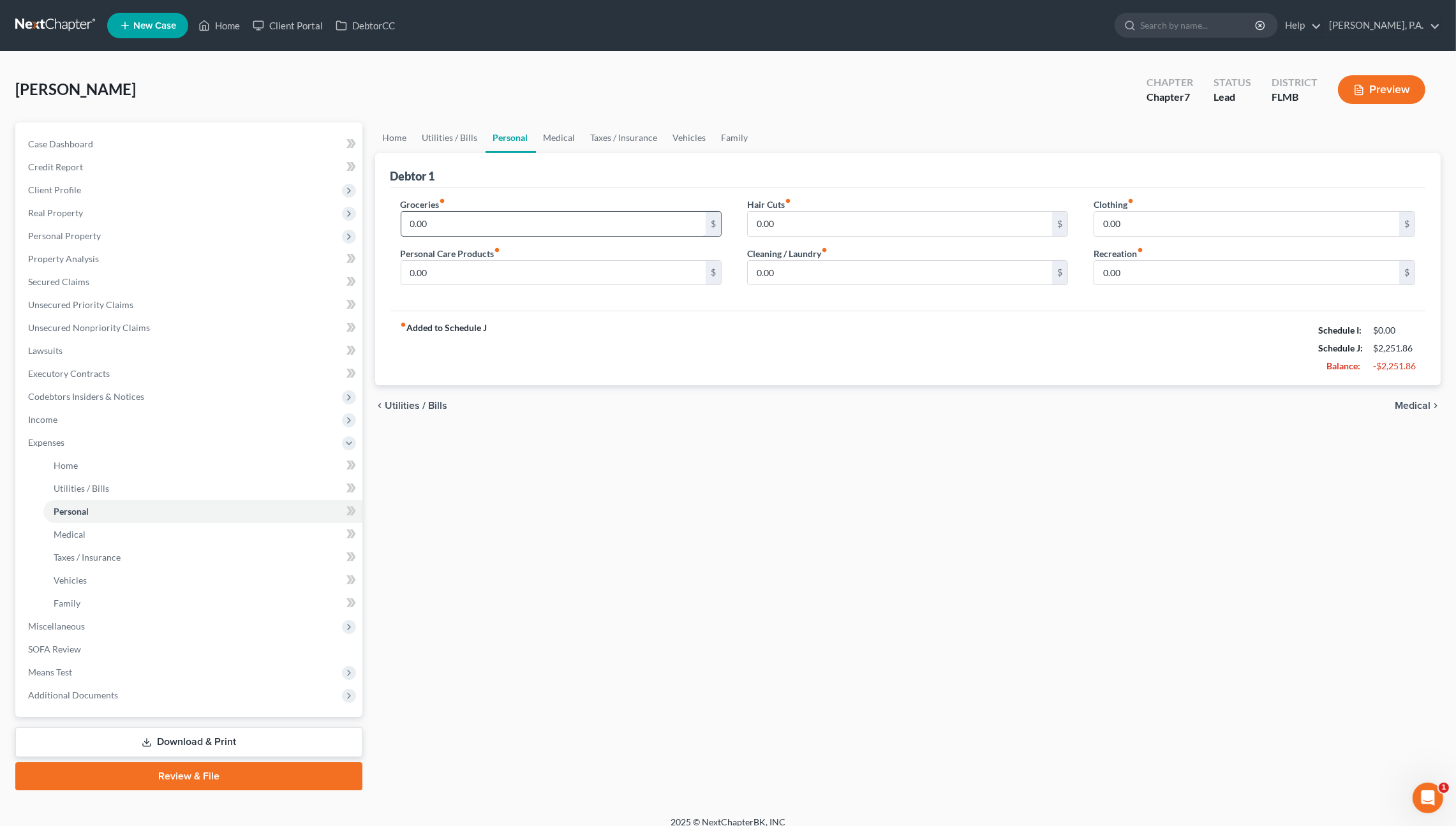
click at [441, 215] on input "0.00" at bounding box center [553, 224] width 305 height 24
type input "250.00"
click at [471, 267] on input "0.00" at bounding box center [553, 273] width 305 height 24
type input "30.00"
click at [818, 272] on input "0.00" at bounding box center [900, 273] width 305 height 24
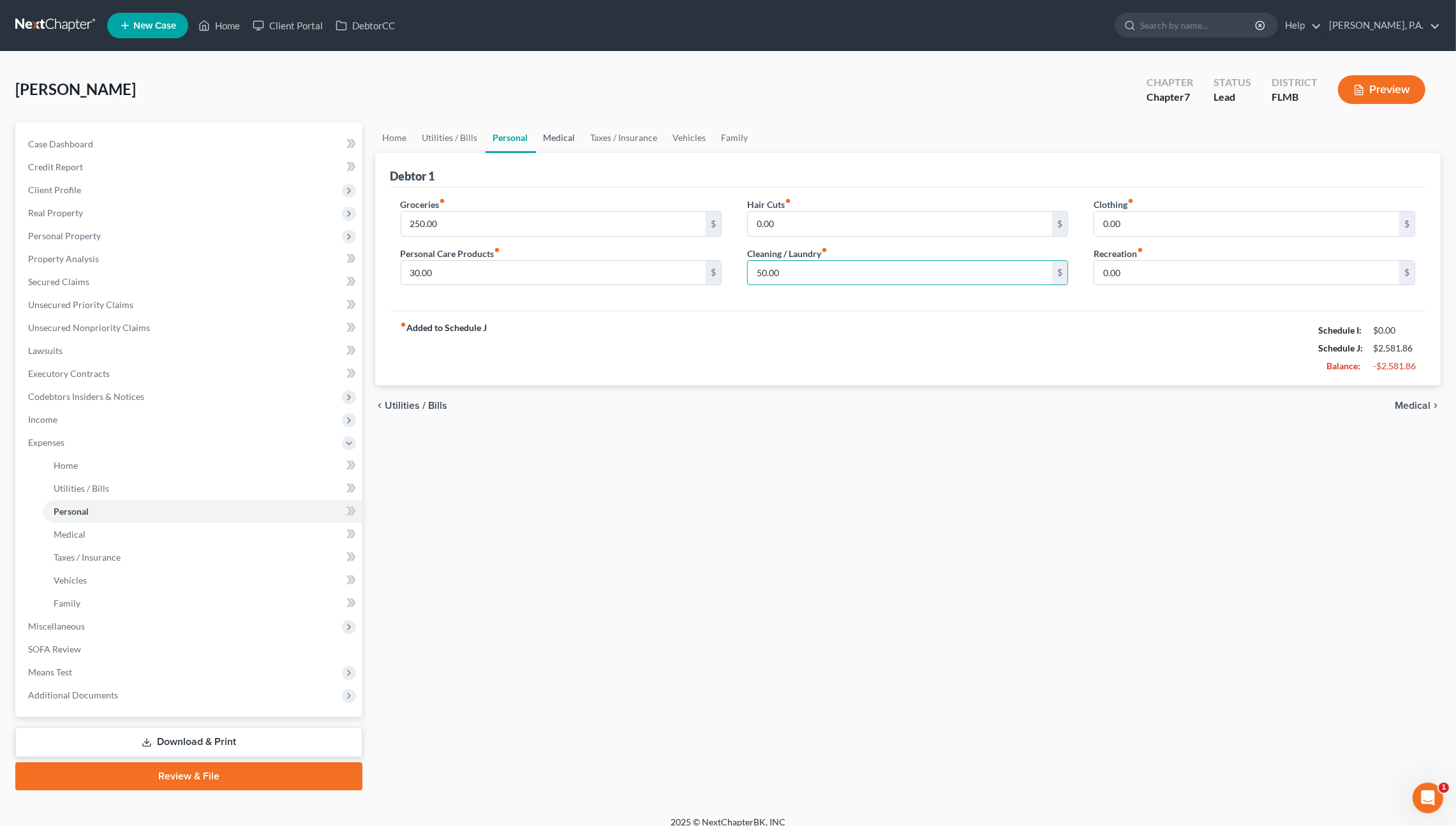
type input "50.00"
click at [557, 140] on link "Medical" at bounding box center [559, 137] width 47 height 30
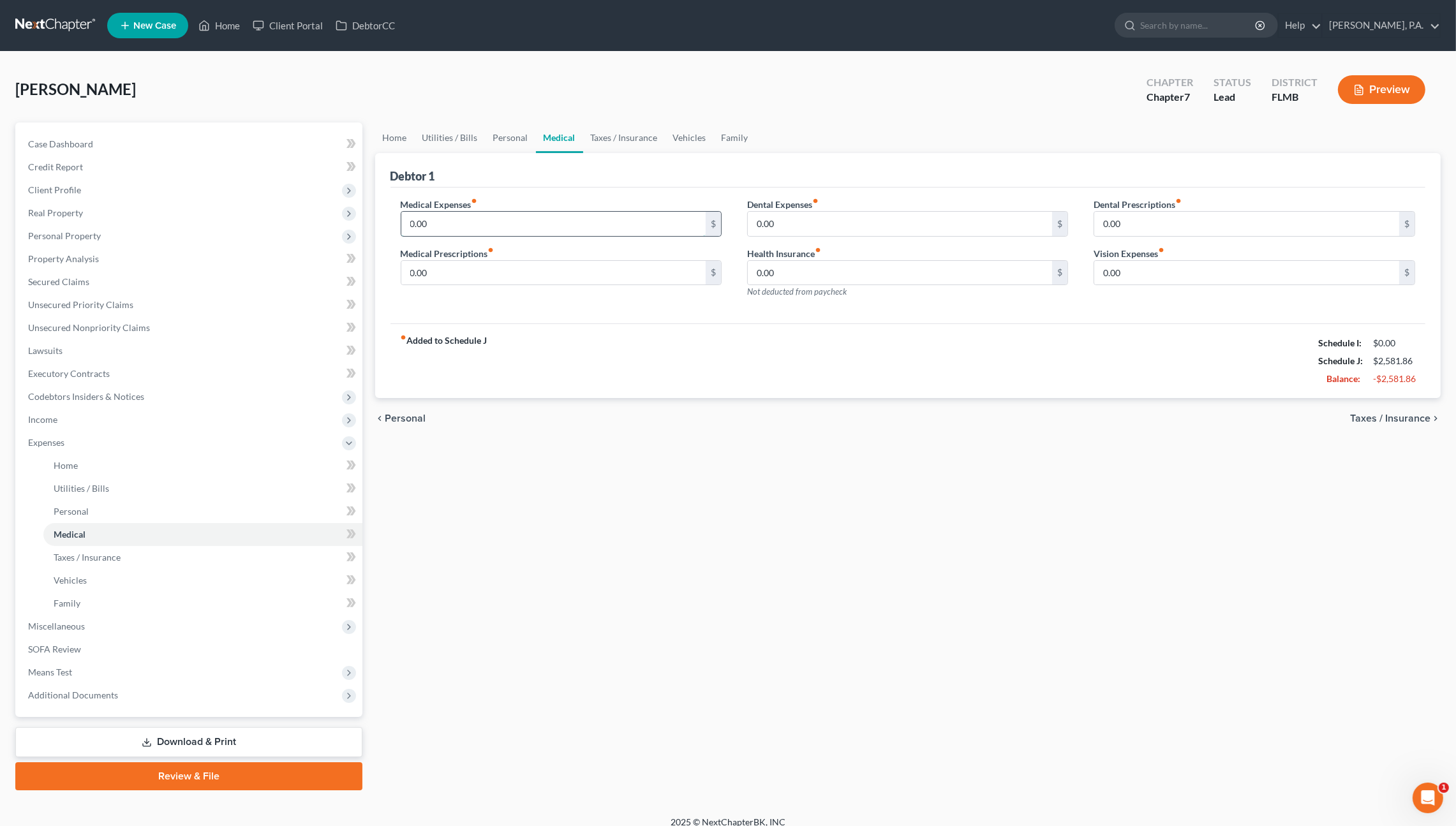
click at [490, 232] on input "0.00" at bounding box center [553, 224] width 305 height 24
type input "500.00"
click at [473, 274] on input "0.00" at bounding box center [553, 273] width 305 height 24
type input "150.00"
click at [612, 135] on link "Taxes / Insurance" at bounding box center [624, 137] width 82 height 30
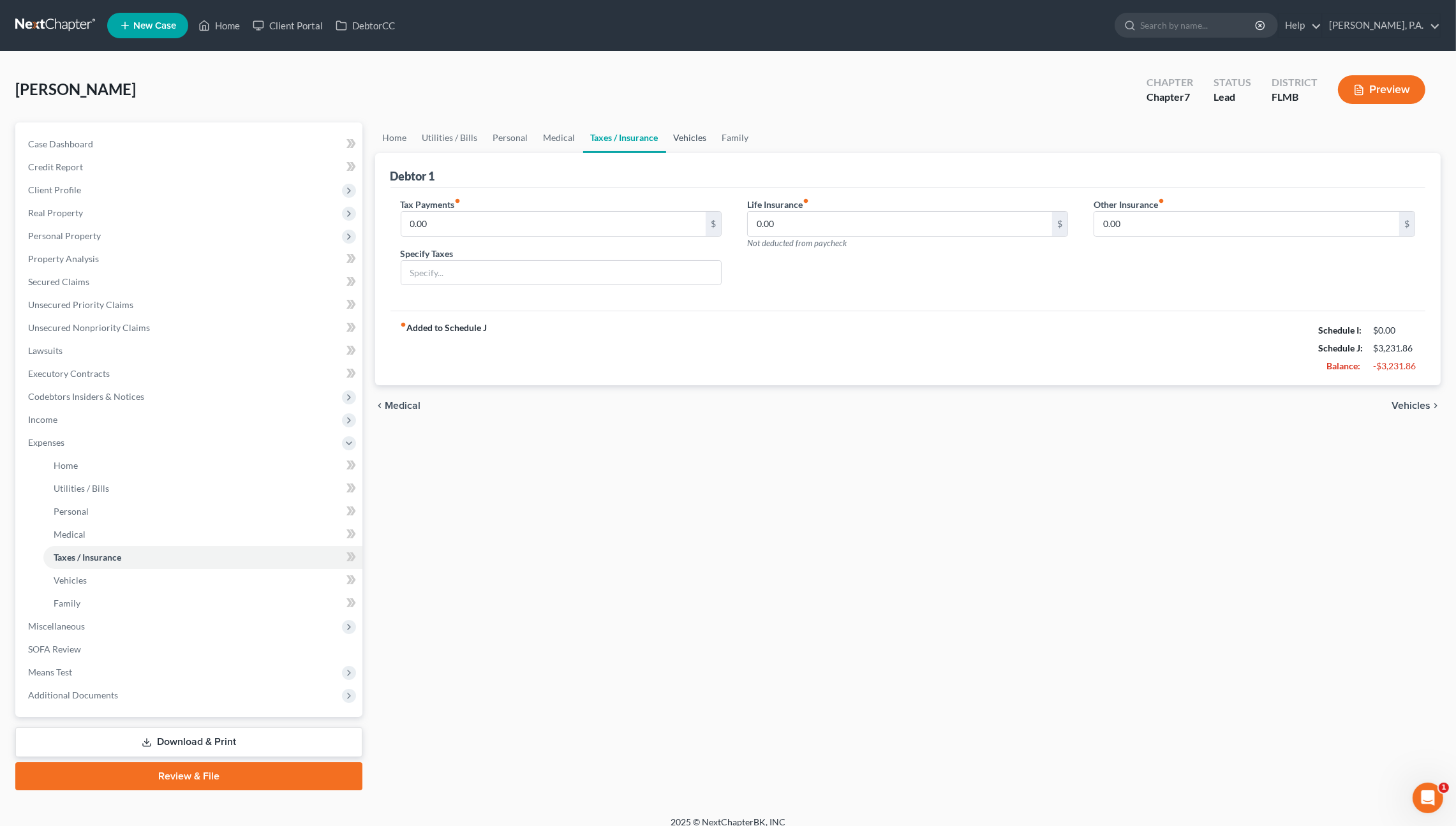
click at [693, 128] on link "Vehicles" at bounding box center [691, 137] width 49 height 30
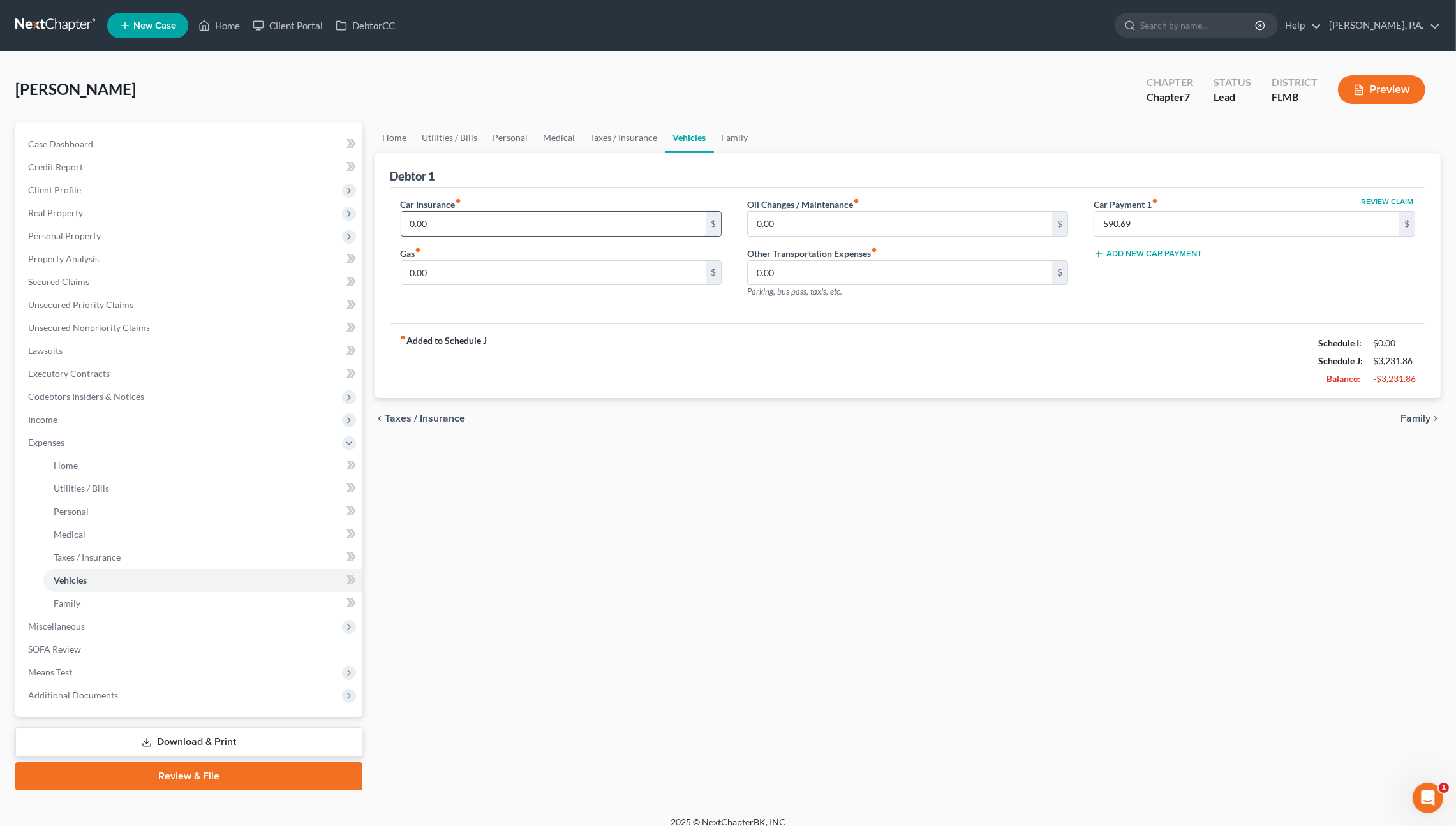
click at [475, 218] on input "0.00" at bounding box center [553, 224] width 305 height 24
click at [455, 267] on input "0.00" at bounding box center [553, 273] width 305 height 24
type input "200.00"
click at [680, 369] on div "fiber_manual_record Added to Schedule J Schedule I: $0.00 Schedule J: $3,431.86…" at bounding box center [908, 361] width 1035 height 74
click at [71, 604] on span "Family" at bounding box center [67, 603] width 27 height 11
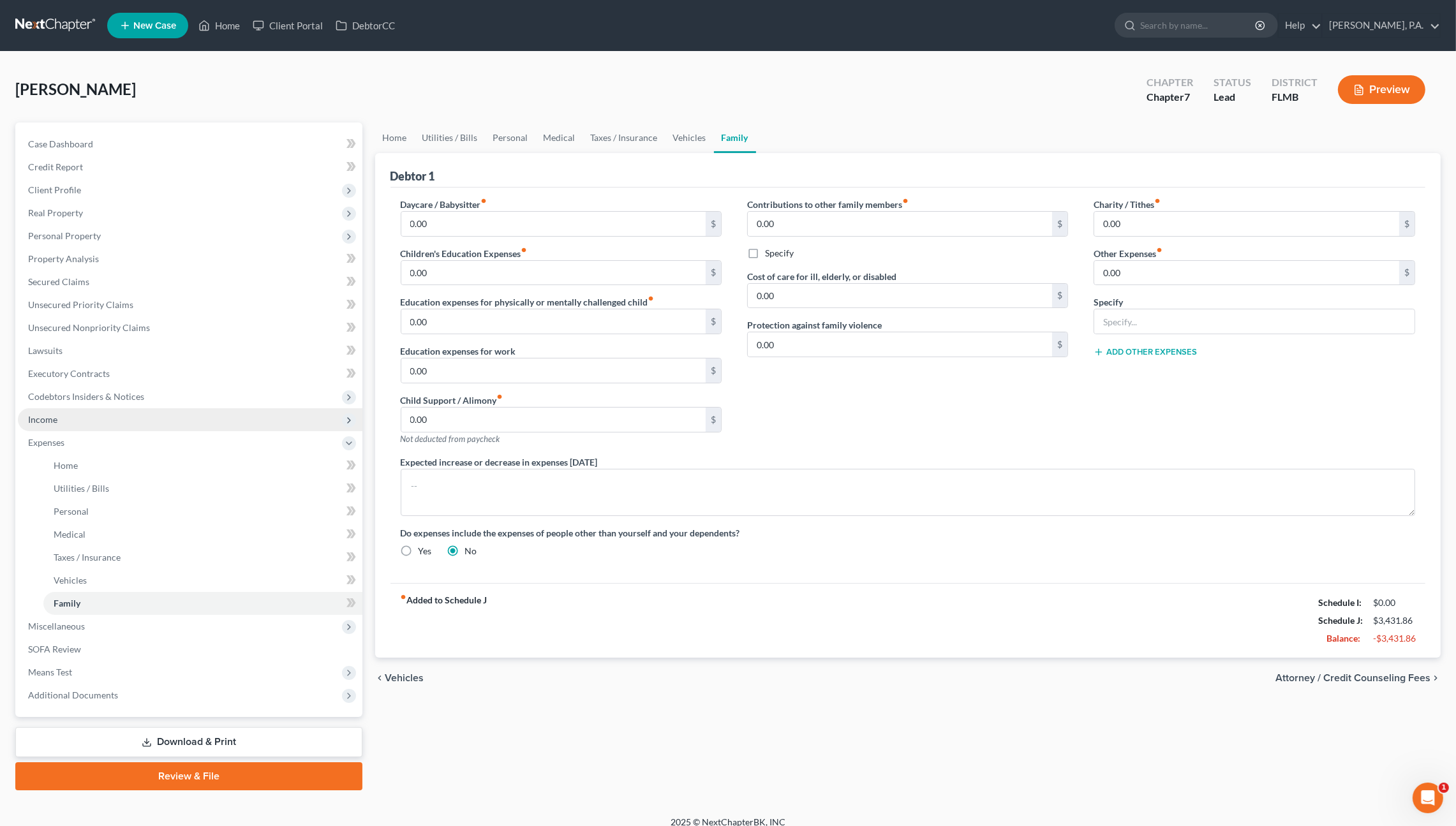
click at [60, 423] on span "Income" at bounding box center [190, 419] width 345 height 23
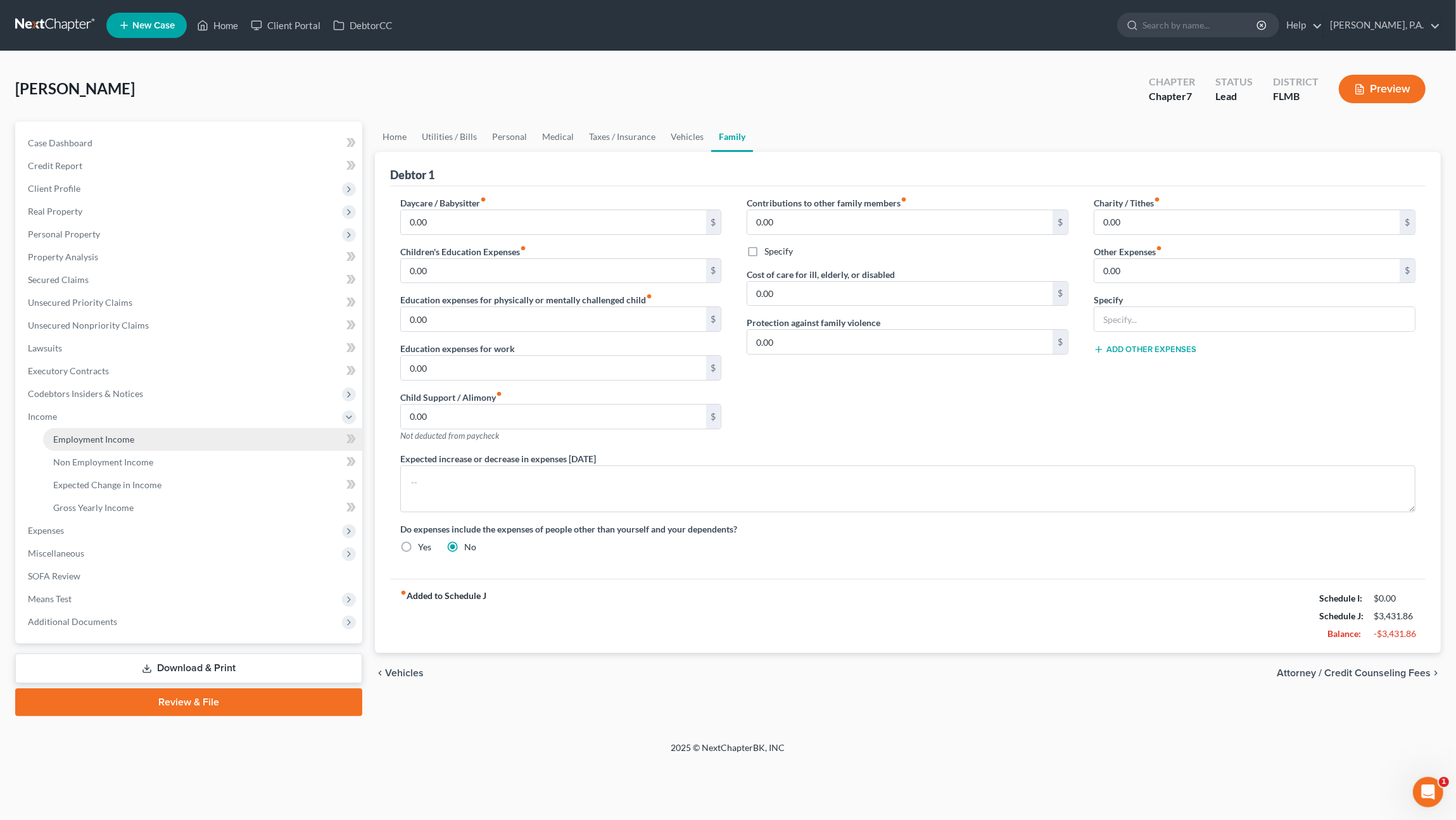
click at [95, 443] on span "Employment Income" at bounding box center [93, 439] width 81 height 11
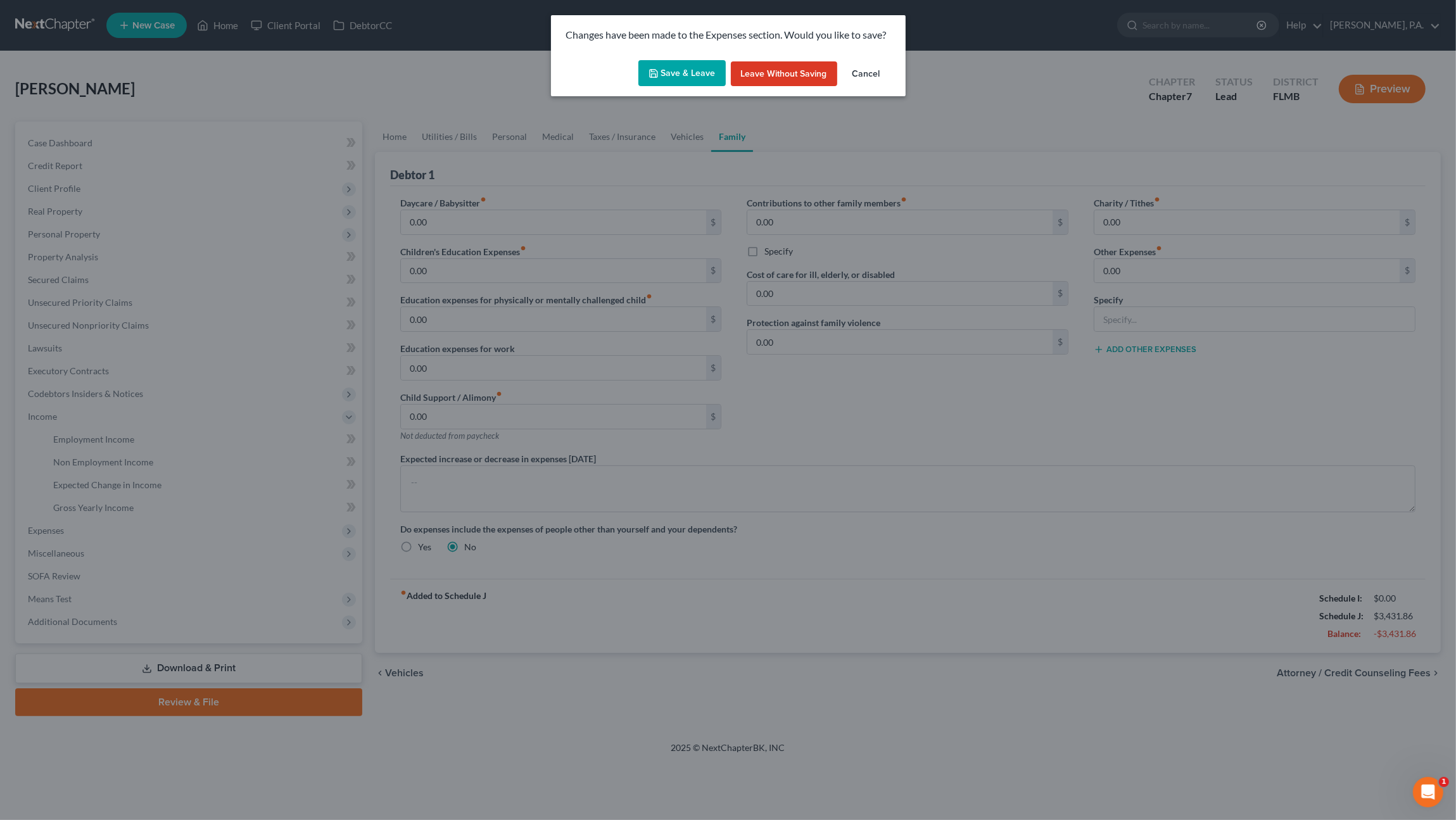
click at [685, 68] on button "Save & Leave" at bounding box center [682, 74] width 87 height 27
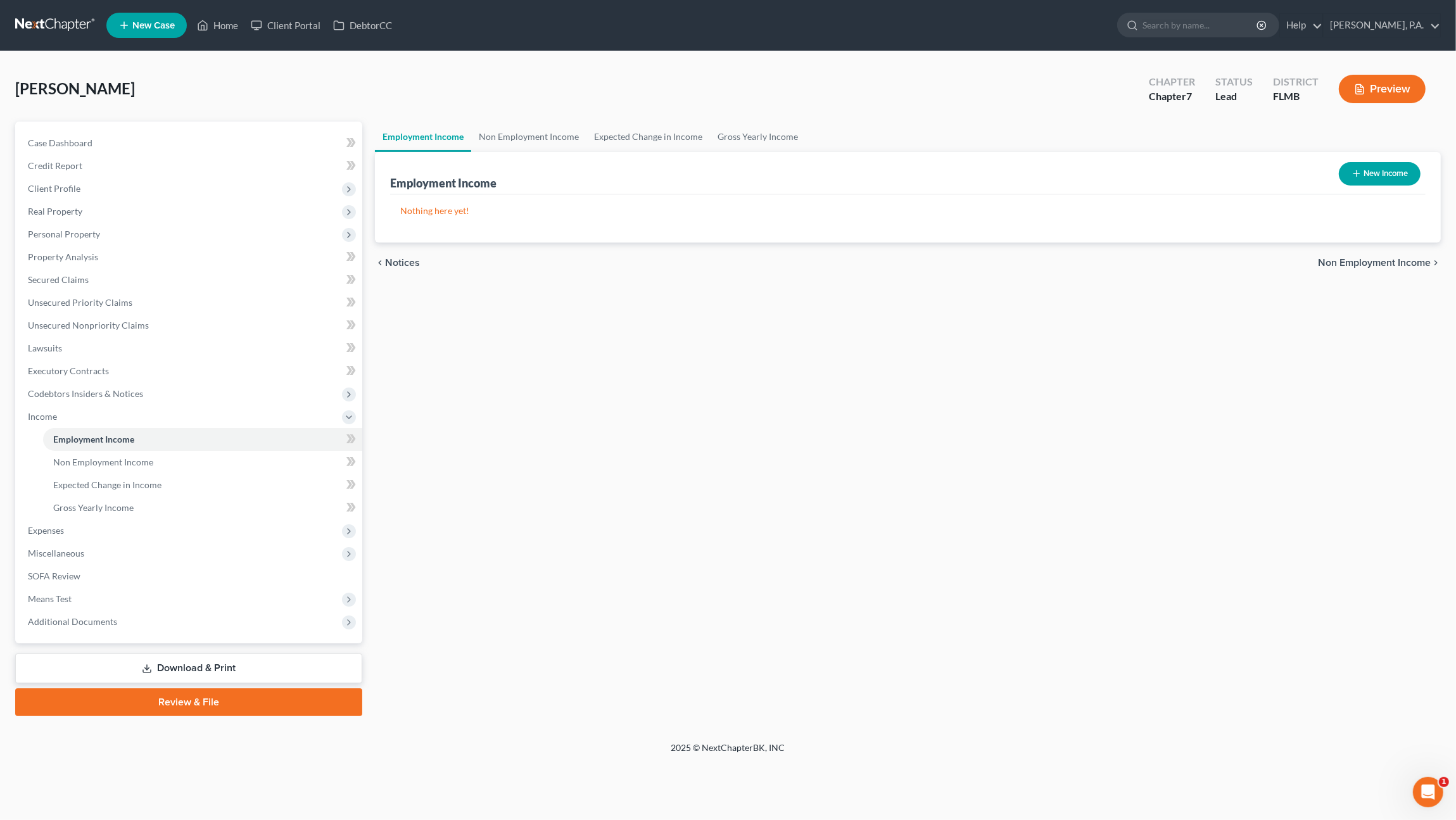
click at [1378, 166] on button "New Income" at bounding box center [1380, 174] width 82 height 23
select select "0"
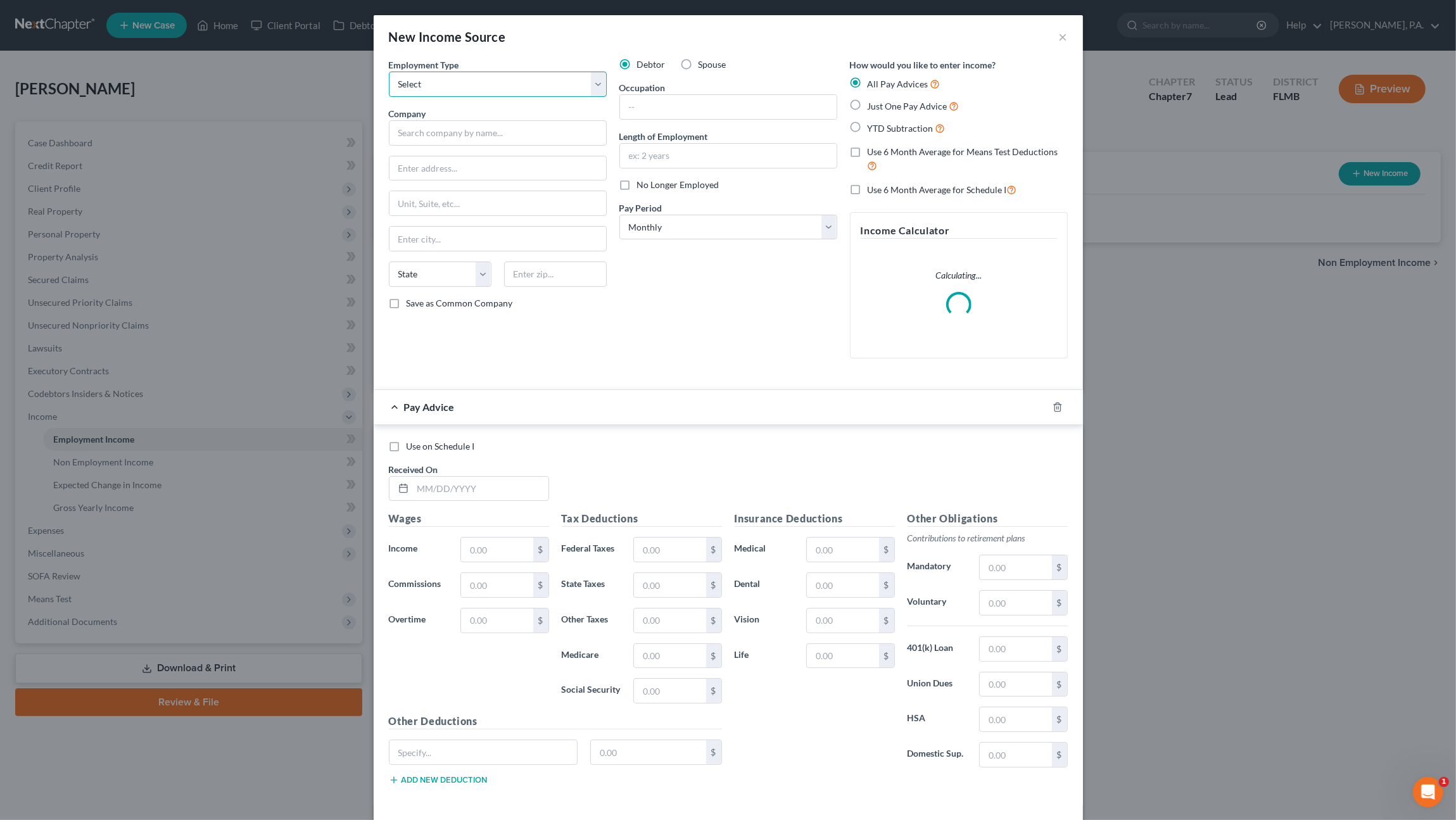
click at [463, 85] on select "Select Full or [DEMOGRAPHIC_DATA] Employment Self Employment" at bounding box center [498, 84] width 218 height 25
select select "0"
click at [389, 72] on select "Select Full or [DEMOGRAPHIC_DATA] Employment Self Employment" at bounding box center [498, 84] width 218 height 25
click at [451, 132] on input "text" at bounding box center [498, 133] width 218 height 25
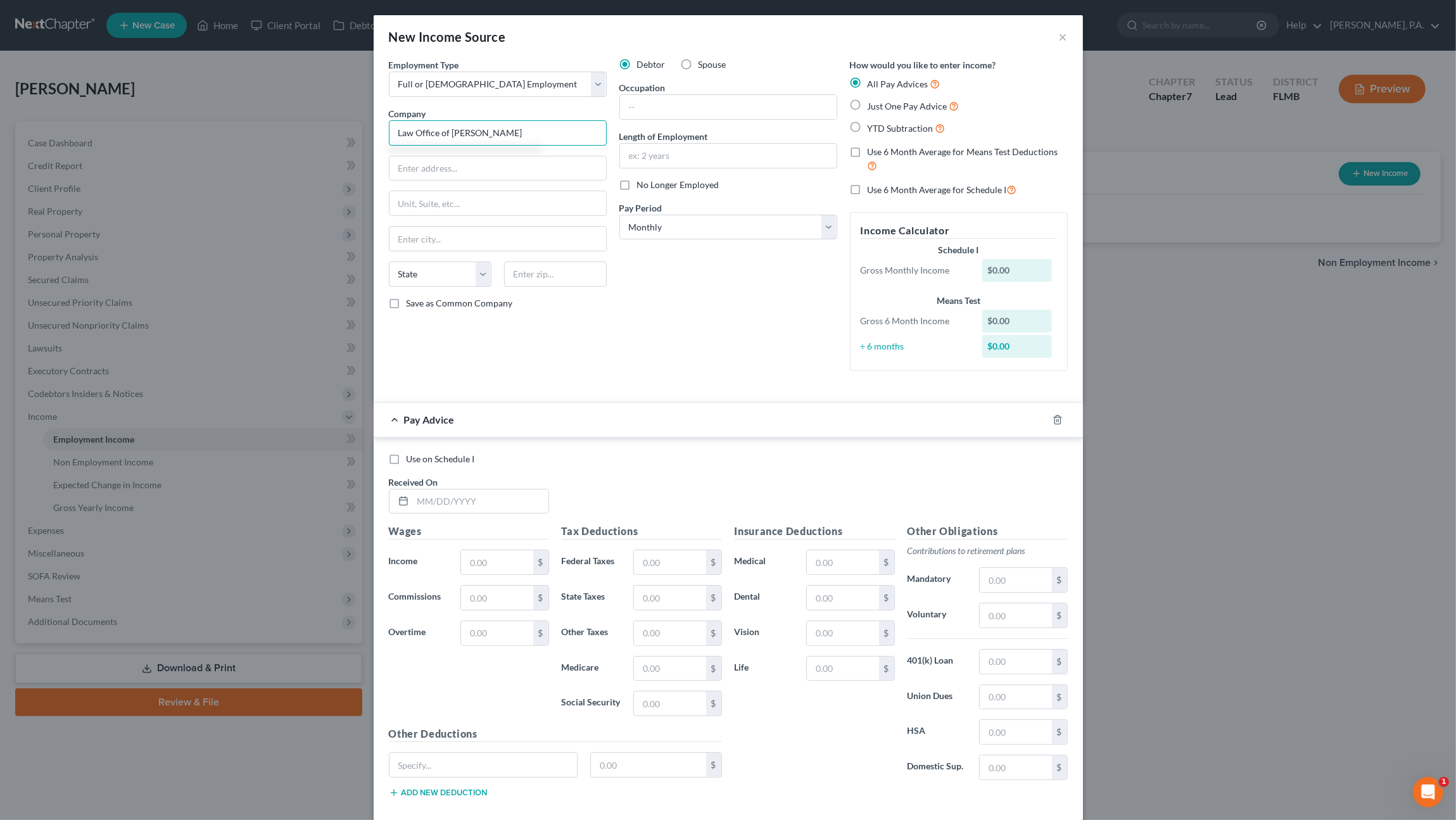
type input "Law Office of [PERSON_NAME]"
type input "[STREET_ADDRESS]"
type input "Lakeland"
select select "9"
type input "33803"
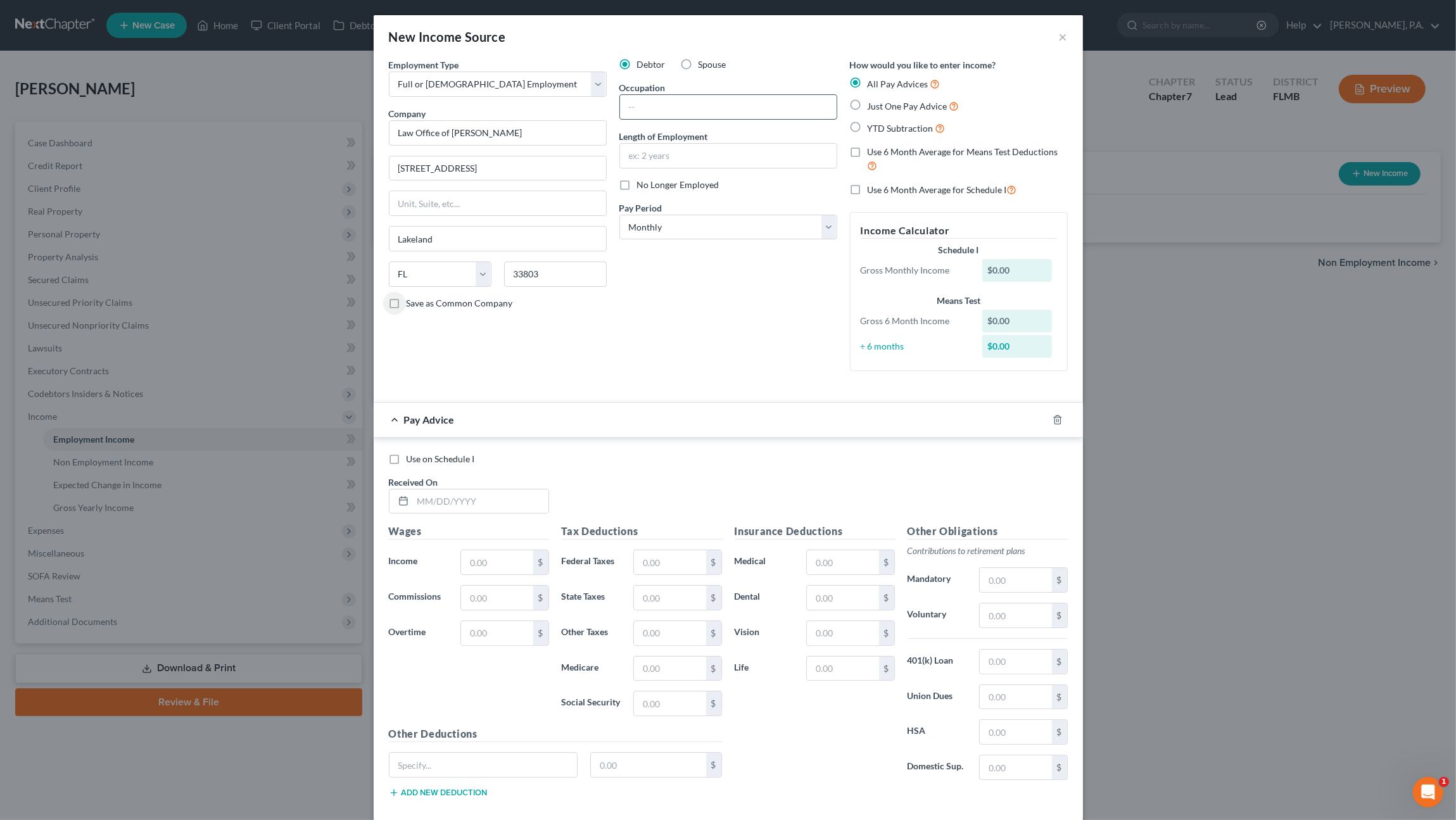
click at [704, 104] on input "text" at bounding box center [728, 107] width 217 height 24
type input "Paralegal"
type input "25 years"
click at [884, 104] on span "Just One Pay Advice" at bounding box center [907, 106] width 80 height 11
click at [881, 104] on input "Just One Pay Advice" at bounding box center [877, 103] width 8 height 8
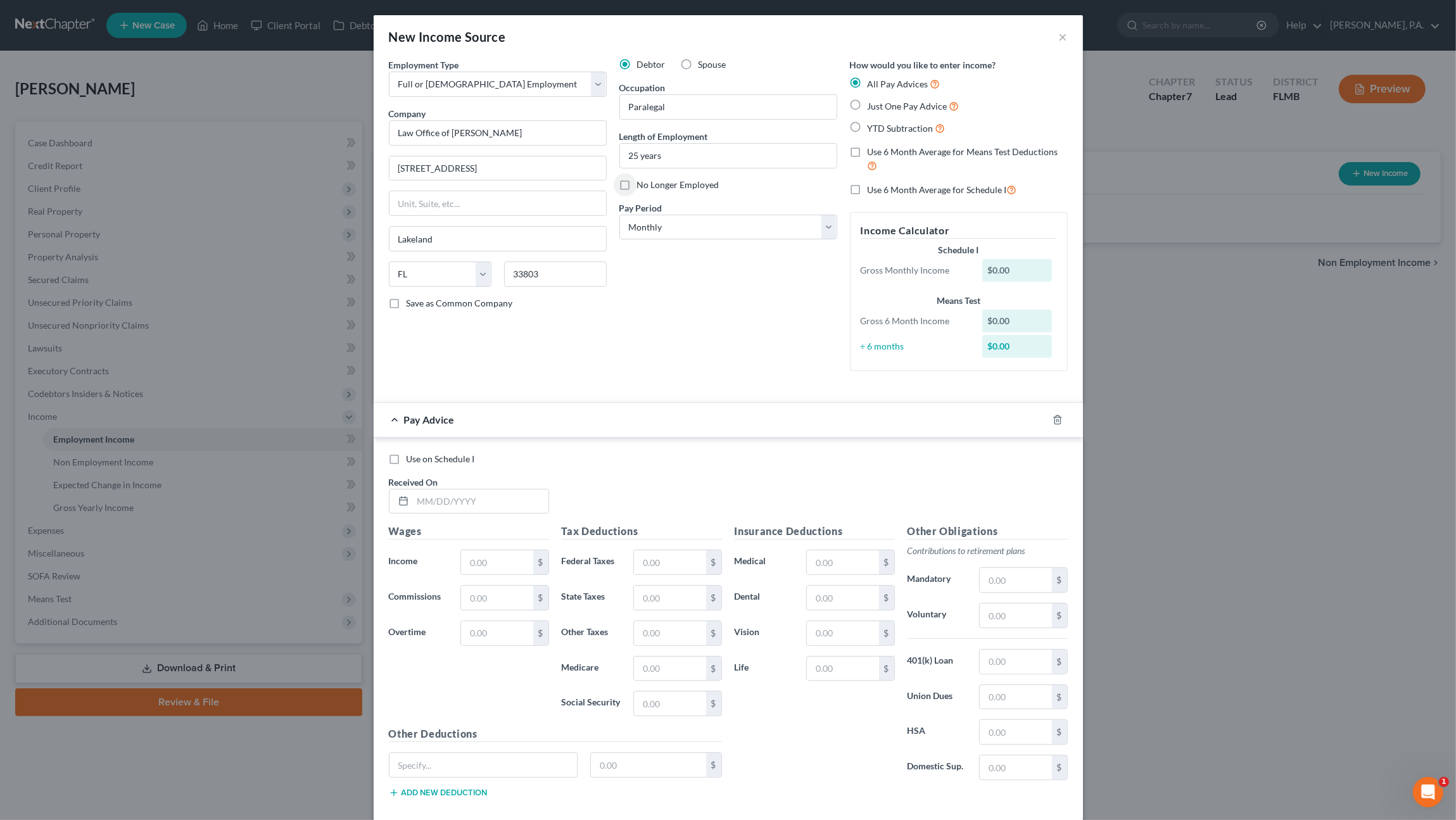
radio input "true"
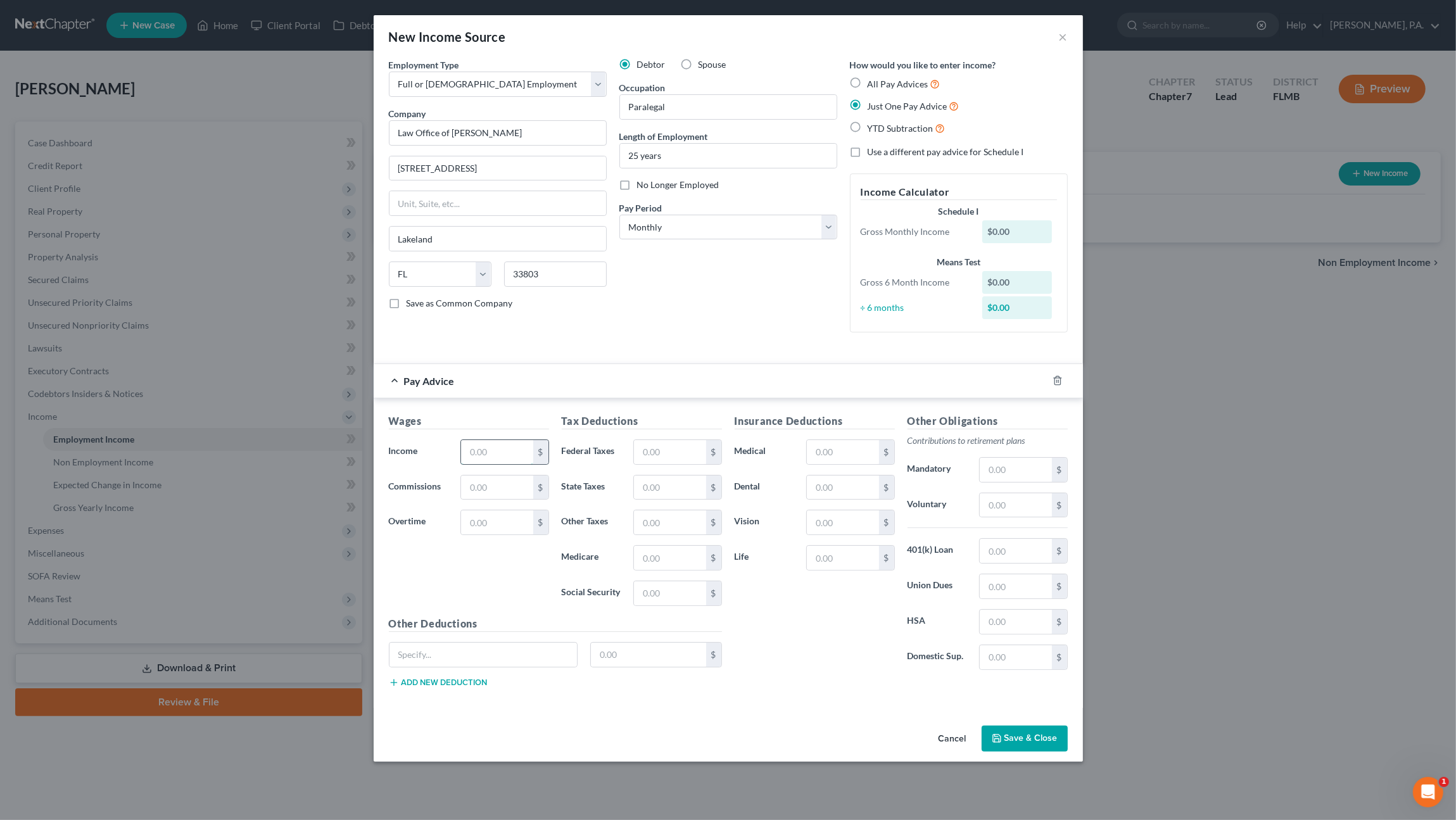
click at [519, 451] on input "text" at bounding box center [496, 452] width 72 height 24
type input "1.00"
click at [1043, 732] on button "Save & Close" at bounding box center [1025, 739] width 86 height 27
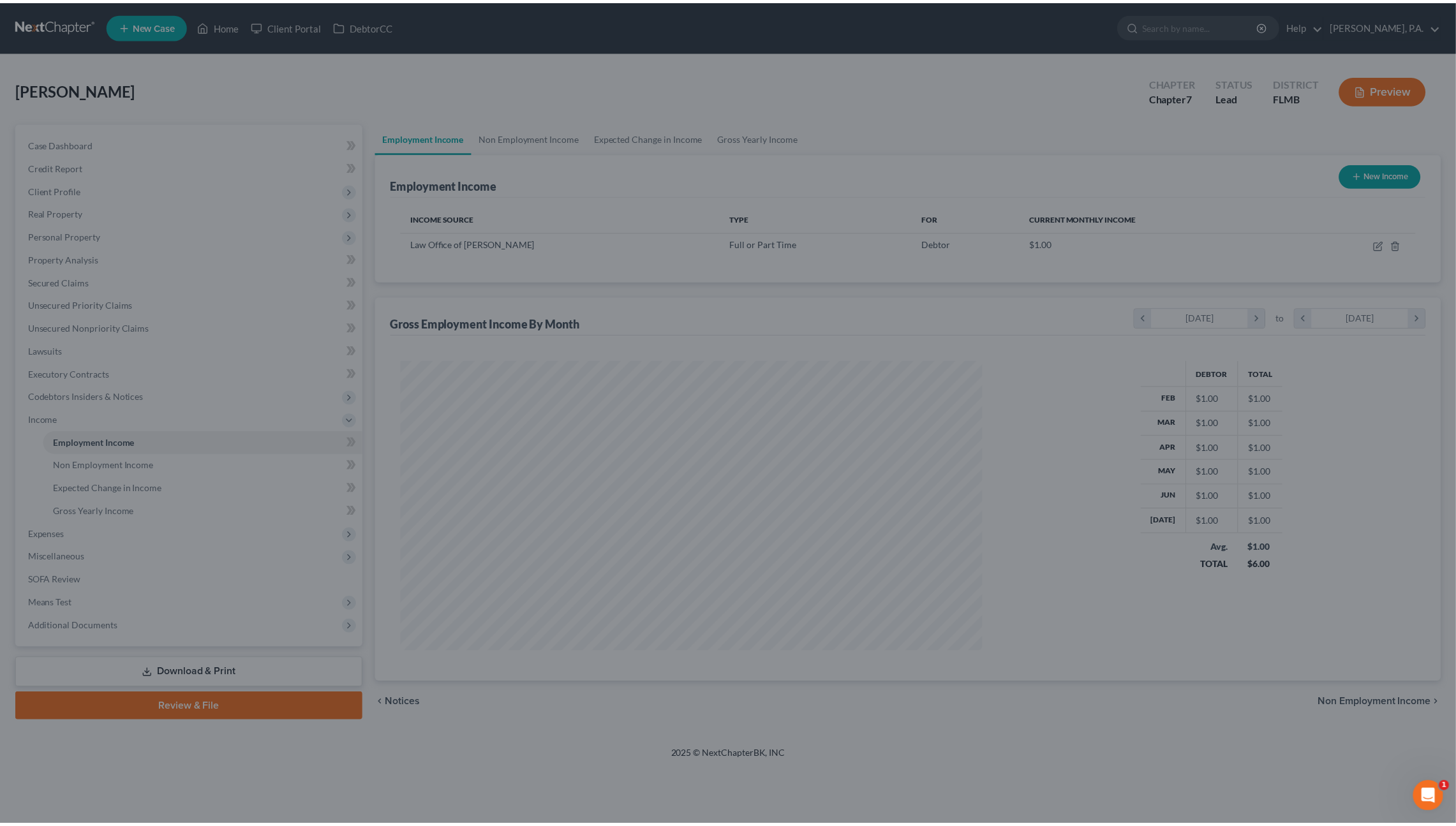
scroll to position [292, 611]
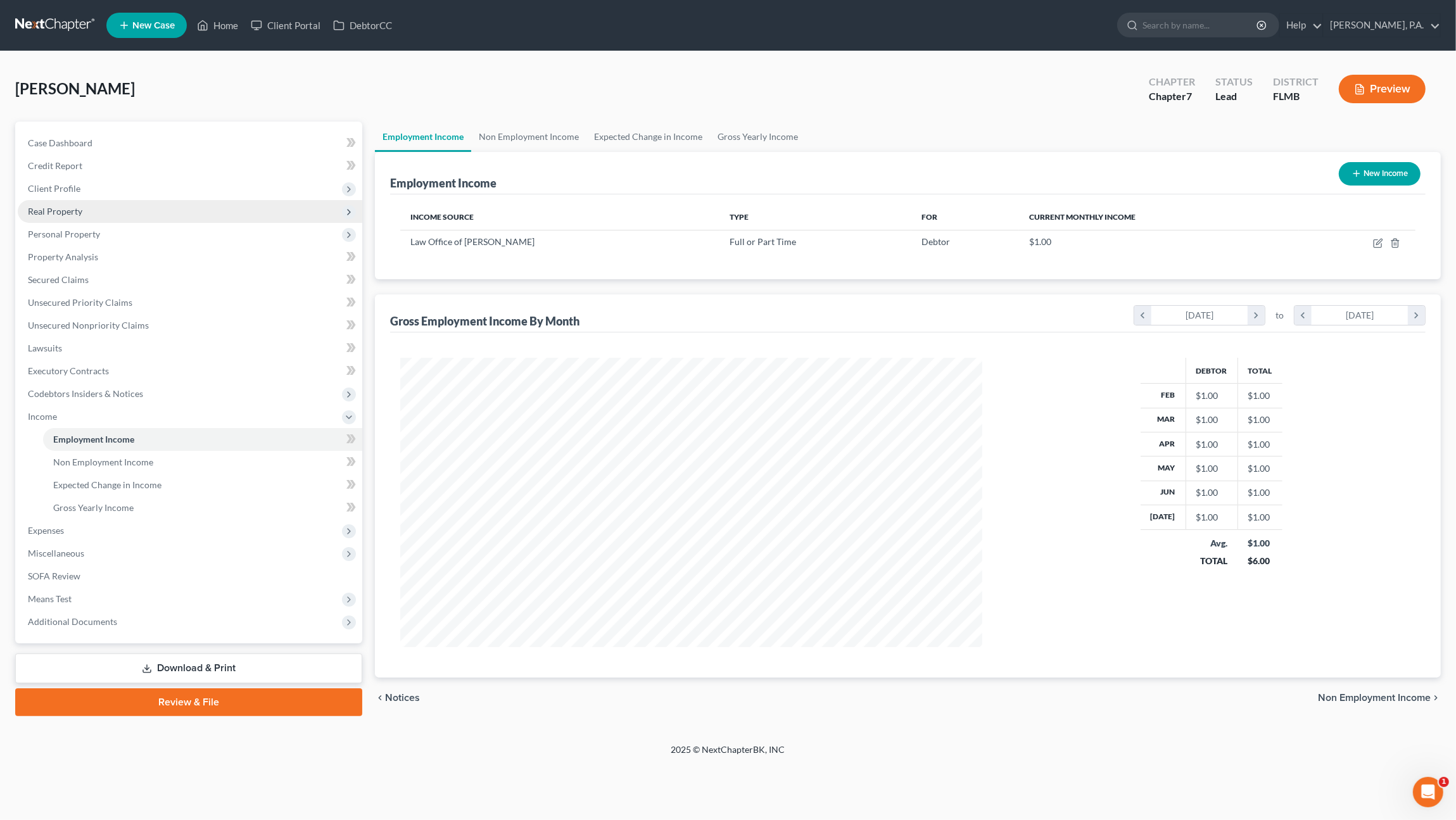
click at [69, 206] on span "Real Property" at bounding box center [55, 211] width 54 height 11
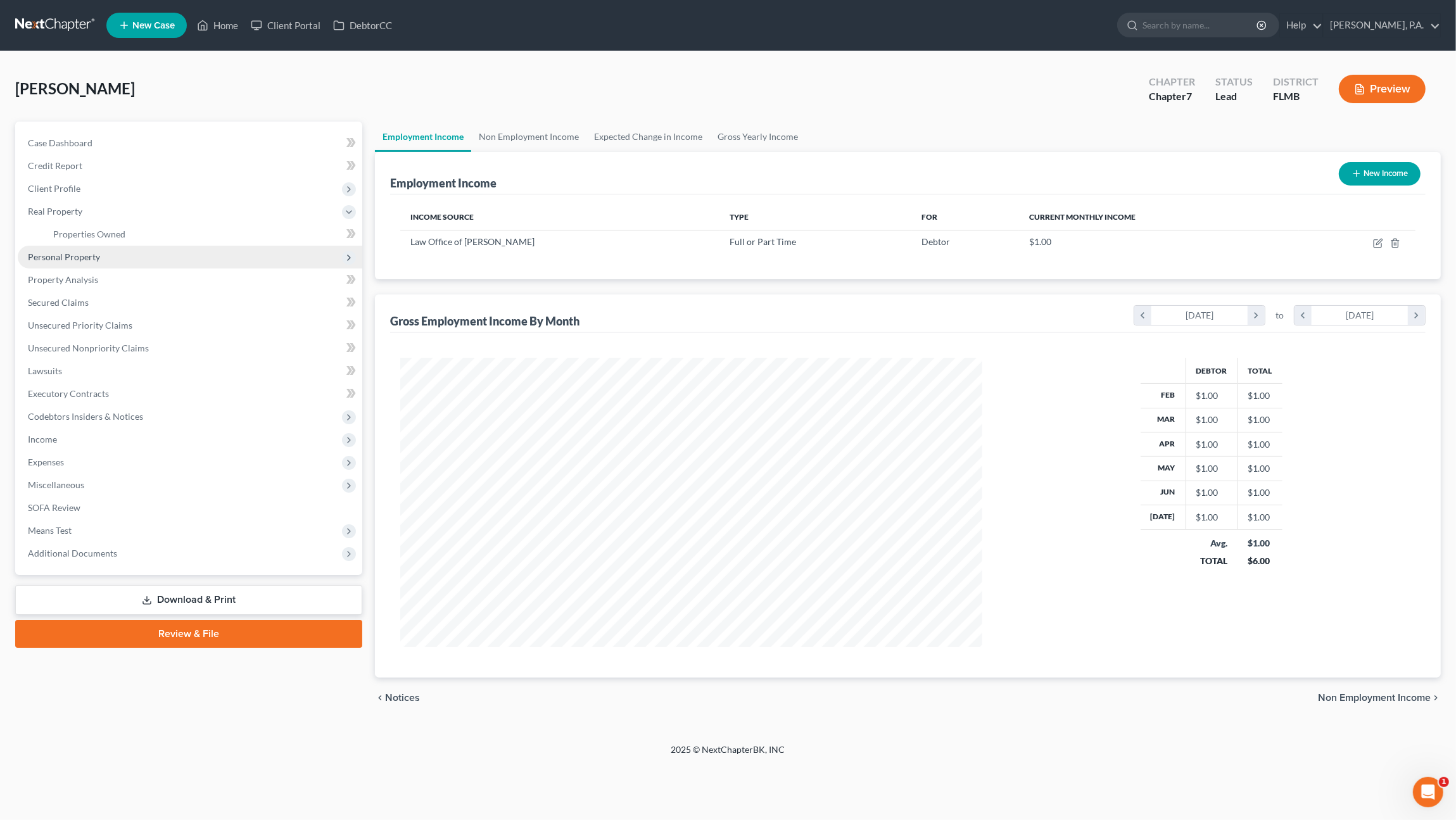
click at [54, 253] on span "Personal Property" at bounding box center [64, 257] width 72 height 11
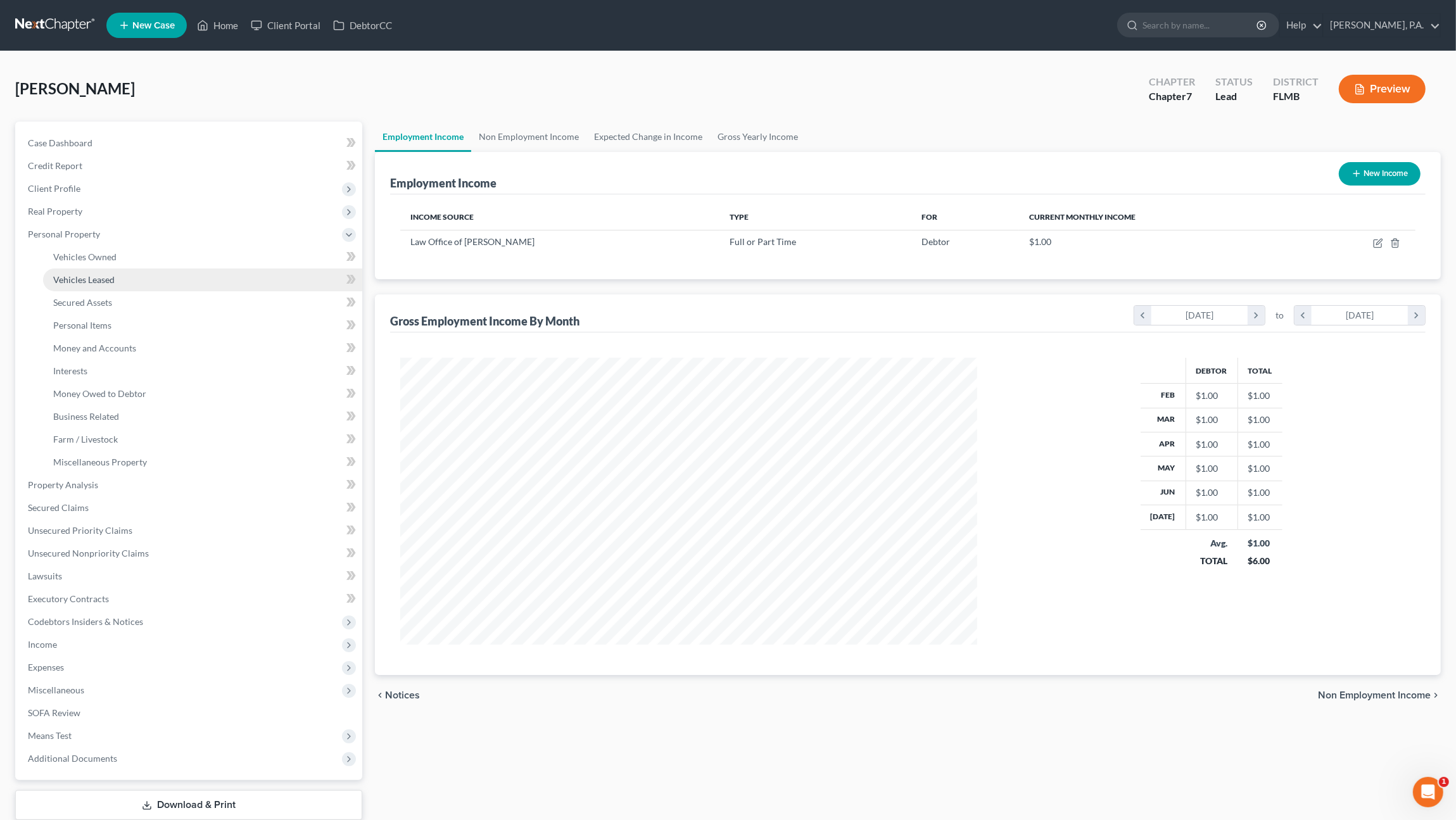
scroll to position [632805, 632656]
click at [62, 260] on span "Vehicles Owned" at bounding box center [85, 257] width 63 height 11
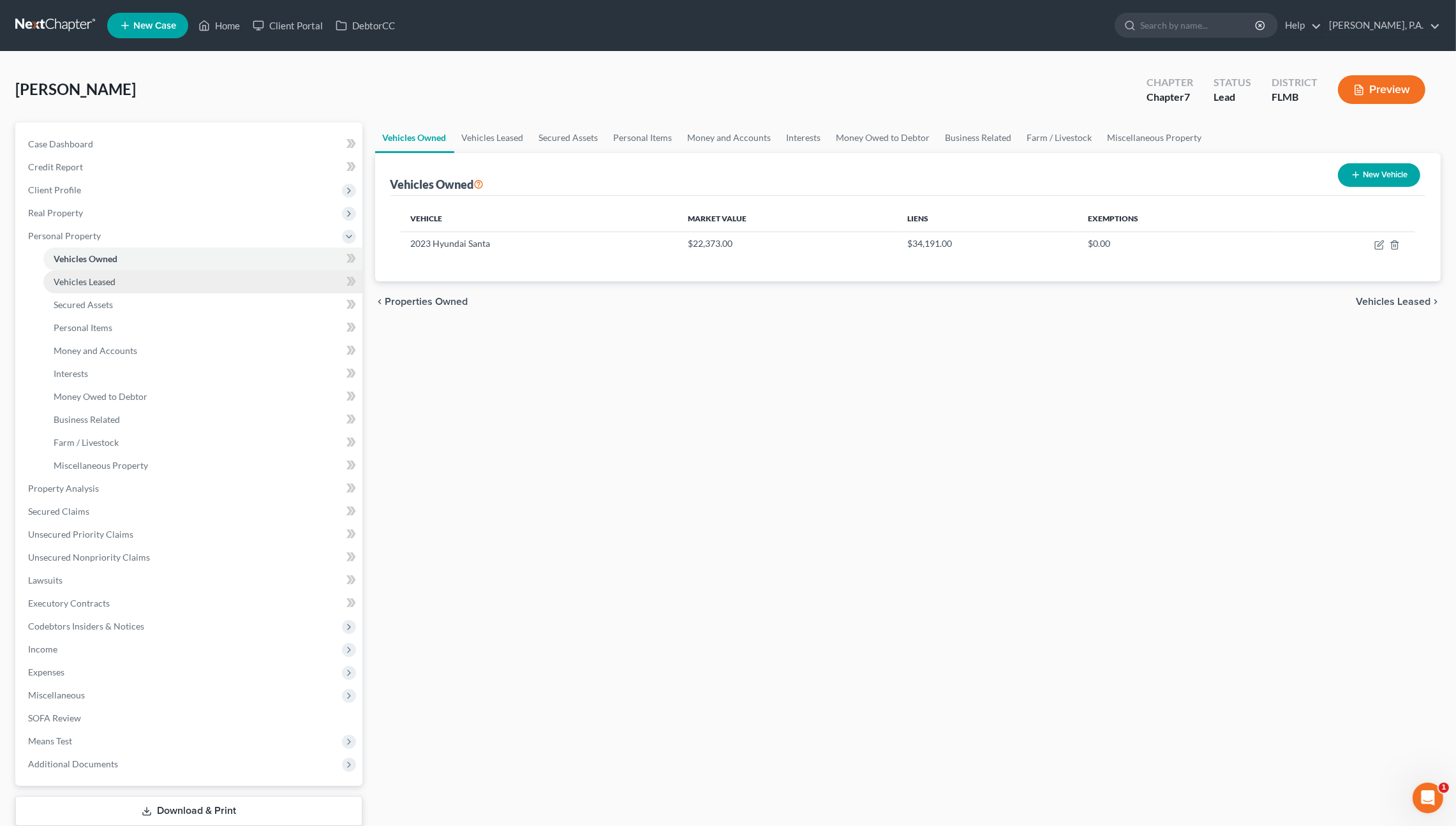
click at [70, 287] on link "Vehicles Leased" at bounding box center [203, 282] width 319 height 23
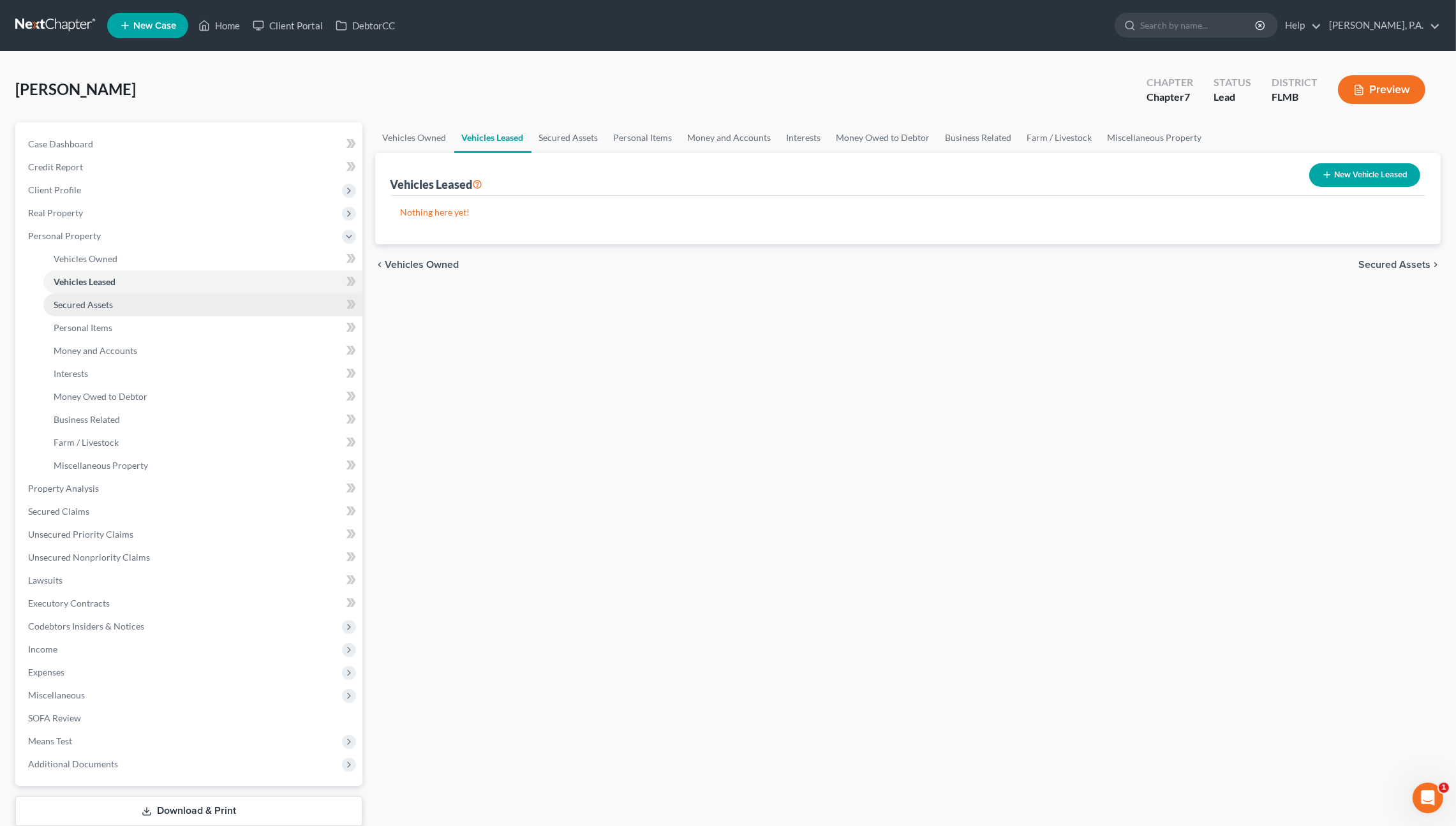
click at [63, 301] on span "Secured Assets" at bounding box center [83, 305] width 59 height 11
click at [60, 334] on link "Personal Items" at bounding box center [203, 328] width 319 height 23
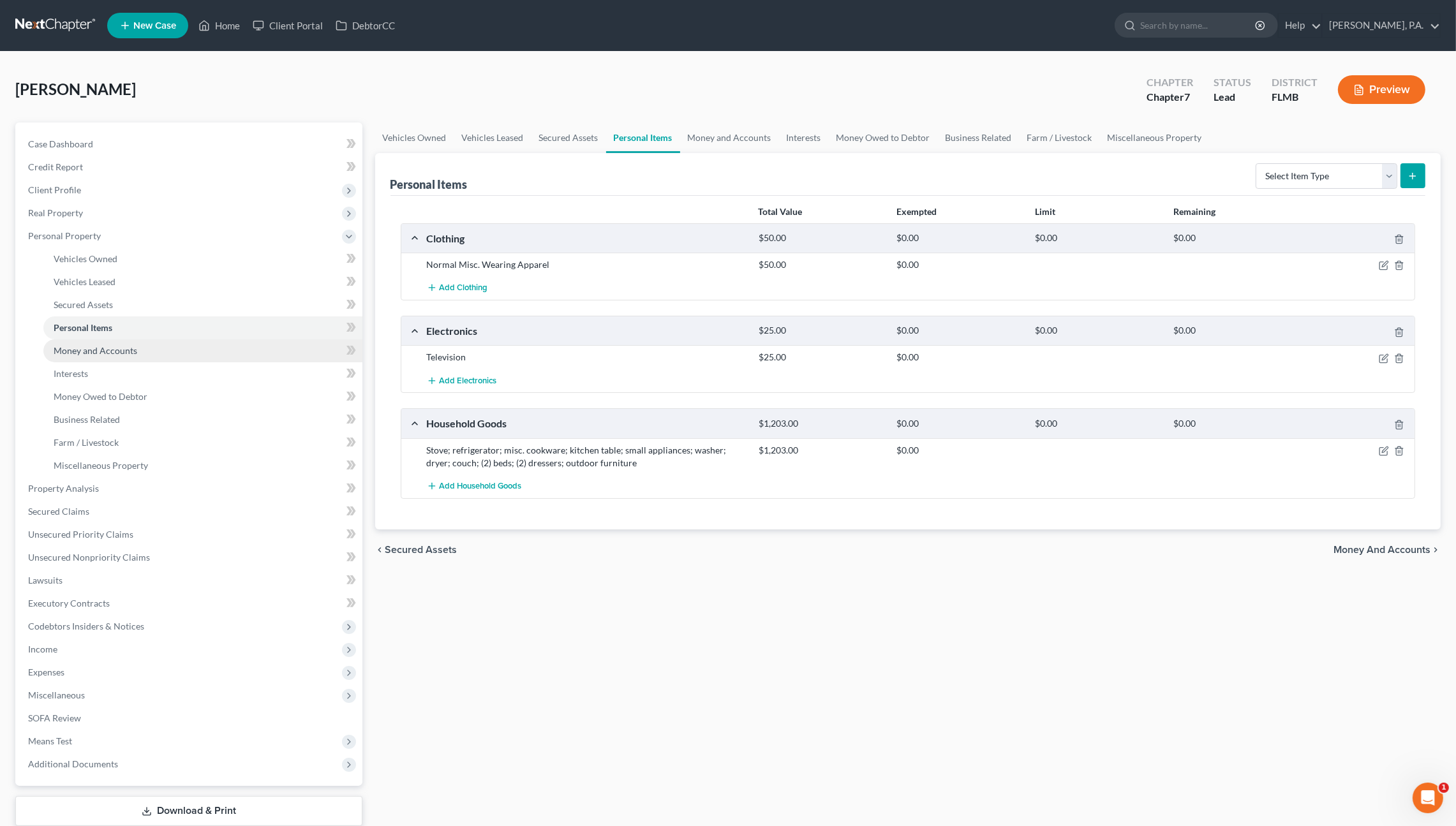
click at [61, 343] on link "Money and Accounts" at bounding box center [203, 351] width 319 height 23
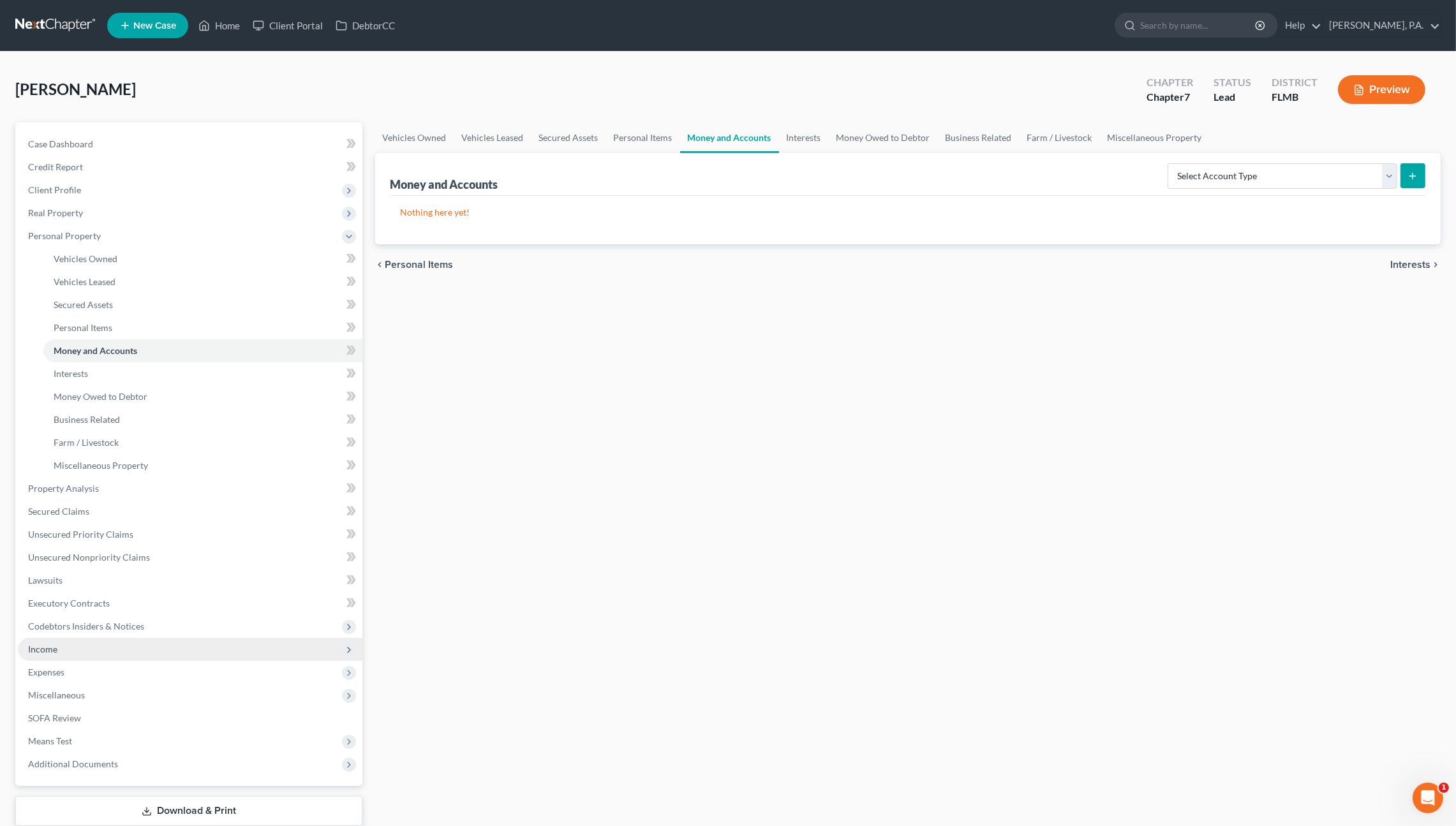
click at [74, 649] on span "Income" at bounding box center [190, 649] width 345 height 23
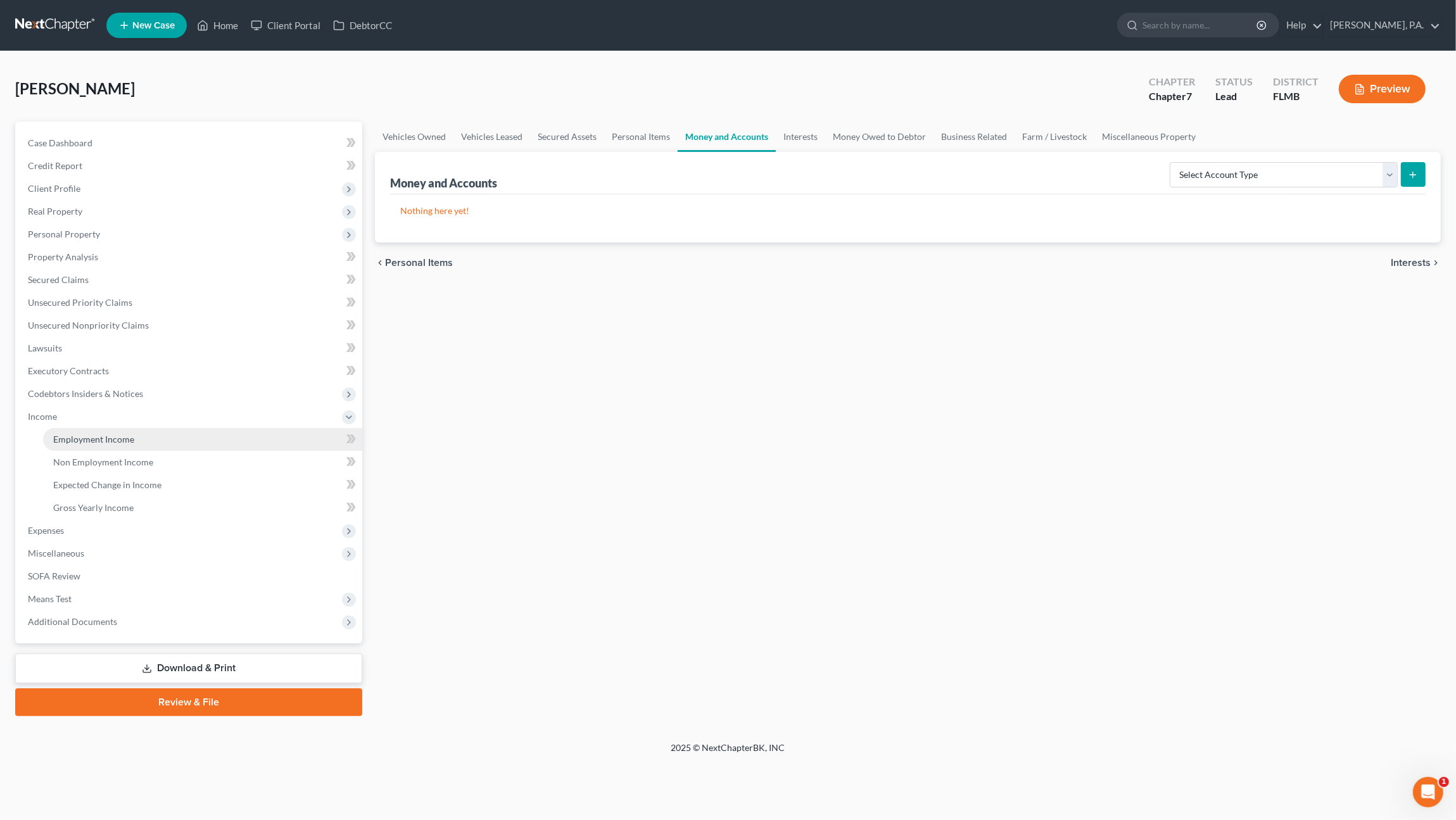
click at [103, 436] on span "Employment Income" at bounding box center [93, 439] width 81 height 11
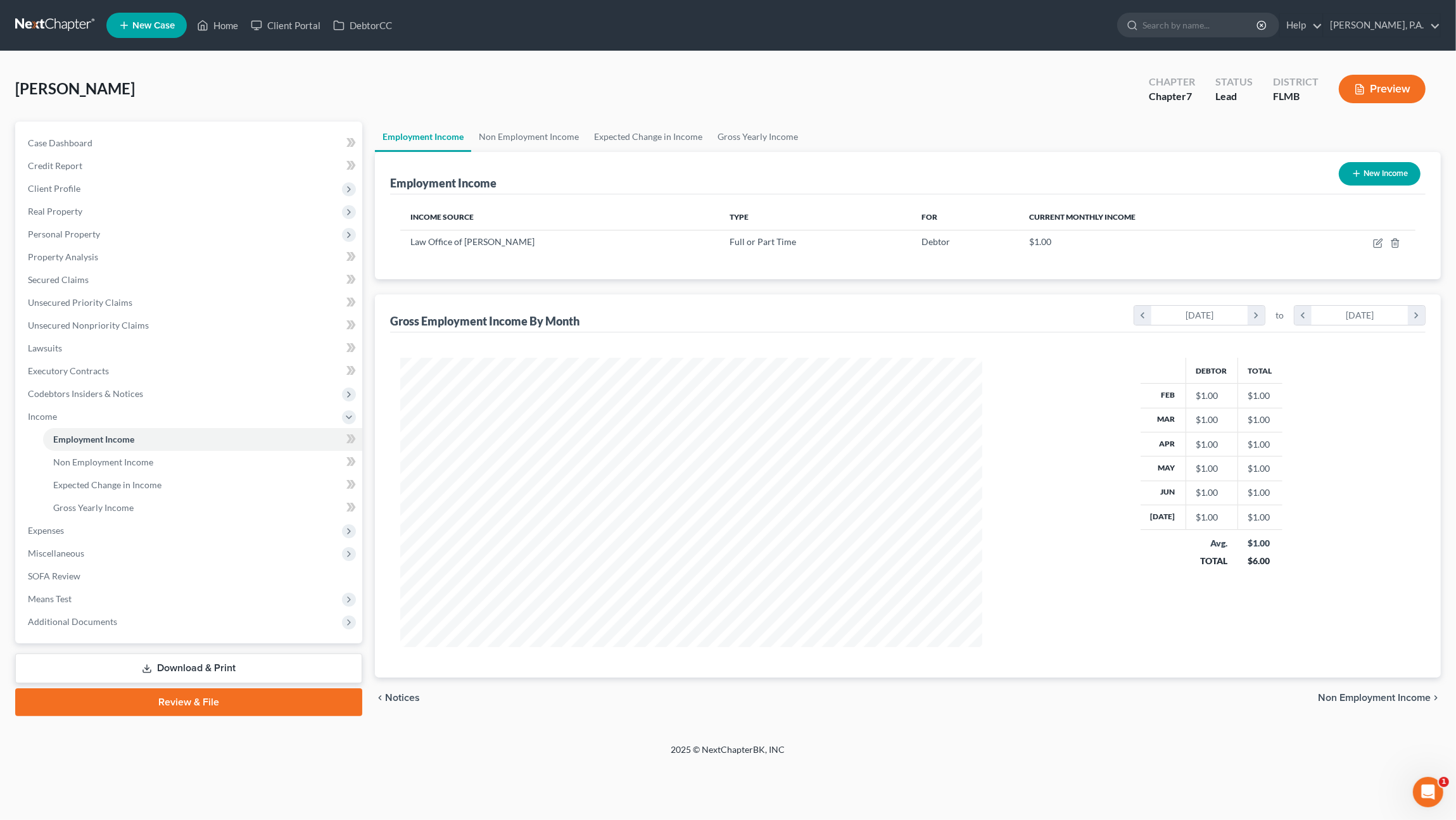
scroll to position [290, 607]
click at [123, 511] on span "Gross Yearly Income" at bounding box center [93, 508] width 80 height 11
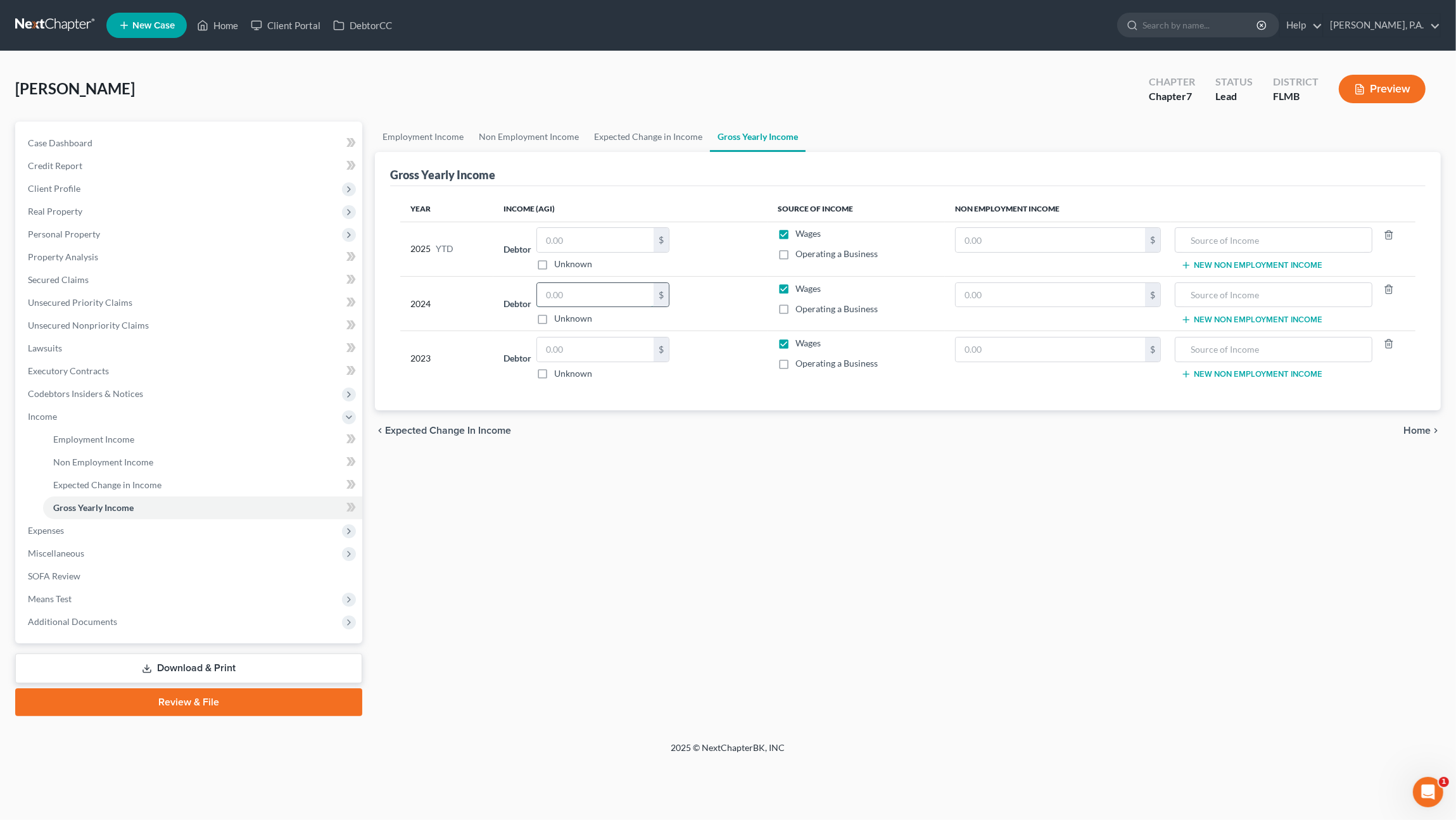
click at [573, 286] on input "text" at bounding box center [596, 295] width 117 height 24
type input "61,550.00"
click at [628, 235] on input "text" at bounding box center [596, 240] width 117 height 24
type input "0.00"
drag, startPoint x: 571, startPoint y: 340, endPoint x: 577, endPoint y: 341, distance: 6.1
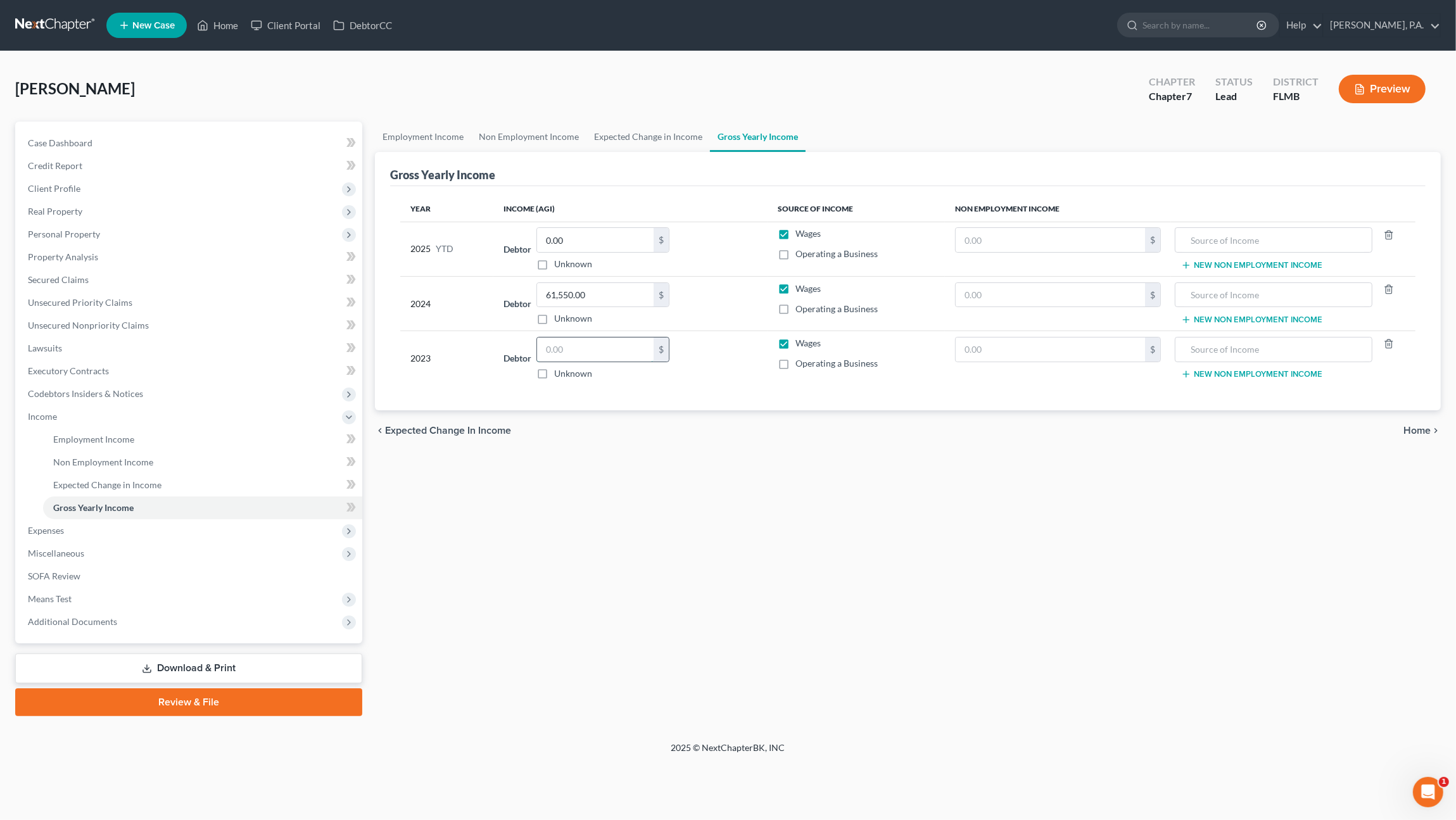
click at [572, 339] on input "text" at bounding box center [596, 349] width 117 height 24
click at [587, 351] on input "text" at bounding box center [596, 349] width 117 height 24
type input "61,550.00"
click at [95, 444] on link "Employment Income" at bounding box center [203, 439] width 319 height 23
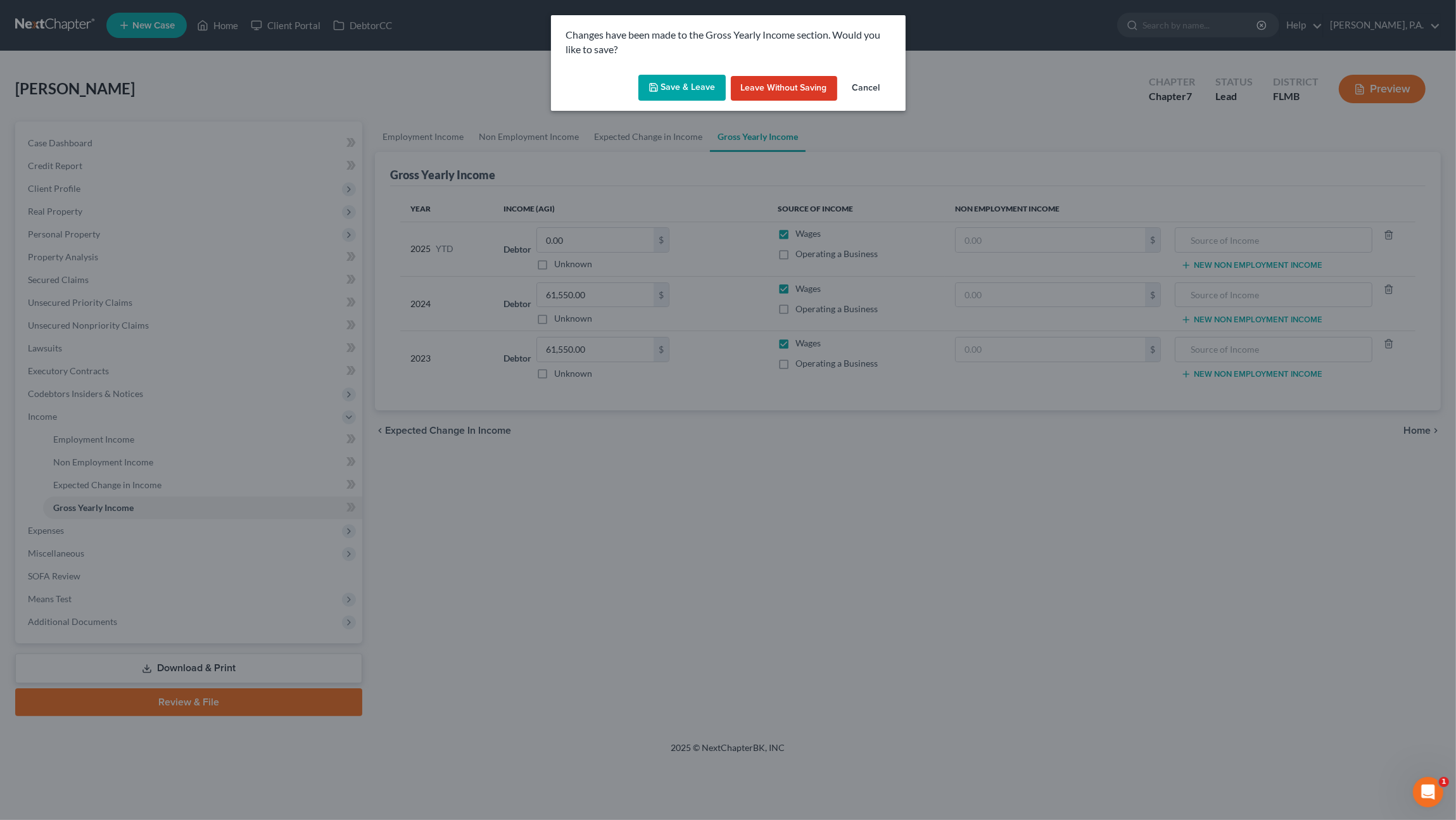
click at [693, 89] on button "Save & Leave" at bounding box center [682, 88] width 87 height 27
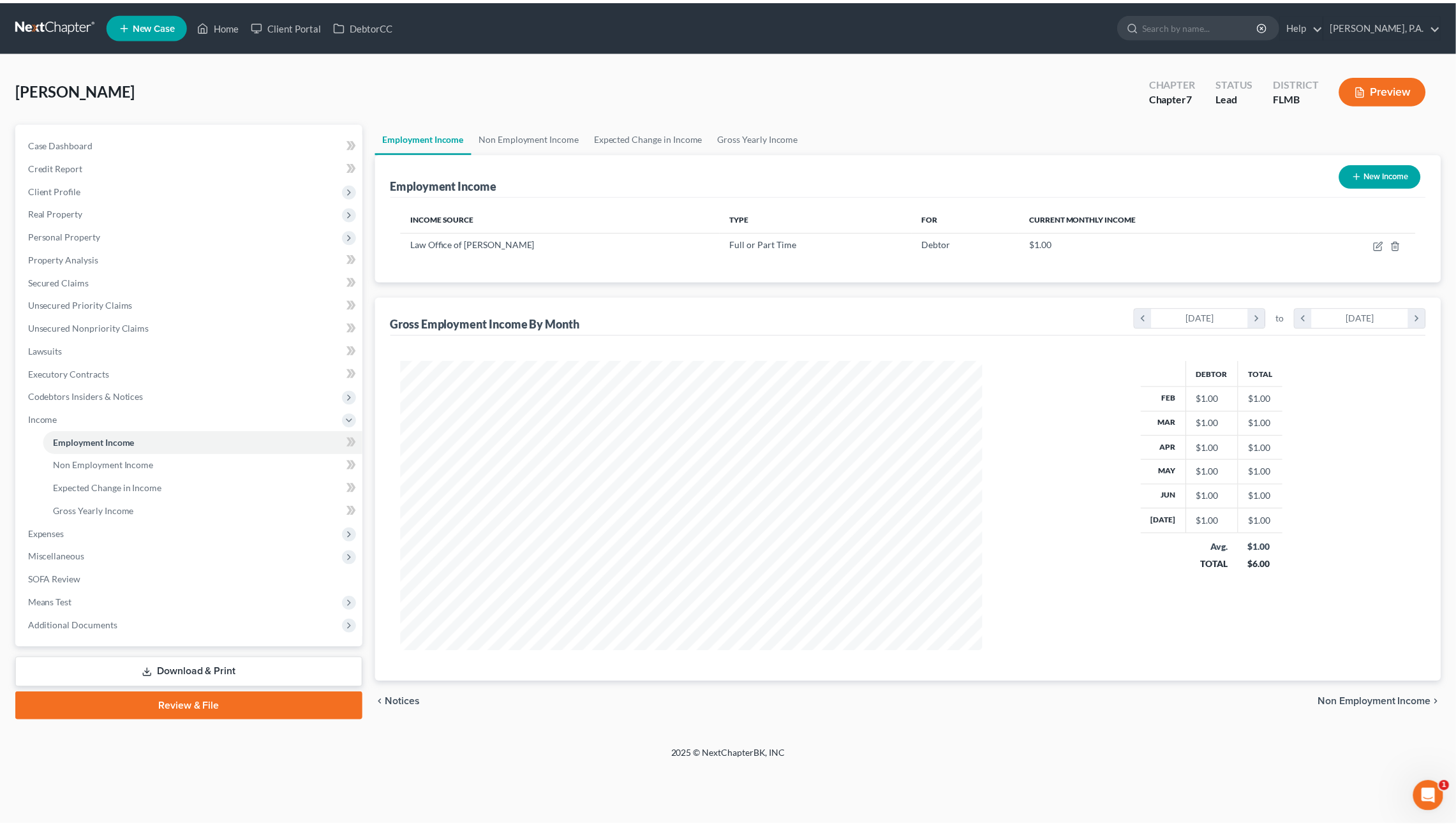
scroll to position [292, 611]
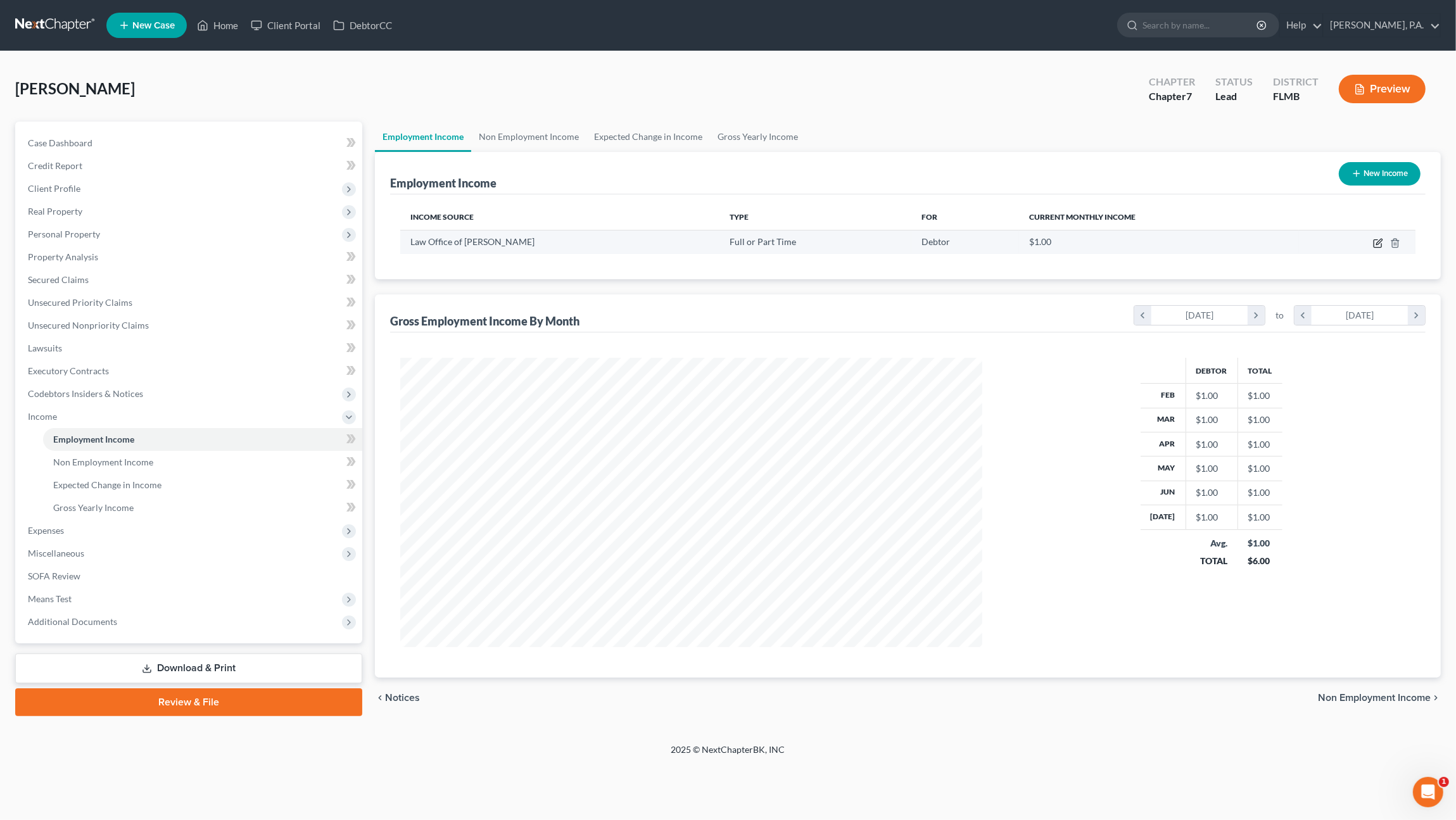
click at [1378, 243] on icon "button" at bounding box center [1378, 243] width 10 height 10
select select "0"
select select "9"
select select "0"
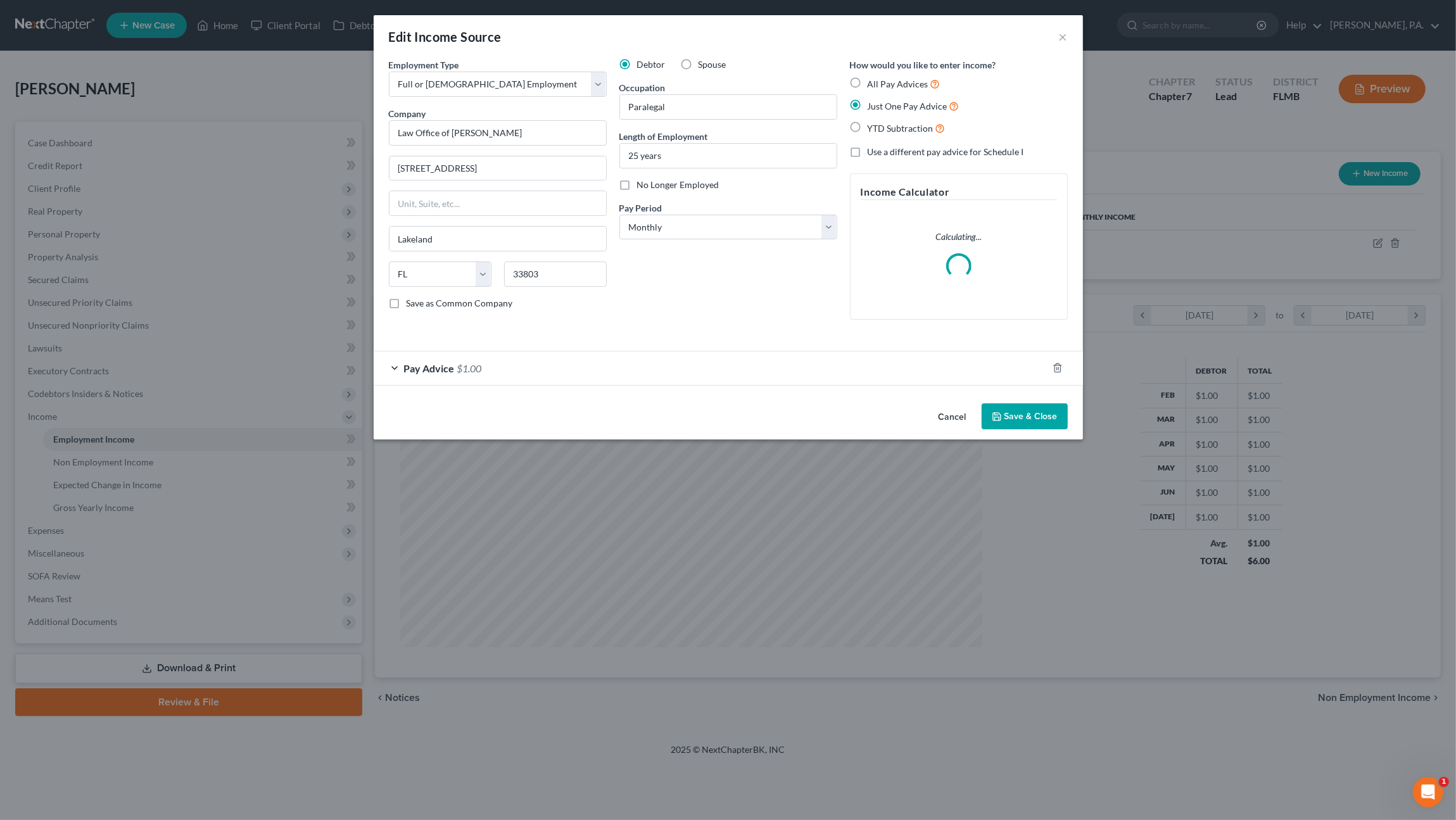
click at [483, 361] on div "Pay Advice $1.00" at bounding box center [710, 368] width 674 height 34
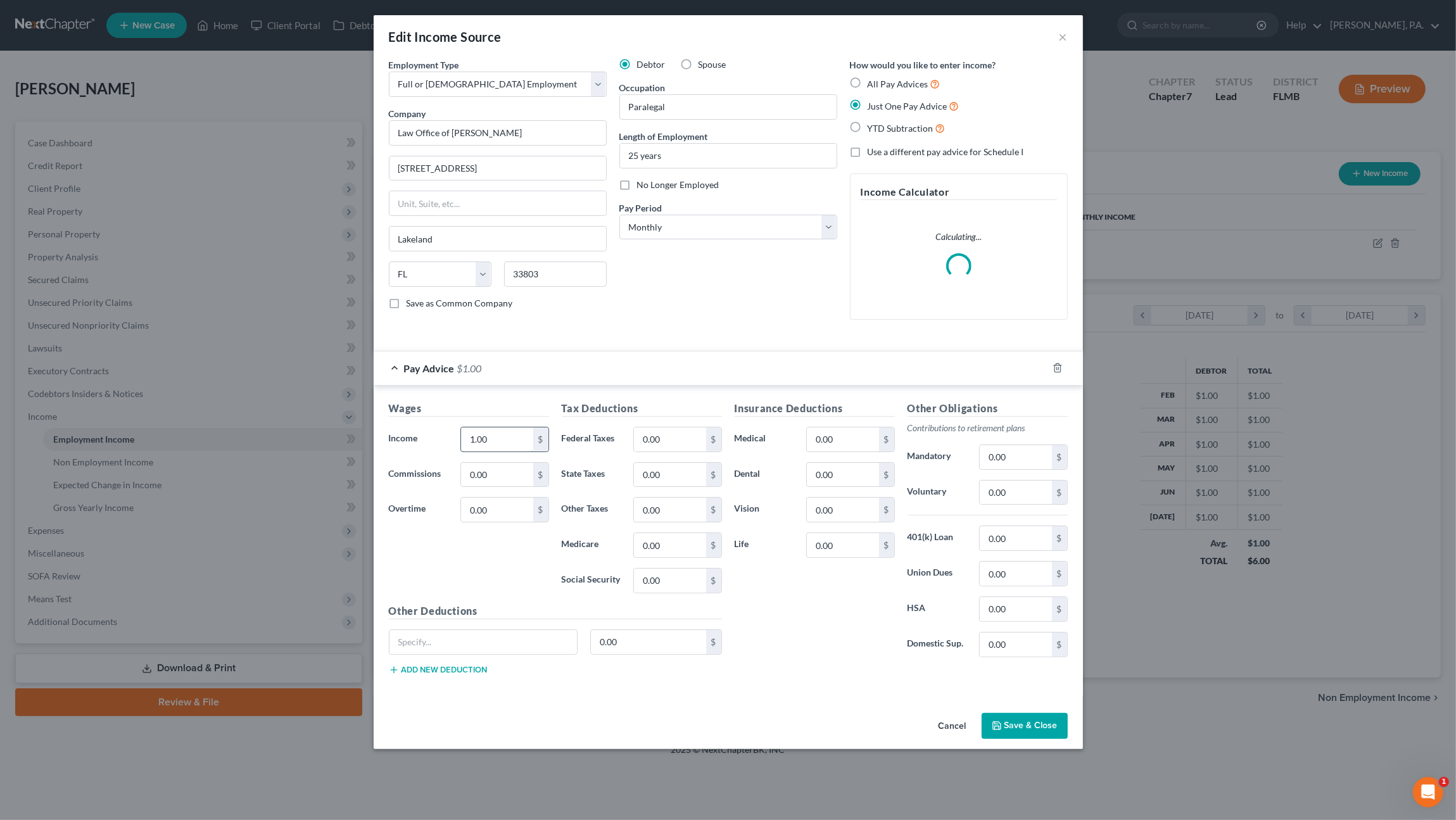
click at [488, 435] on input "1.00" at bounding box center [496, 439] width 72 height 24
type input "5,129.17"
click at [667, 441] on input "0.00" at bounding box center [669, 439] width 72 height 24
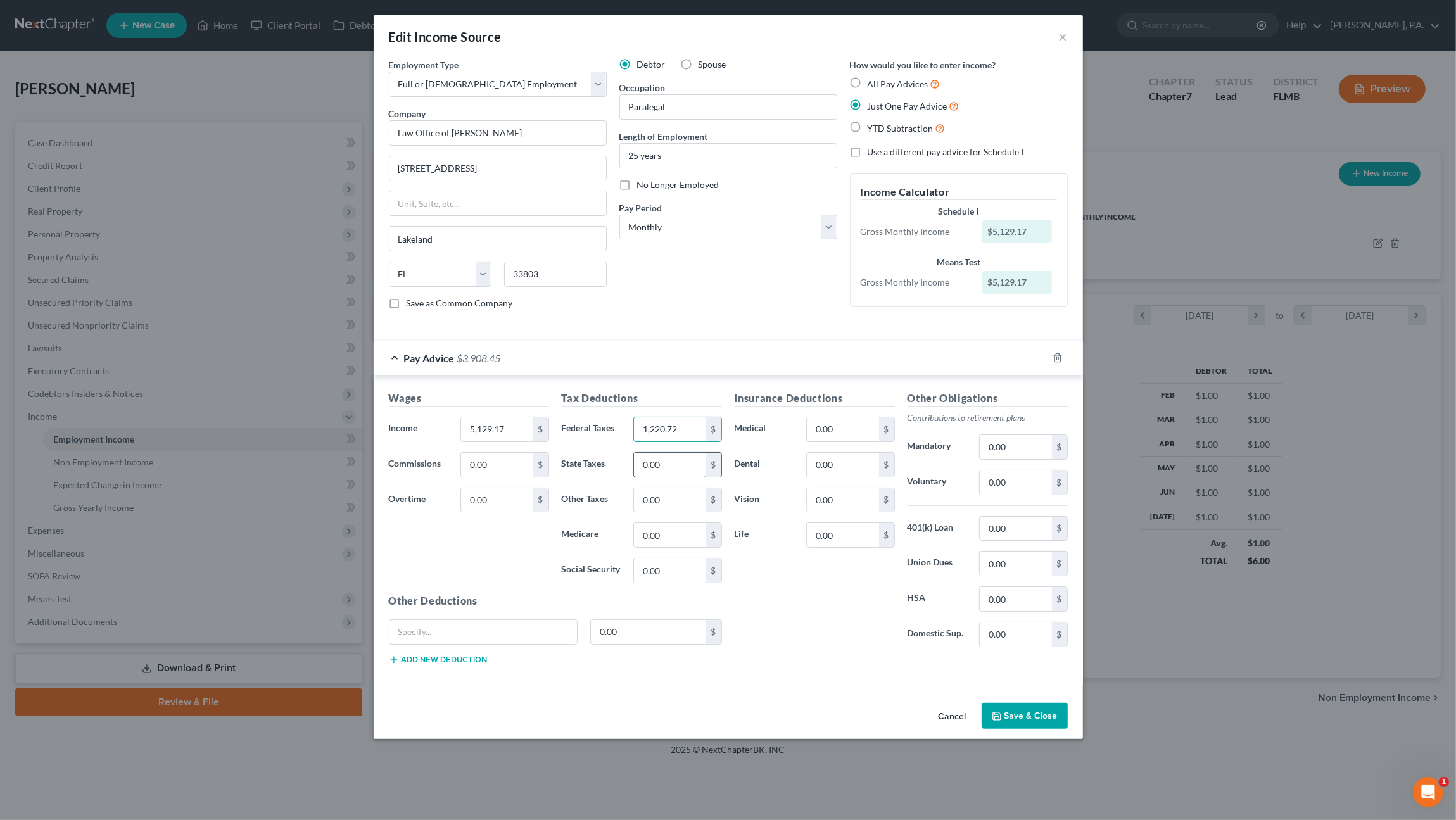
type input "1,220.72"
click at [1001, 712] on icon "button" at bounding box center [997, 715] width 7 height 7
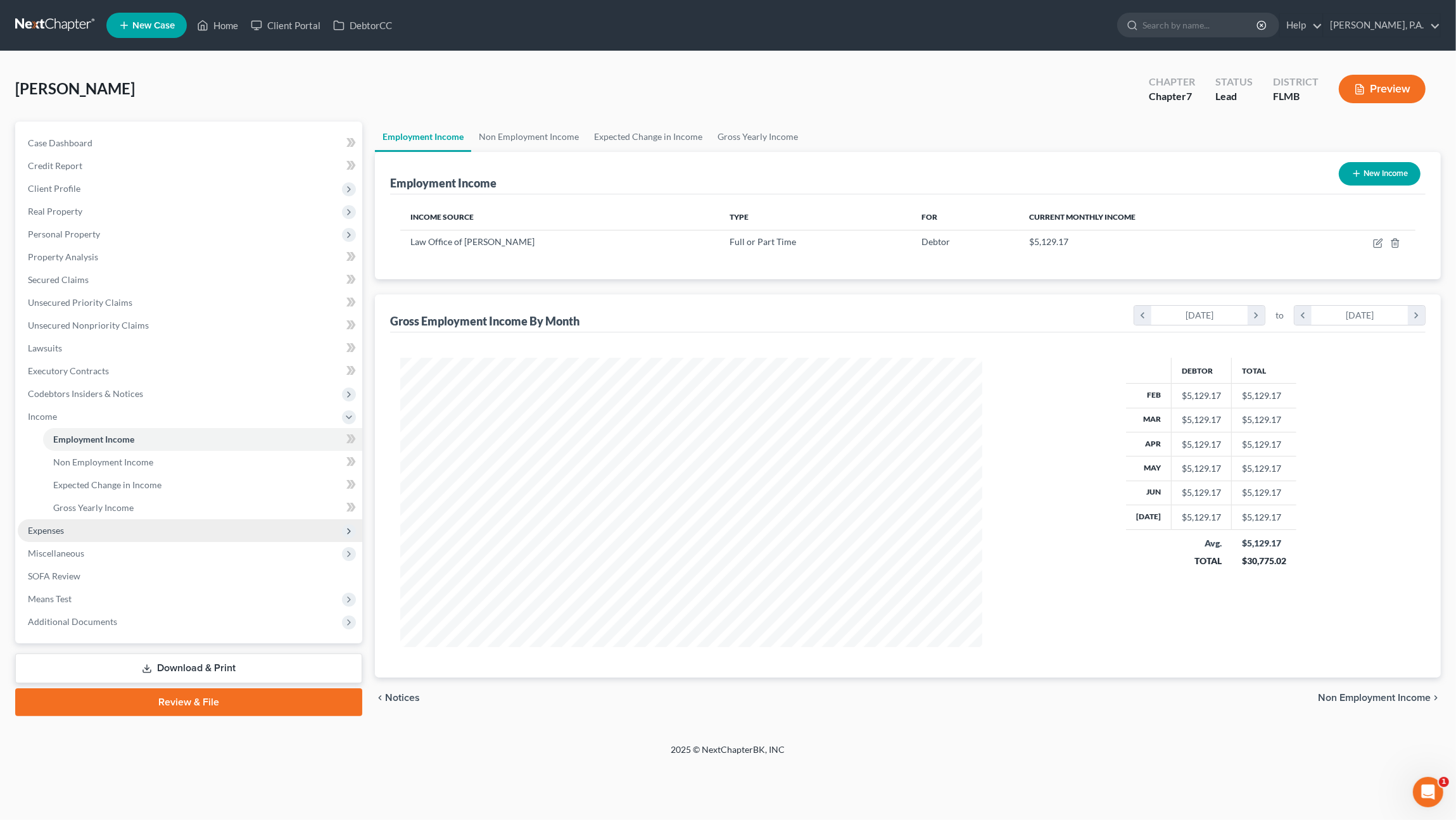
click at [86, 531] on span "Expenses" at bounding box center [190, 530] width 345 height 23
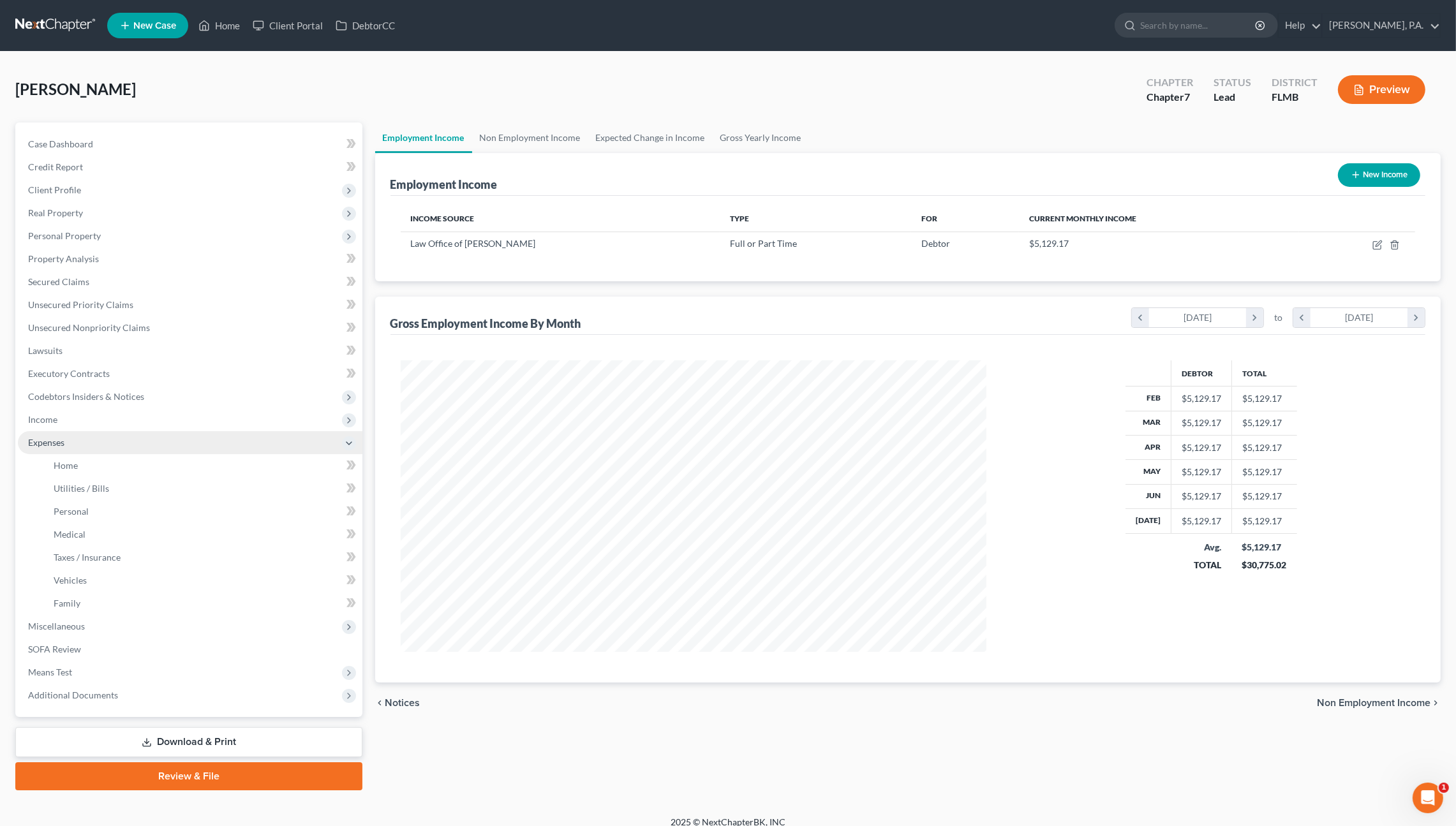
scroll to position [637436, 637354]
click at [73, 461] on span "Home" at bounding box center [66, 465] width 24 height 11
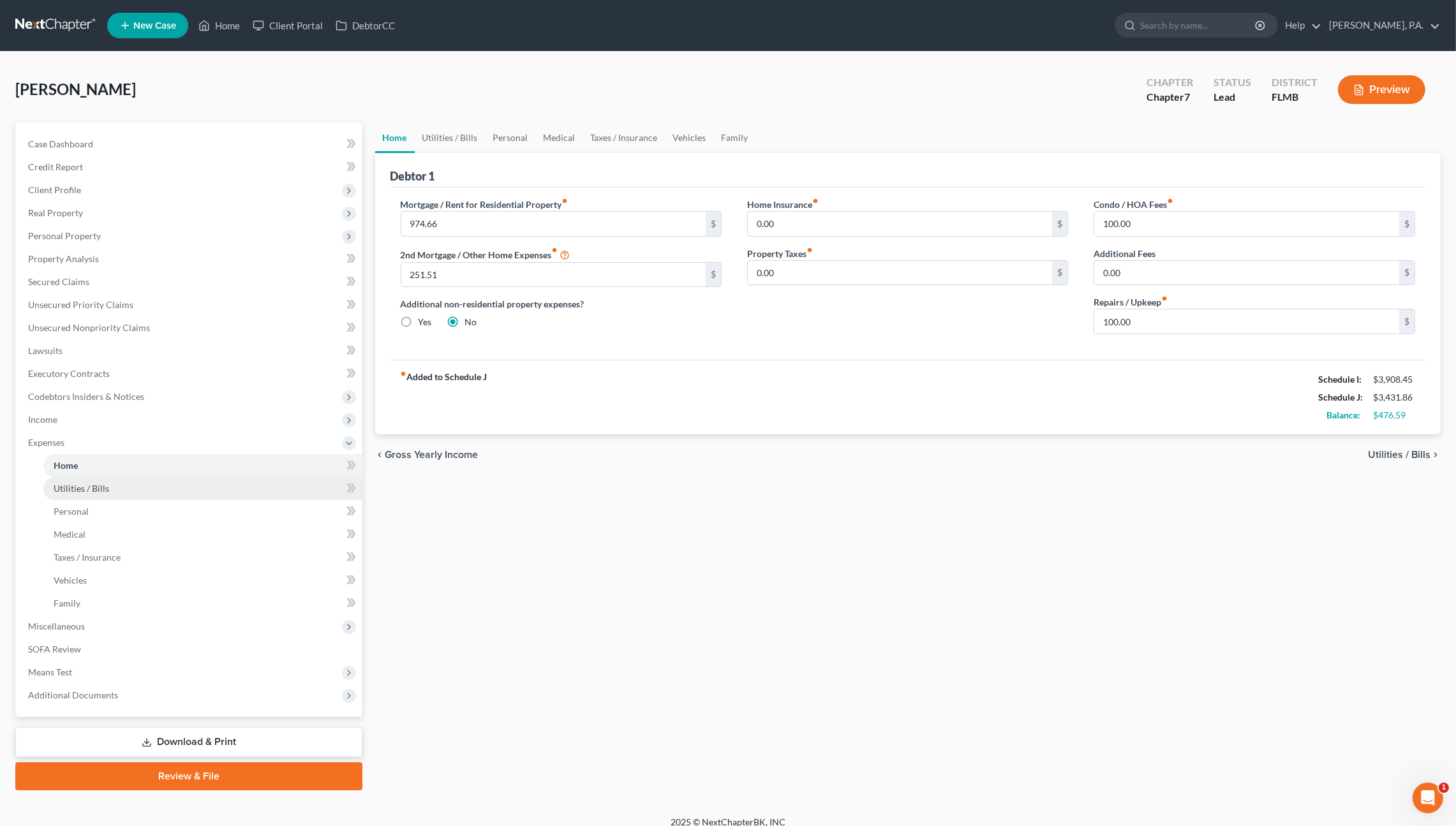
click at [81, 491] on span "Utilities / Bills" at bounding box center [81, 488] width 55 height 11
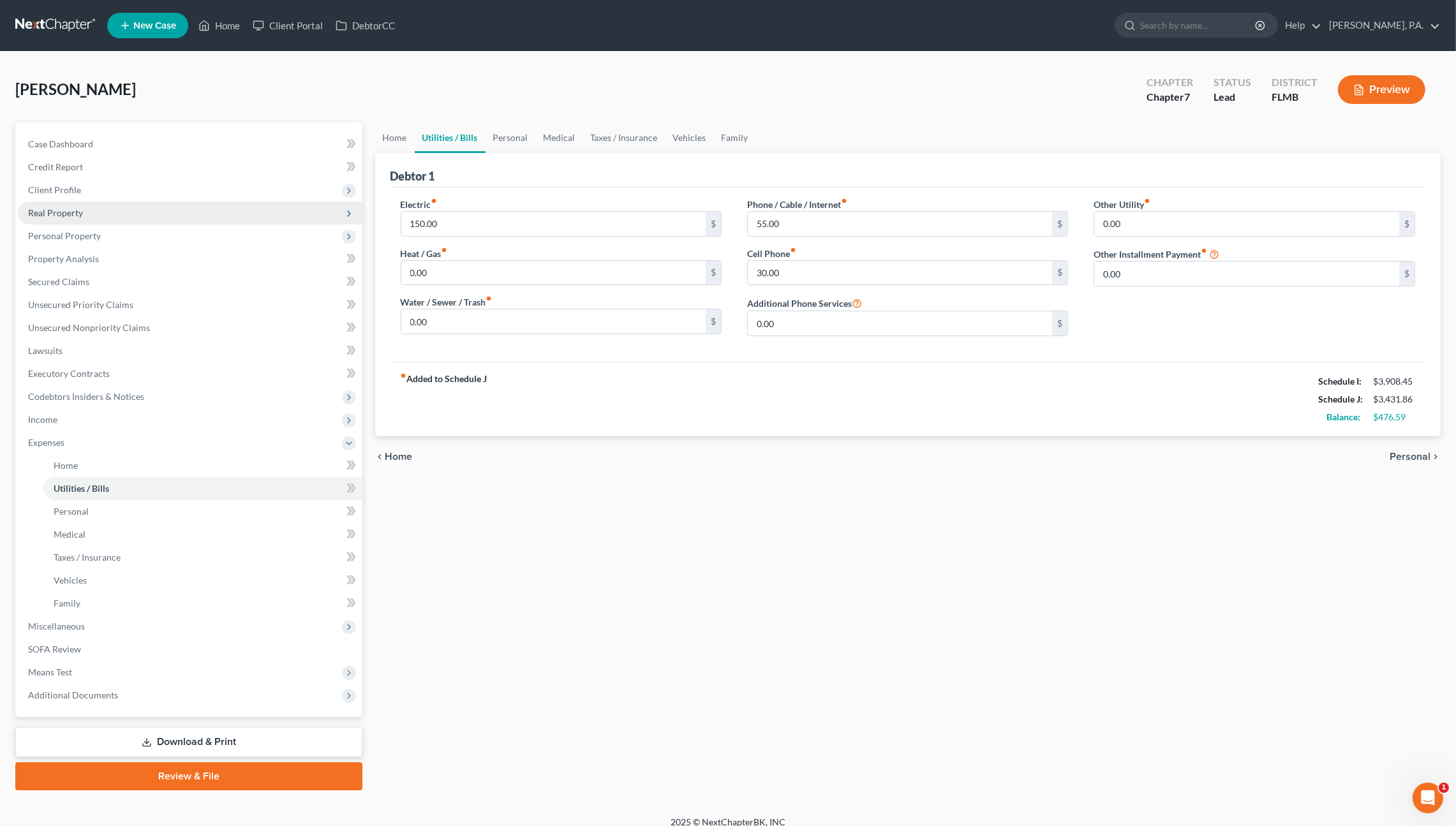
click at [66, 214] on span "Real Property" at bounding box center [55, 213] width 55 height 11
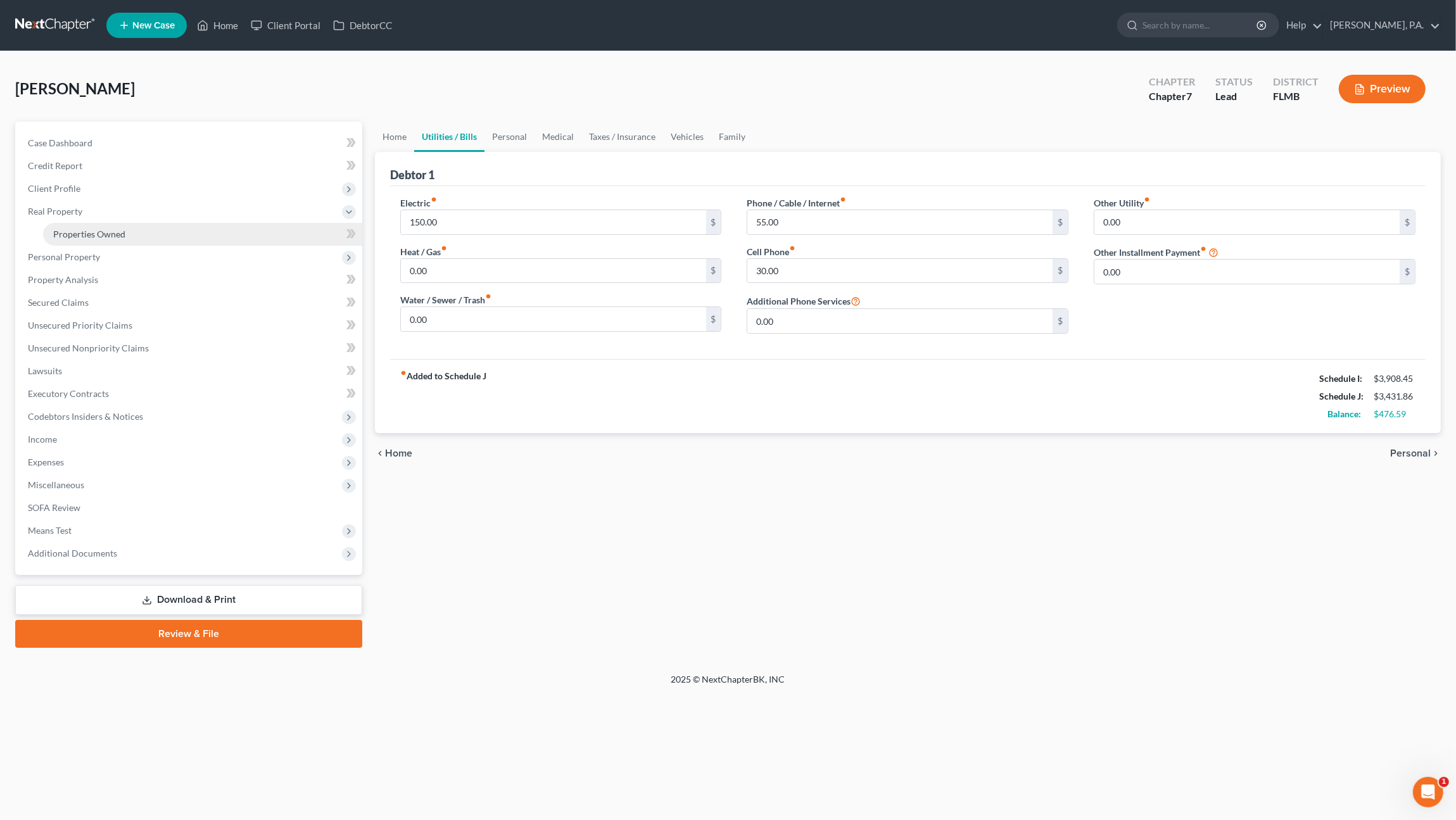
click at [79, 235] on span "Properties Owned" at bounding box center [89, 234] width 72 height 11
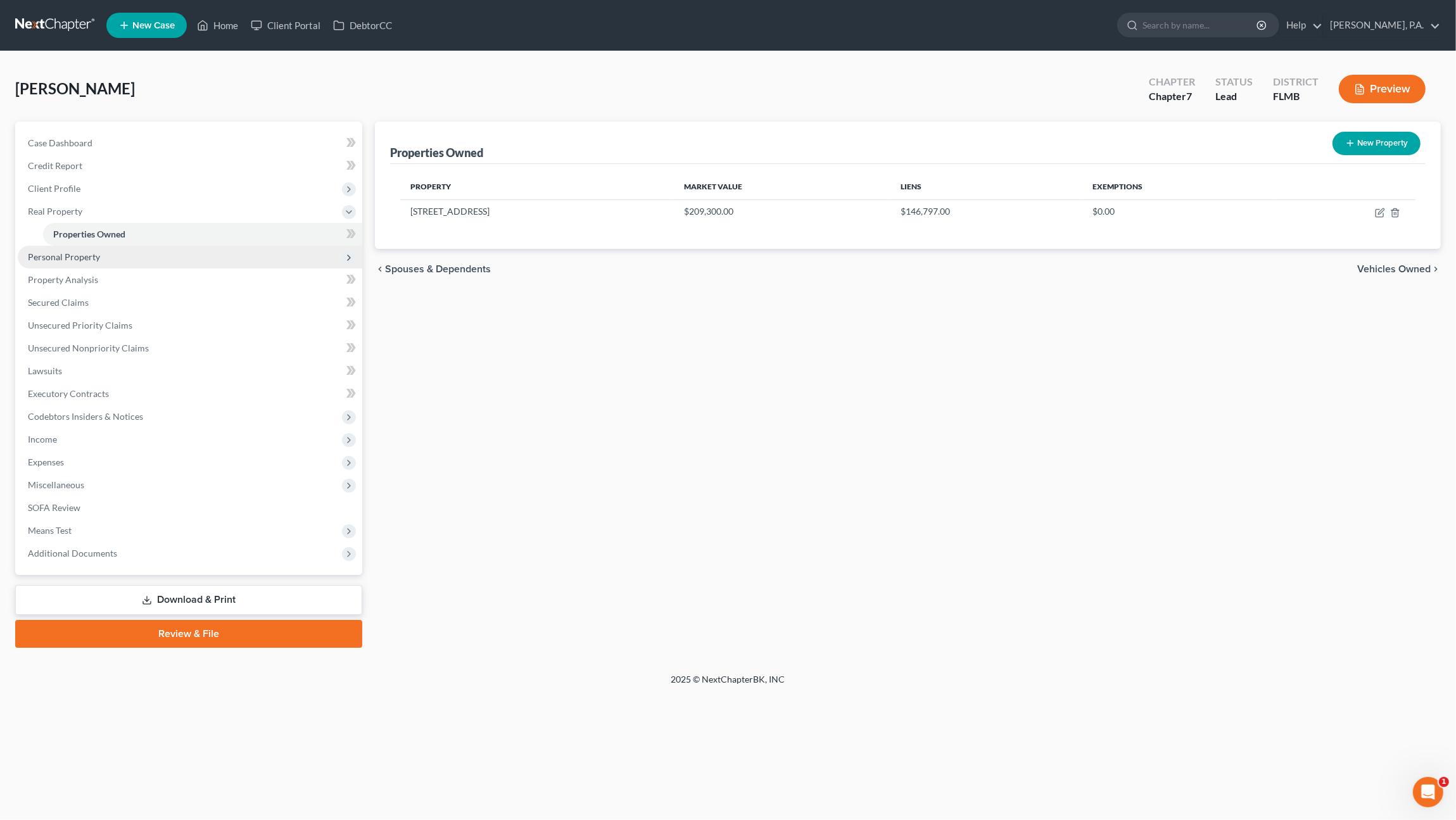
click at [73, 259] on span "Personal Property" at bounding box center [64, 257] width 72 height 11
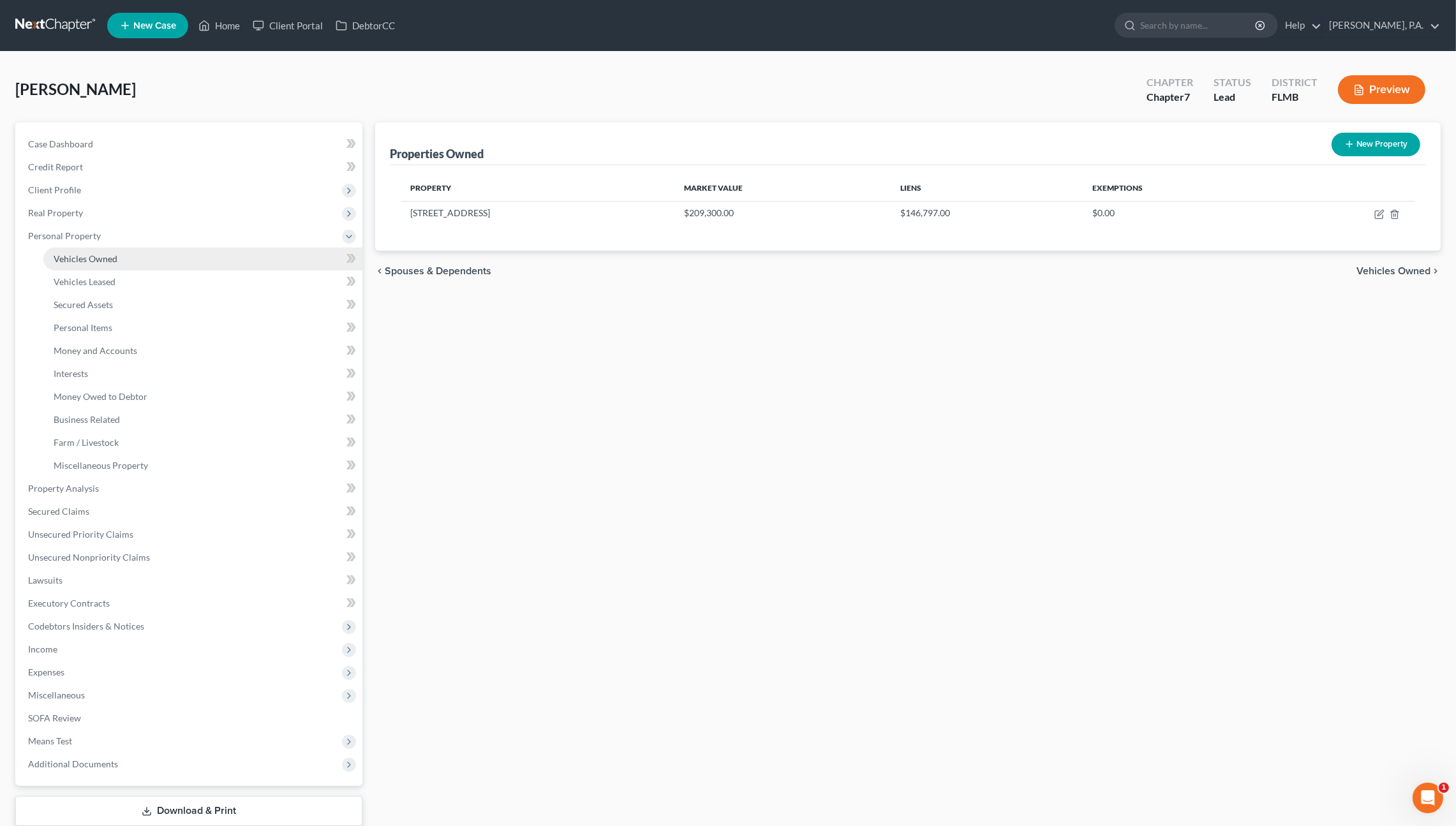
click at [77, 257] on span "Vehicles Owned" at bounding box center [85, 259] width 64 height 11
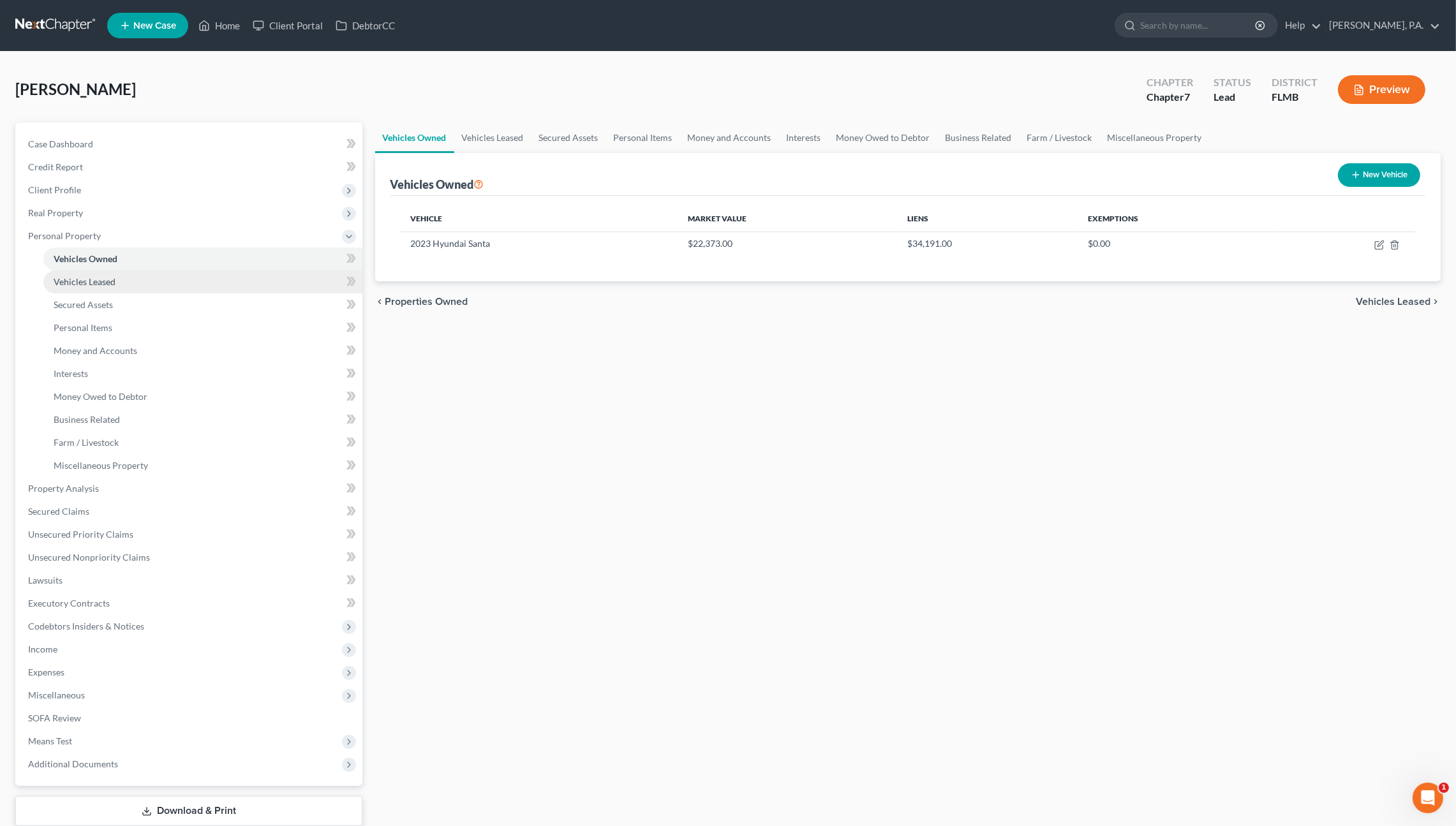
click at [76, 276] on span "Vehicles Leased" at bounding box center [84, 282] width 62 height 11
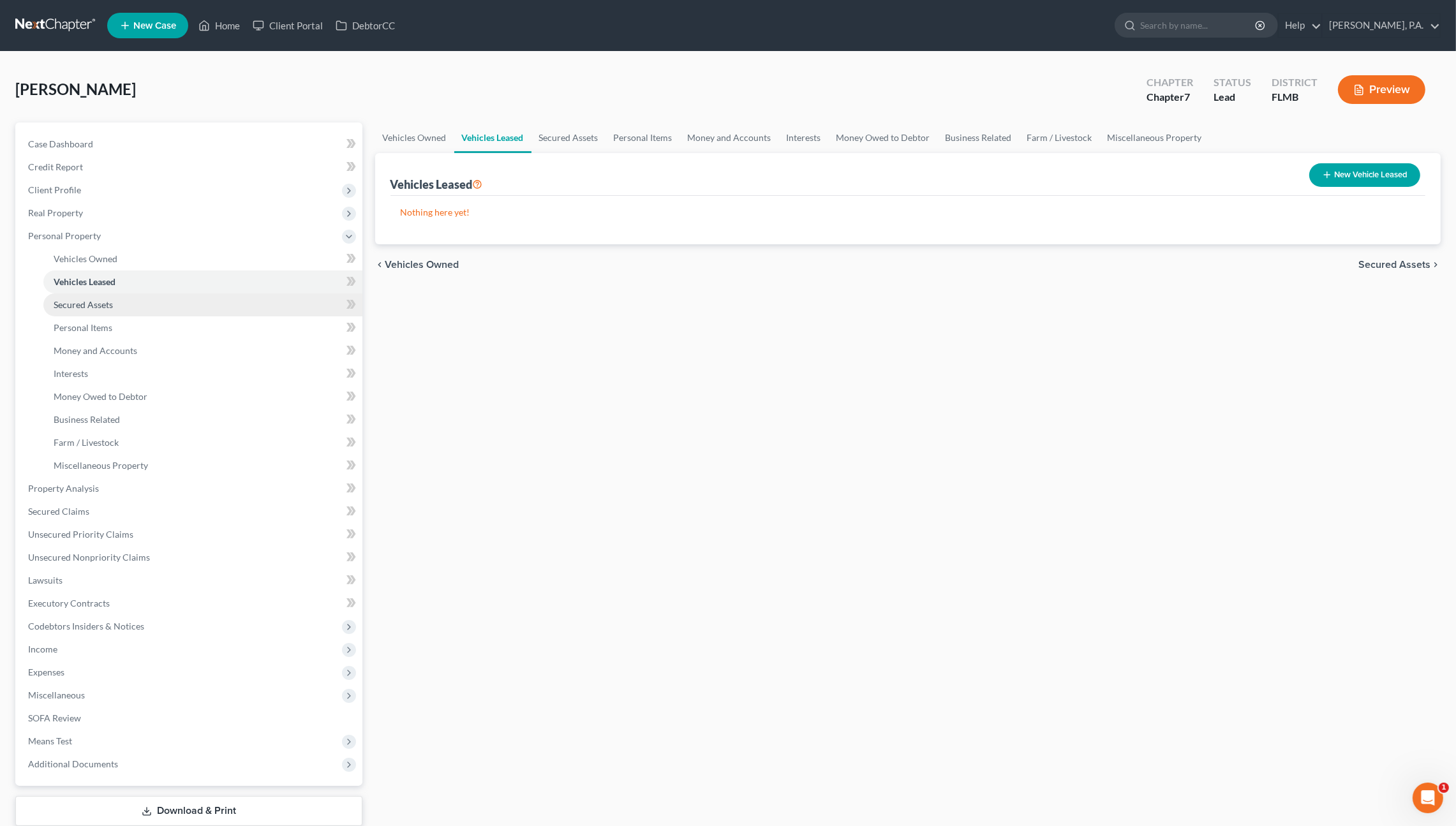
click at [71, 305] on span "Secured Assets" at bounding box center [83, 305] width 59 height 11
click at [70, 322] on span "Personal Items" at bounding box center [82, 328] width 59 height 11
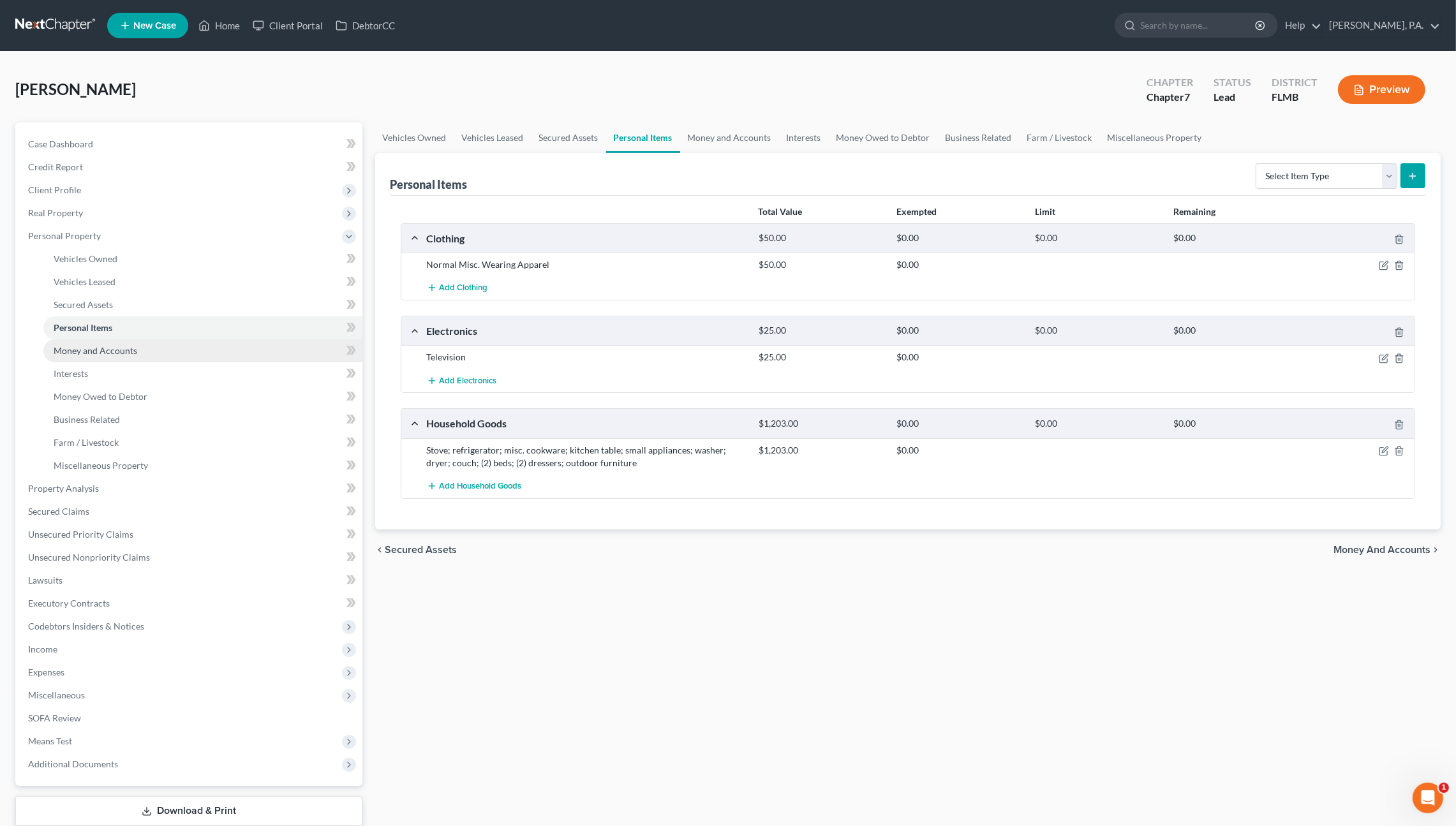
click at [72, 355] on link "Money and Accounts" at bounding box center [203, 351] width 319 height 23
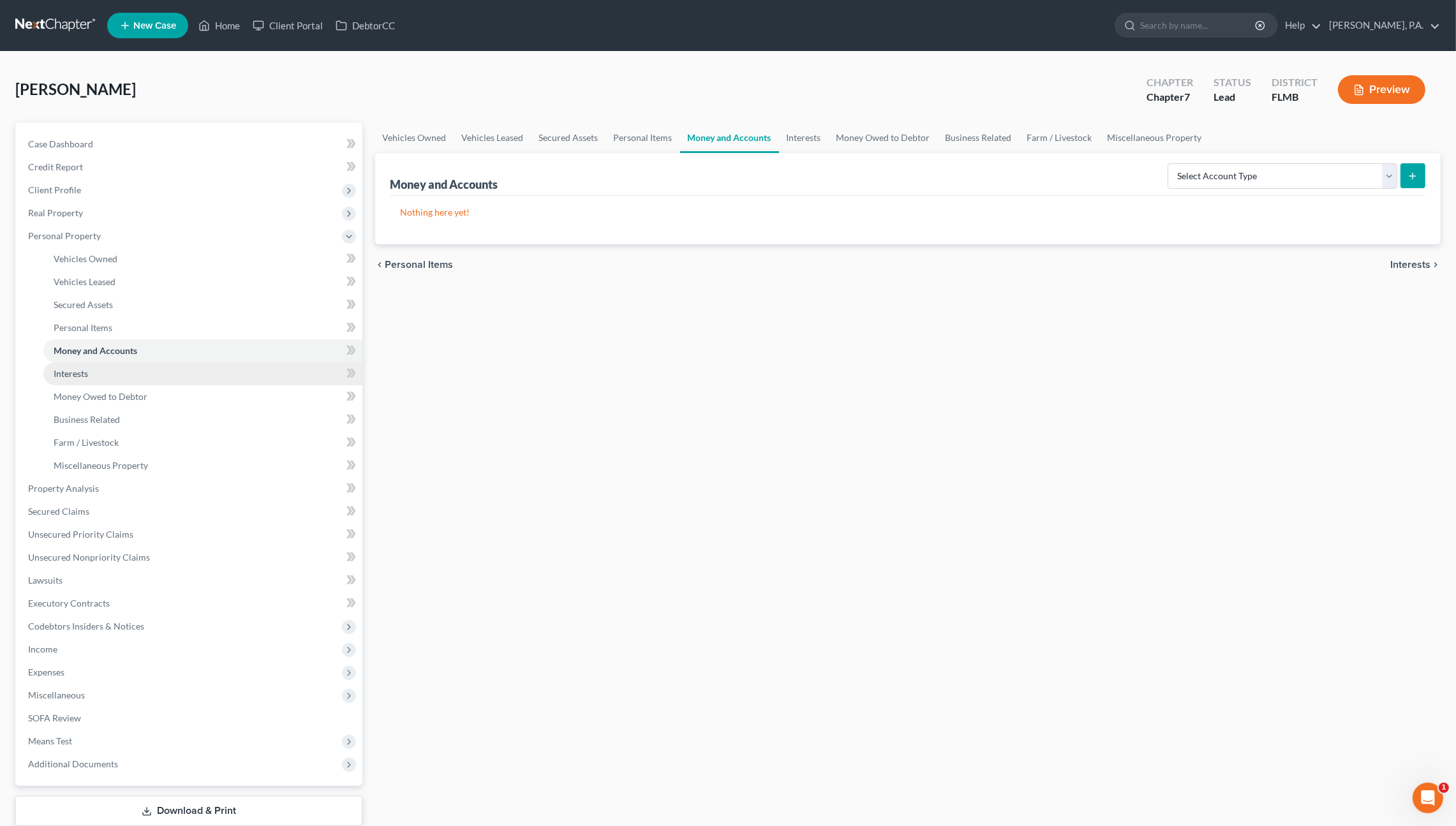
click at [72, 368] on span "Interests" at bounding box center [70, 373] width 34 height 11
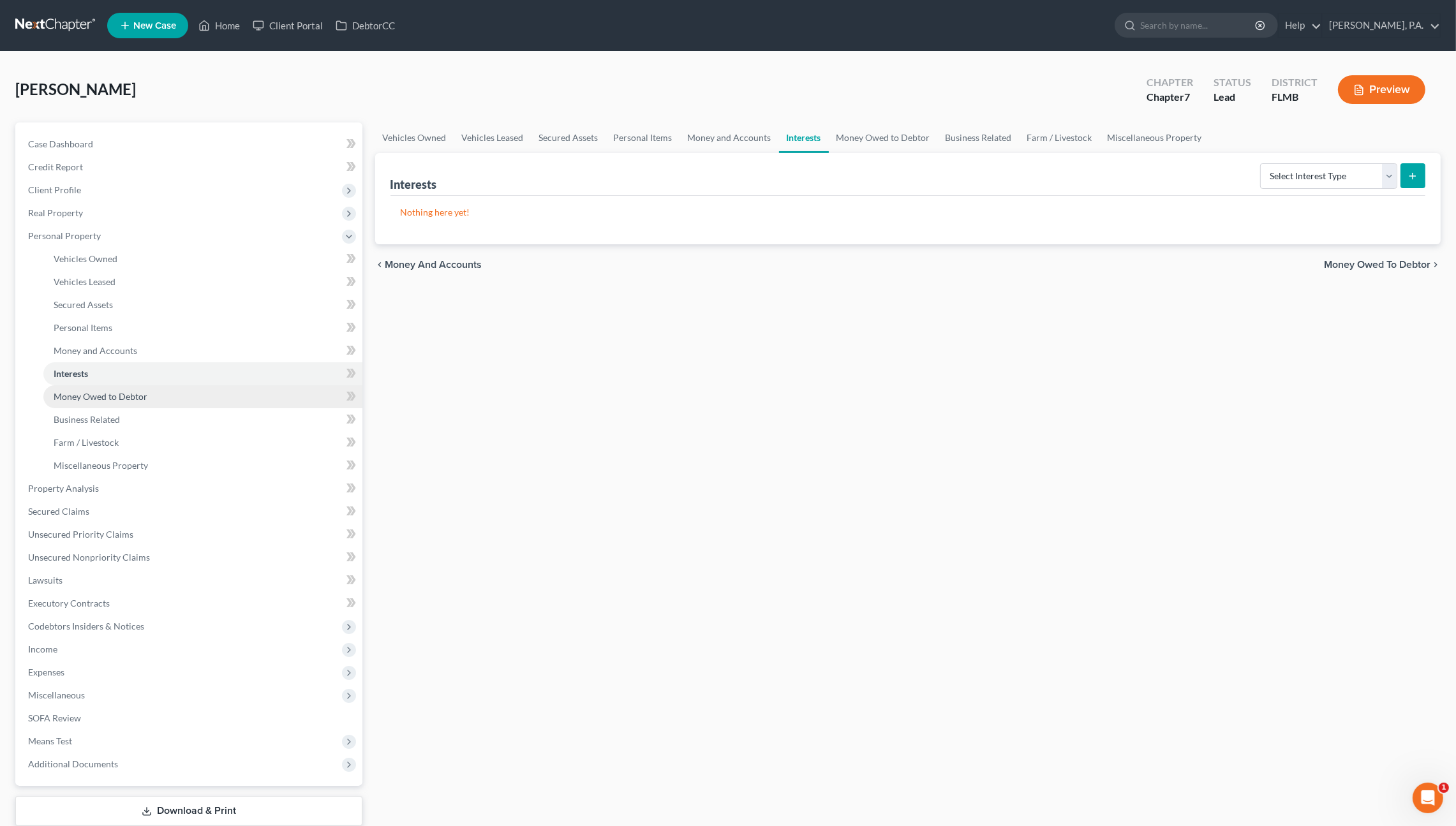
click at [86, 398] on span "Money Owed to Debtor" at bounding box center [100, 396] width 94 height 11
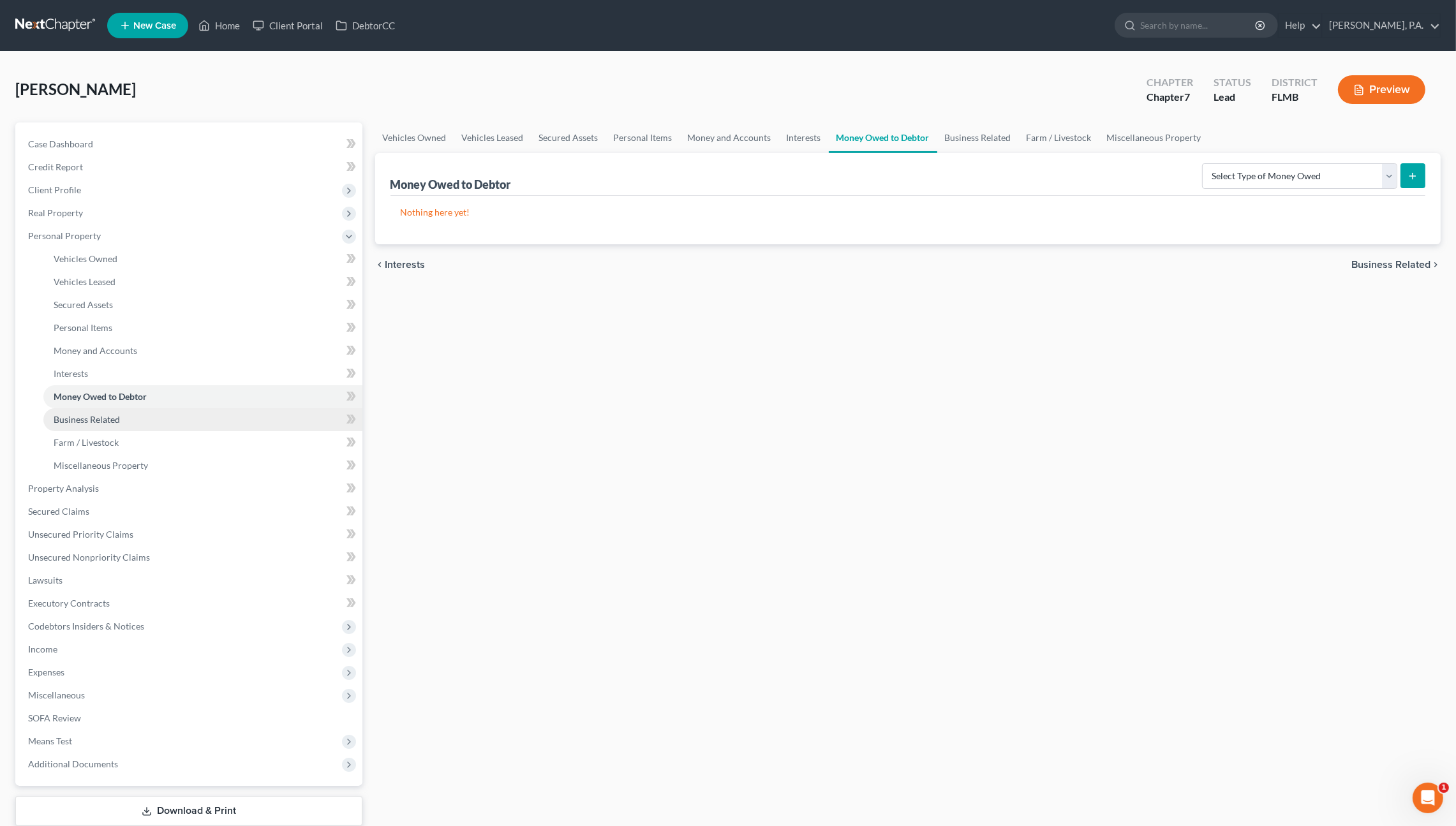
click at [91, 421] on span "Business Related" at bounding box center [86, 419] width 66 height 11
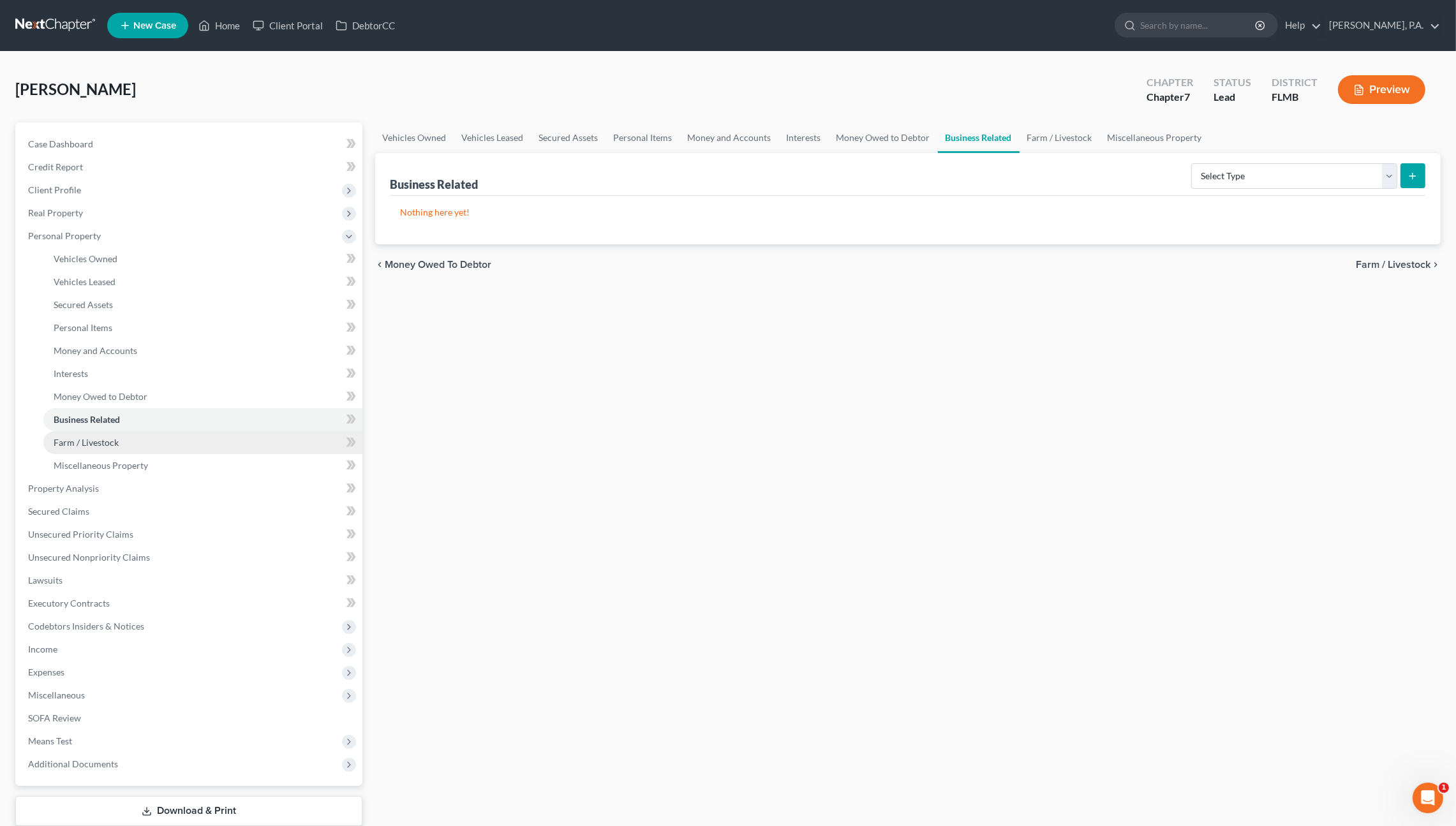
click at [91, 440] on span "Farm / Livestock" at bounding box center [86, 442] width 65 height 11
click at [91, 463] on span "Miscellaneous Property" at bounding box center [101, 465] width 95 height 11
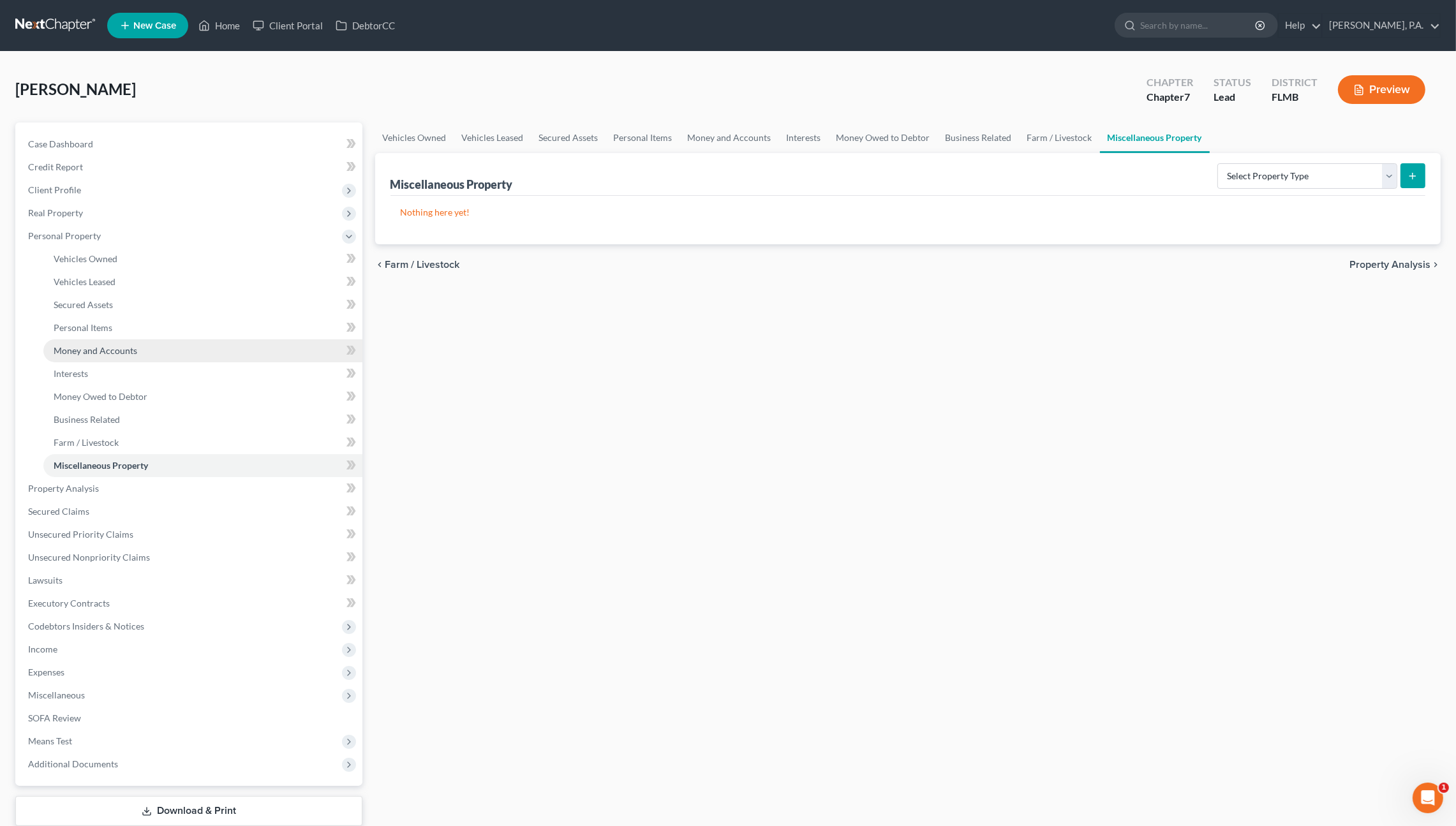
click at [97, 350] on span "Money and Accounts" at bounding box center [95, 351] width 84 height 11
click at [1312, 177] on select "Select Account Type Brokerage Cash on Hand Certificates of Deposit Checking Acc…" at bounding box center [1282, 176] width 230 height 26
select select "checking"
click at [1171, 163] on select "Select Account Type Brokerage Cash on Hand Certificates of Deposit Checking Acc…" at bounding box center [1282, 176] width 230 height 26
click at [1410, 167] on button "submit" at bounding box center [1413, 176] width 25 height 25
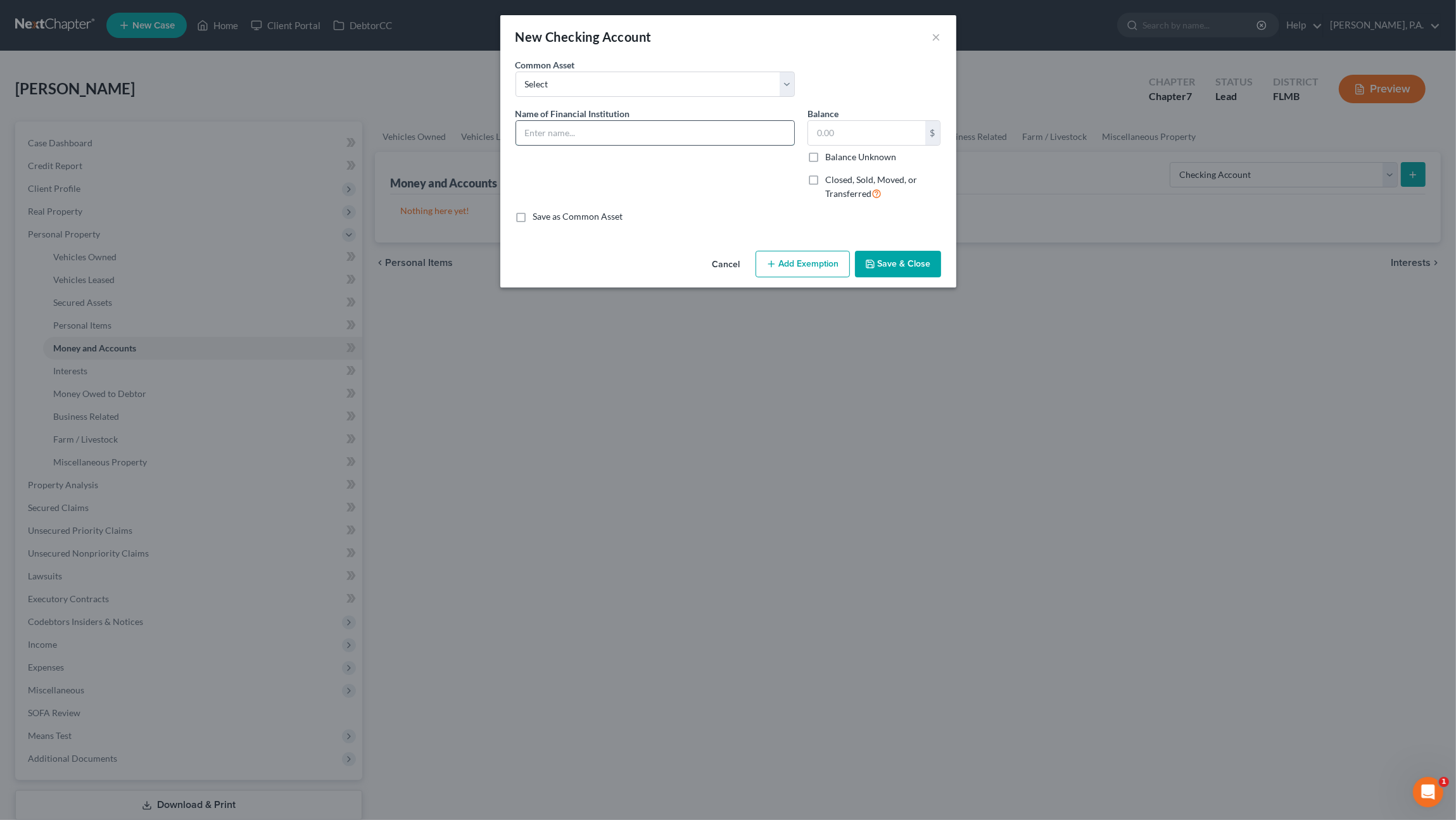
click at [612, 125] on input "text" at bounding box center [655, 133] width 278 height 24
type input "MidFlorida"
click at [918, 257] on button "Save & Close" at bounding box center [898, 264] width 86 height 27
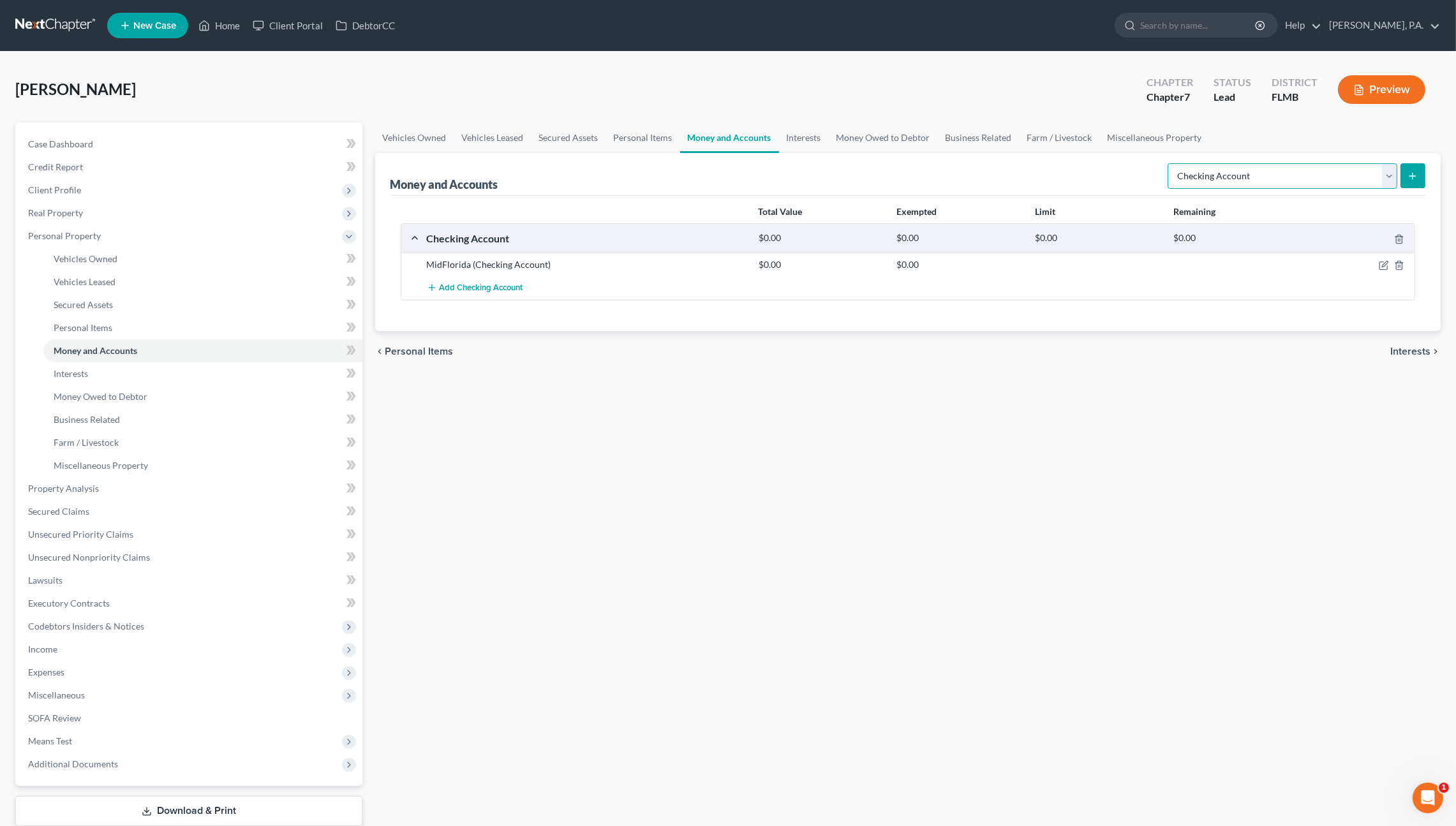
click at [1225, 183] on select "Select Account Type Brokerage Cash on Hand Certificates of Deposit Checking Acc…" at bounding box center [1282, 176] width 230 height 26
select select "savings"
click at [1171, 163] on select "Select Account Type Brokerage Cash on Hand Certificates of Deposit Checking Acc…" at bounding box center [1282, 176] width 230 height 26
click at [1411, 176] on icon "submit" at bounding box center [1412, 176] width 10 height 10
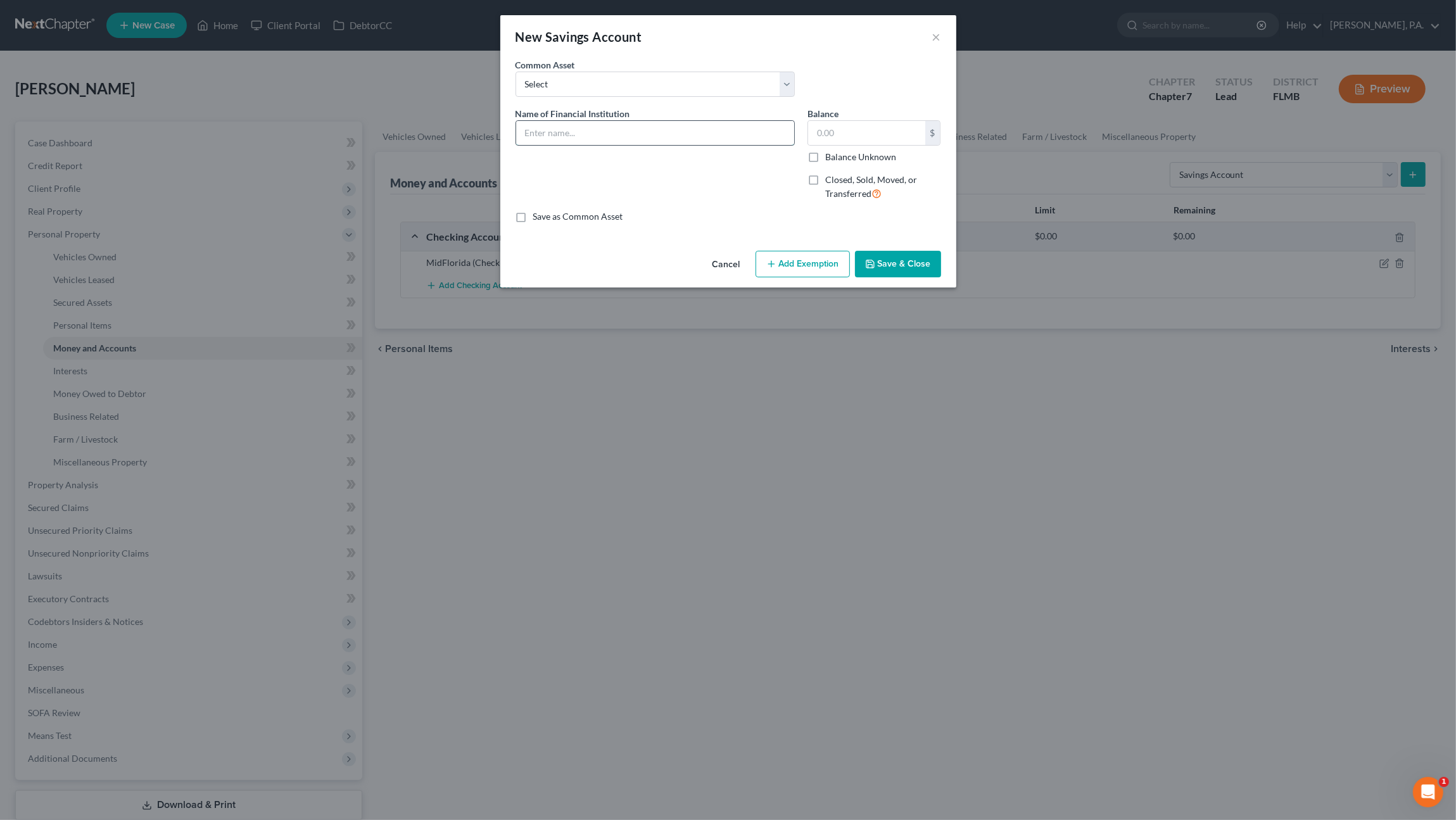
click at [716, 131] on input "text" at bounding box center [655, 133] width 278 height 24
type input "MidFlorida"
click at [921, 271] on button "Save & Close" at bounding box center [898, 264] width 86 height 27
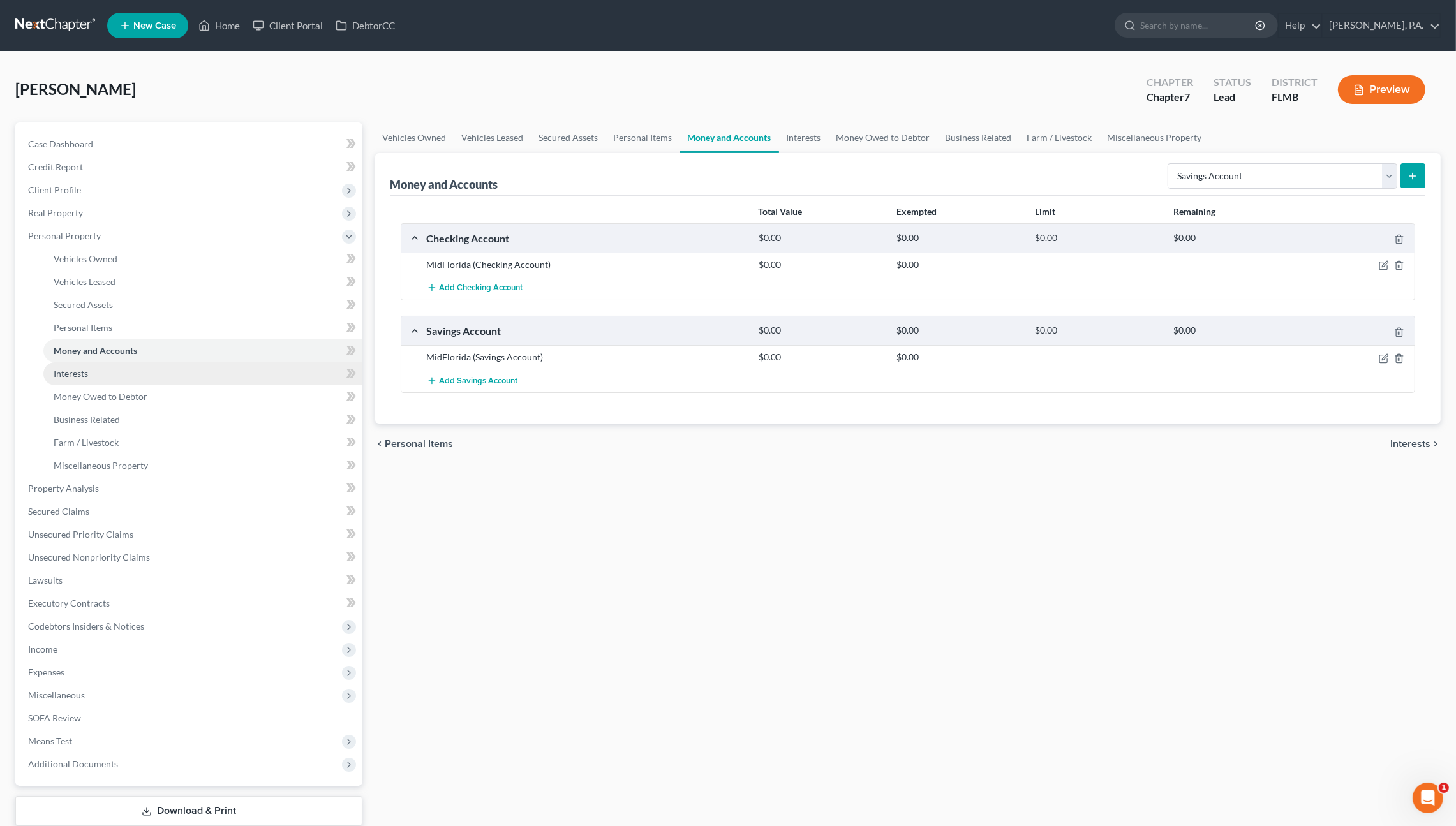
click at [77, 367] on link "Interests" at bounding box center [203, 373] width 319 height 23
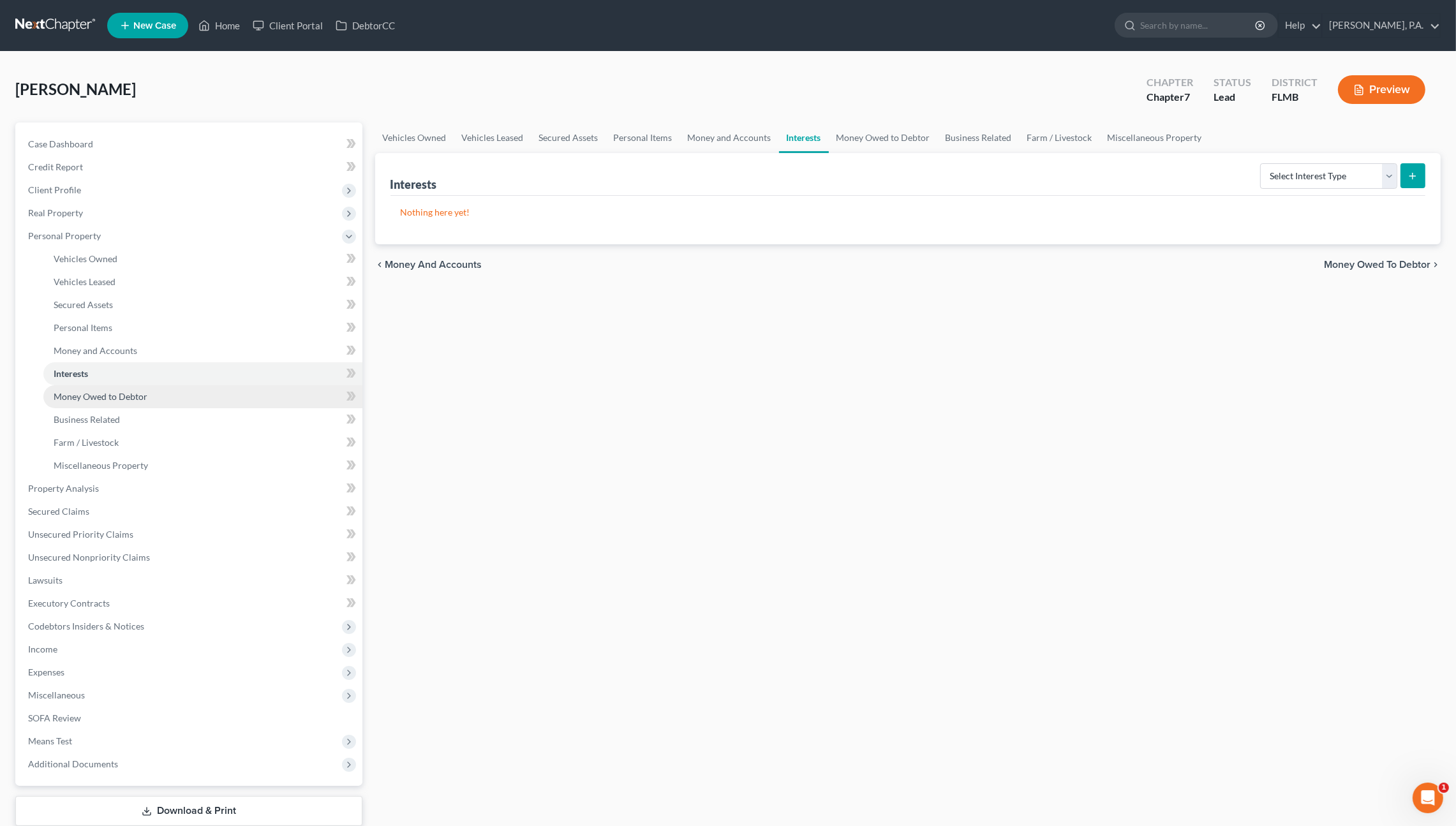
click at [85, 398] on span "Money Owed to Debtor" at bounding box center [100, 396] width 94 height 11
click at [1222, 177] on select "Select Type of Money Owed Accounts Receivable Alimony Child Support Claims Agai…" at bounding box center [1299, 176] width 195 height 26
select select "expected_tax_refund"
click at [1205, 163] on select "Select Type of Money Owed Accounts Receivable Alimony Child Support Claims Agai…" at bounding box center [1299, 176] width 195 height 26
click at [1415, 178] on icon "submit" at bounding box center [1412, 176] width 10 height 10
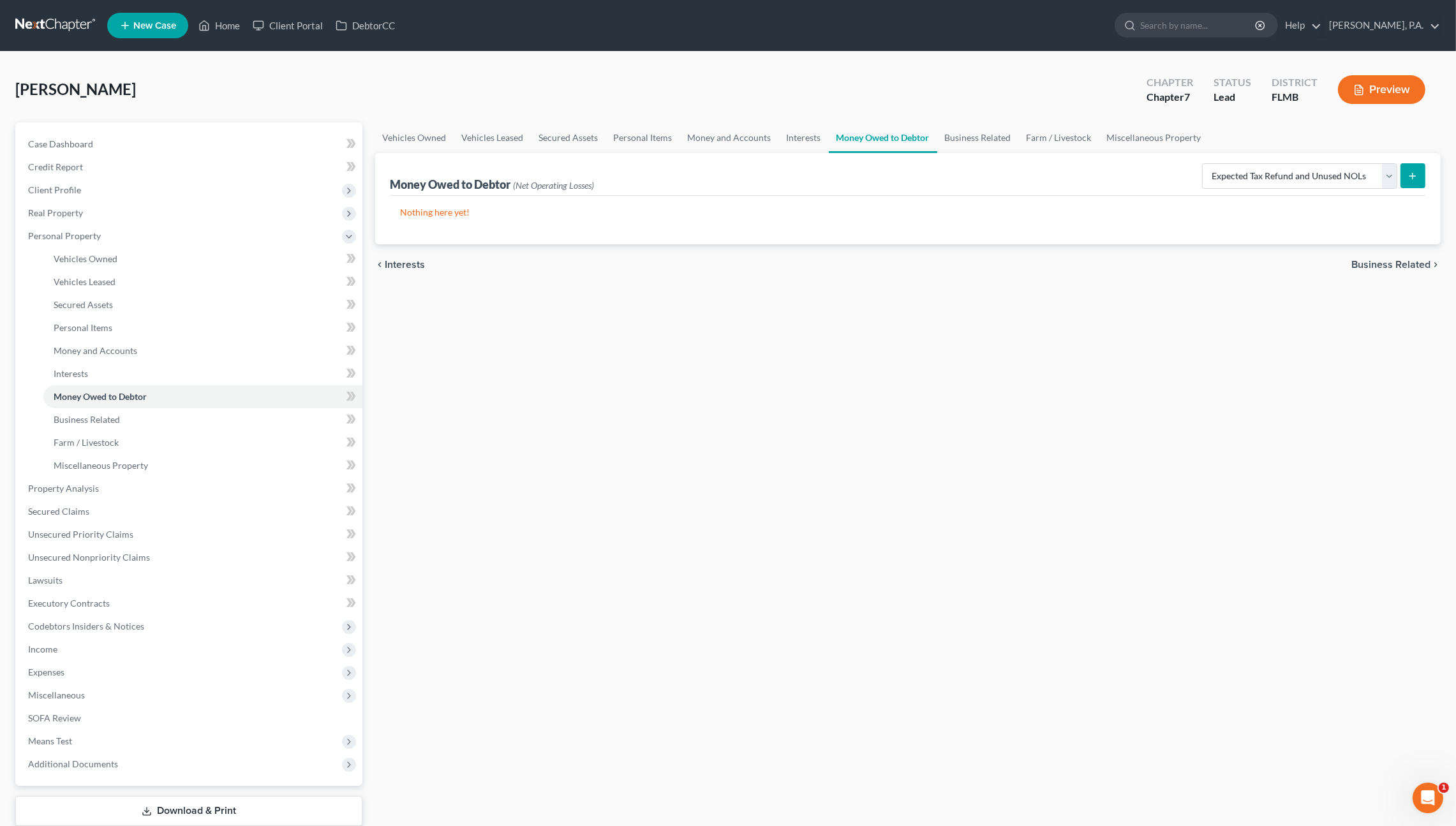
select select "0"
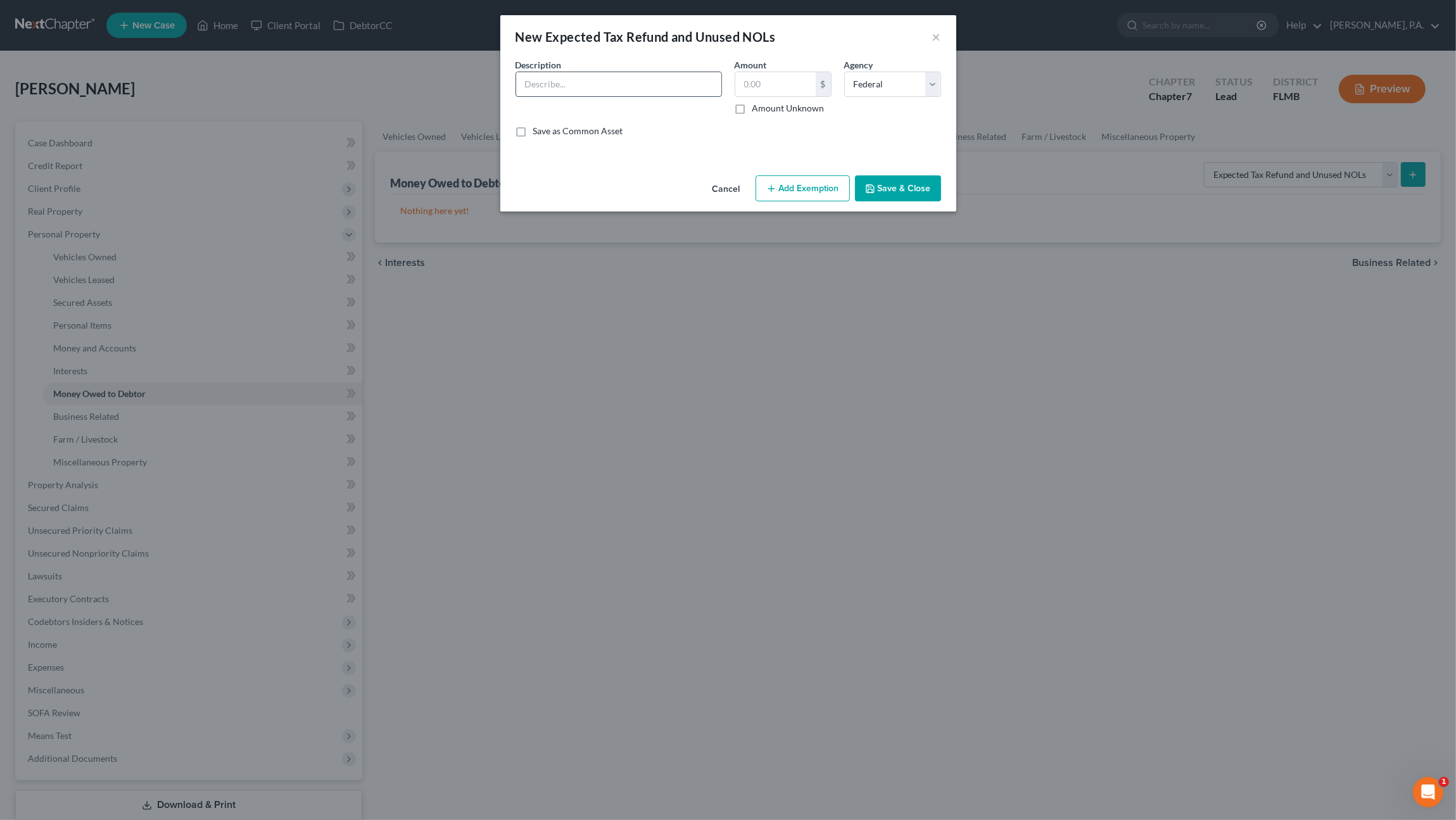
click at [559, 78] on input "text" at bounding box center [619, 84] width 205 height 24
type input "Undetermined tax refund for 2025 tax year"
click at [791, 107] on label "Amount Unknown" at bounding box center [789, 108] width 72 height 13
click at [766, 107] on input "Amount Unknown" at bounding box center [761, 106] width 8 height 8
checkbox input "true"
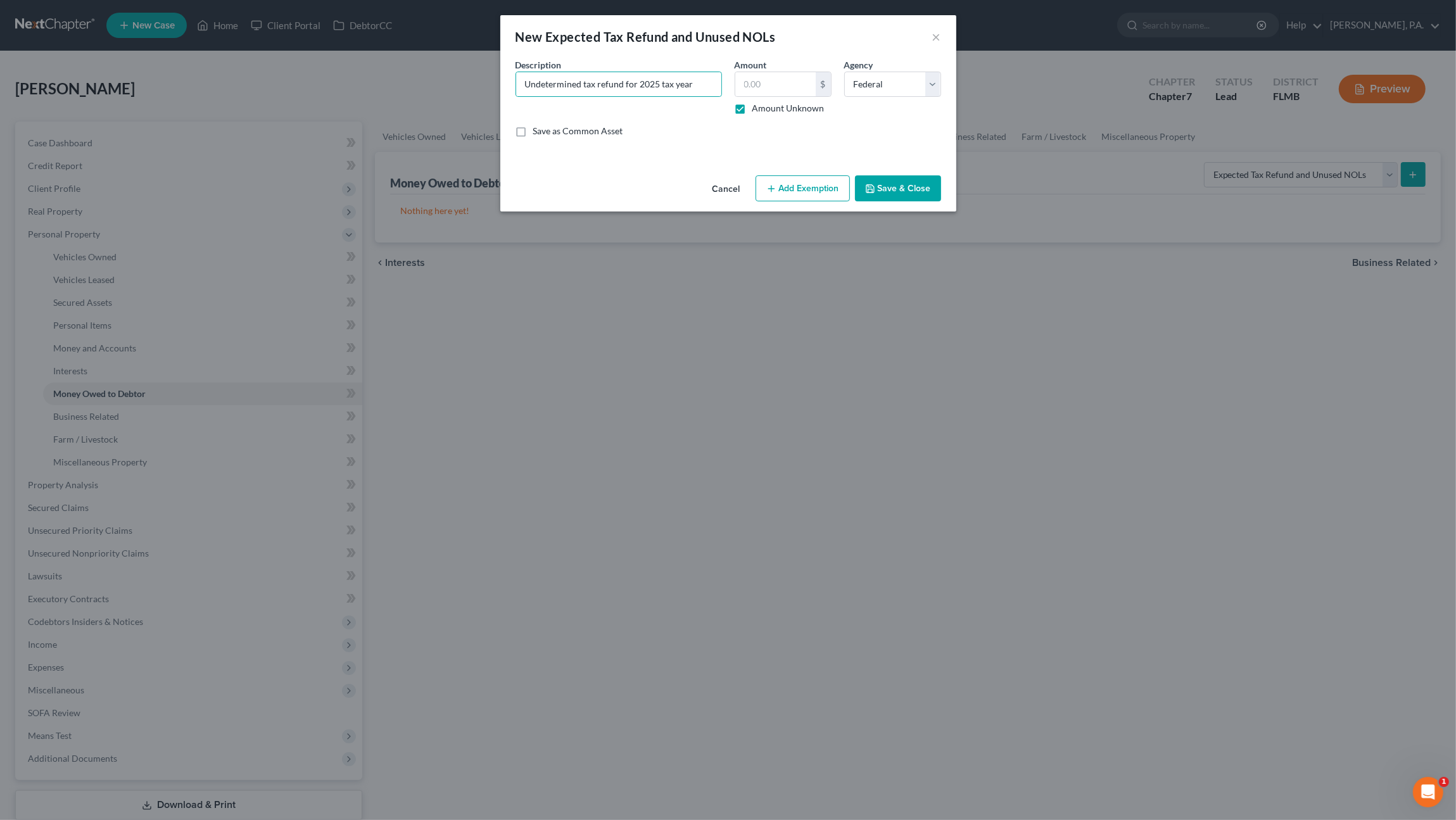
type input "0.00"
click at [897, 189] on button "Save & Close" at bounding box center [898, 189] width 86 height 27
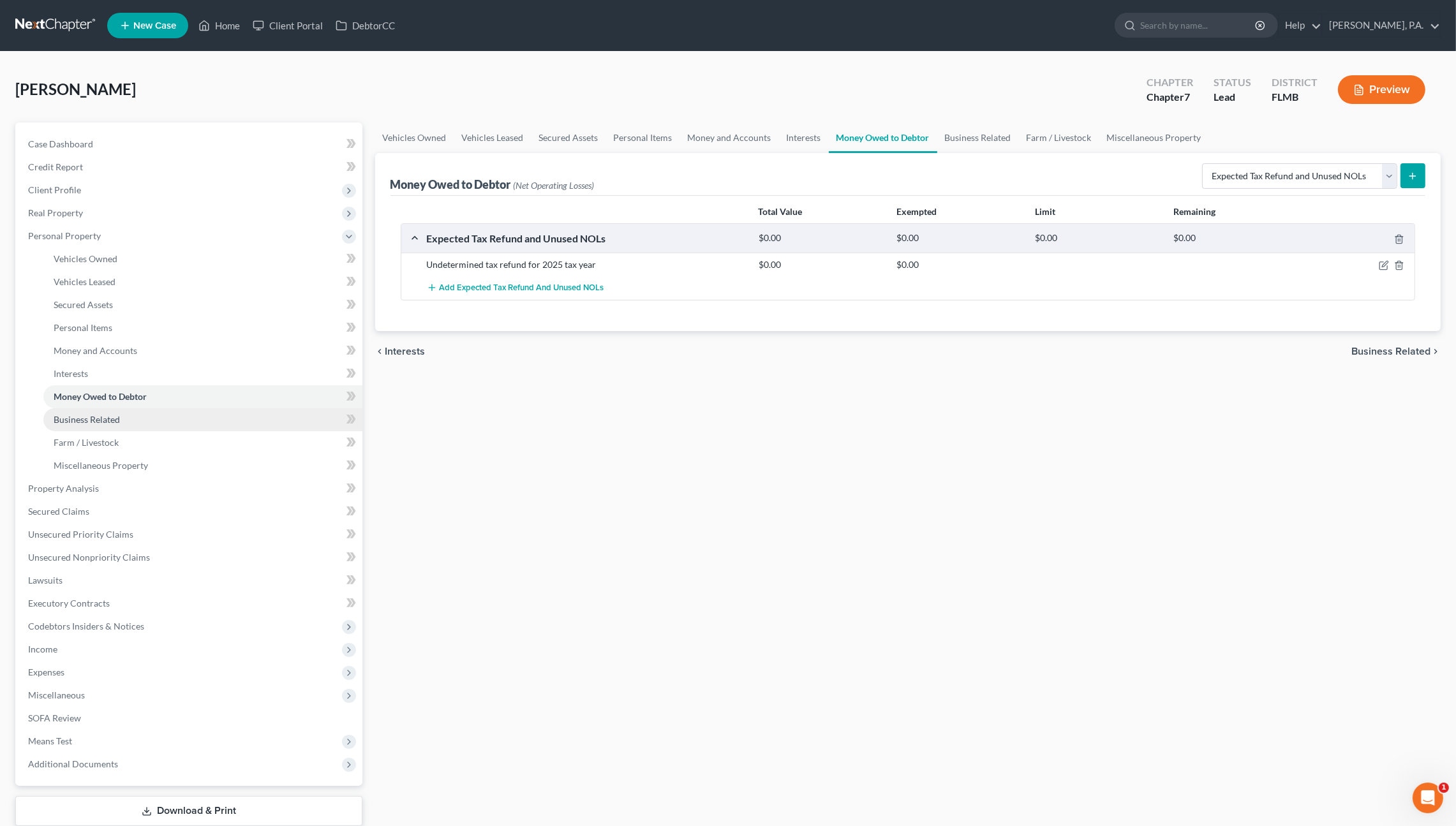
click at [107, 423] on span "Business Related" at bounding box center [86, 419] width 66 height 11
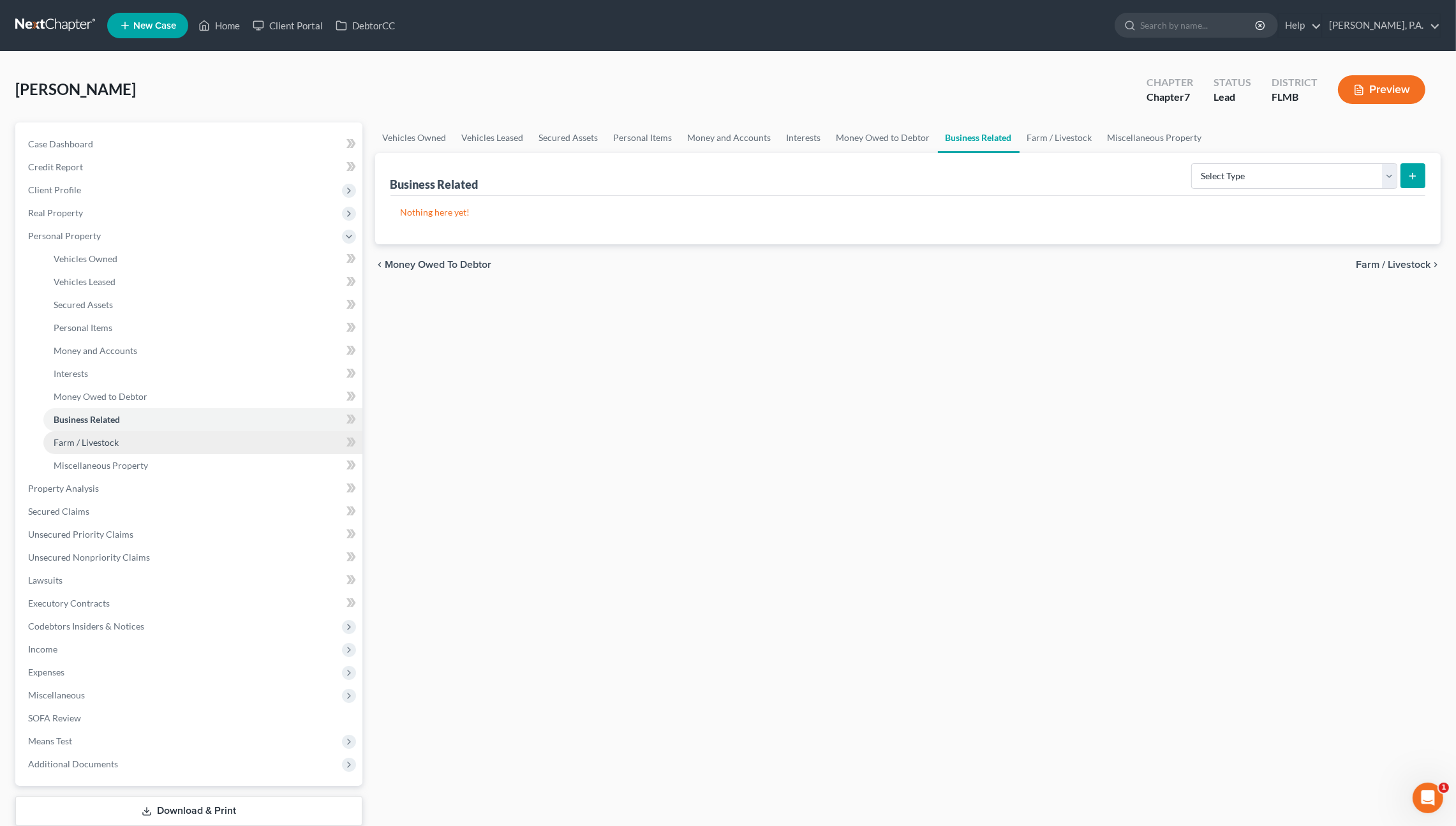
click at [118, 450] on link "Farm / Livestock" at bounding box center [203, 442] width 319 height 23
click at [116, 460] on span "Miscellaneous Property" at bounding box center [101, 465] width 95 height 11
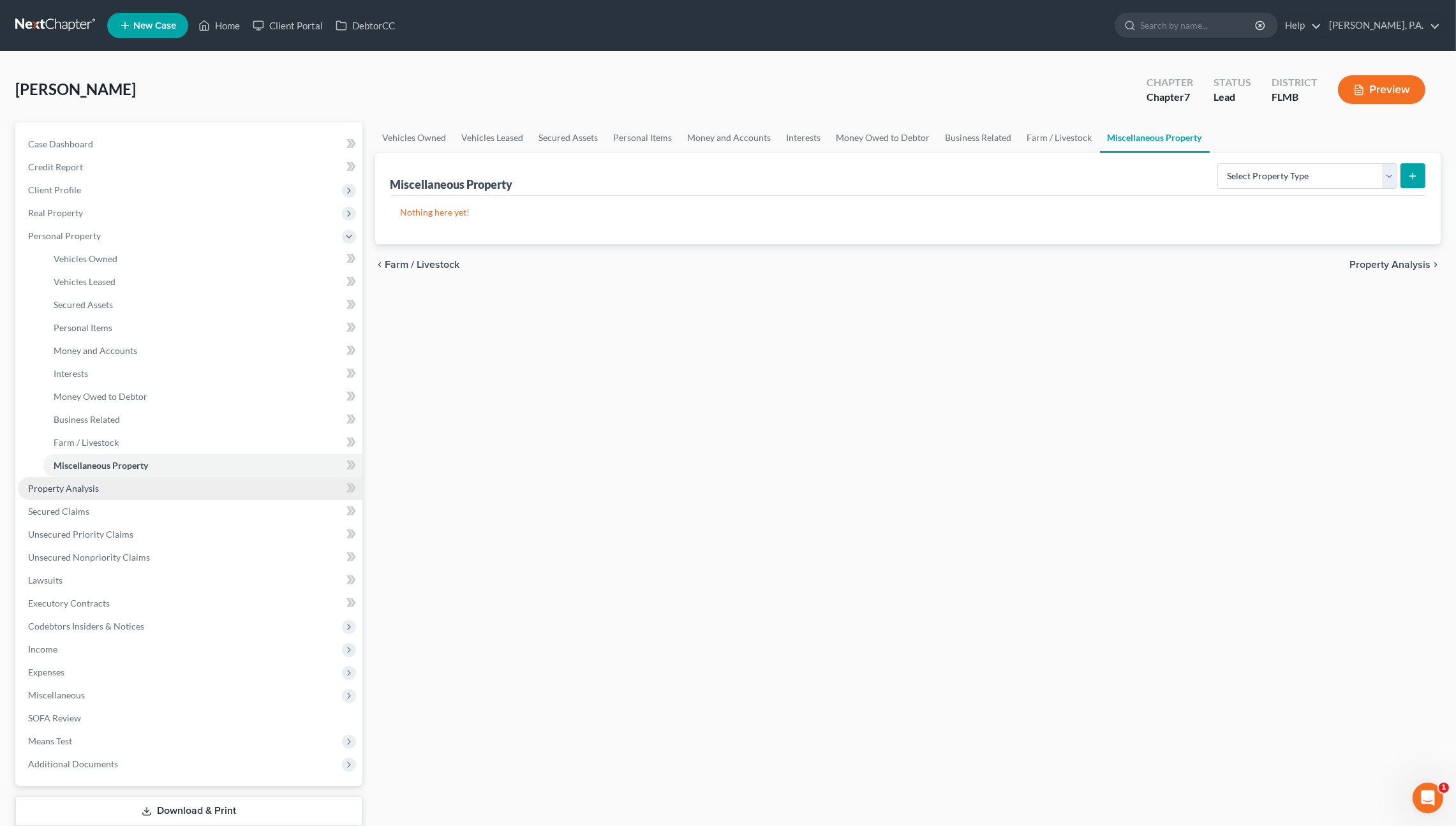
click at [94, 487] on span "Property Analysis" at bounding box center [64, 488] width 71 height 11
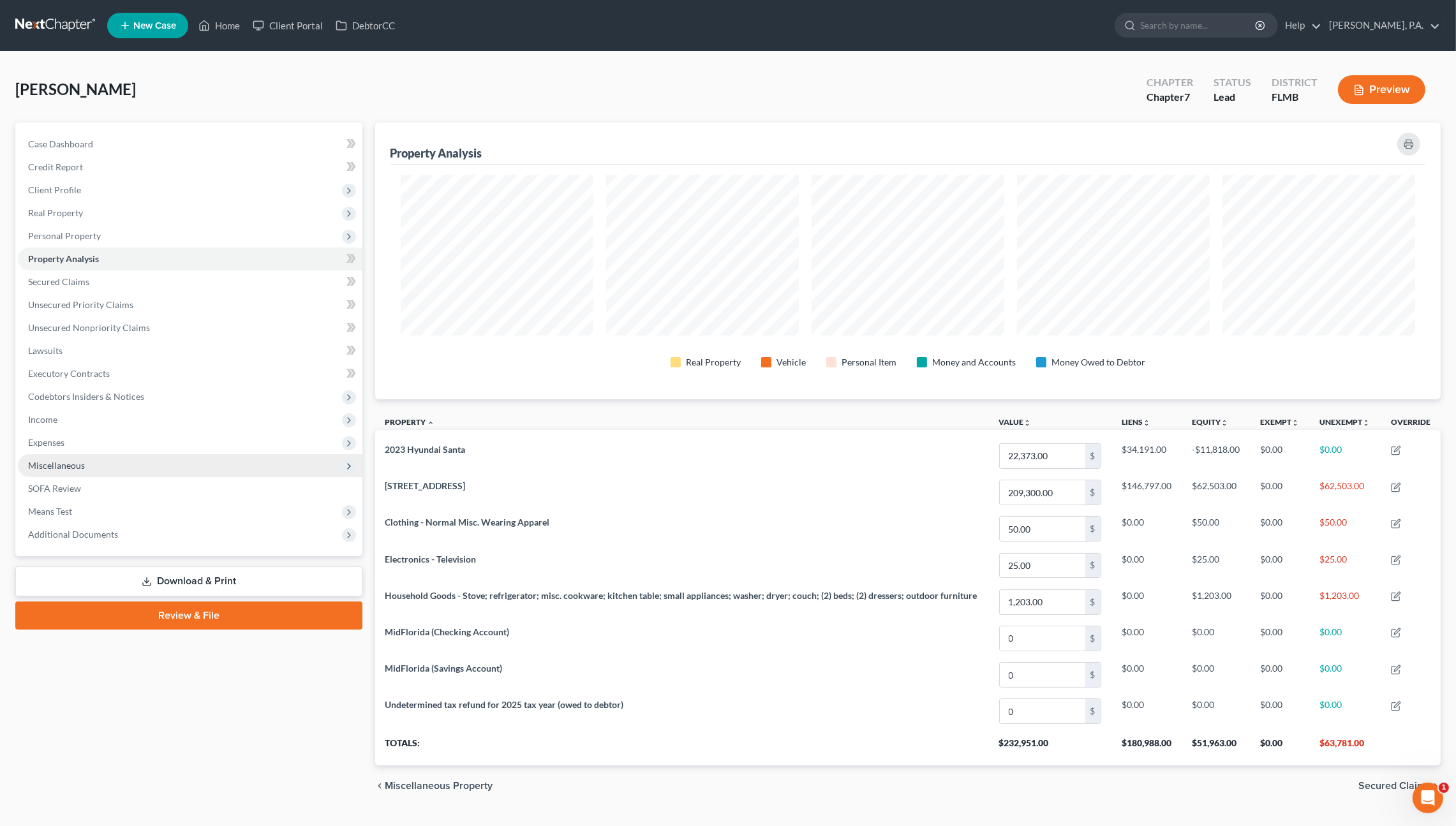
scroll to position [24, 0]
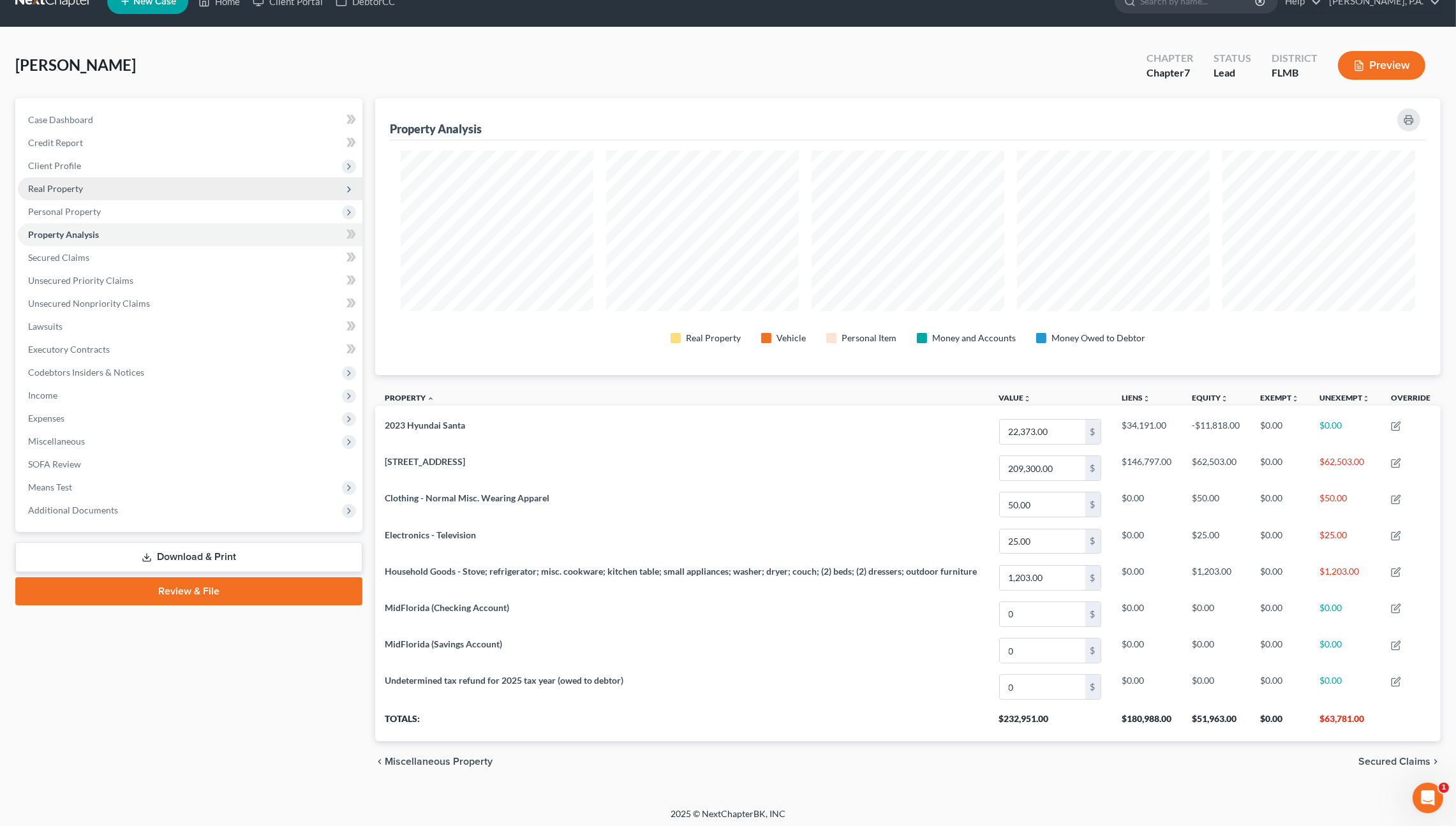
click at [86, 184] on span "Real Property" at bounding box center [190, 188] width 345 height 23
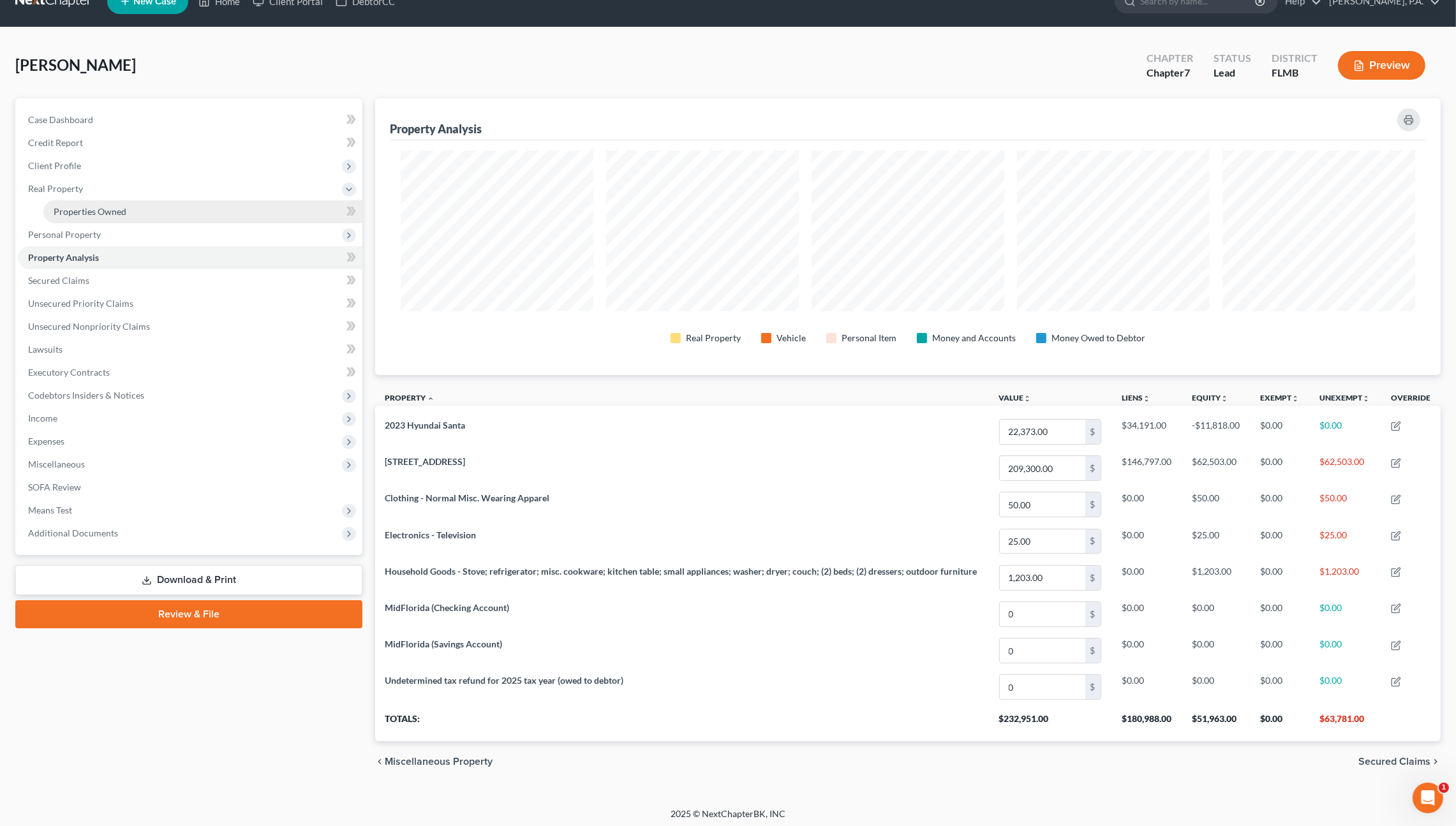
click at [99, 203] on link "Properties Owned" at bounding box center [203, 211] width 319 height 23
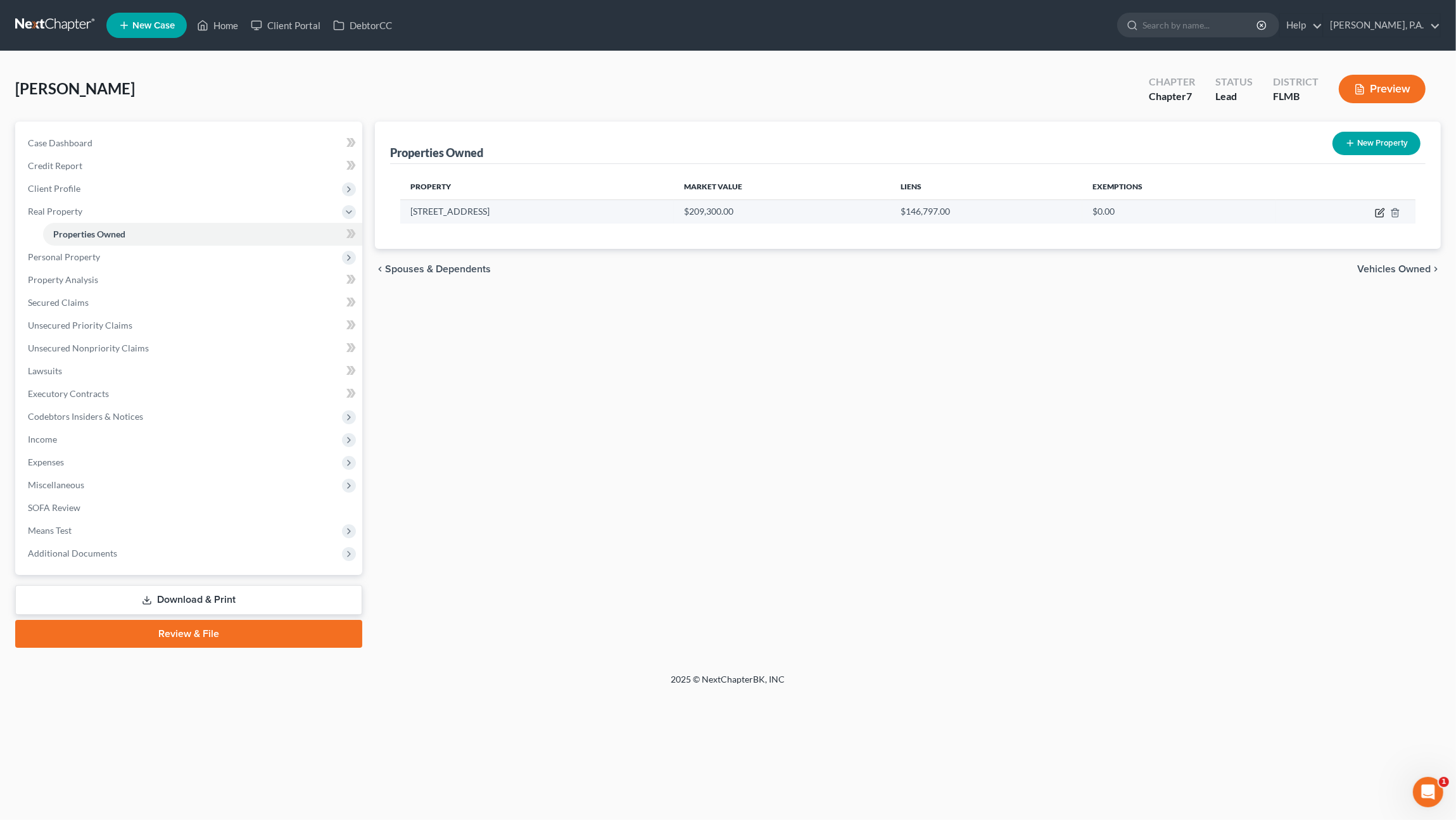
click at [1380, 211] on icon "button" at bounding box center [1380, 213] width 10 height 10
select select "9"
select select "52"
select select "0"
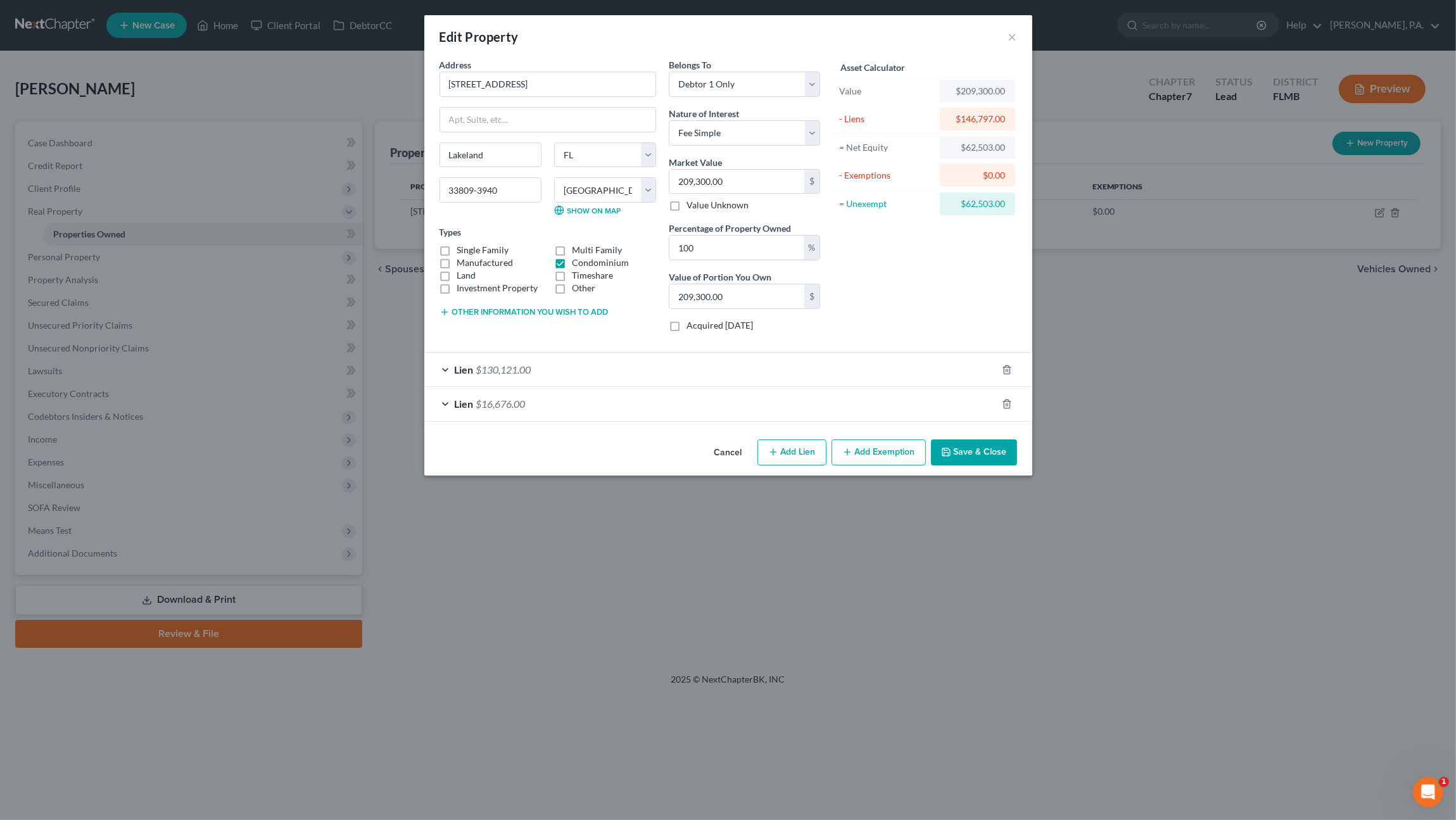
click at [880, 443] on button "Add Exemption" at bounding box center [879, 453] width 95 height 27
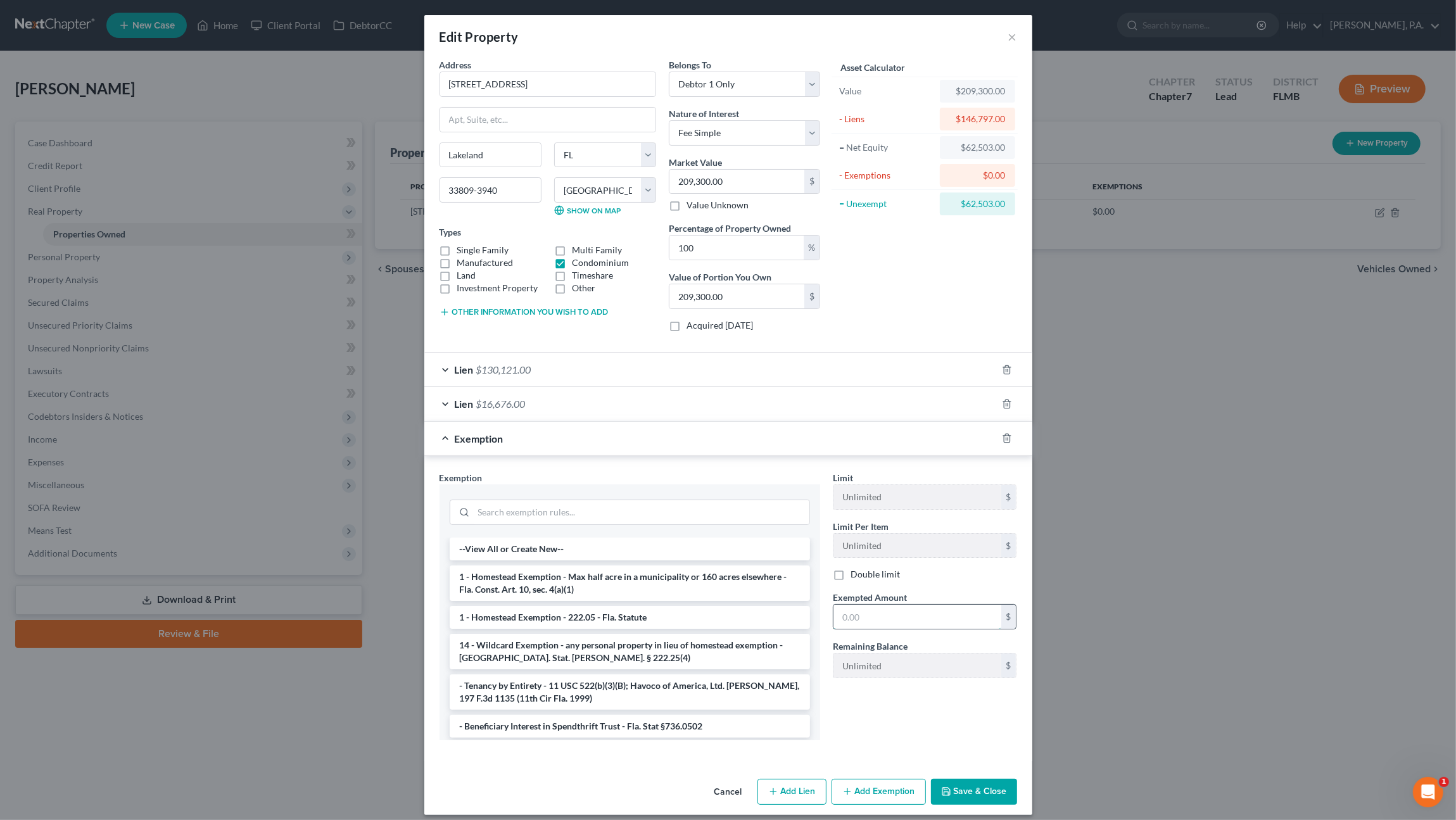
drag, startPoint x: 911, startPoint y: 617, endPoint x: 926, endPoint y: 607, distance: 18.0
click at [911, 618] on input "text" at bounding box center [917, 617] width 168 height 24
drag, startPoint x: 952, startPoint y: 202, endPoint x: 1019, endPoint y: 209, distance: 67.4
click at [1037, 207] on div "Edit Property × Address * 707 Carpenters Way Apt 16 [GEOGRAPHIC_DATA] [US_STATE…" at bounding box center [728, 410] width 1456 height 820
drag, startPoint x: 1019, startPoint y: 209, endPoint x: 993, endPoint y: 203, distance: 26.7
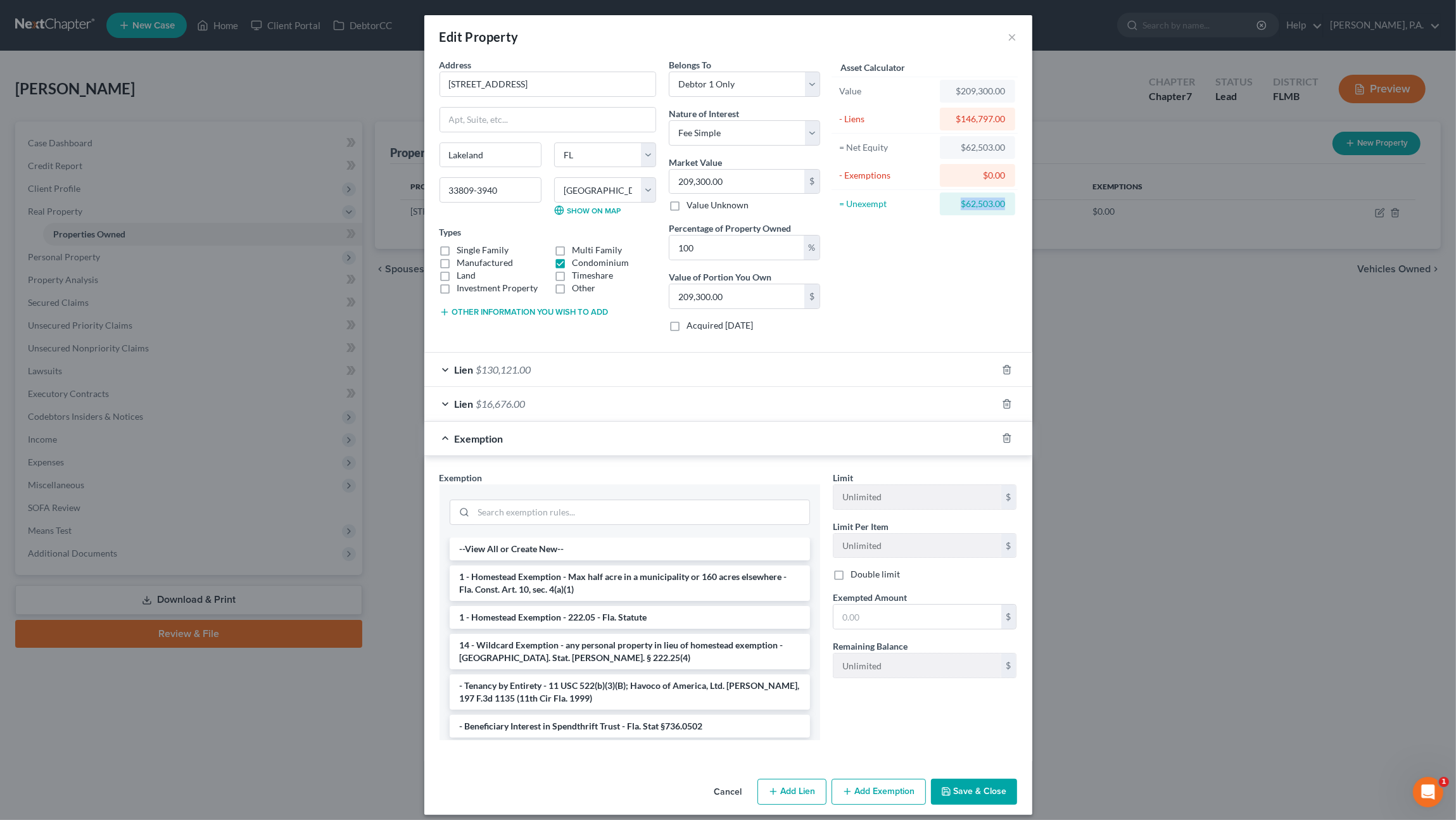
copy div "$62,503.00"
click at [866, 612] on input "text" at bounding box center [917, 617] width 168 height 24
paste input "$62,503.00"
type input "$62,503.00"
click at [980, 778] on button "Save & Close" at bounding box center [974, 792] width 86 height 27
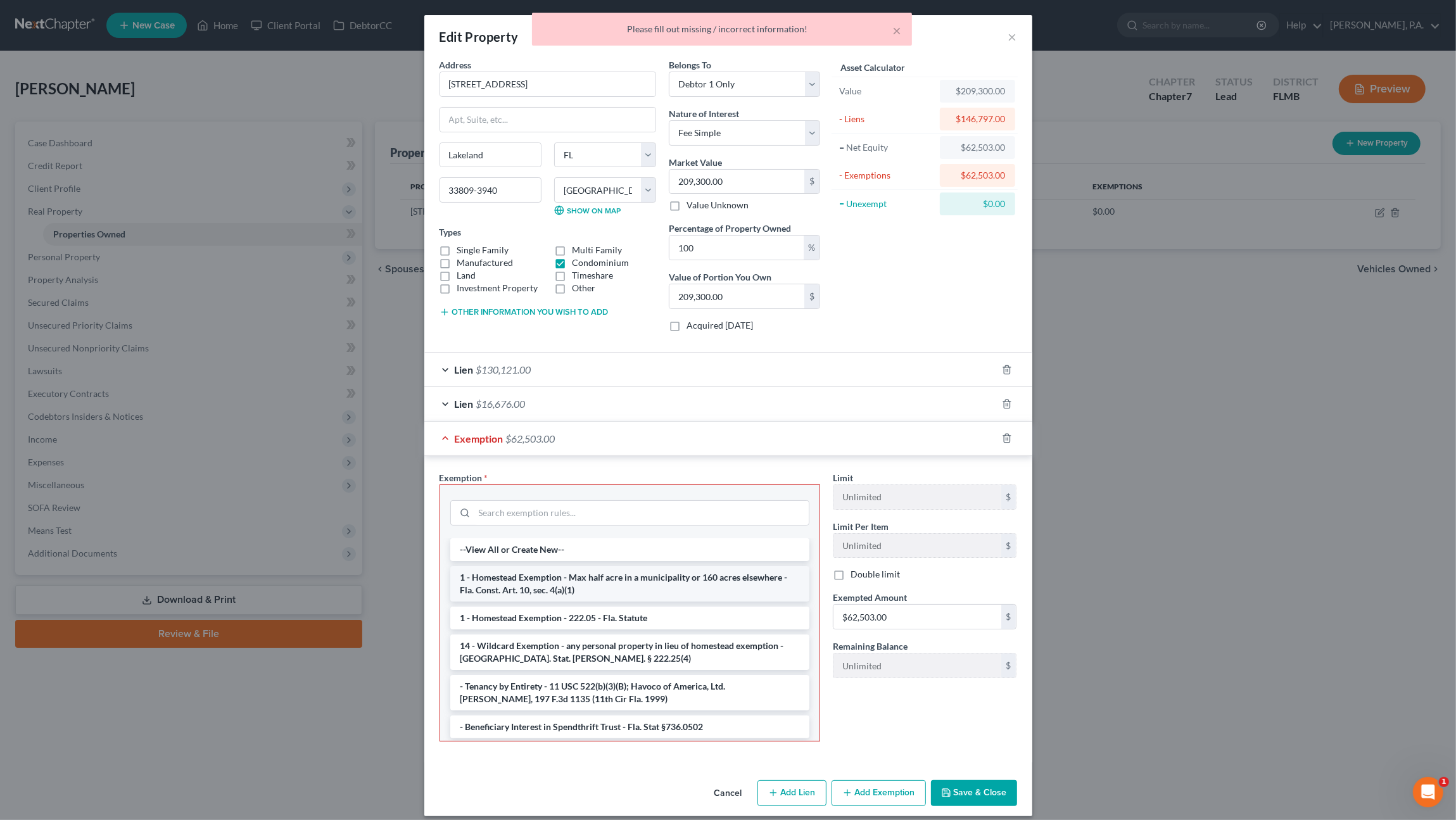
click at [573, 585] on li "1 - Homestead Exemption - Max half acre in a municipality or 160 acres elsewher…" at bounding box center [629, 583] width 359 height 36
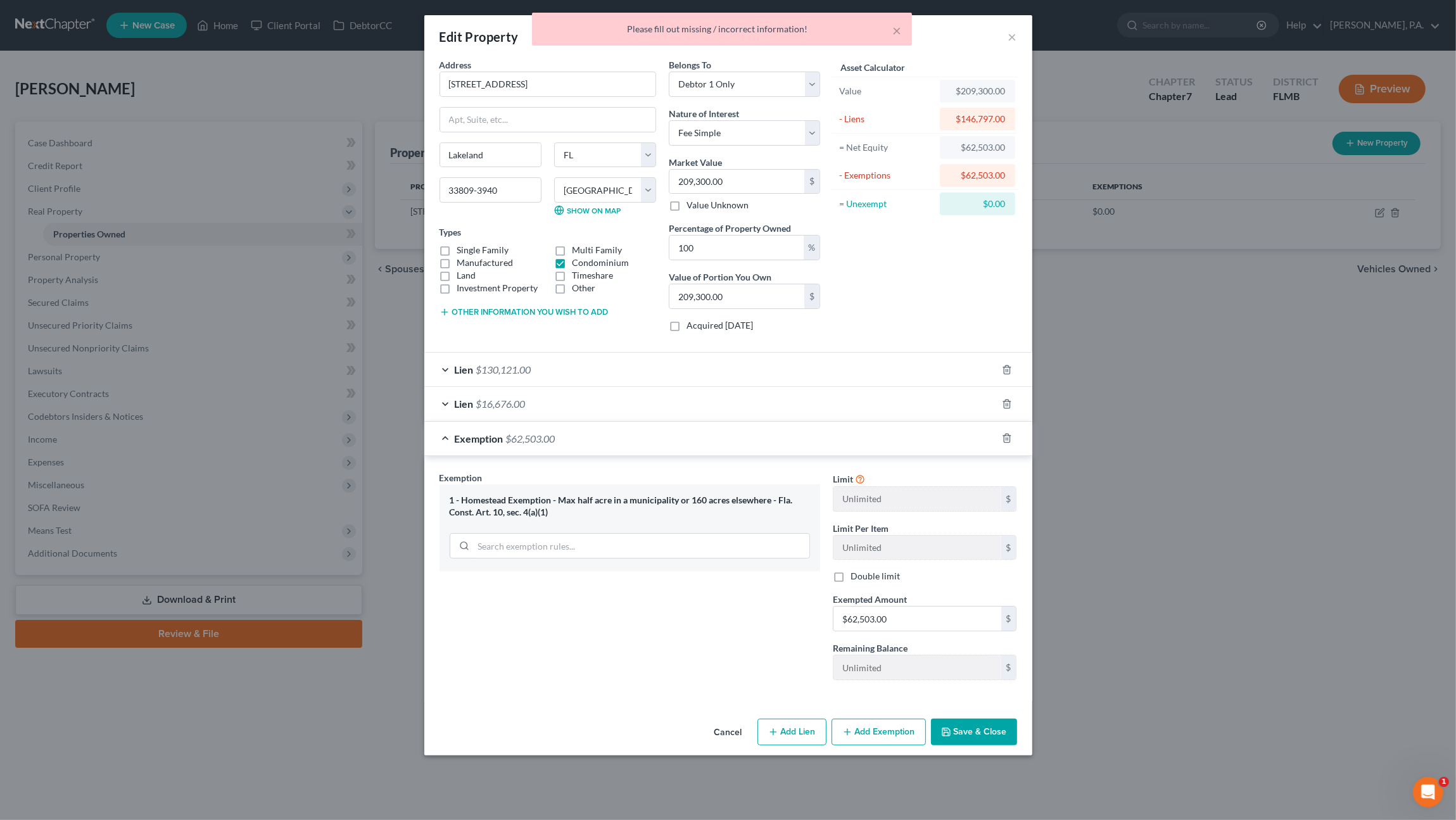
click at [985, 729] on button "Save & Close" at bounding box center [974, 732] width 86 height 27
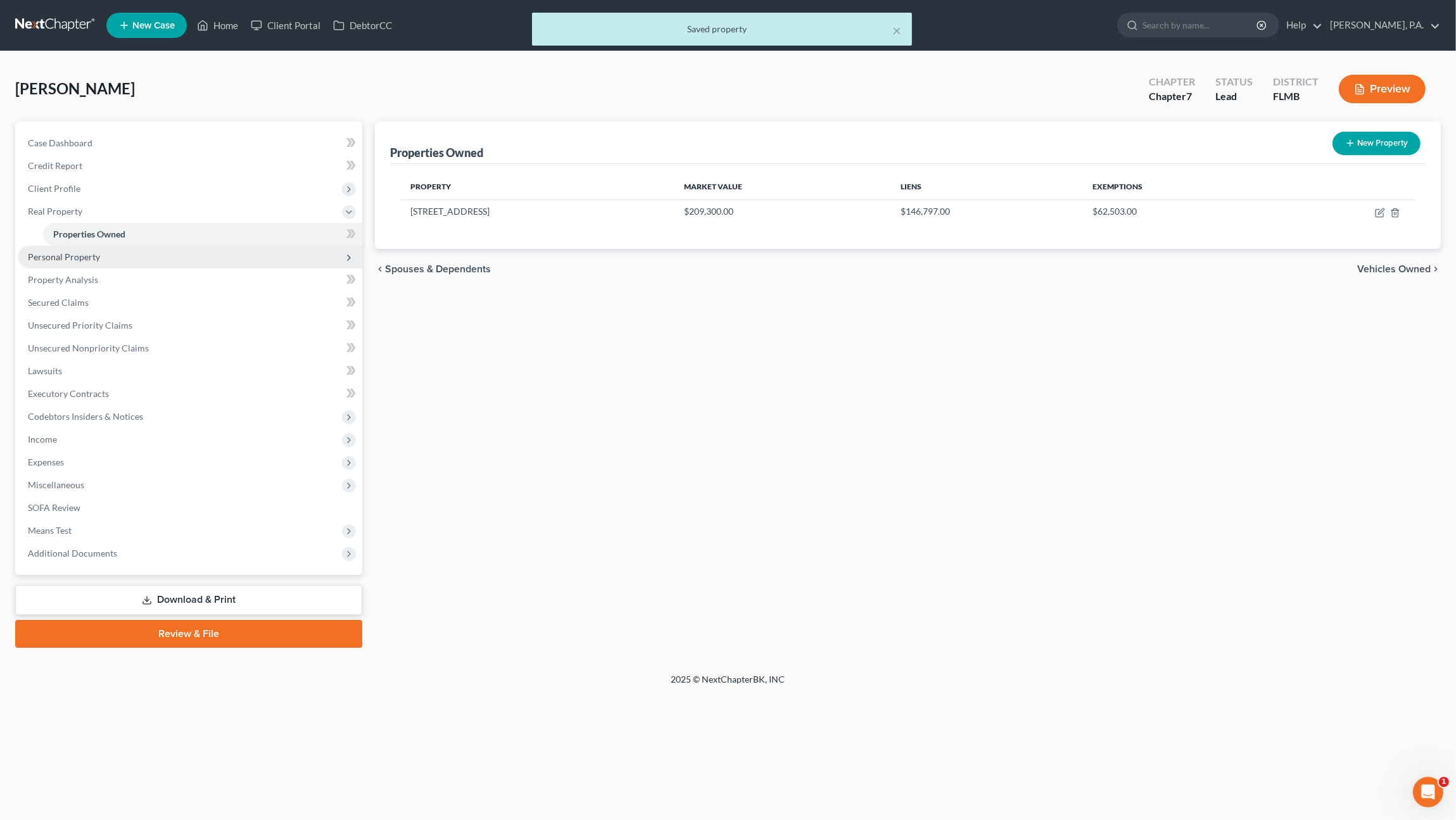
click at [59, 254] on span "Personal Property" at bounding box center [64, 257] width 72 height 11
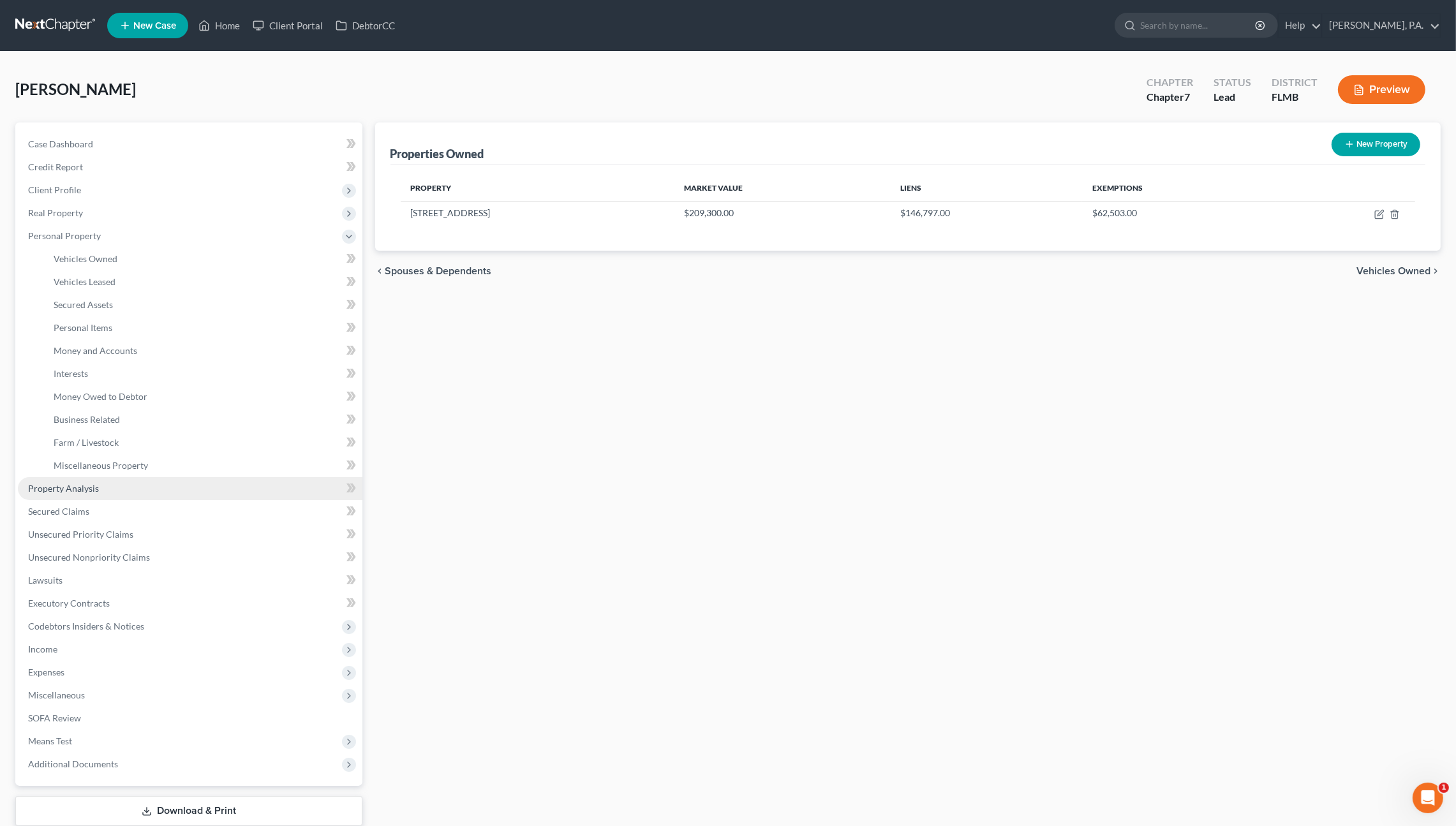
click at [61, 484] on span "Property Analysis" at bounding box center [64, 488] width 71 height 11
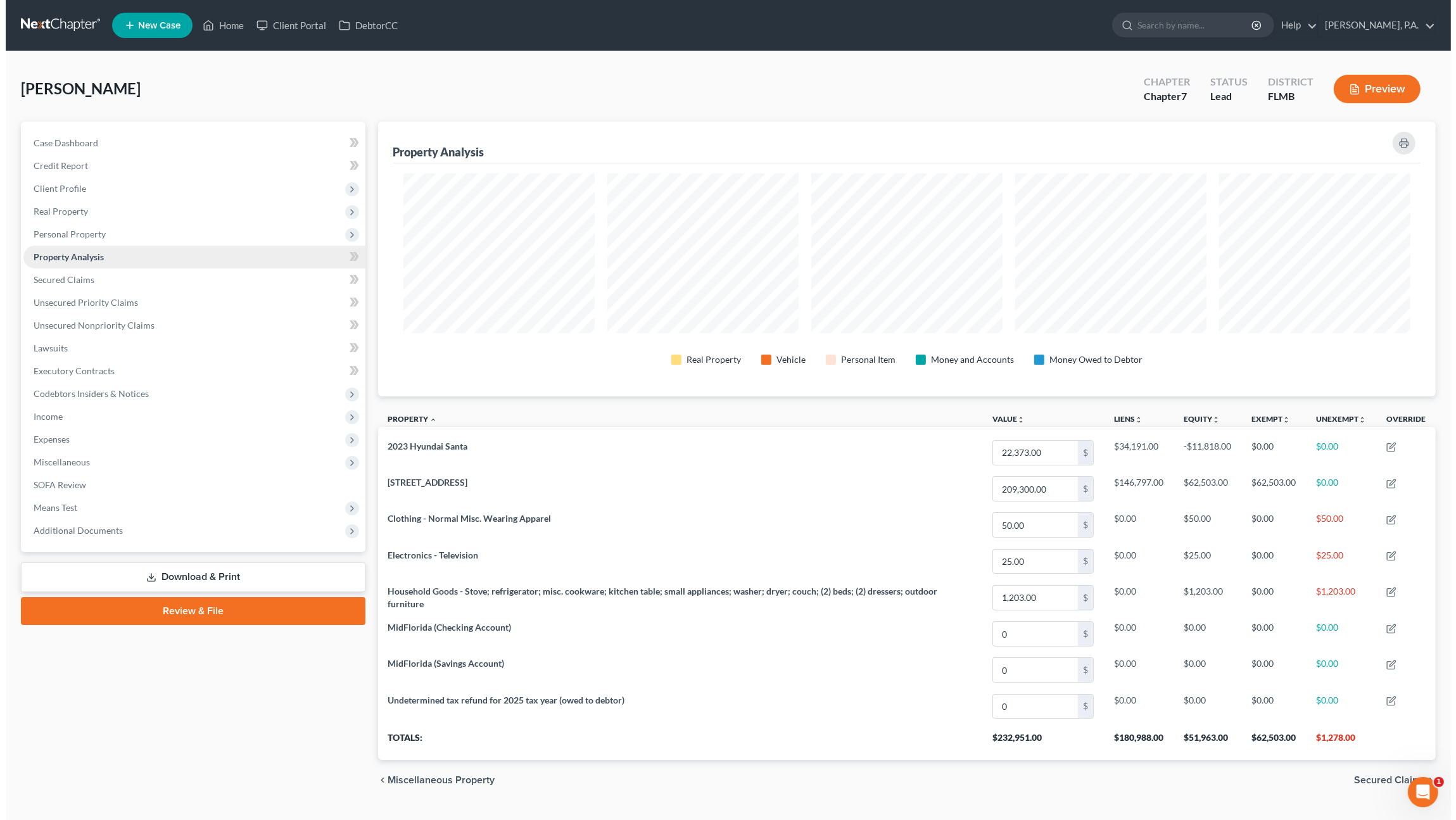
scroll to position [275, 1058]
click at [91, 286] on link "Secured Claims" at bounding box center [188, 280] width 342 height 23
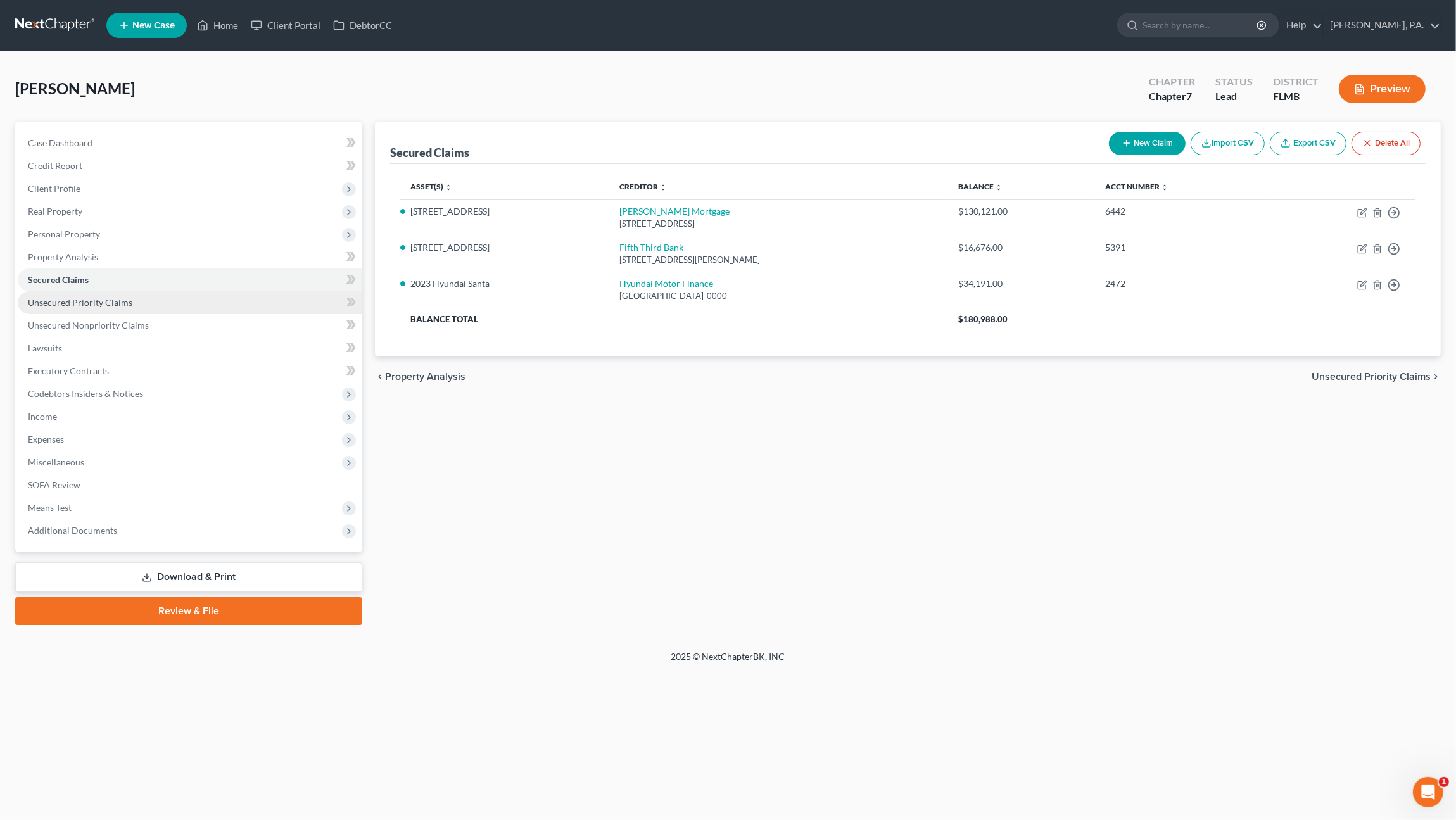
click at [91, 302] on span "Unsecured Priority Claims" at bounding box center [80, 302] width 105 height 11
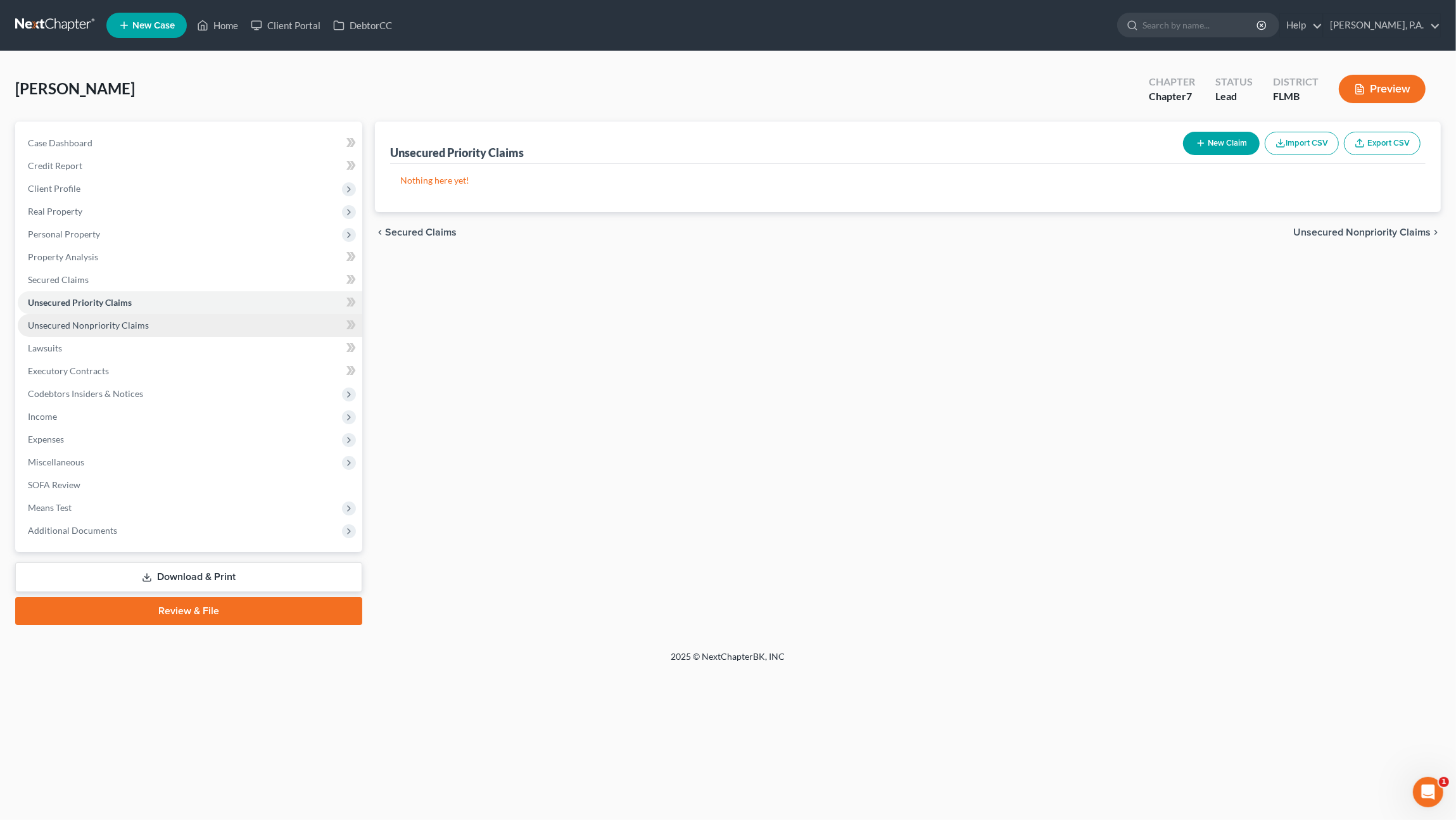
click at [97, 323] on span "Unsecured Nonpriority Claims" at bounding box center [89, 325] width 121 height 11
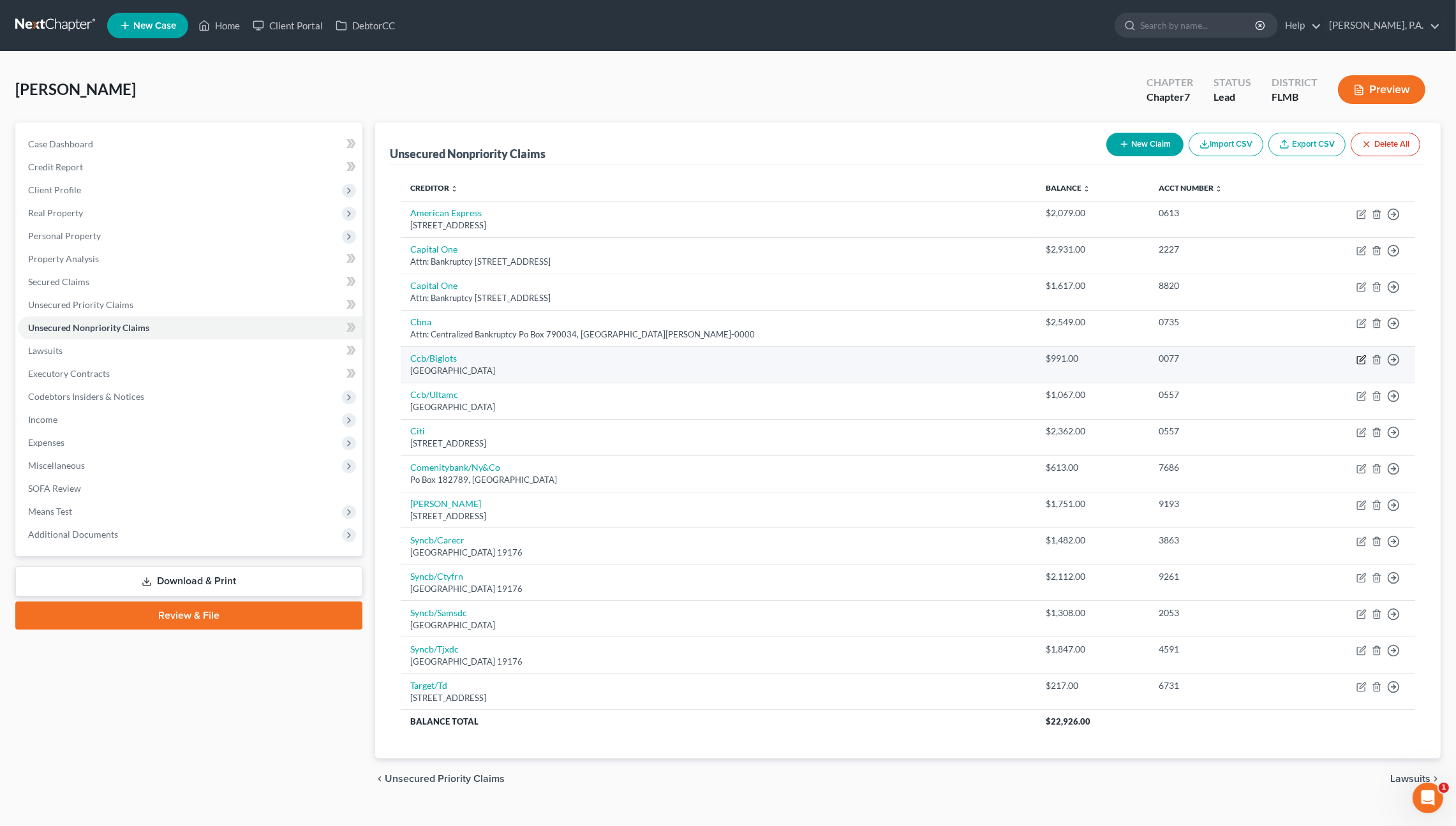
click at [1357, 359] on icon "button" at bounding box center [1360, 359] width 7 height 7
select select "36"
select select "2"
select select "0"
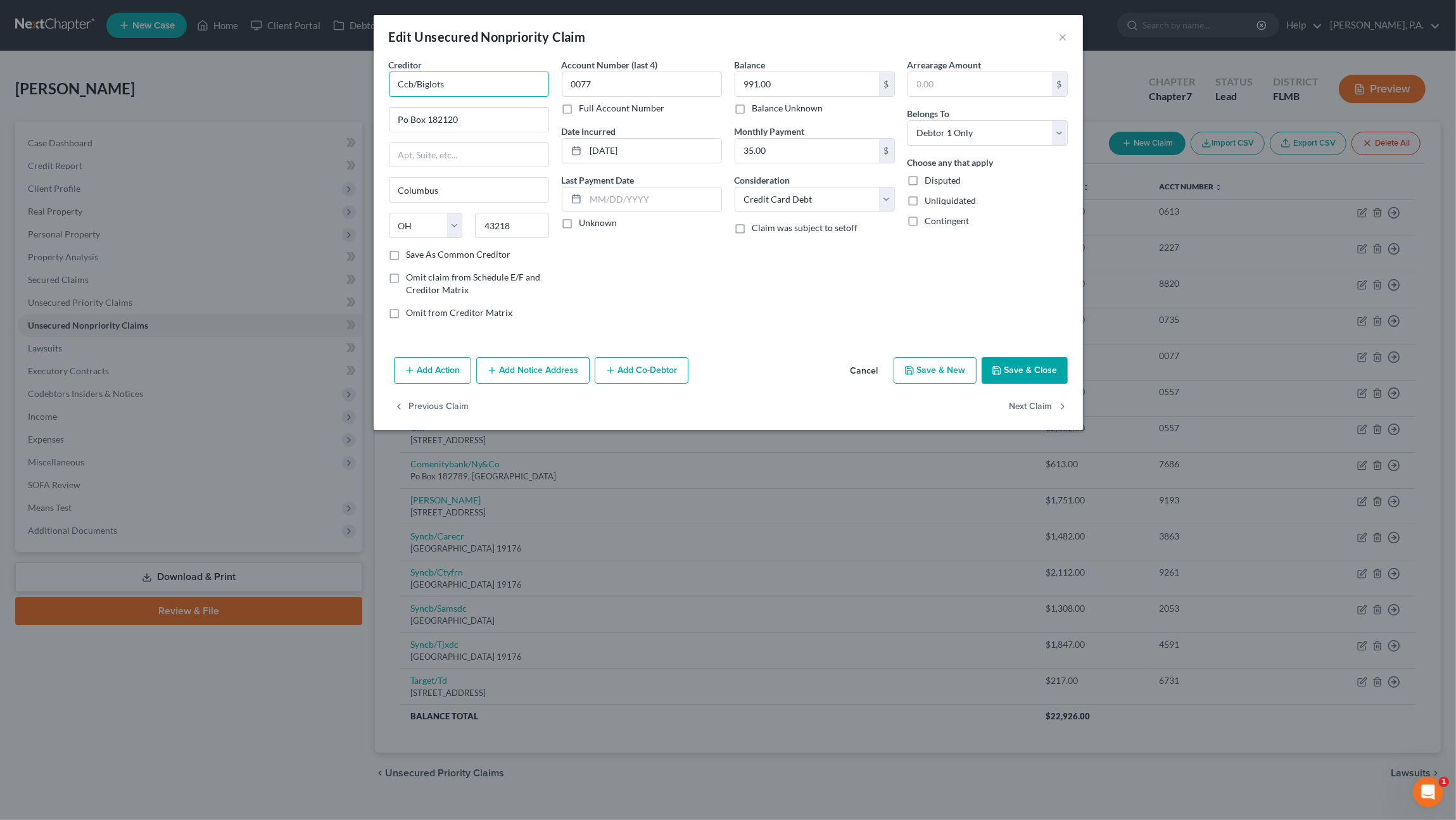
click at [473, 82] on input "Ccb/Biglots" at bounding box center [469, 84] width 160 height 25
drag, startPoint x: 484, startPoint y: 82, endPoint x: 333, endPoint y: 72, distance: 151.3
click at [333, 72] on div "Edit Unsecured Nonpriority Claim × Creditor * Ccb/Biglots Po Box 182120 [GEOGRA…" at bounding box center [728, 410] width 1456 height 820
type input "Comenity Capital Bank"
type input "PO Box 183003"
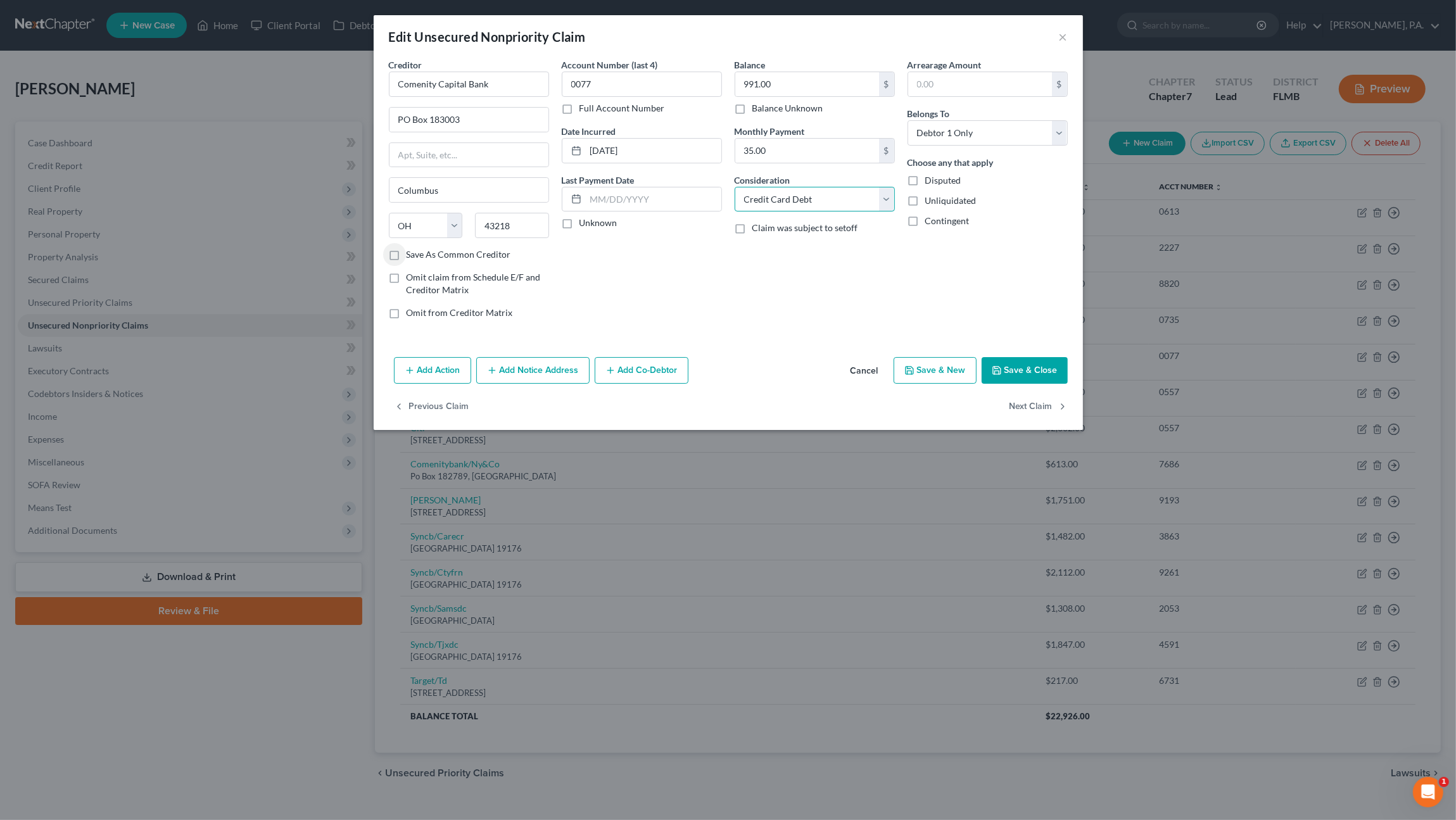
click at [808, 198] on select "Select Cable / Satellite Services Collection Agency Credit Card Debt Debt Couns…" at bounding box center [814, 200] width 160 height 25
select select "14"
click at [734, 187] on select "Select Cable / Satellite Services Collection Agency Credit Card Debt Debt Couns…" at bounding box center [814, 200] width 160 height 25
click at [795, 235] on input "text" at bounding box center [814, 247] width 159 height 24
type input "Credit Card: Big Lots"
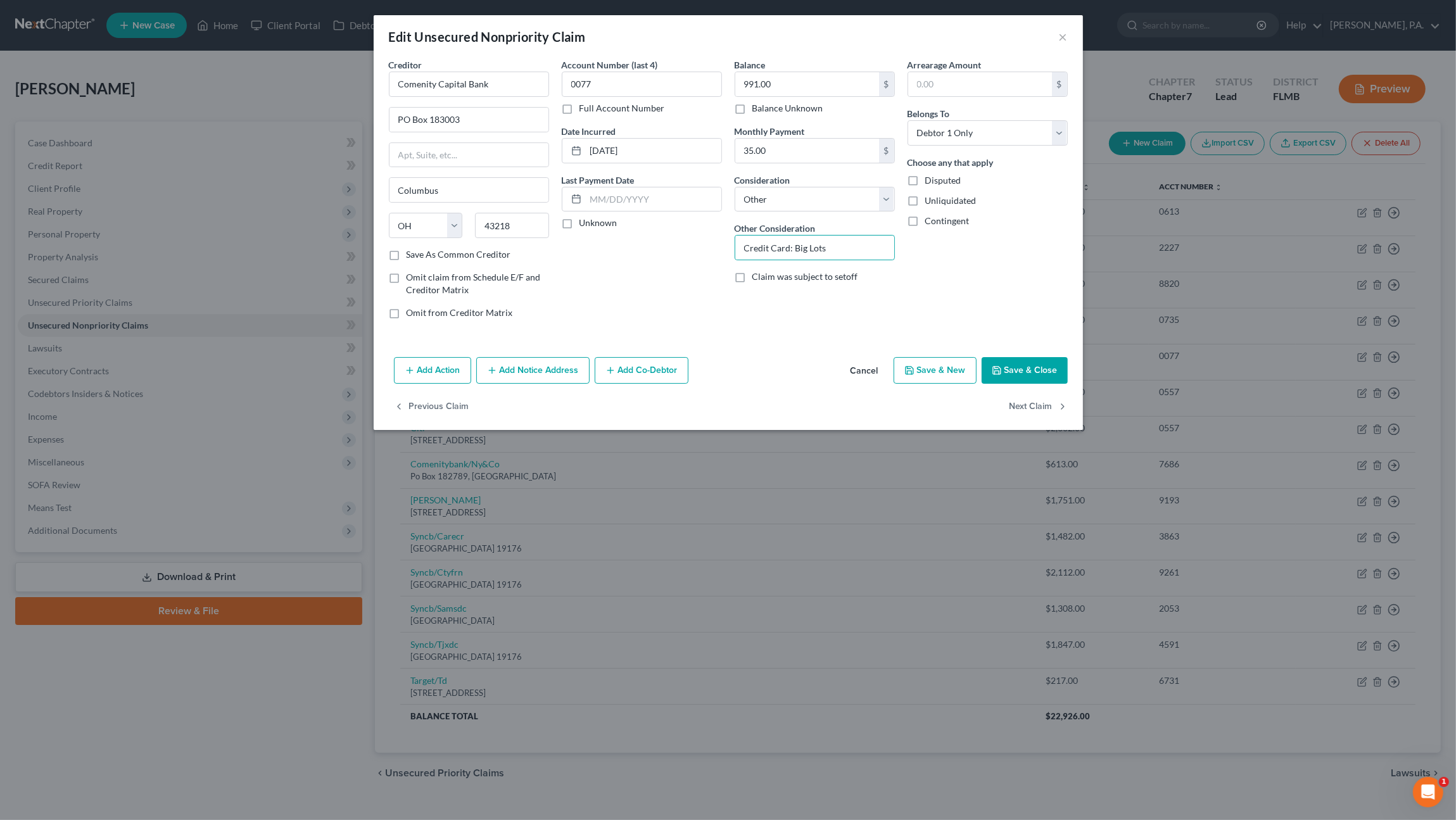
click at [1012, 369] on button "Save & Close" at bounding box center [1025, 371] width 86 height 27
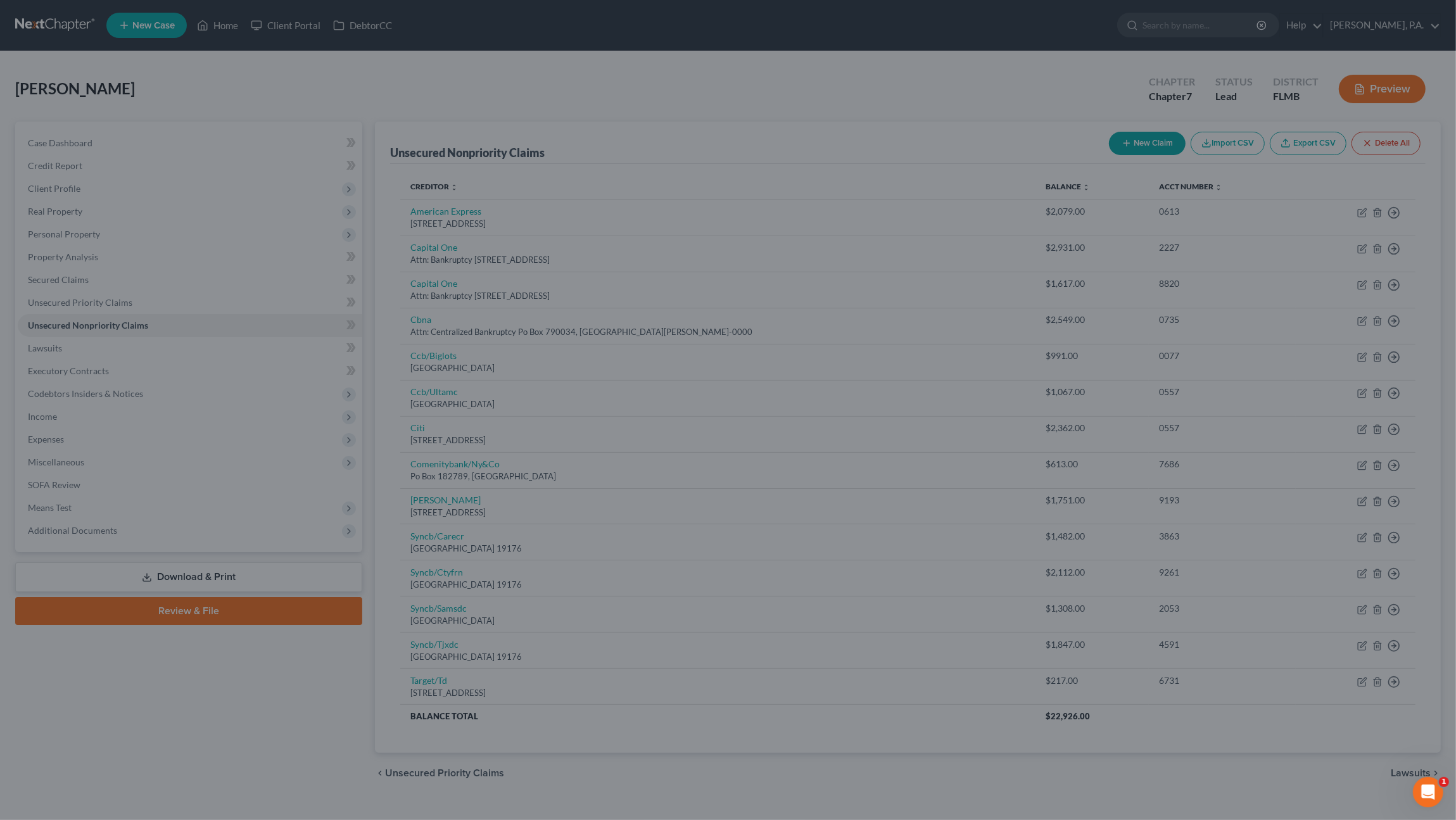
type input "0"
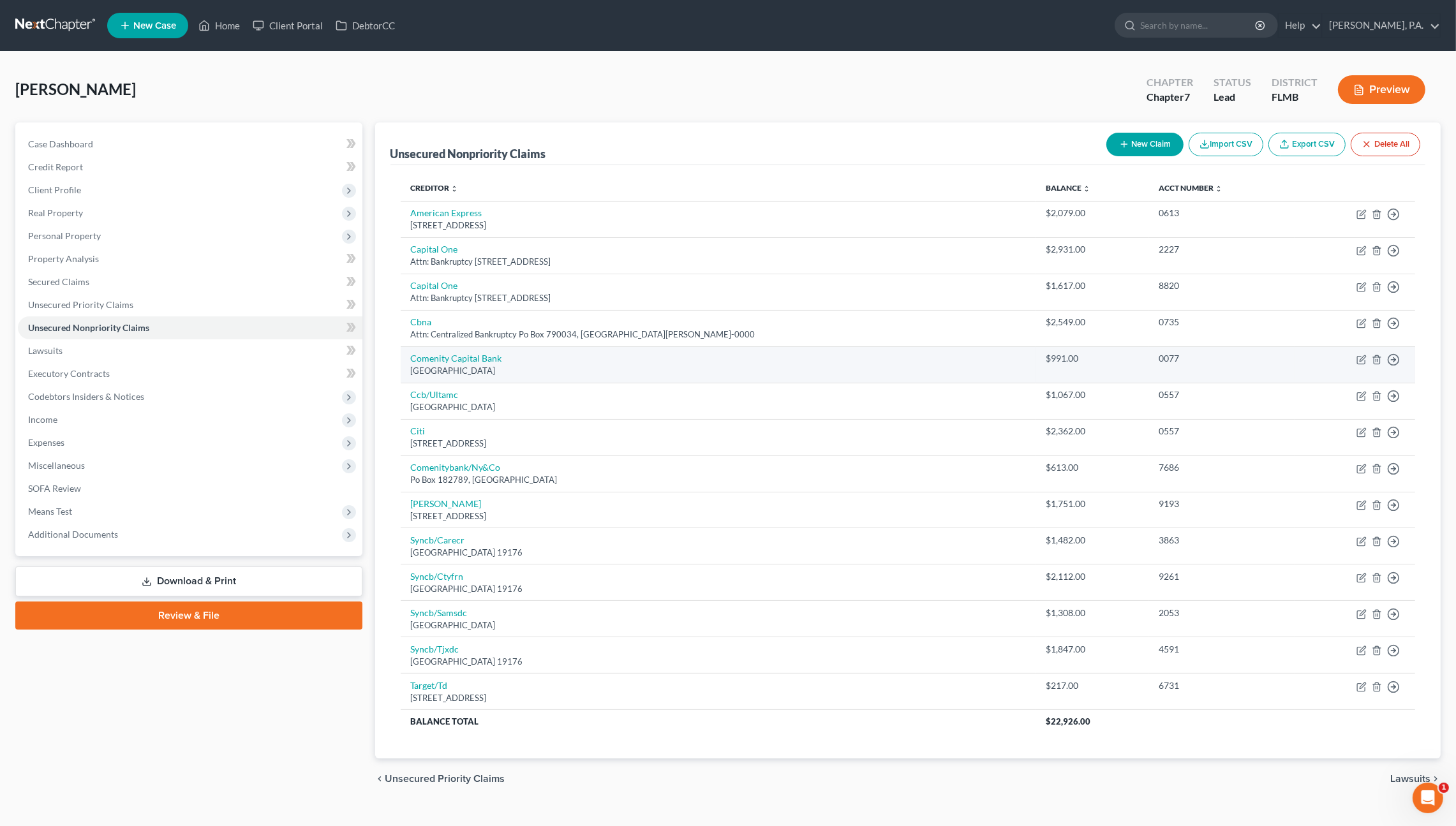
click at [734, 356] on td "Comenity [GEOGRAPHIC_DATA]" at bounding box center [718, 365] width 635 height 36
click at [1359, 359] on icon "button" at bounding box center [1361, 359] width 10 height 10
select select "36"
select select "14"
select select "0"
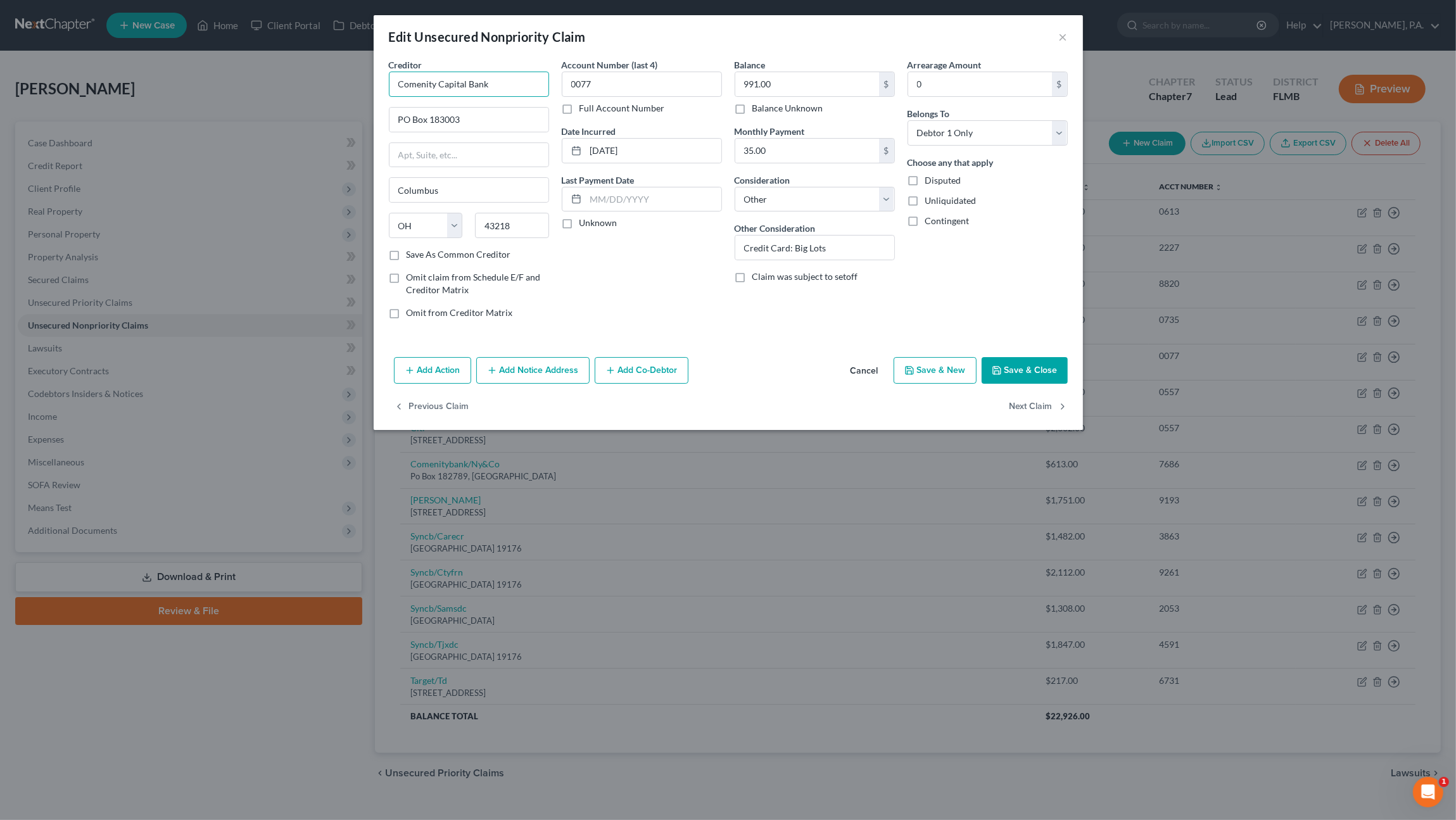
click at [505, 82] on input "Comenity Capital Bank" at bounding box center [469, 84] width 160 height 25
drag, startPoint x: 513, startPoint y: 82, endPoint x: 373, endPoint y: 84, distance: 140.0
click at [374, 84] on div "Creditor * Comenity Capital Bank PO Box 183003 [GEOGRAPHIC_DATA] [US_STATE] AK …" at bounding box center [728, 205] width 710 height 294
click at [508, 162] on div "Attn: Bankruptcy Department [GEOGRAPHIC_DATA]-3043" at bounding box center [472, 153] width 146 height 21
type input "Comenity Capital Bank"
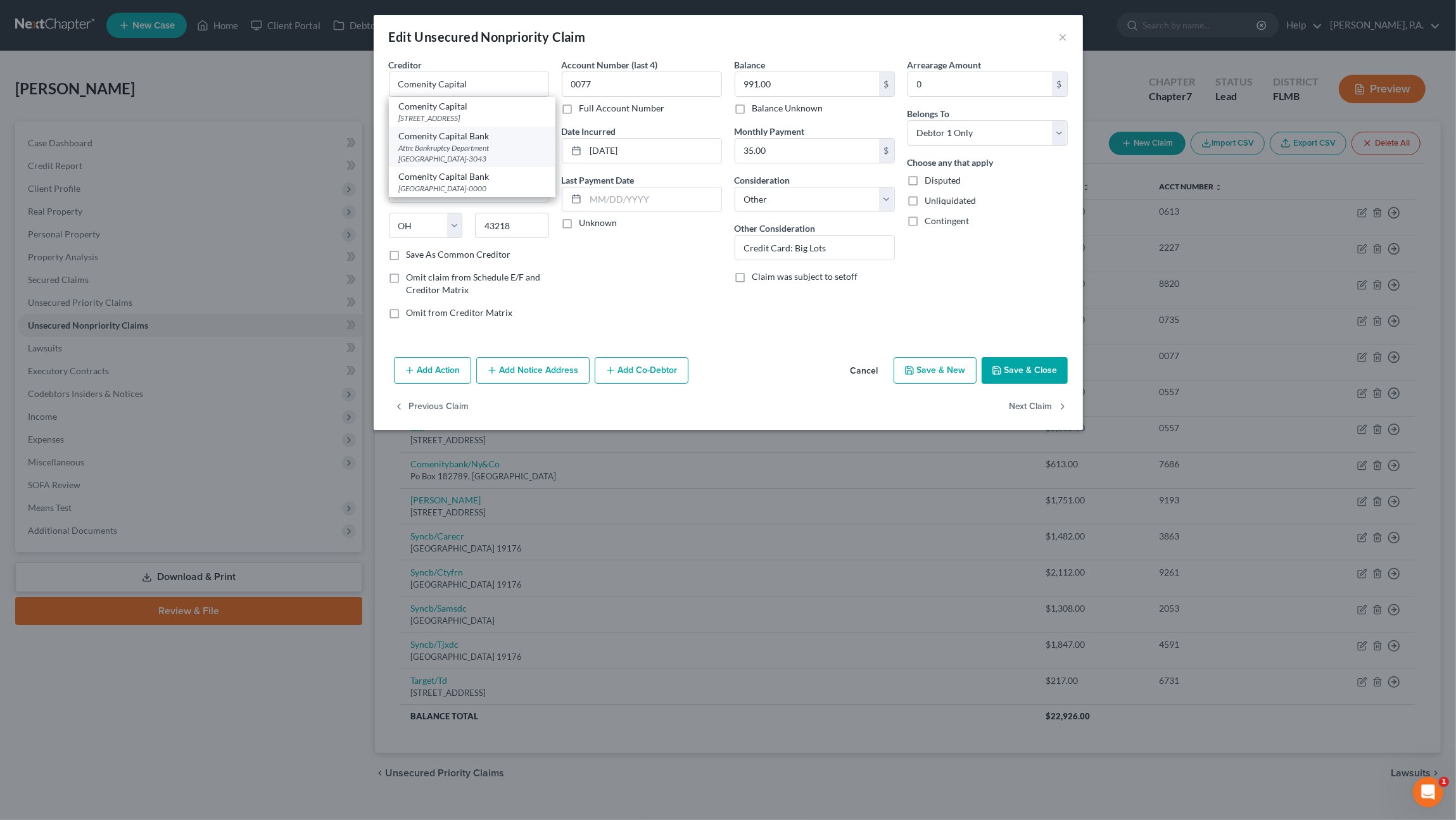
type input "Attn: Bankruptcy Department"
type input "PO Box 183043"
type input "43218-3043"
click at [1025, 368] on button "Save & Close" at bounding box center [1025, 371] width 86 height 27
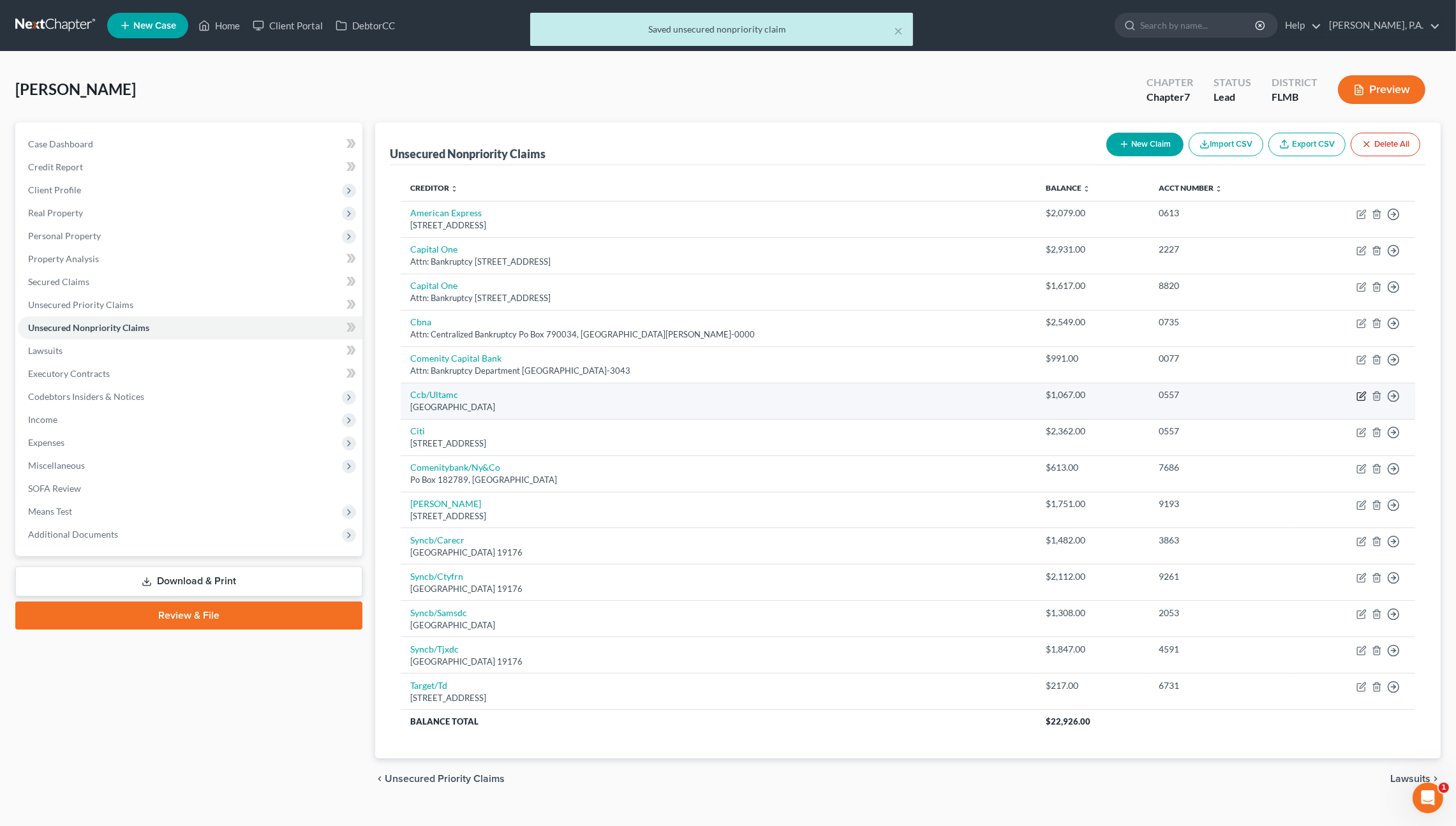
click at [1360, 396] on icon "button" at bounding box center [1362, 394] width 5 height 5
select select "36"
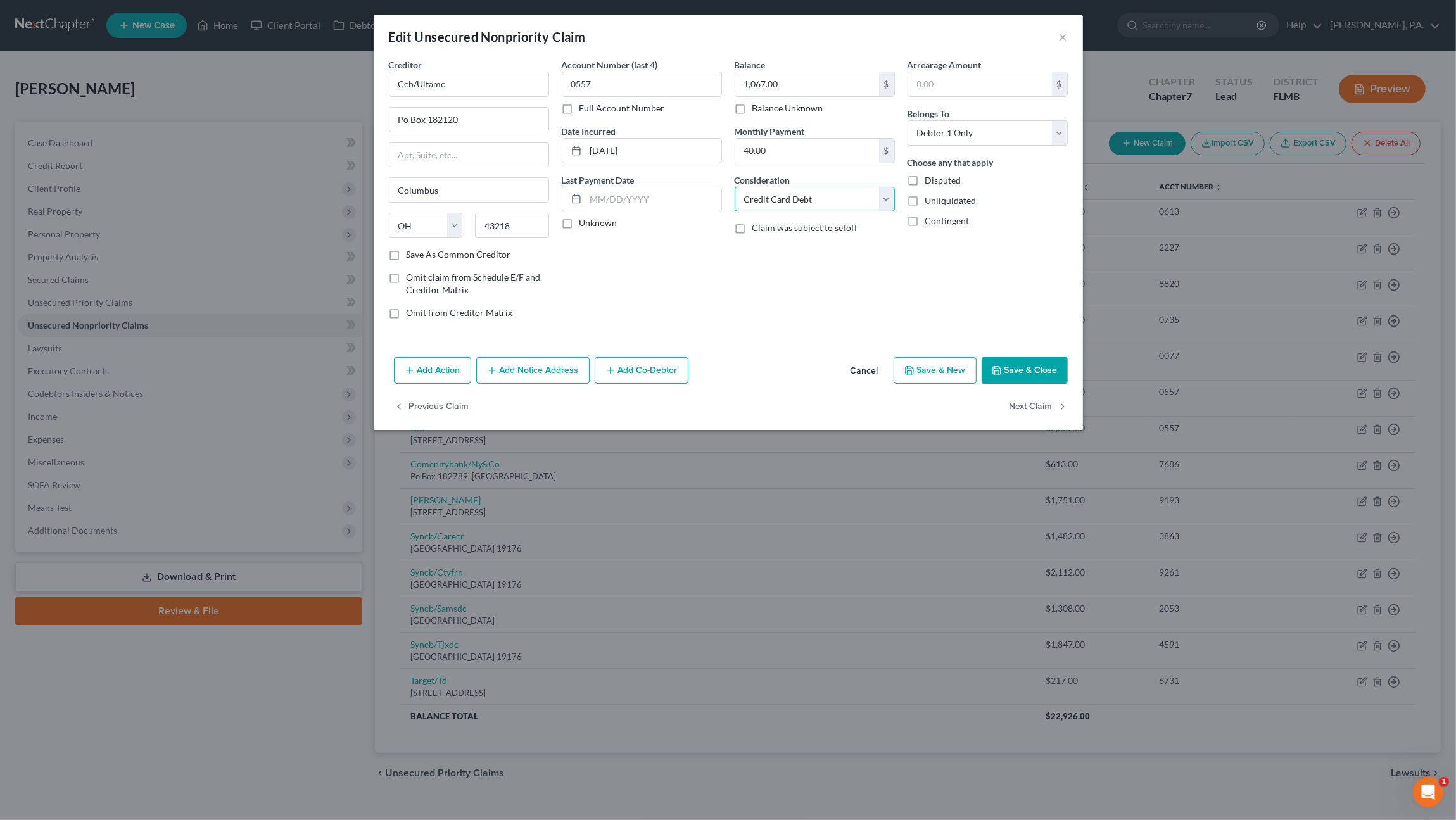
click at [835, 196] on select "Select Cable / Satellite Services Collection Agency Credit Card Debt Debt Couns…" at bounding box center [814, 200] width 160 height 25
click at [734, 187] on select "Select Cable / Satellite Services Collection Agency Credit Card Debt Debt Couns…" at bounding box center [814, 200] width 160 height 25
click at [767, 247] on input "text" at bounding box center [814, 247] width 159 height 24
click at [455, 78] on input "Ccb/Ultamc" at bounding box center [469, 84] width 160 height 25
drag, startPoint x: 465, startPoint y: 82, endPoint x: 363, endPoint y: 76, distance: 102.2
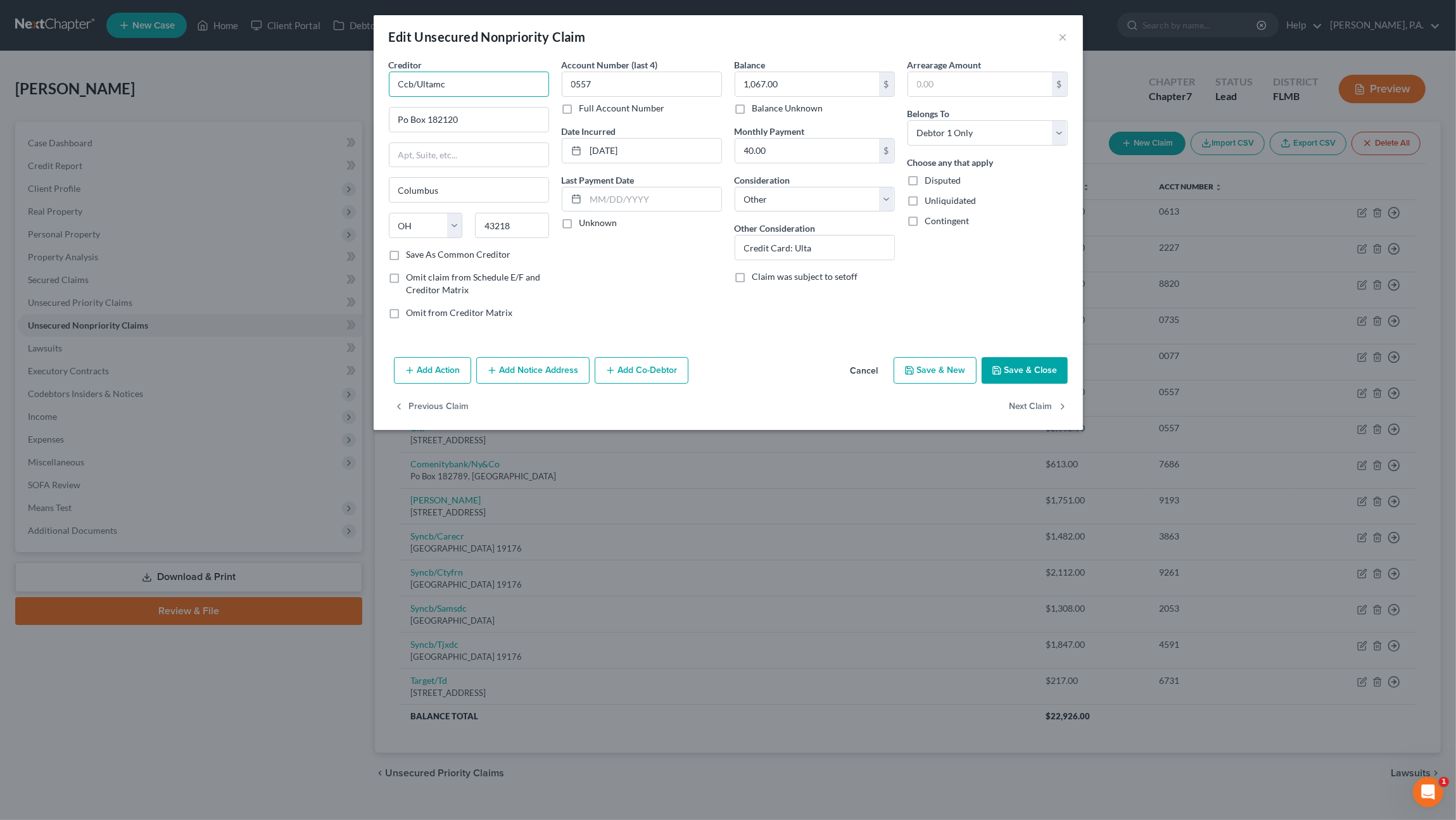
click at [363, 76] on div "Edit Unsecured Nonpriority Claim × Creditor * Ccb/Ultamc Po Box 182120 [GEOGRAP…" at bounding box center [728, 410] width 1456 height 820
click at [402, 162] on div "Attn: Bankruptcy Department [GEOGRAPHIC_DATA]-3043" at bounding box center [472, 153] width 146 height 21
click at [1038, 368] on button "Save & Close" at bounding box center [1025, 371] width 86 height 27
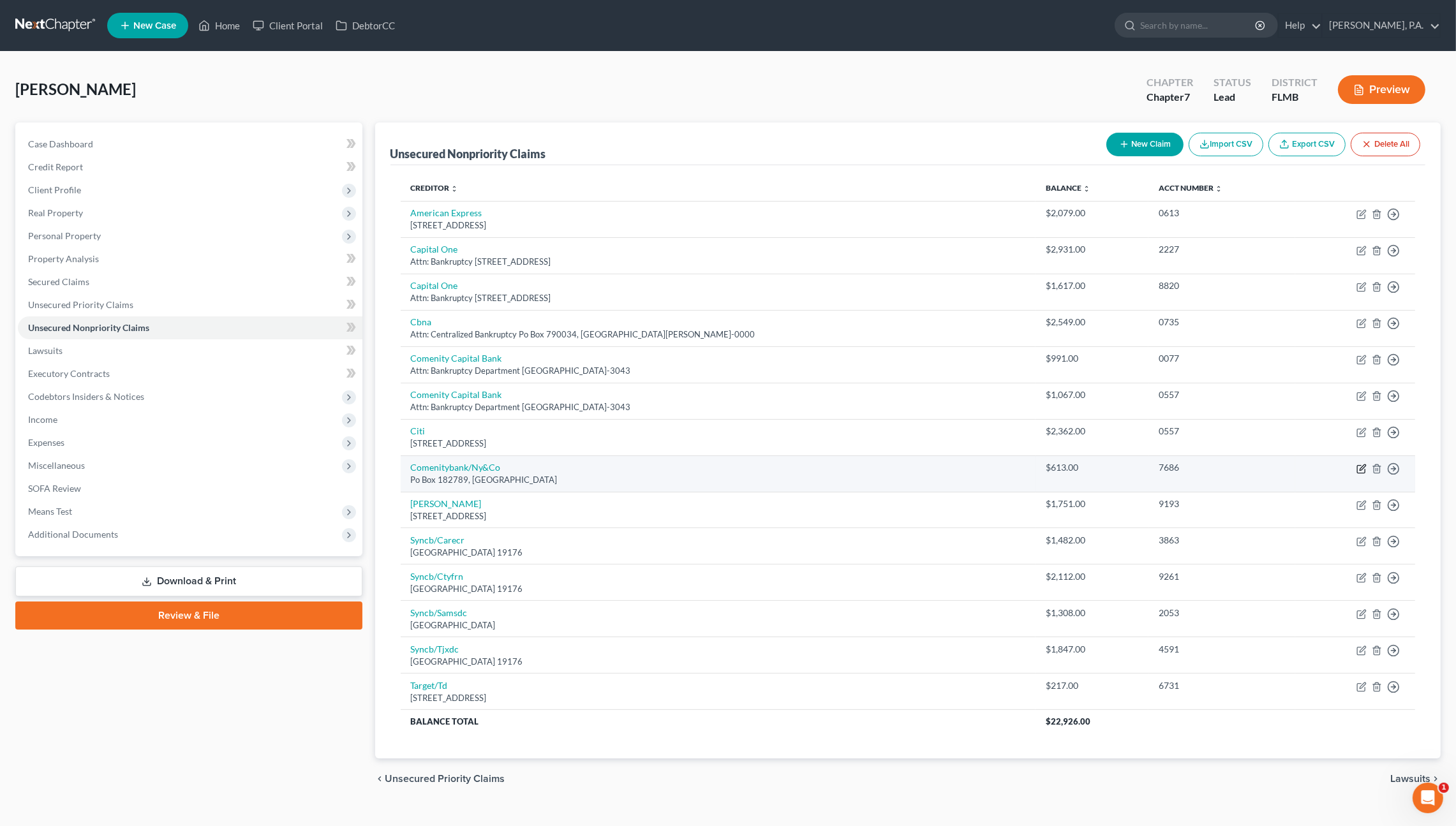
click at [1360, 465] on icon "button" at bounding box center [1361, 468] width 10 height 10
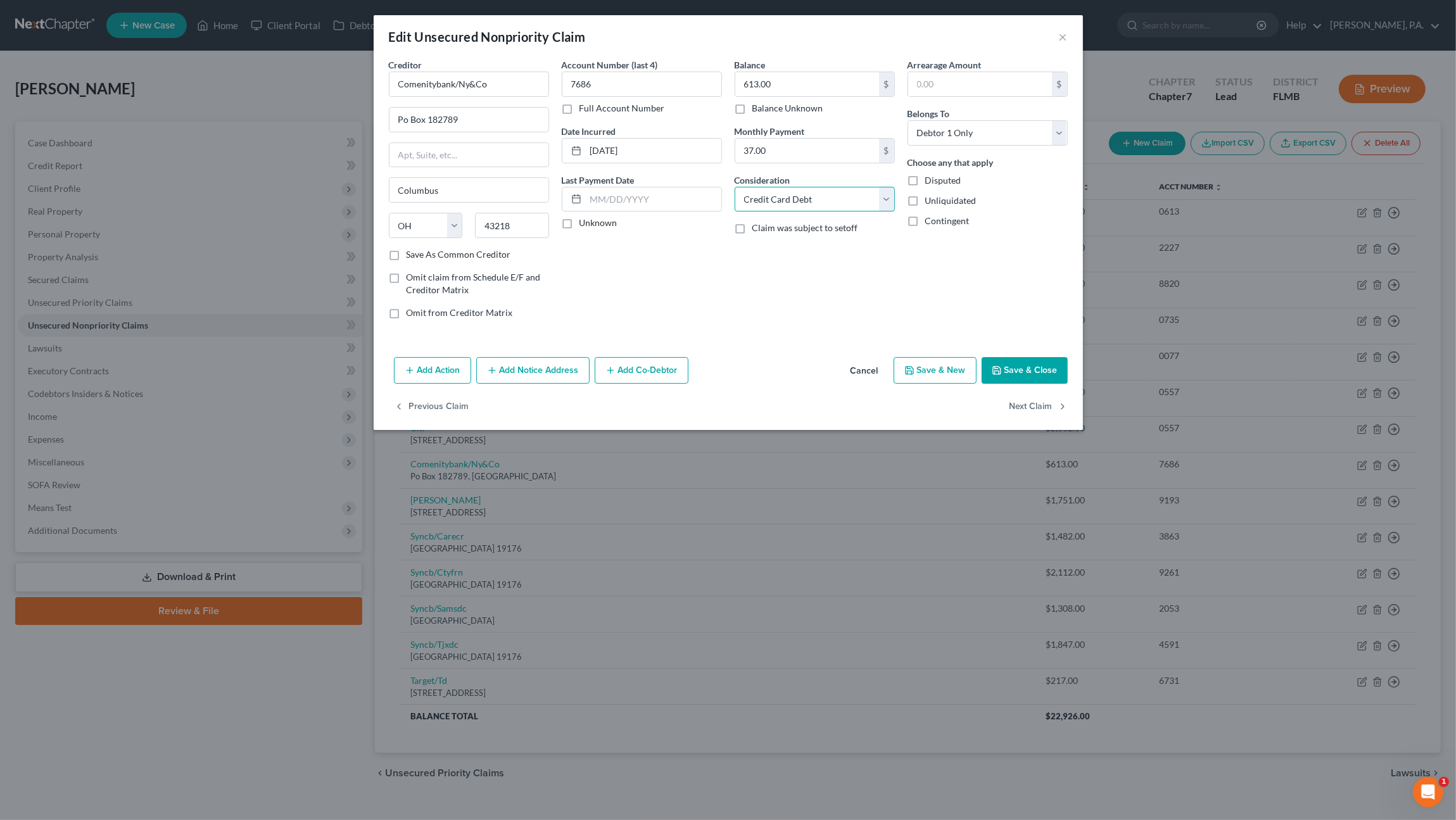
click at [831, 195] on select "Select Cable / Satellite Services Collection Agency Credit Card Debt Debt Couns…" at bounding box center [814, 200] width 160 height 25
click at [734, 187] on select "Select Cable / Satellite Services Collection Agency Credit Card Debt Debt Couns…" at bounding box center [814, 200] width 160 height 25
drag, startPoint x: 786, startPoint y: 241, endPoint x: 784, endPoint y: 234, distance: 7.3
click at [786, 241] on input "text" at bounding box center [814, 247] width 159 height 24
click at [513, 86] on input "Comenitybank/Ny&Co" at bounding box center [469, 84] width 160 height 25
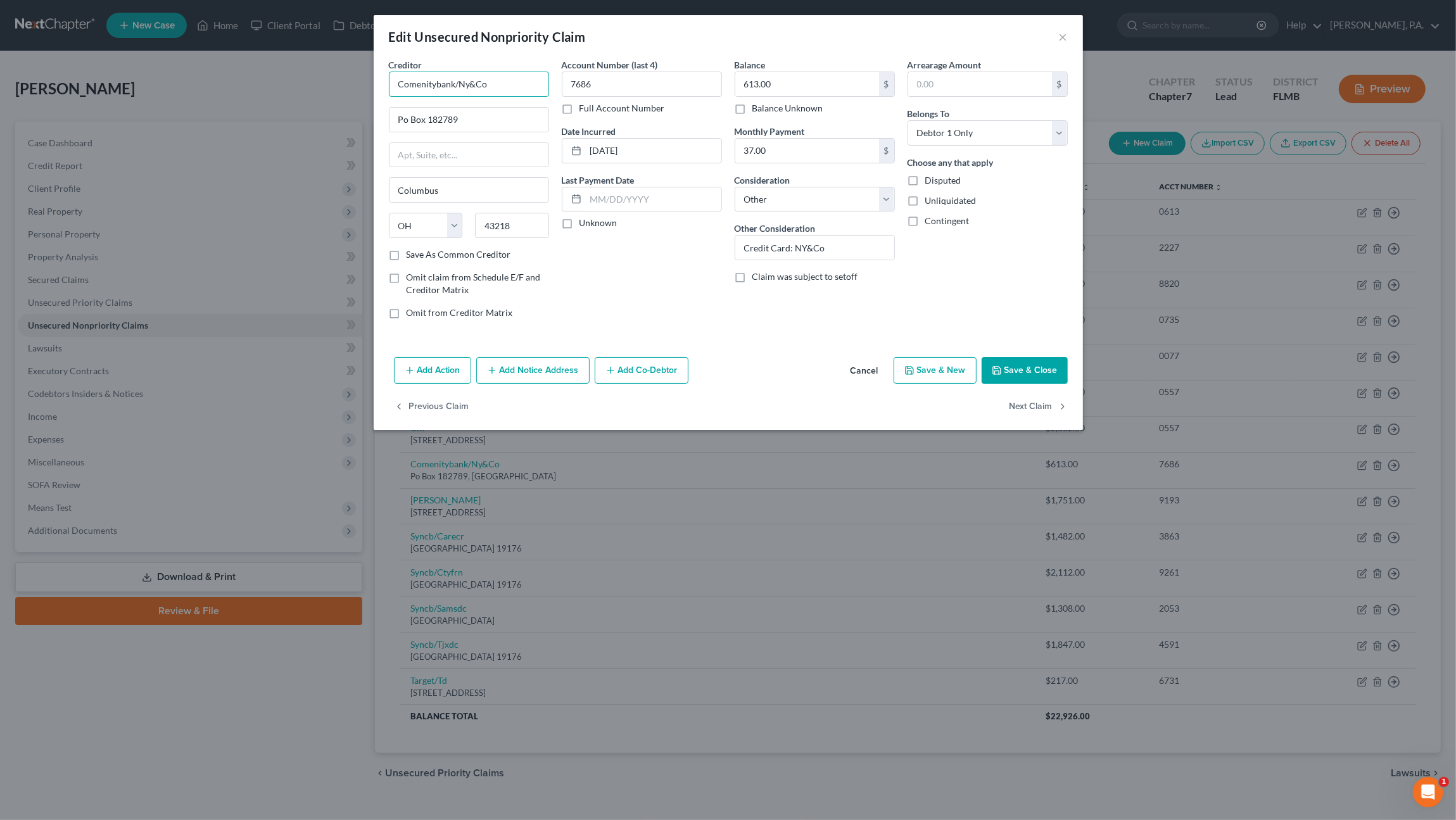
drag, startPoint x: 522, startPoint y: 76, endPoint x: 276, endPoint y: 73, distance: 246.0
click at [276, 73] on div "Edit Unsecured Nonpriority Claim × Creditor * Comenitybank/Ny&Co Po Box 182789 …" at bounding box center [728, 410] width 1456 height 820
click at [435, 116] on div "Attn: Bankruptcy Dept [GEOGRAPHIC_DATA]-2125" at bounding box center [472, 123] width 146 height 21
click at [1027, 366] on button "Save & Close" at bounding box center [1025, 371] width 86 height 27
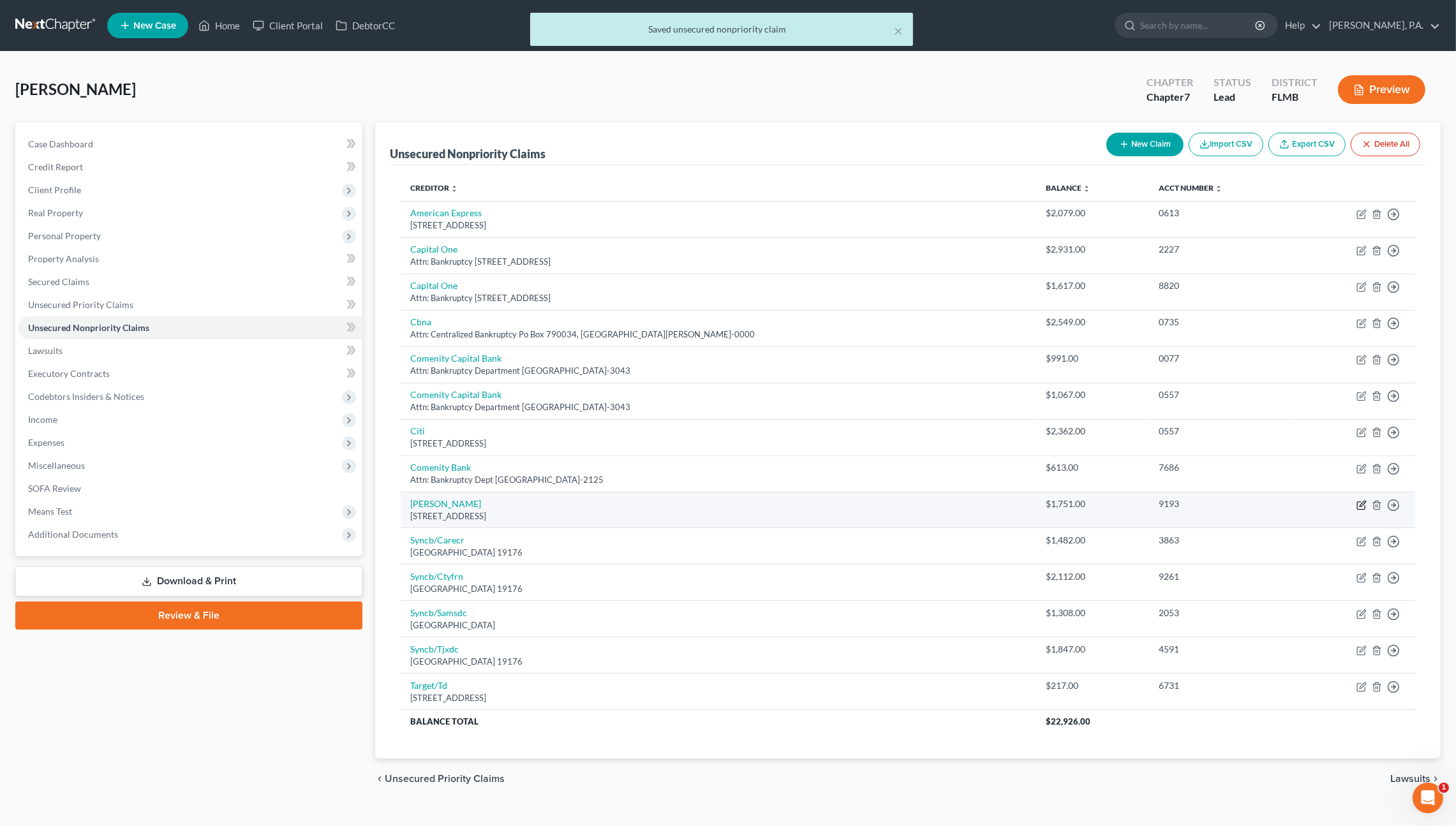
click at [1359, 500] on icon "button" at bounding box center [1361, 505] width 10 height 10
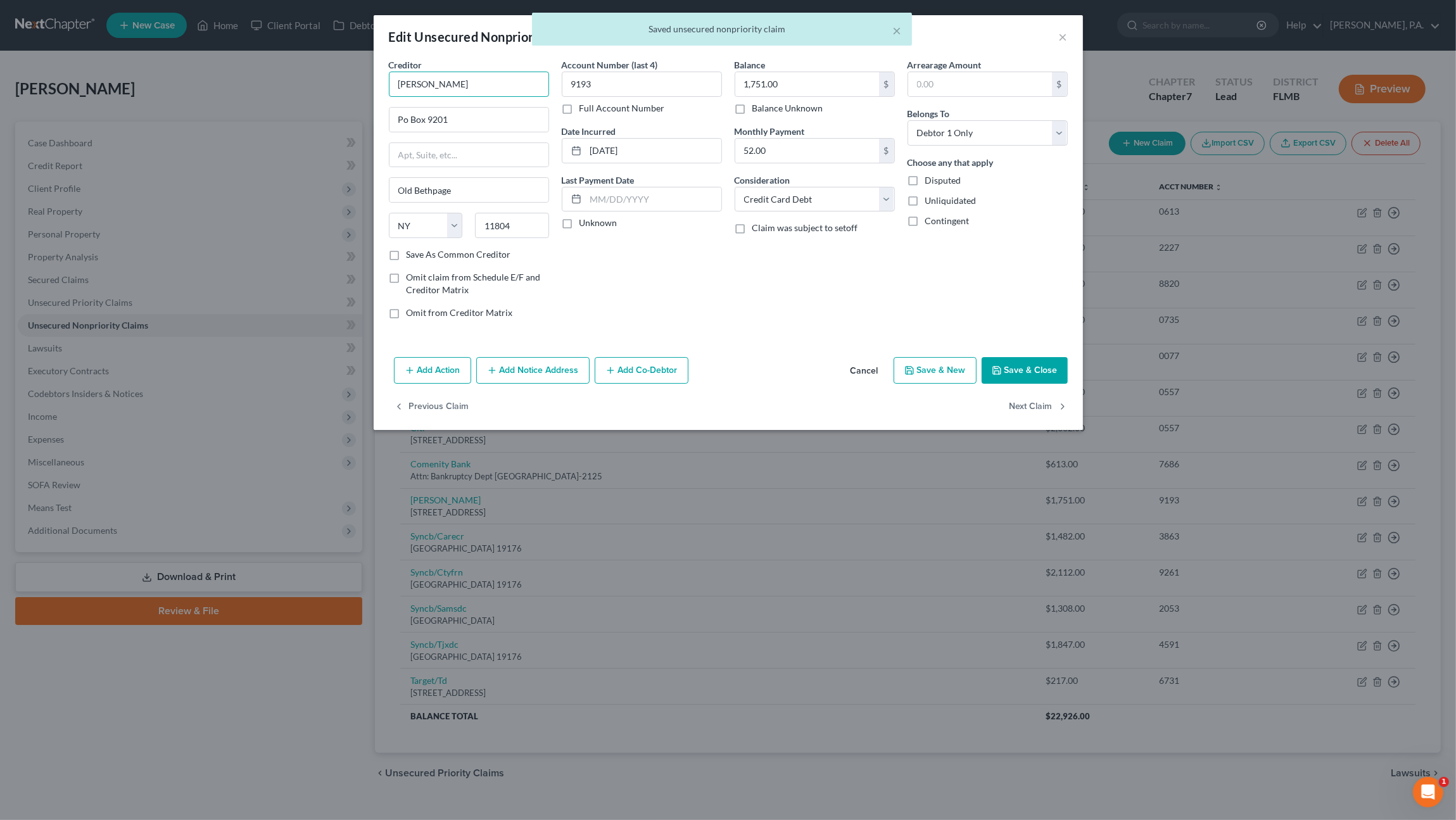
click at [483, 82] on input "[PERSON_NAME]" at bounding box center [469, 84] width 160 height 25
drag, startPoint x: 494, startPoint y: 80, endPoint x: 339, endPoint y: 70, distance: 155.3
click at [339, 70] on div "Edit Unsecured Nonpriority Claim × Creditor * [PERSON_NAME] Po Box [GEOGRAPHIC_…" at bounding box center [728, 410] width 1456 height 820
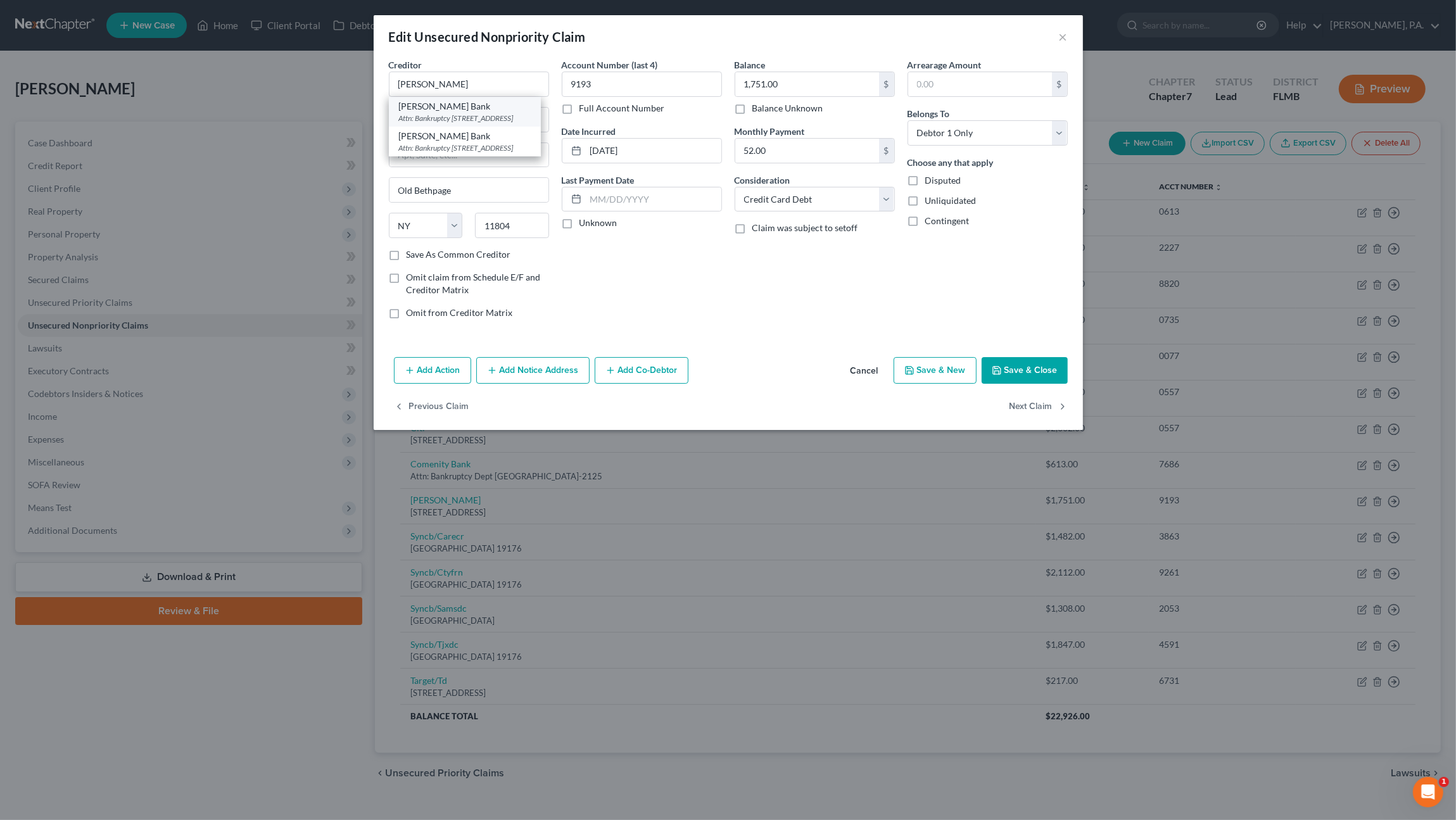
click at [449, 115] on div "Attn: Bankruptcy [STREET_ADDRESS]" at bounding box center [465, 118] width 131 height 11
click at [1025, 369] on button "Save & Close" at bounding box center [1025, 371] width 86 height 27
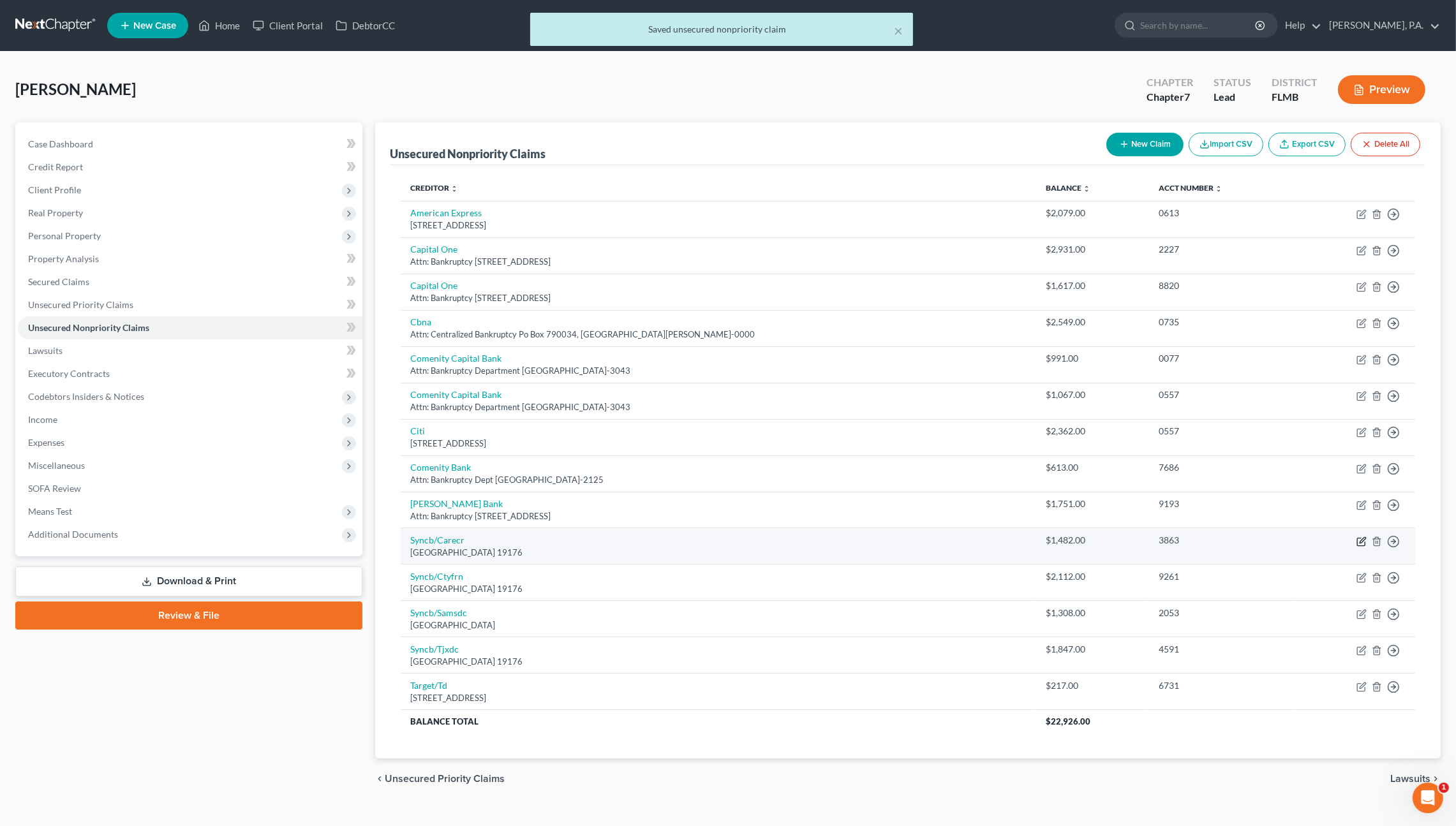
click at [1359, 540] on icon "button" at bounding box center [1362, 540] width 5 height 5
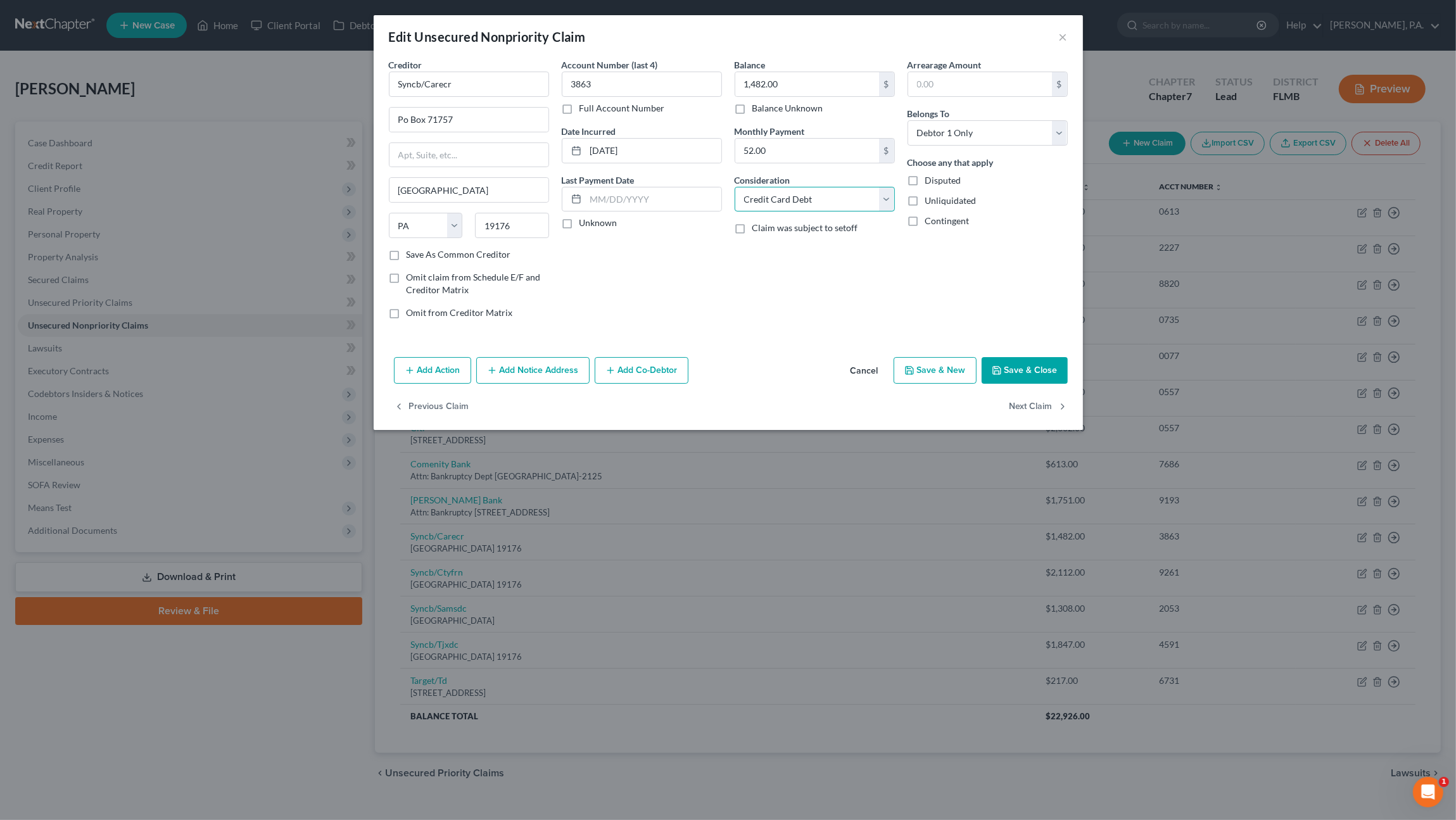
click at [795, 199] on select "Select Cable / Satellite Services Collection Agency Credit Card Debt Debt Couns…" at bounding box center [814, 200] width 160 height 25
click at [734, 187] on select "Select Cable / Satellite Services Collection Agency Credit Card Debt Debt Couns…" at bounding box center [814, 200] width 160 height 25
click at [777, 245] on input "text" at bounding box center [814, 247] width 159 height 24
click at [480, 76] on input "Syncb/Carecr" at bounding box center [469, 84] width 160 height 25
click at [295, 64] on div "Edit Unsecured Nonpriority Claim × Creditor * Syncb/Carecr Po Box 71757 [GEOGRA…" at bounding box center [728, 410] width 1456 height 820
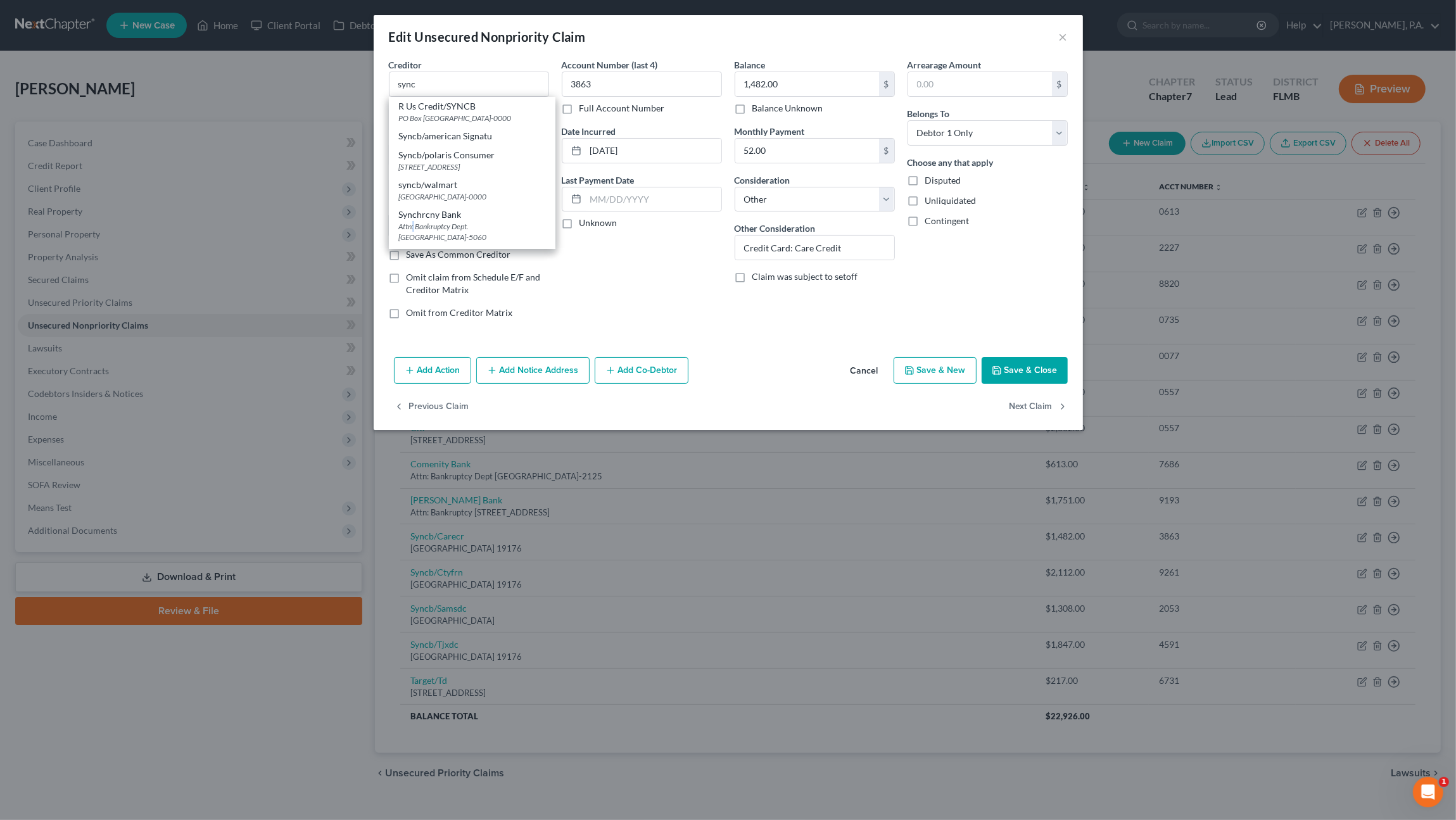
click at [413, 225] on div "Attn: Bankruptcy Dept. [GEOGRAPHIC_DATA]-5060" at bounding box center [472, 232] width 146 height 21
click at [1013, 363] on button "Save & Close" at bounding box center [1025, 371] width 86 height 27
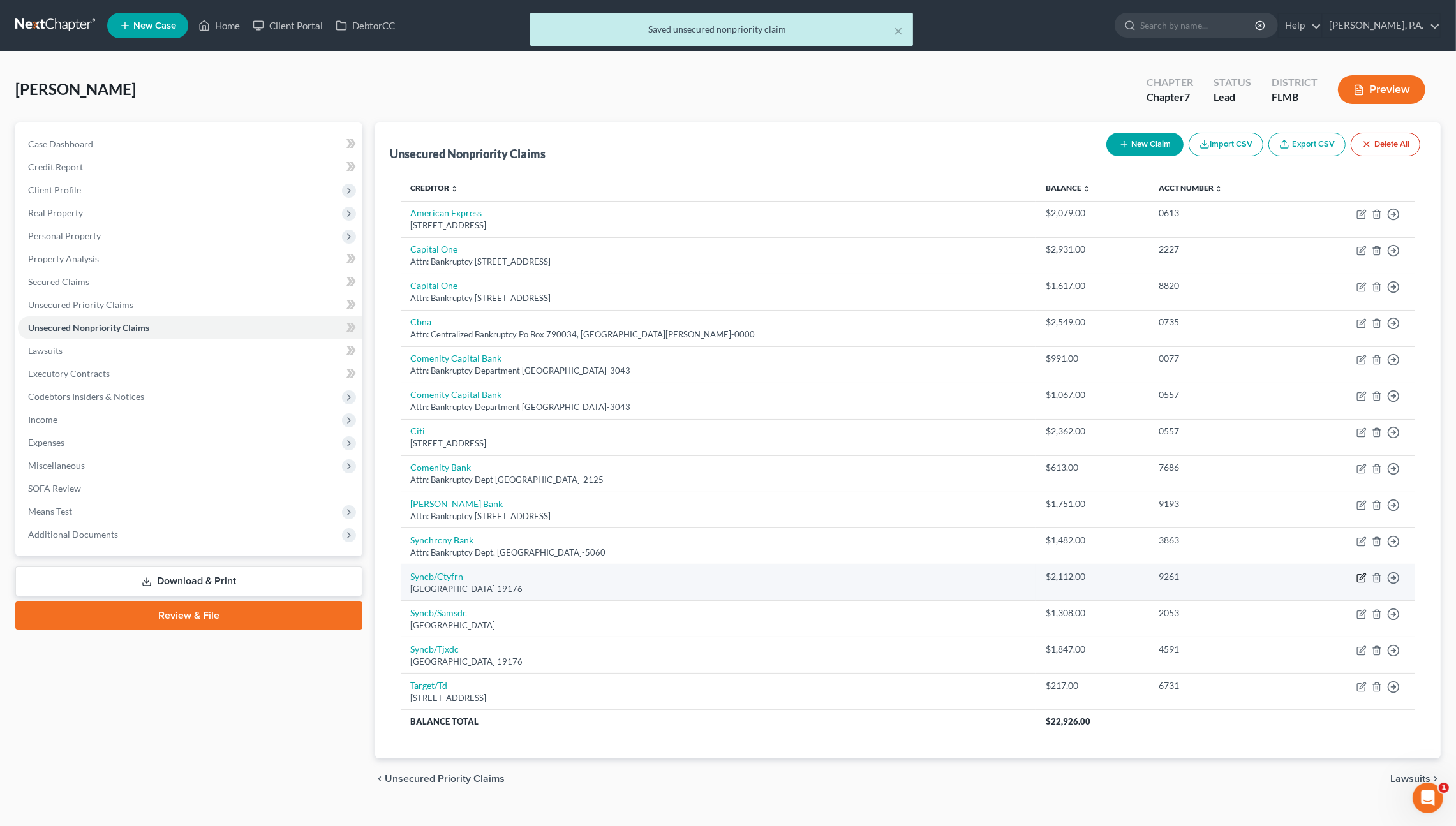
click at [1362, 576] on icon "button" at bounding box center [1361, 577] width 10 height 10
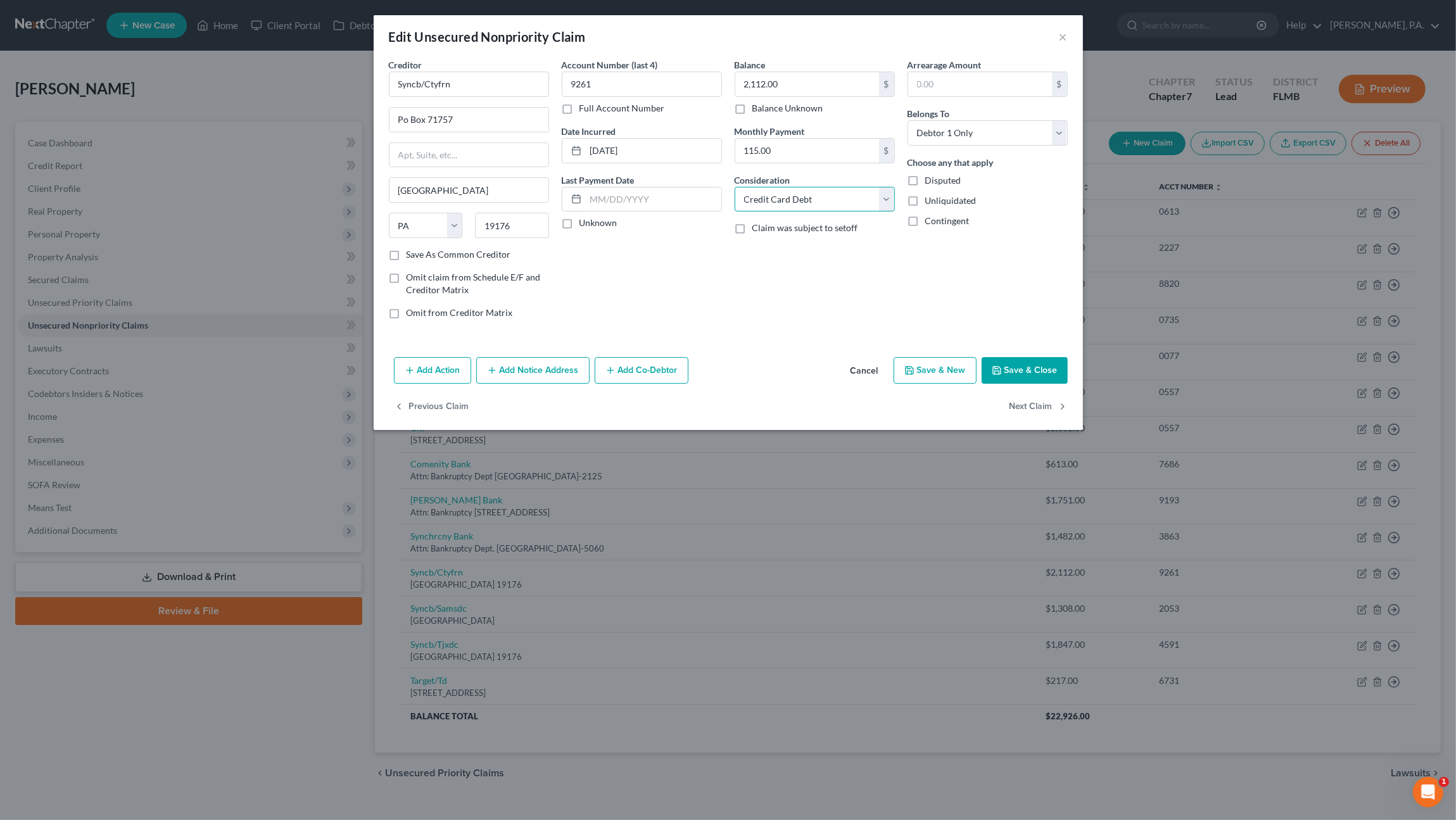
click at [820, 204] on select "Select Cable / Satellite Services Collection Agency Credit Card Debt Debt Couns…" at bounding box center [814, 200] width 160 height 25
click at [734, 187] on select "Select Cable / Satellite Services Collection Agency Credit Card Debt Debt Couns…" at bounding box center [814, 200] width 160 height 25
click at [802, 182] on div "Consideration Select Cable / Satellite Services Collection Agency Credit Card D…" at bounding box center [814, 193] width 160 height 39
click at [805, 193] on select "Select Cable / Satellite Services Collection Agency Credit Card Debt Debt Couns…" at bounding box center [814, 200] width 160 height 25
click at [734, 187] on select "Select Cable / Satellite Services Collection Agency Credit Card Debt Debt Couns…" at bounding box center [814, 200] width 160 height 25
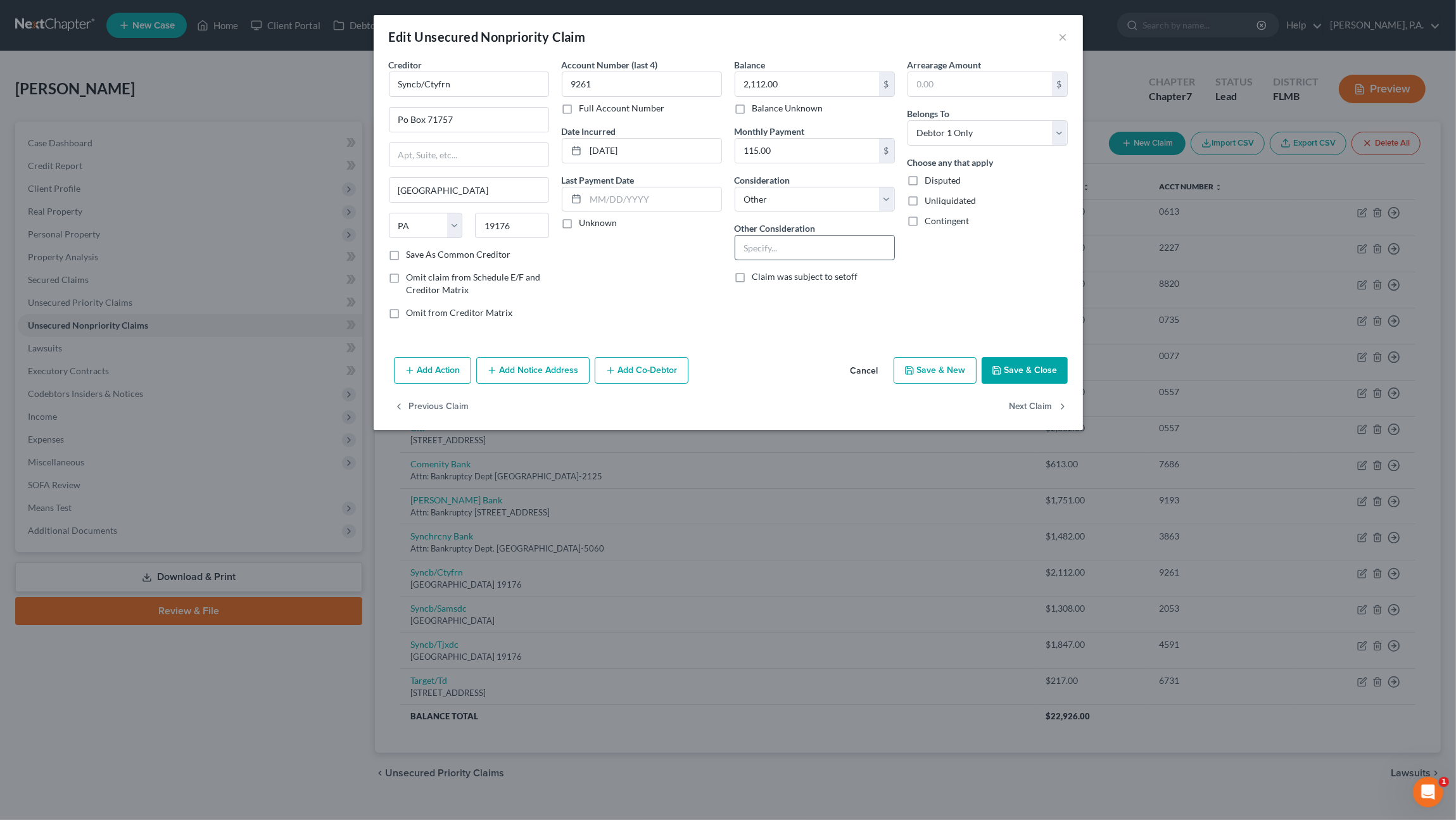
click at [779, 250] on input "text" at bounding box center [814, 247] width 159 height 24
drag, startPoint x: 484, startPoint y: 84, endPoint x: 350, endPoint y: 62, distance: 135.8
click at [346, 66] on div "Edit Unsecured Nonpriority Claim × Creditor * Syncb/Ctyfrn Po Box 71757 [GEOGRA…" at bounding box center [728, 410] width 1456 height 820
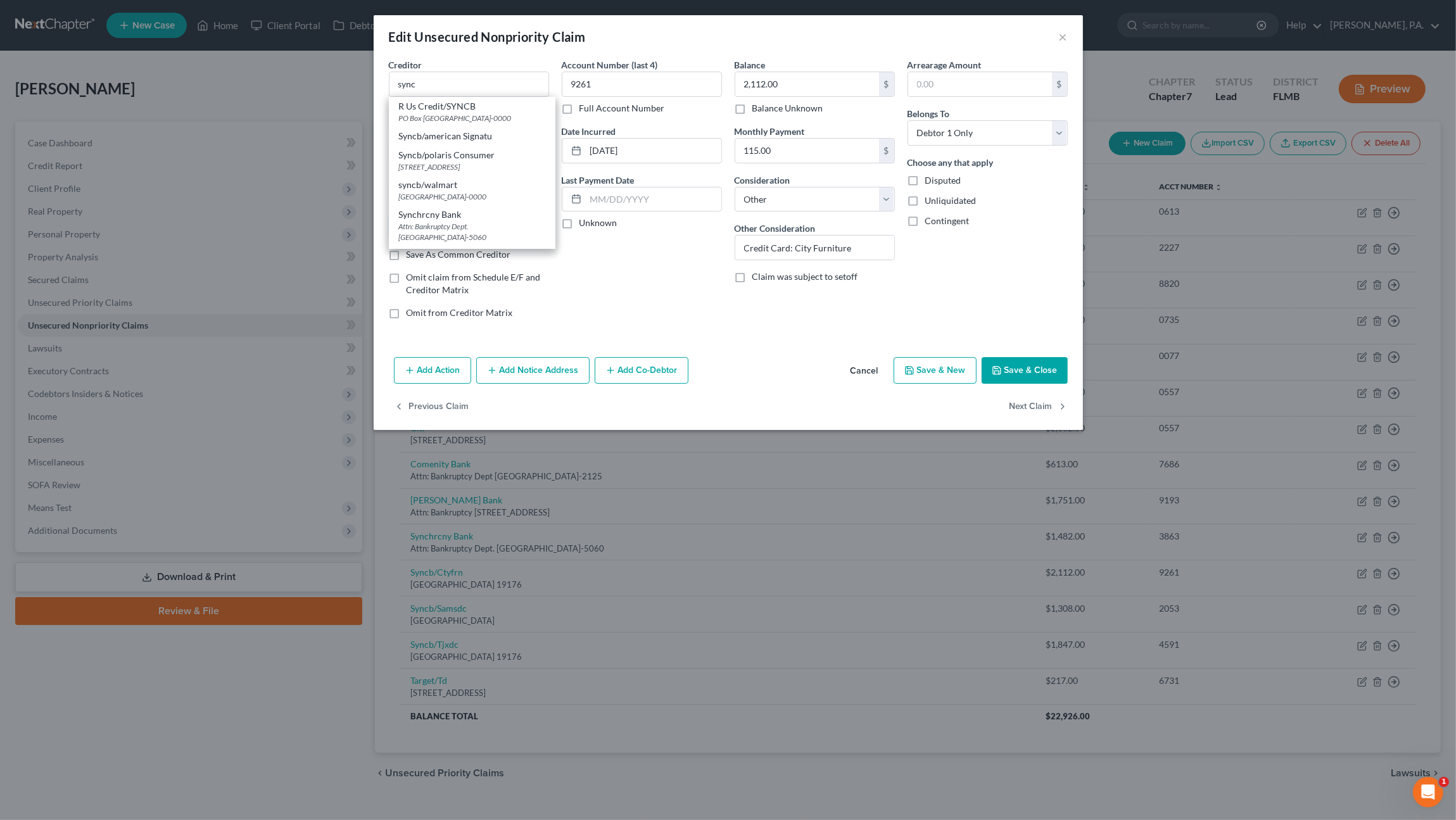
click at [426, 218] on div "Synchrcny Bank" at bounding box center [472, 215] width 146 height 13
click at [1019, 369] on button "Save & Close" at bounding box center [1025, 371] width 86 height 27
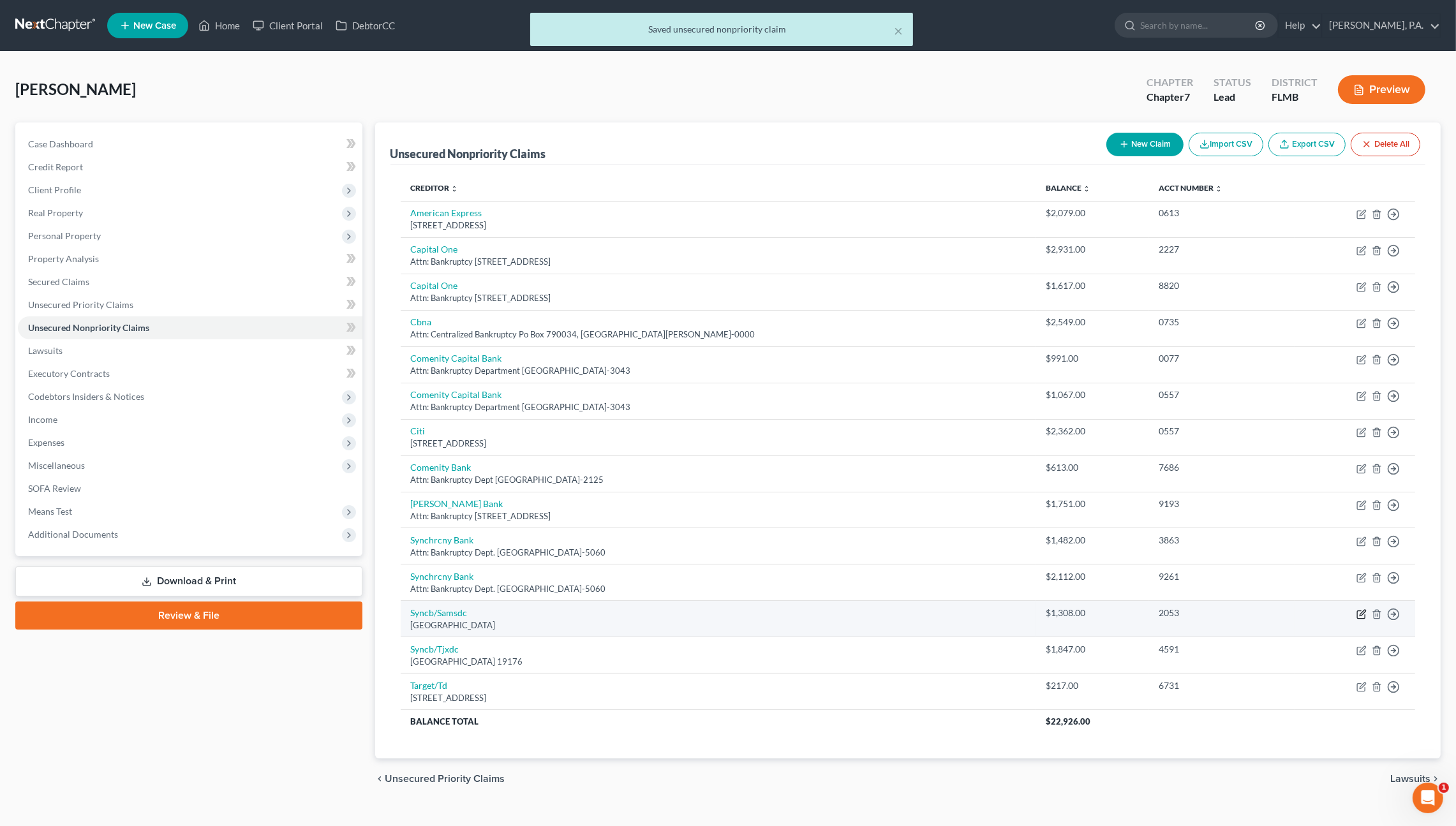
click at [1360, 610] on icon "button" at bounding box center [1361, 614] width 10 height 10
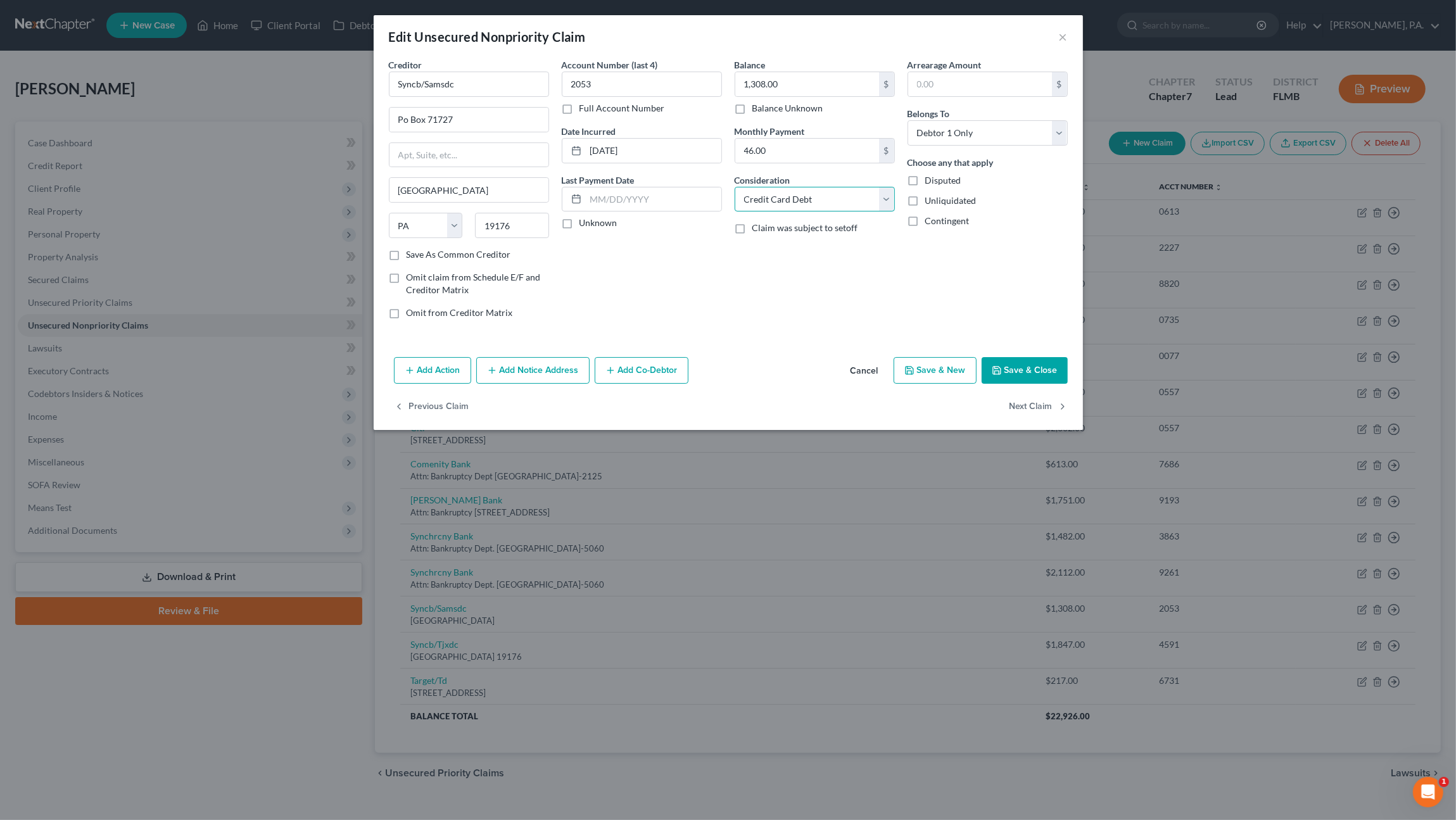
click at [793, 197] on select "Select Cable / Satellite Services Collection Agency Credit Card Debt Debt Couns…" at bounding box center [814, 200] width 160 height 25
click at [734, 187] on select "Select Cable / Satellite Services Collection Agency Credit Card Debt Debt Couns…" at bounding box center [814, 200] width 160 height 25
click at [787, 251] on input "text" at bounding box center [814, 247] width 159 height 24
drag, startPoint x: 504, startPoint y: 85, endPoint x: 384, endPoint y: 76, distance: 120.3
click at [384, 77] on div "Creditor * Syncb/Samsdc Po Box 71727 [GEOGRAPHIC_DATA] [US_STATE] AK AR AZ CA C…" at bounding box center [469, 194] width 173 height 271
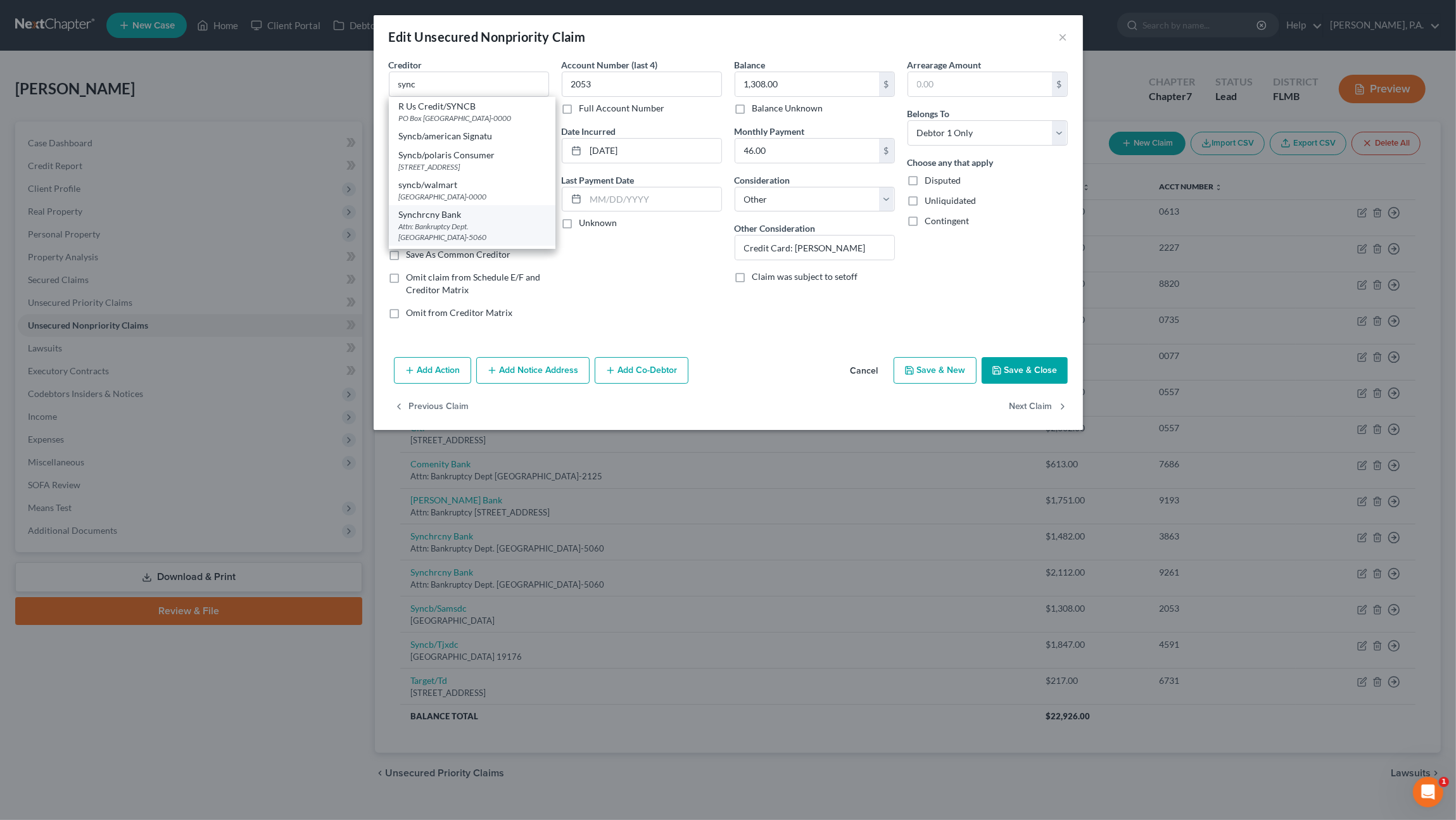
click at [402, 221] on div "Attn: Bankruptcy Dept. [GEOGRAPHIC_DATA]-5060" at bounding box center [472, 232] width 146 height 21
click at [1028, 373] on button "Save & Close" at bounding box center [1025, 371] width 86 height 27
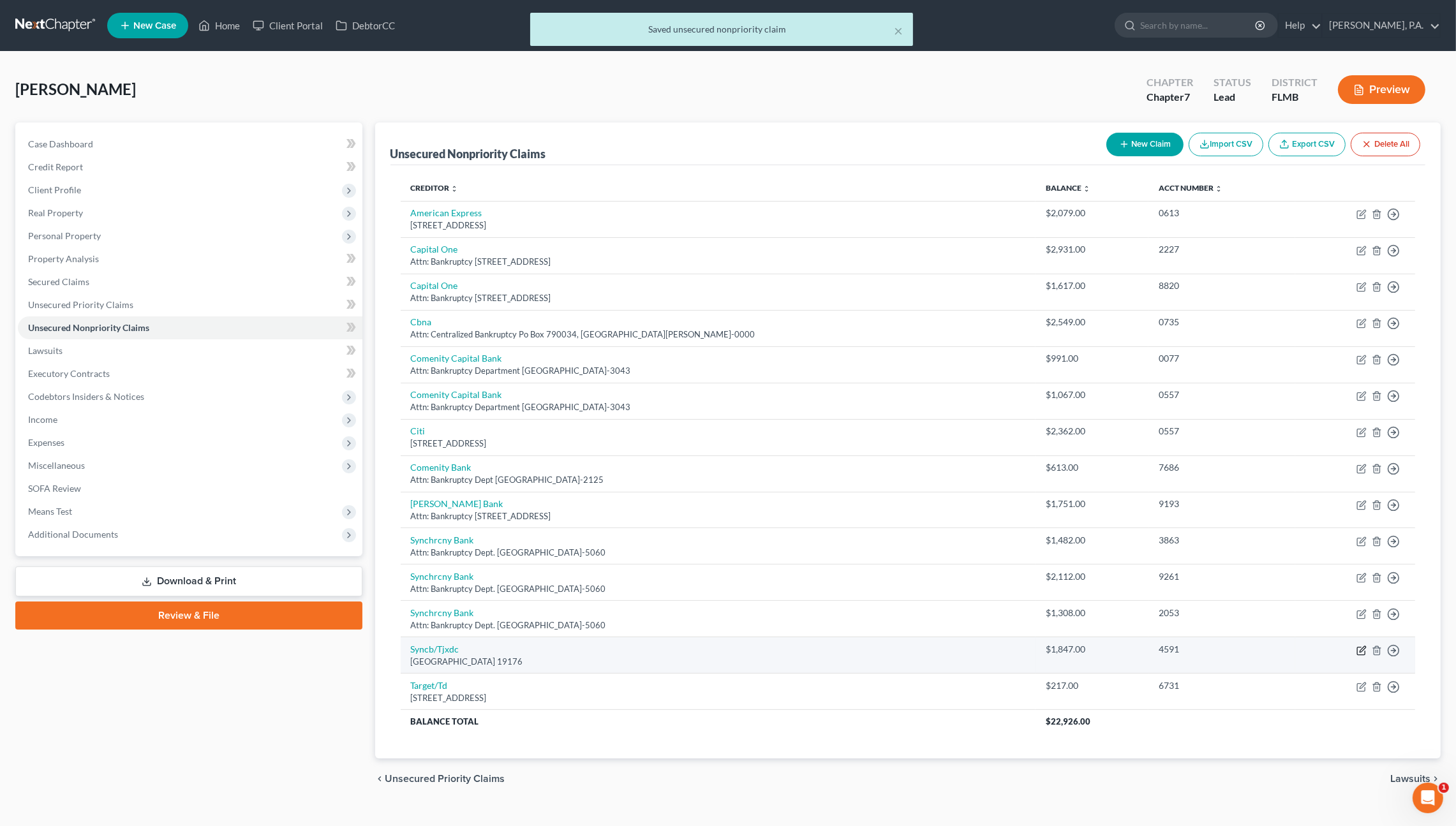
click at [1358, 646] on icon "button" at bounding box center [1360, 650] width 7 height 7
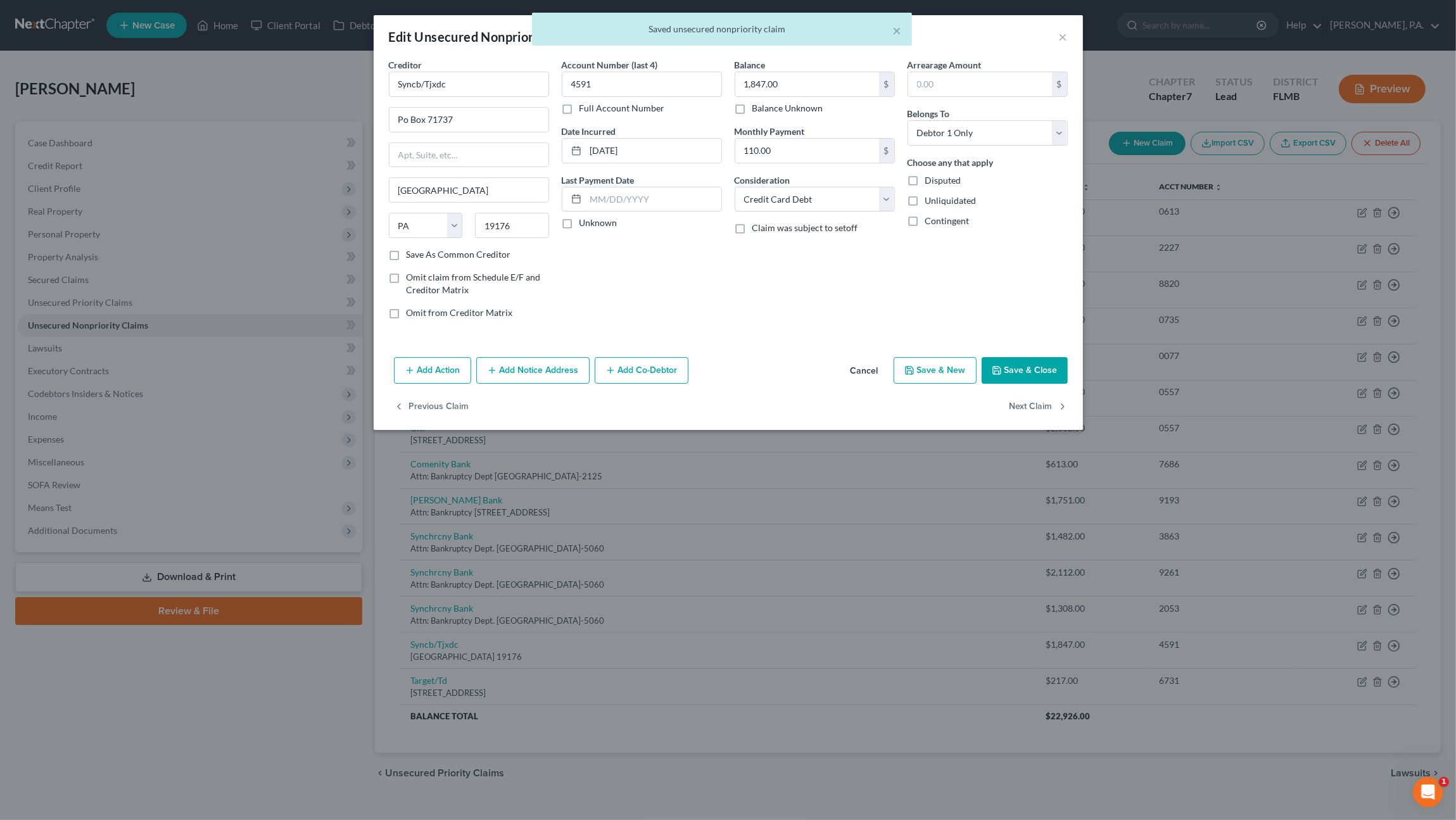
click at [786, 180] on label "Consideration" at bounding box center [762, 180] width 56 height 13
click at [781, 192] on select "Select Cable / Satellite Services Collection Agency Credit Card Debt Debt Couns…" at bounding box center [814, 200] width 160 height 25
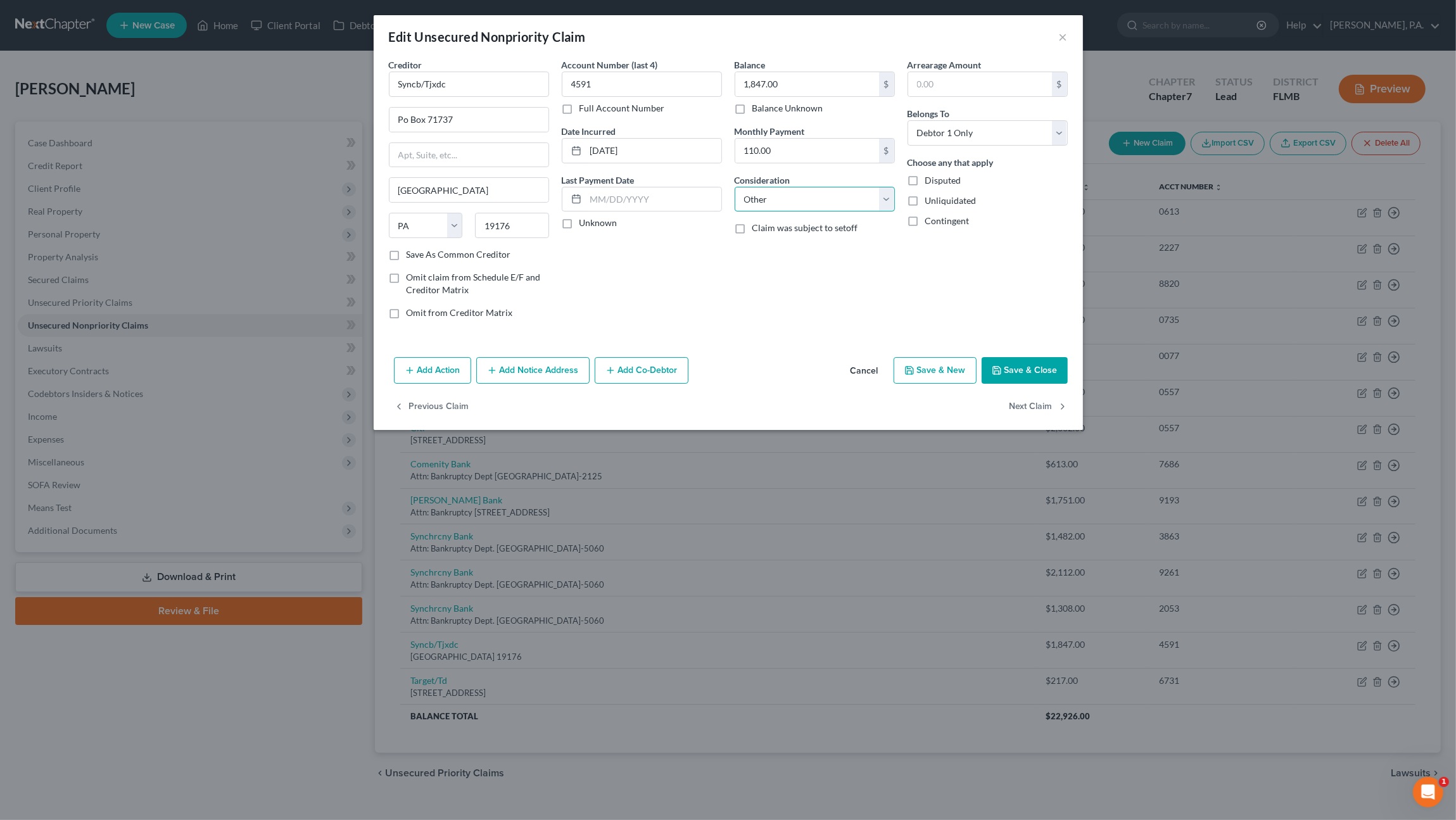
click at [734, 187] on select "Select Cable / Satellite Services Collection Agency Credit Card Debt Debt Couns…" at bounding box center [814, 200] width 160 height 25
click at [797, 243] on input "text" at bounding box center [814, 247] width 159 height 24
click at [492, 76] on input "Syncb/Tjxdc" at bounding box center [469, 84] width 160 height 25
drag, startPoint x: 455, startPoint y: 75, endPoint x: 291, endPoint y: 71, distance: 164.0
click at [281, 72] on div "Edit Unsecured Nonpriority Claim × Creditor * Syncb/Tjxdc Po Box 71737 [GEOGRAP…" at bounding box center [728, 410] width 1456 height 820
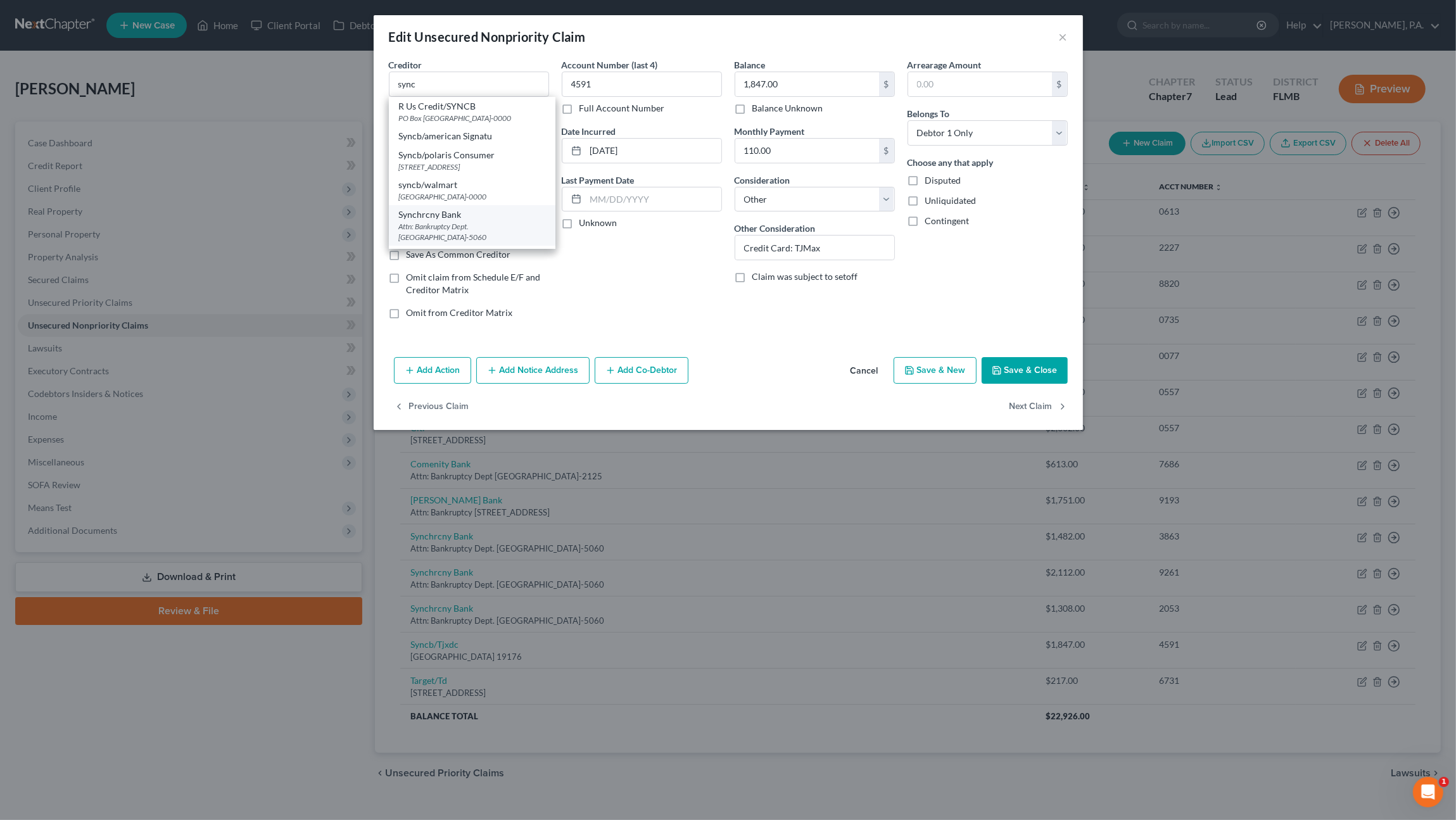
click at [446, 229] on div "Attn: Bankruptcy Dept. [GEOGRAPHIC_DATA]-5060" at bounding box center [472, 232] width 146 height 21
click at [1025, 368] on button "Save & Close" at bounding box center [1025, 371] width 86 height 27
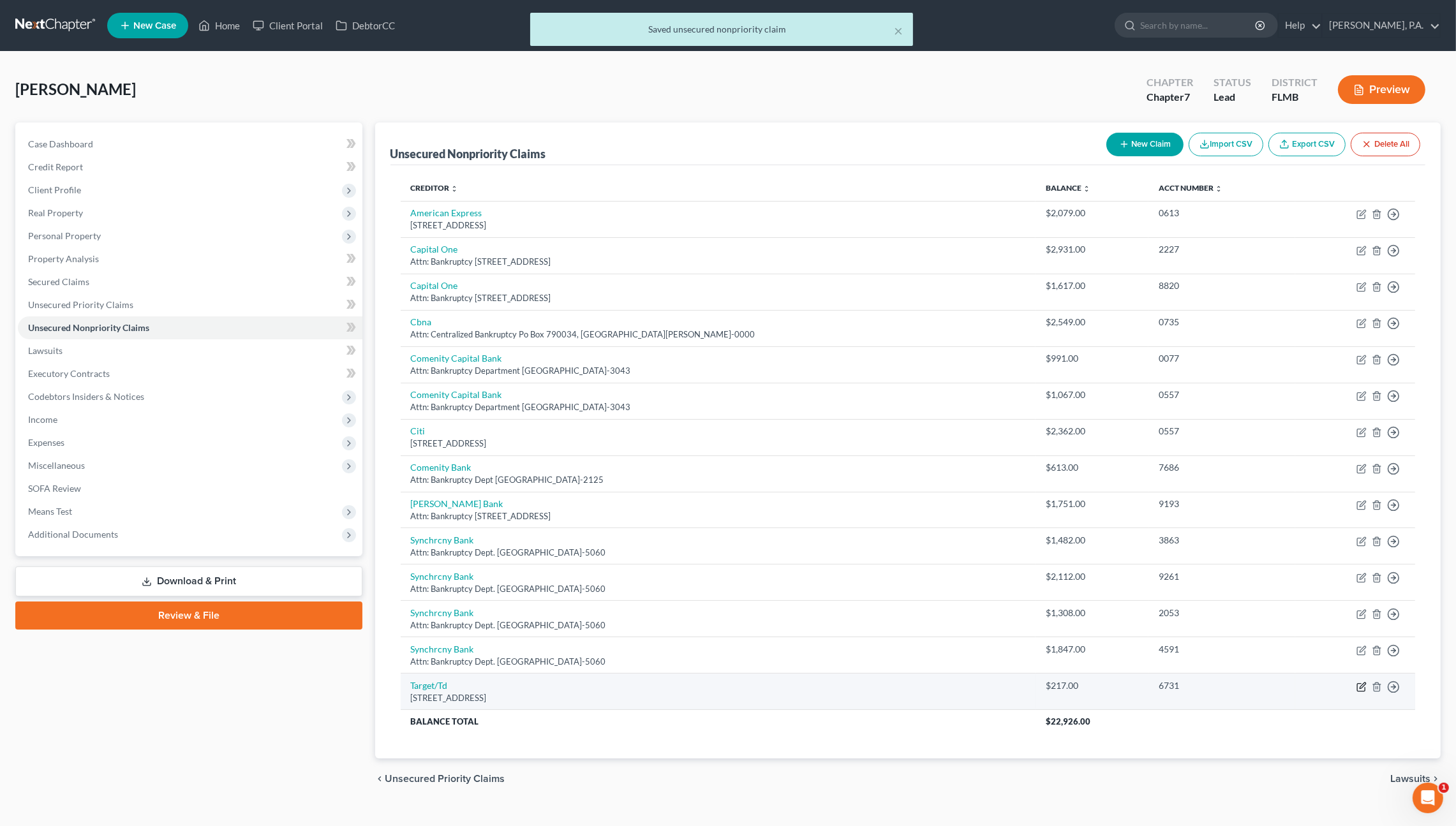
click at [1359, 682] on icon "button" at bounding box center [1361, 686] width 10 height 10
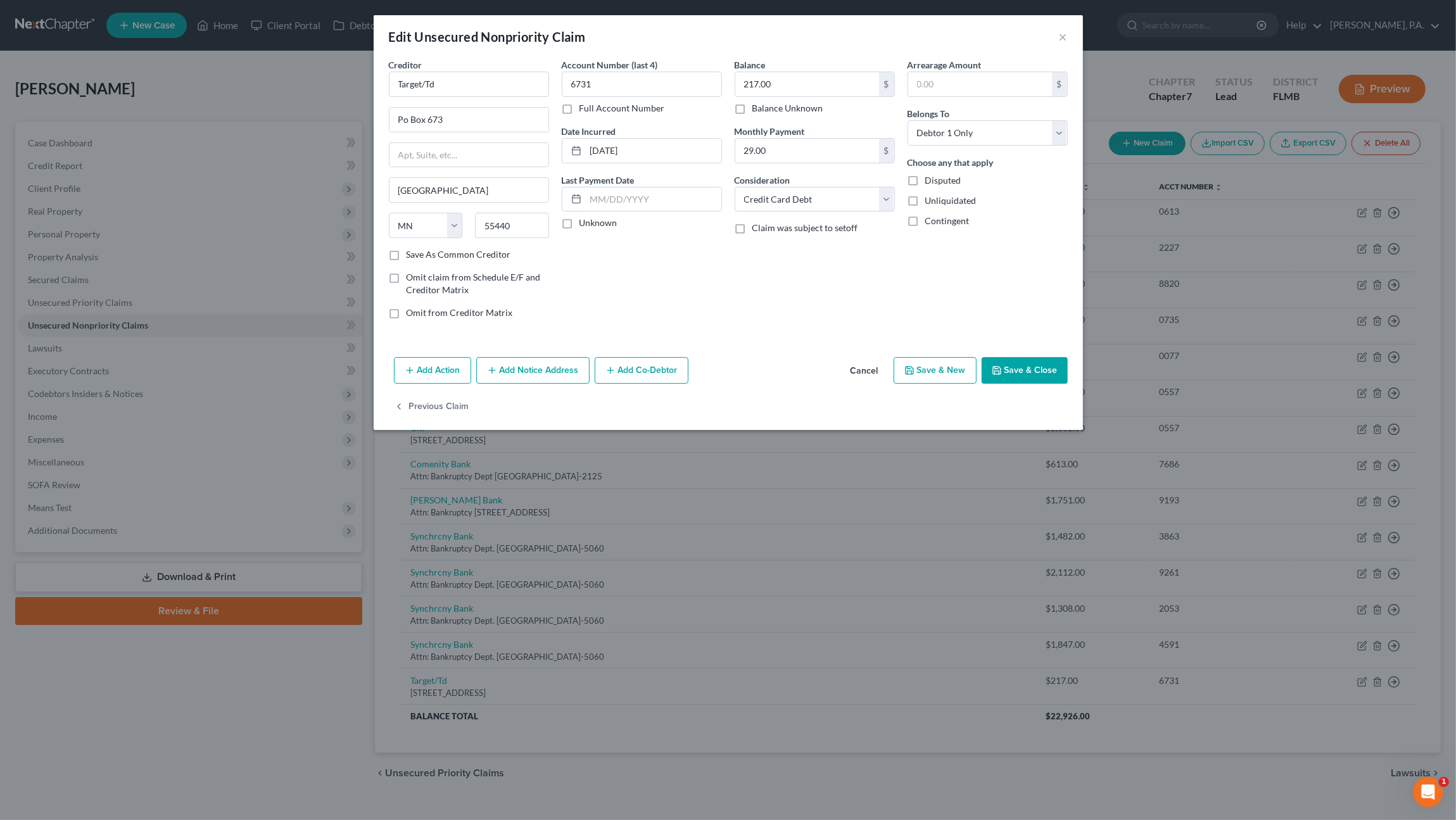
click at [1057, 367] on button "Save & Close" at bounding box center [1025, 371] width 86 height 27
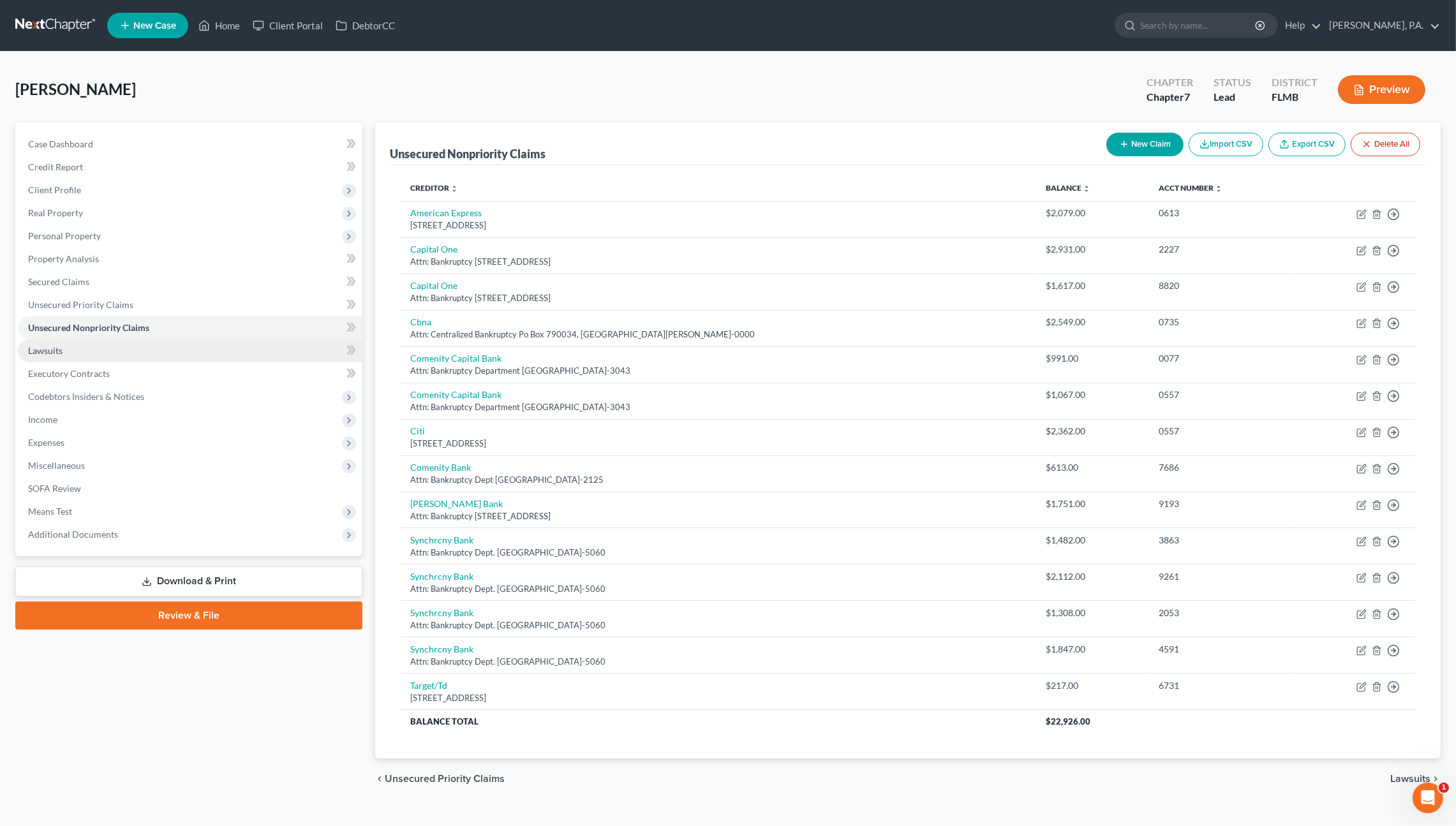
click at [68, 347] on link "Lawsuits" at bounding box center [190, 351] width 345 height 23
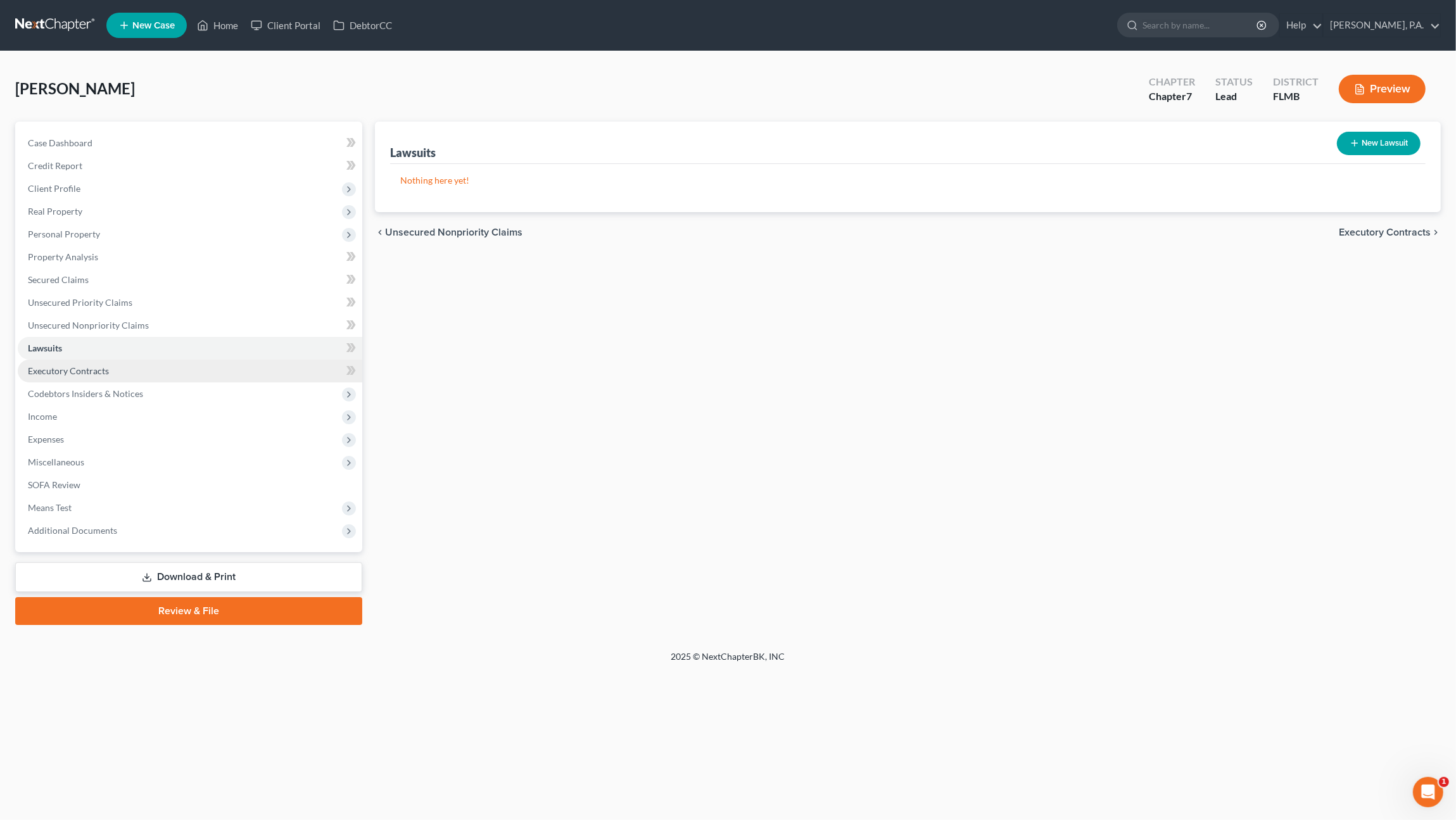
click at [62, 366] on span "Executory Contracts" at bounding box center [68, 371] width 81 height 11
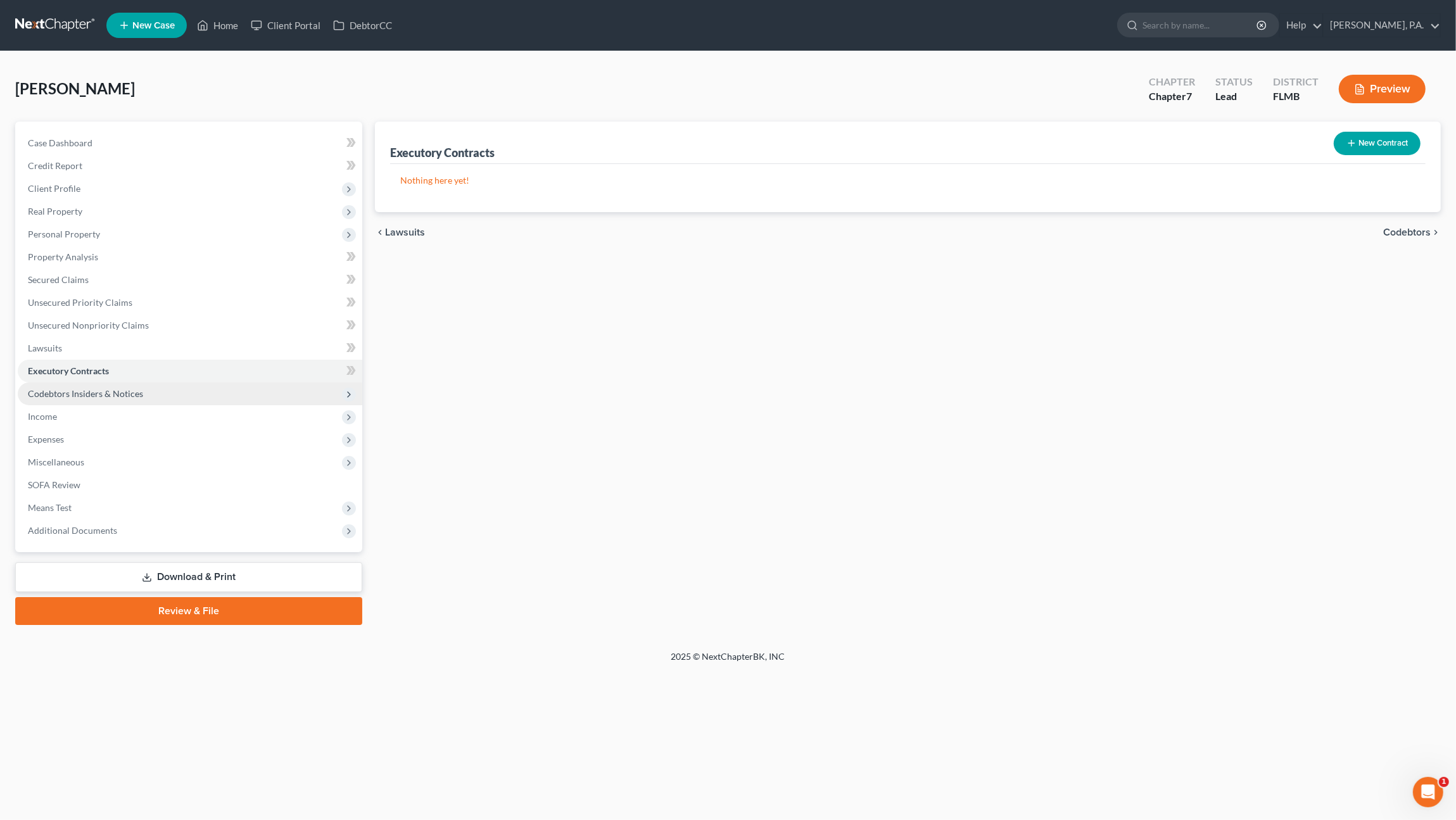
click at [60, 389] on span "Codebtors Insiders & Notices" at bounding box center [86, 394] width 115 height 11
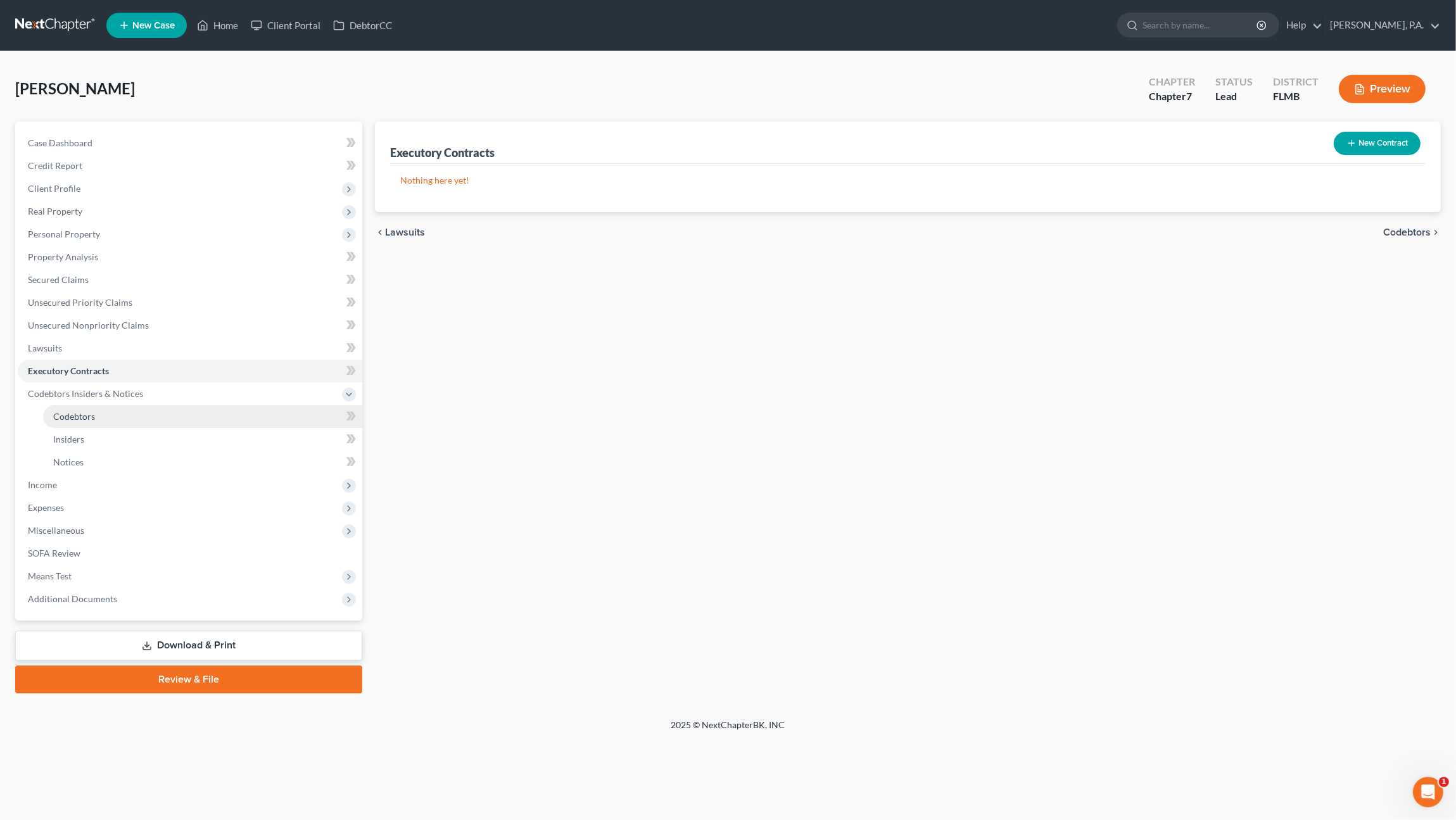
click at [64, 414] on span "Codebtors" at bounding box center [74, 416] width 42 height 11
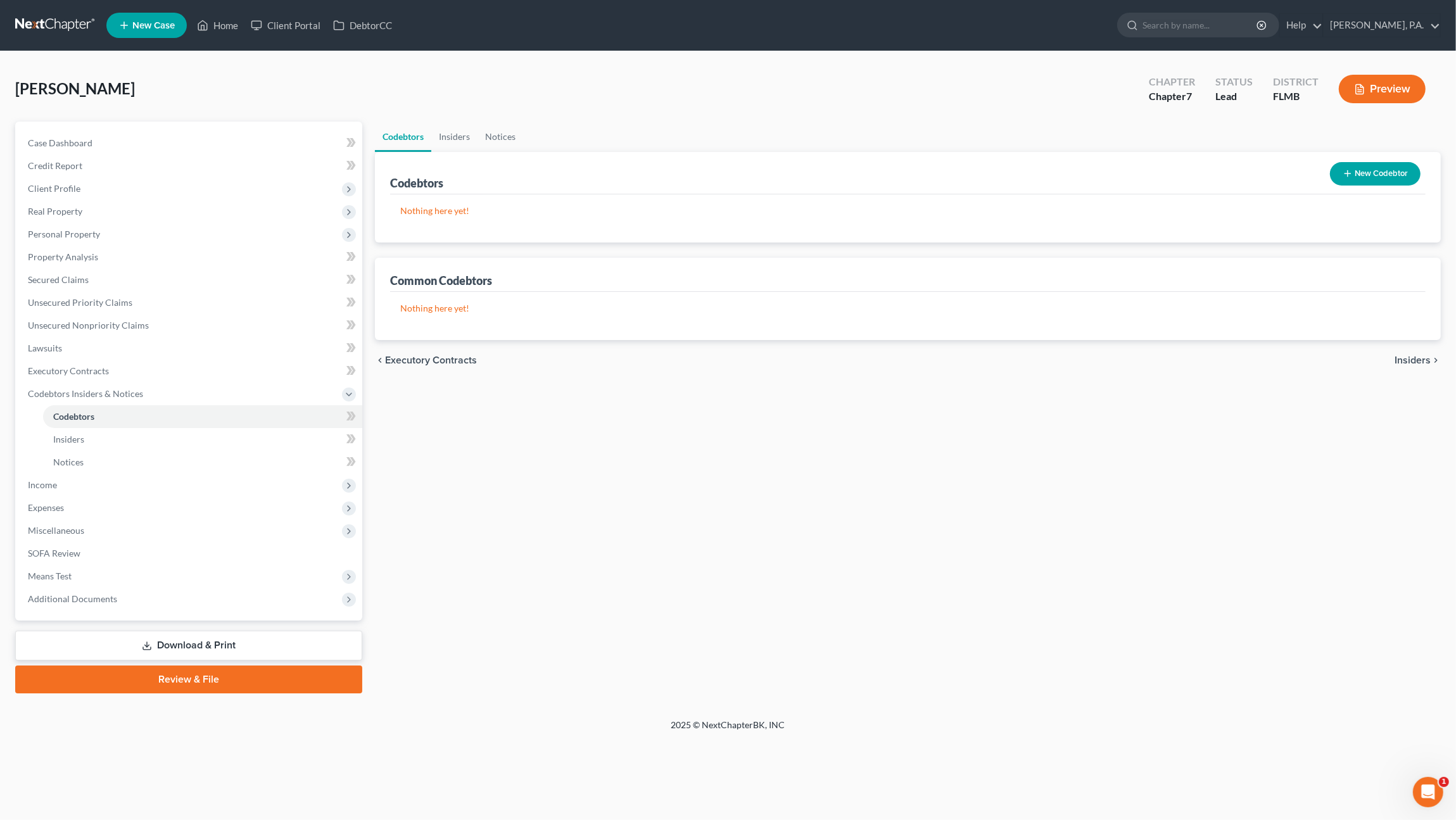
click at [1379, 85] on button "Preview" at bounding box center [1382, 89] width 87 height 28
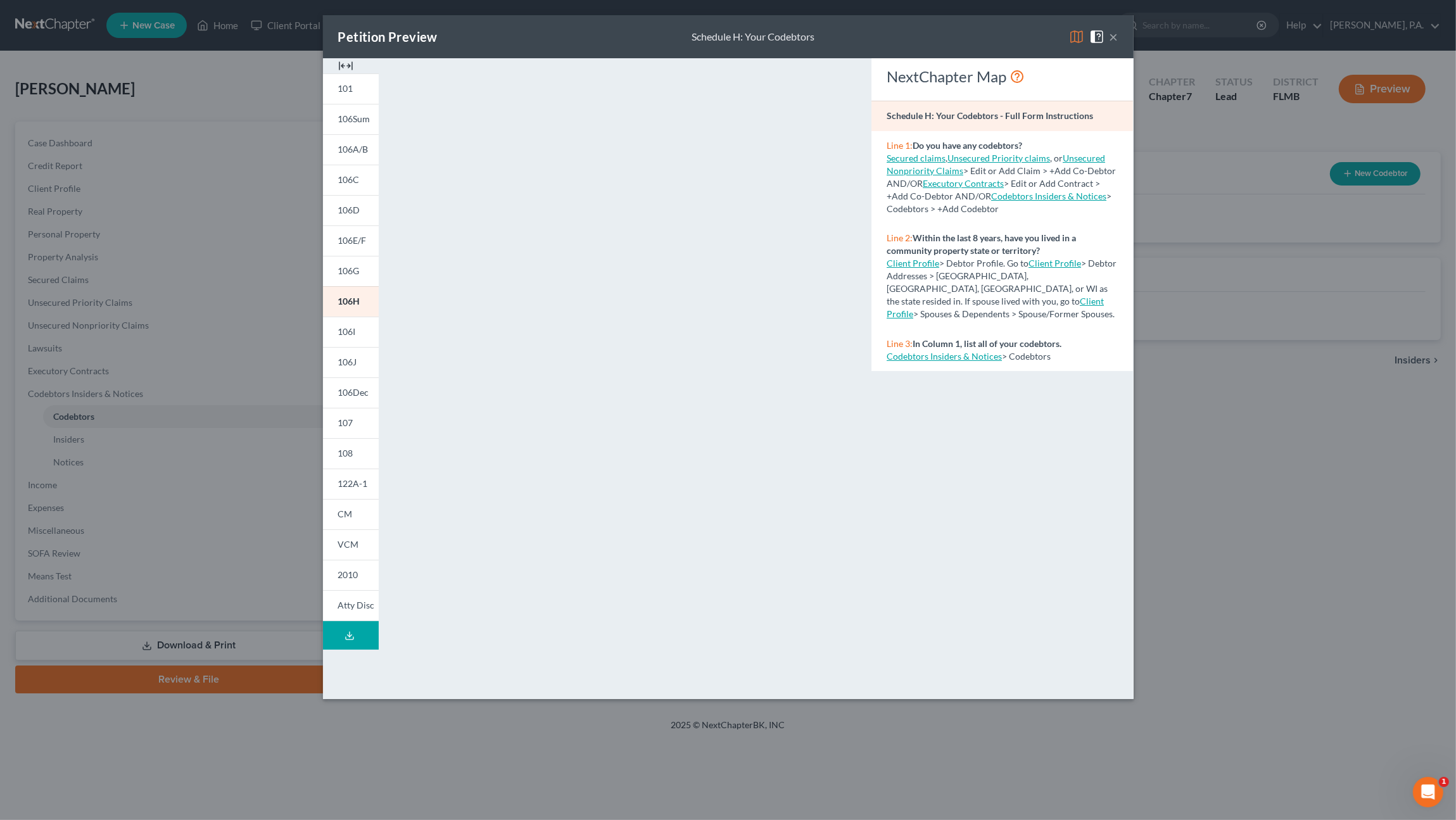
click at [353, 68] on img at bounding box center [345, 66] width 15 height 15
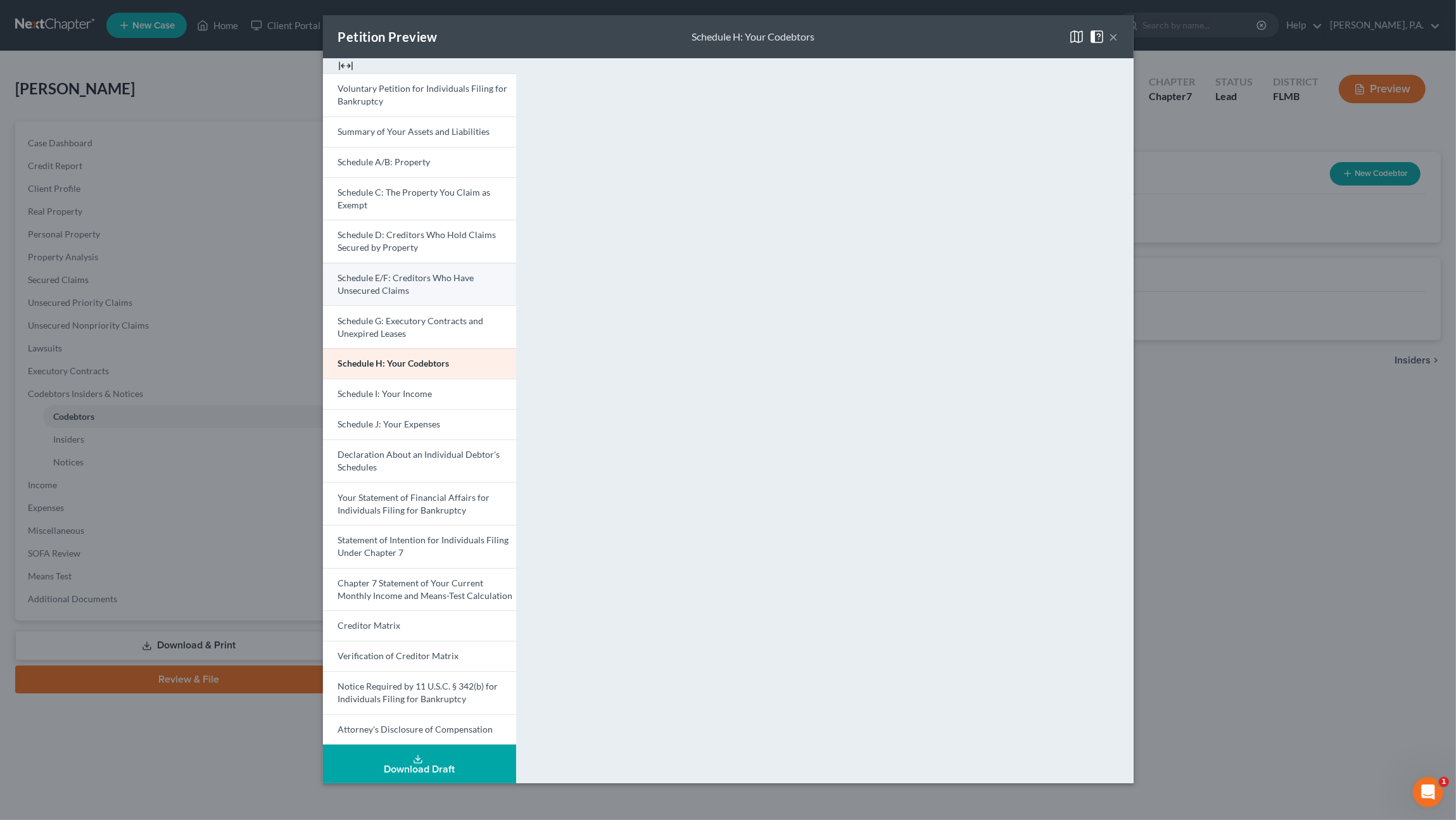
click at [396, 281] on span "Schedule E/F: Creditors Who Have Unsecured Claims" at bounding box center [406, 284] width 136 height 23
